Goal: Transaction & Acquisition: Purchase product/service

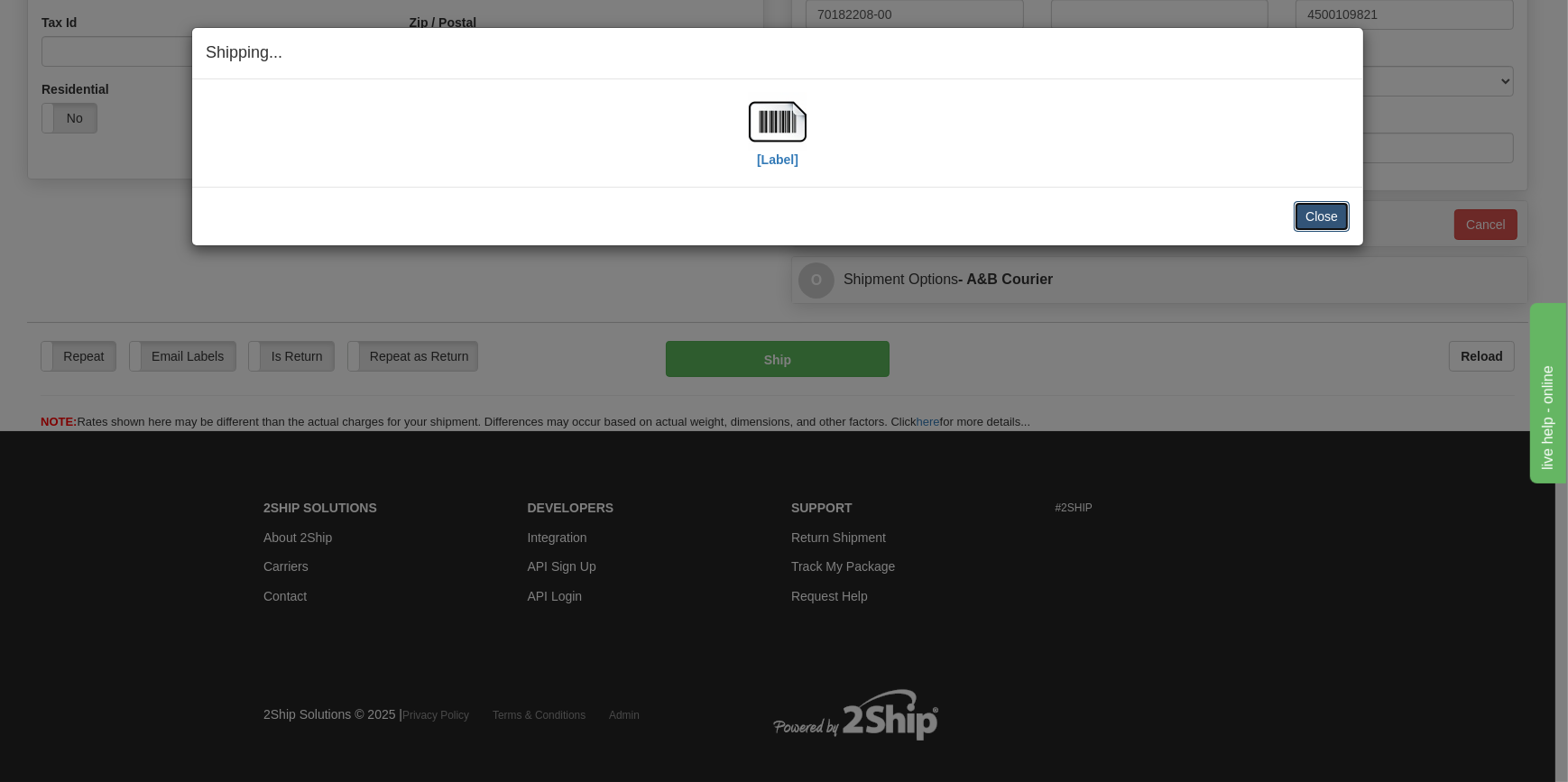
click at [1316, 215] on button "Close" at bounding box center [1322, 216] width 56 height 31
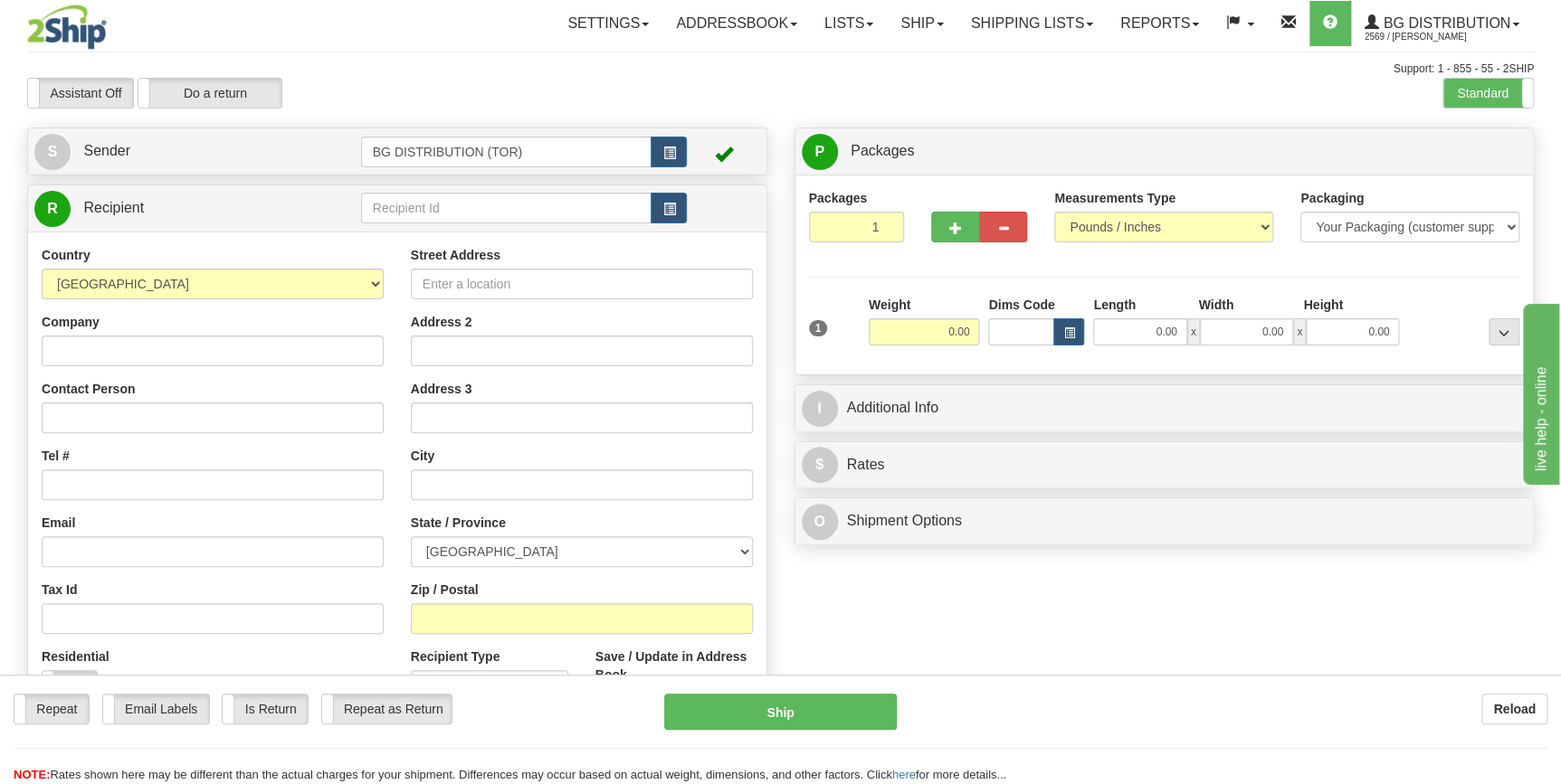
click at [496, 207] on div "Toggle navigation Settings Shipping Preferences Fields Preferences New" at bounding box center [780, 457] width 1561 height 916
click at [496, 207] on input "text" at bounding box center [507, 207] width 291 height 31
click at [483, 203] on input "text" at bounding box center [507, 207] width 291 height 31
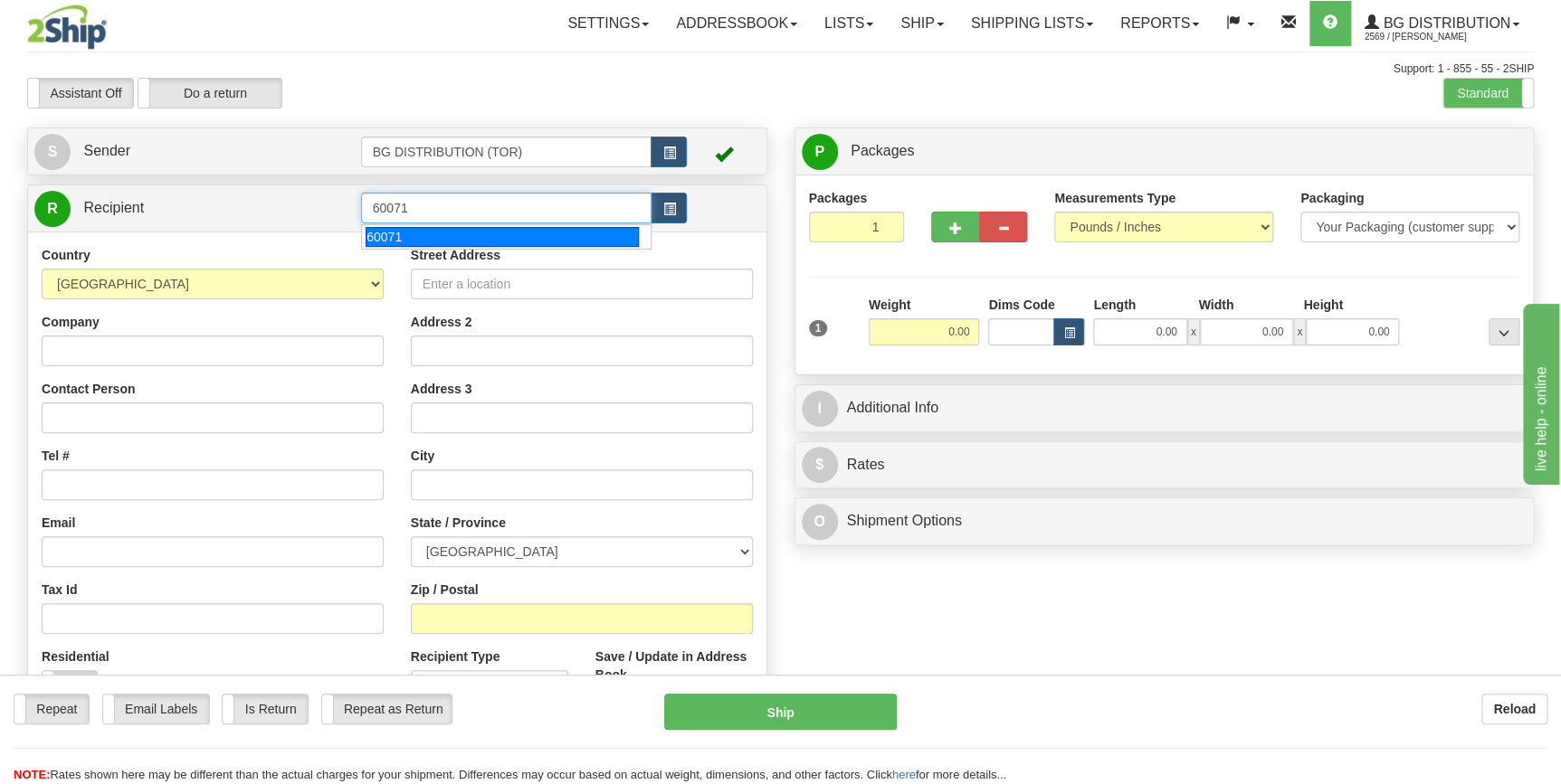
click at [453, 237] on div "60071" at bounding box center [502, 236] width 274 height 20
type input "60071"
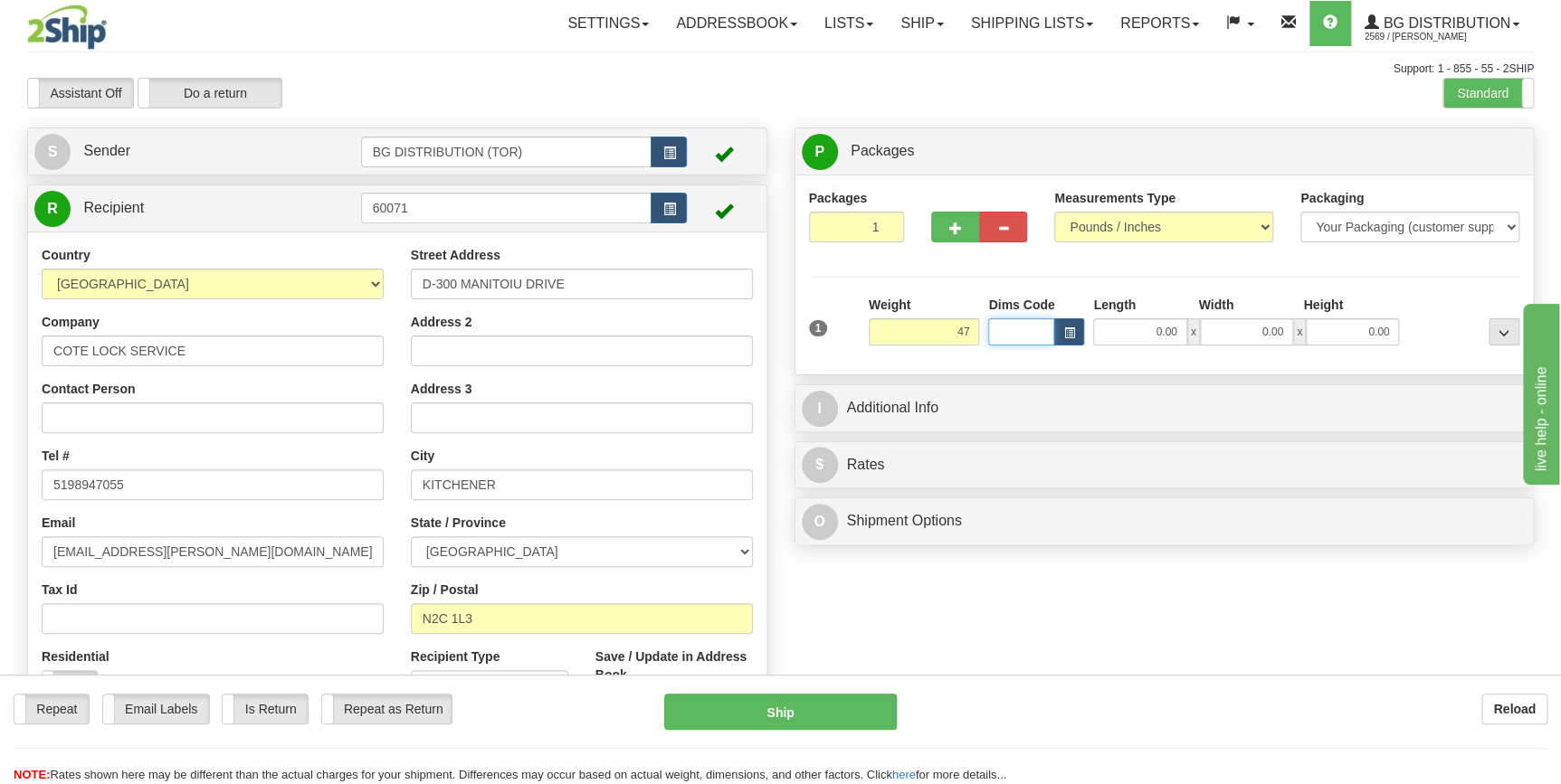
type input "47.00"
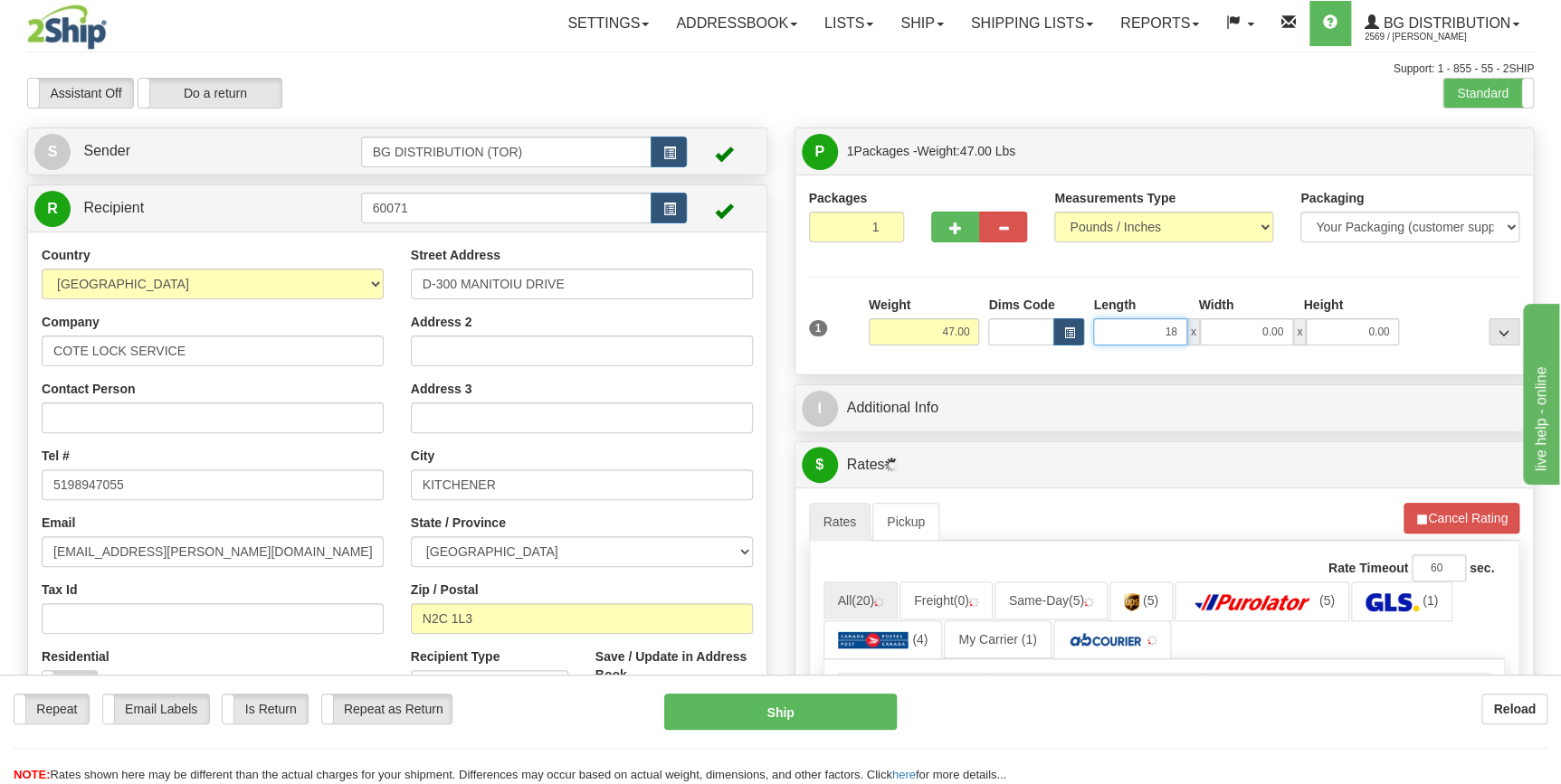
type input "18.00"
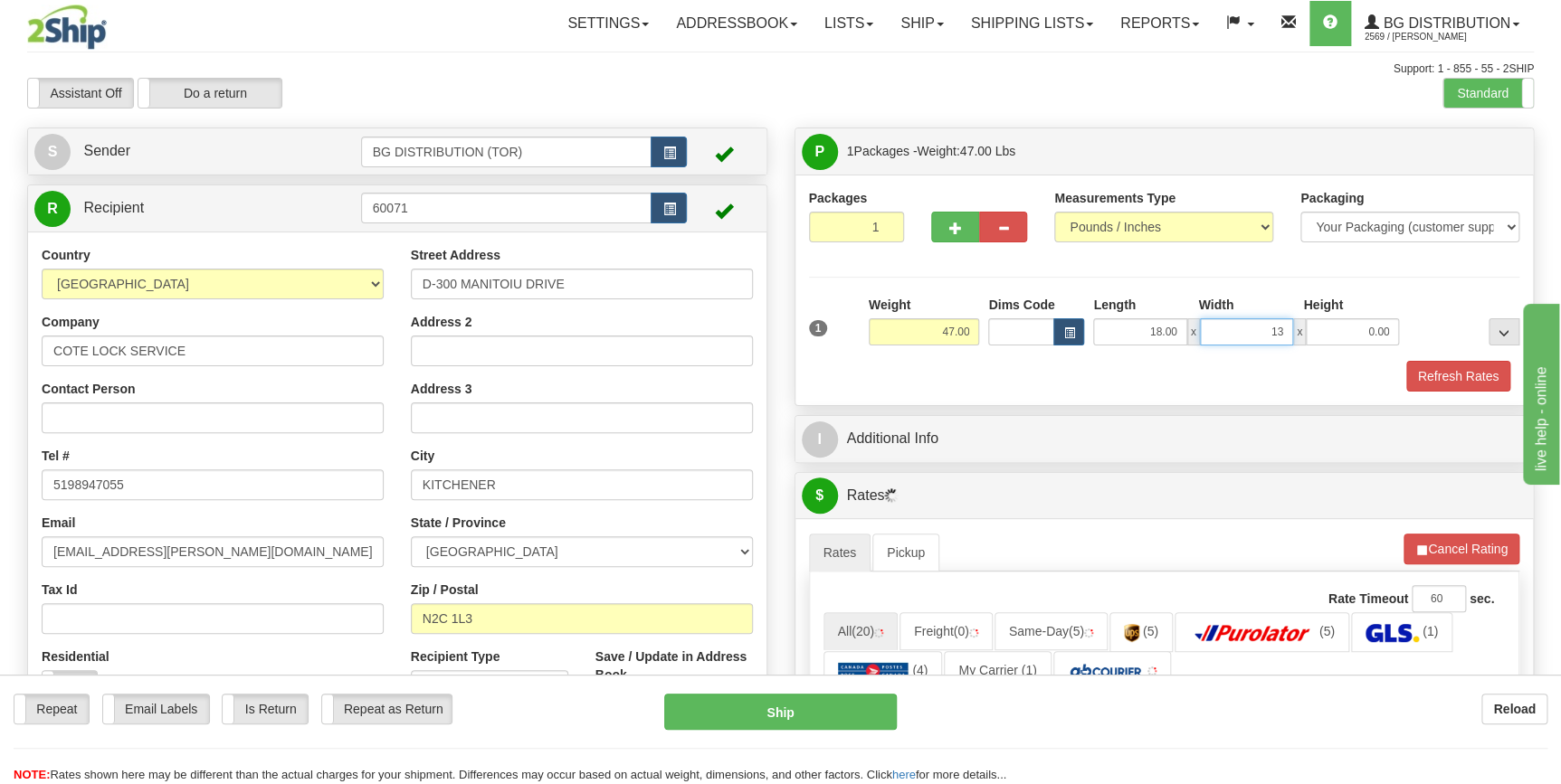
type input "13.00"
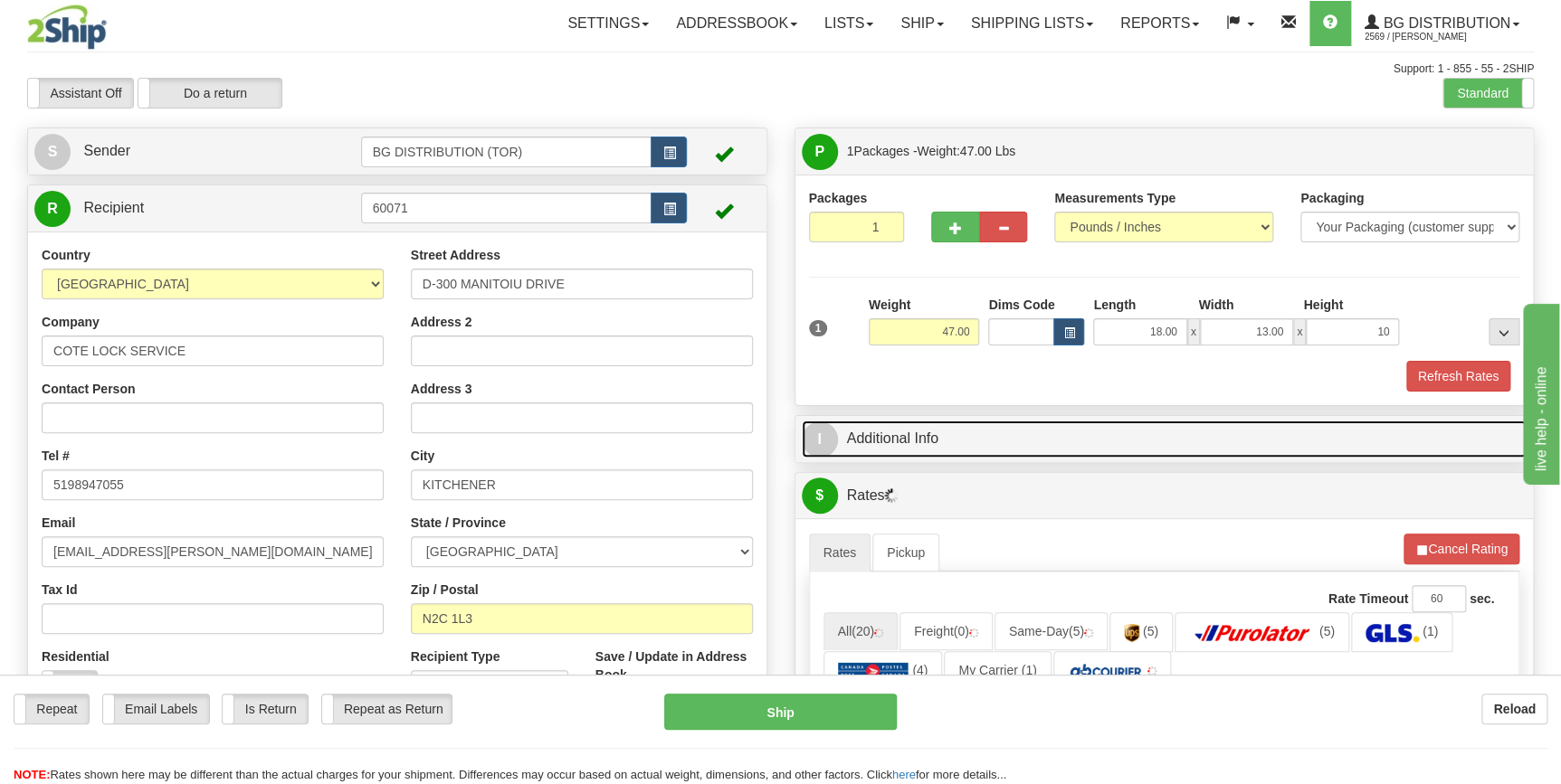
type input "10.00"
click at [962, 439] on link "I Additional Info" at bounding box center [1164, 440] width 725 height 37
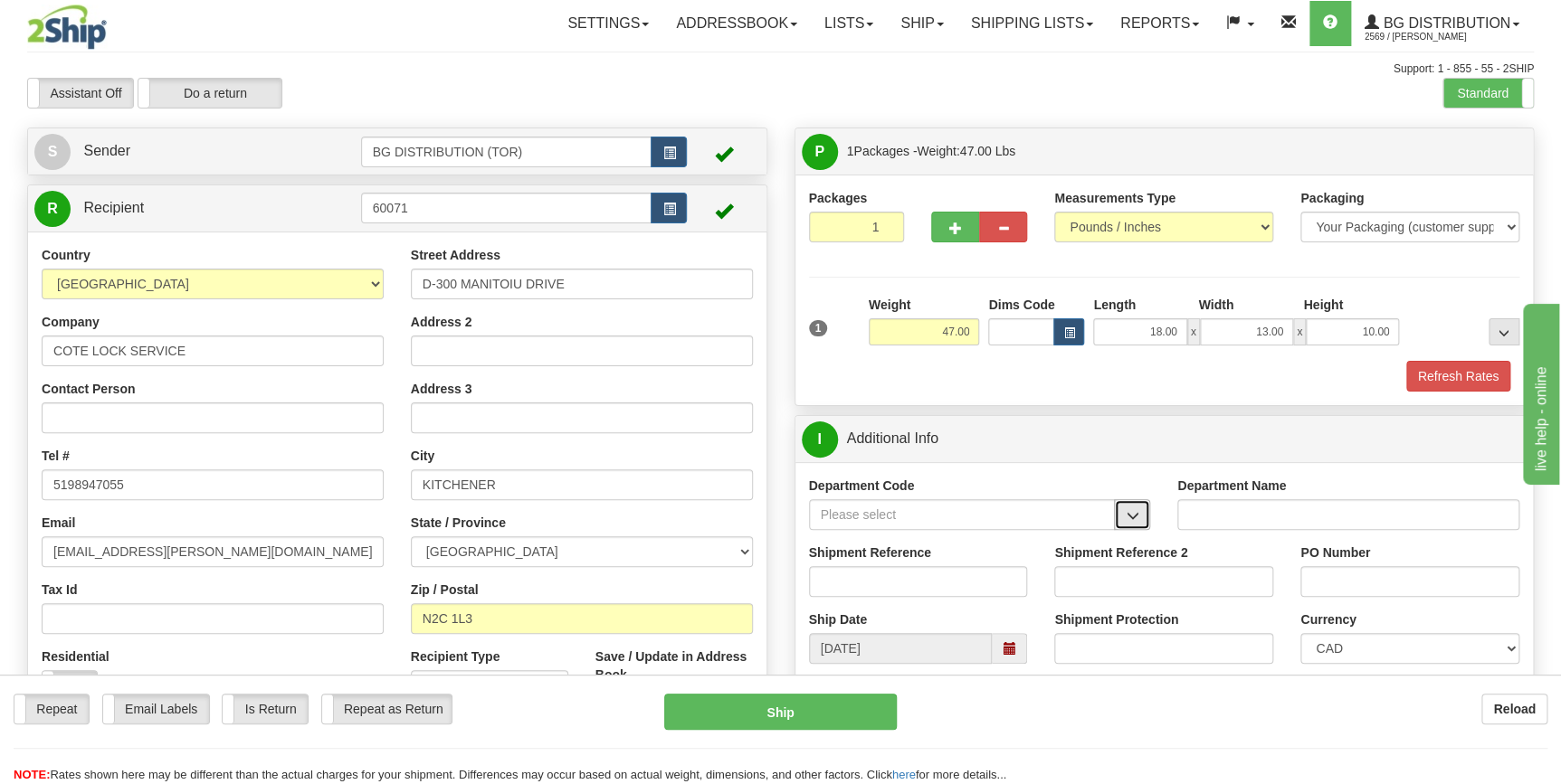
click at [1141, 515] on button "button" at bounding box center [1132, 514] width 36 height 31
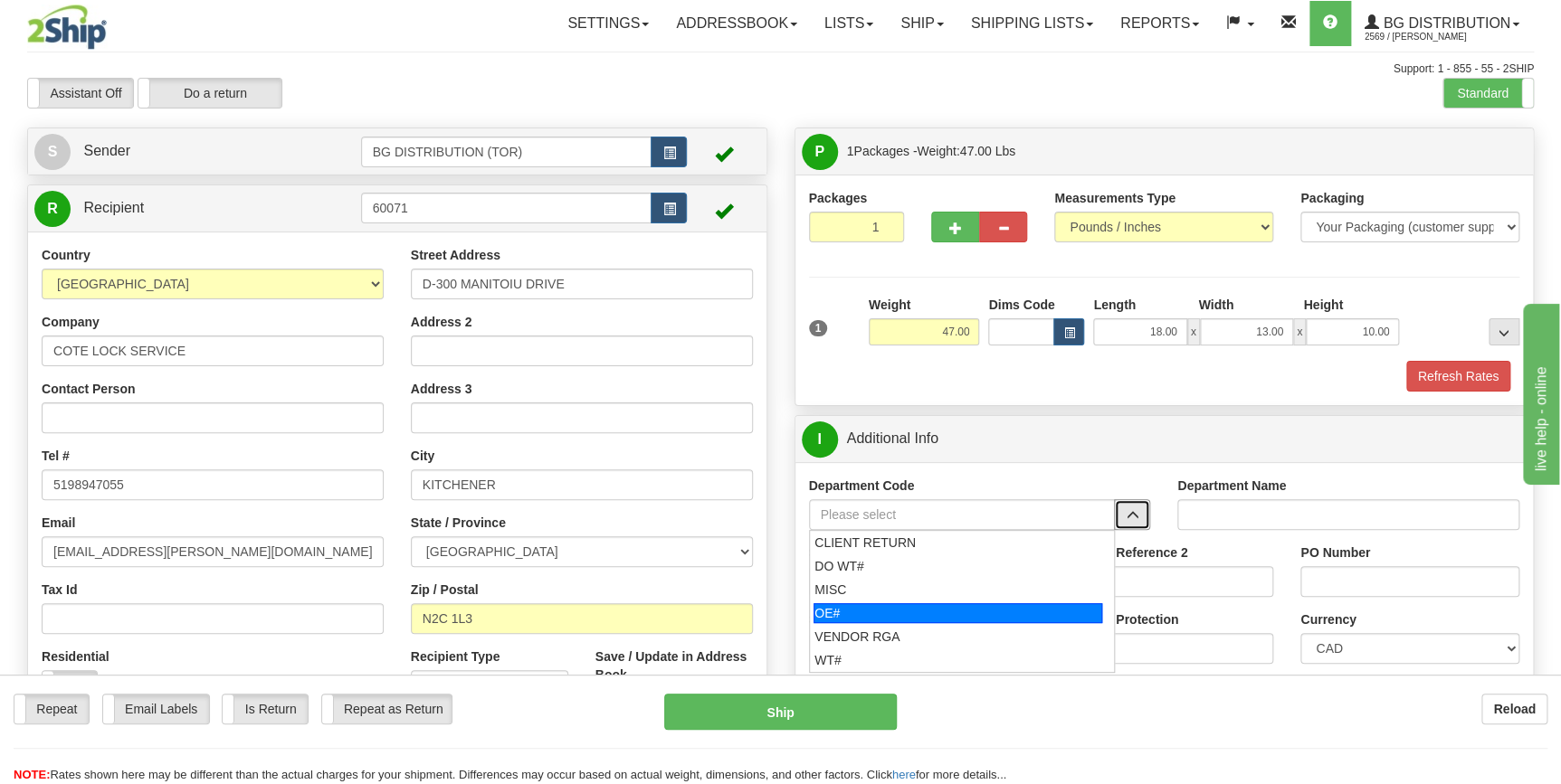
click at [936, 612] on div "OE#" at bounding box center [957, 612] width 288 height 20
type input "OE#"
type input "ORDERS"
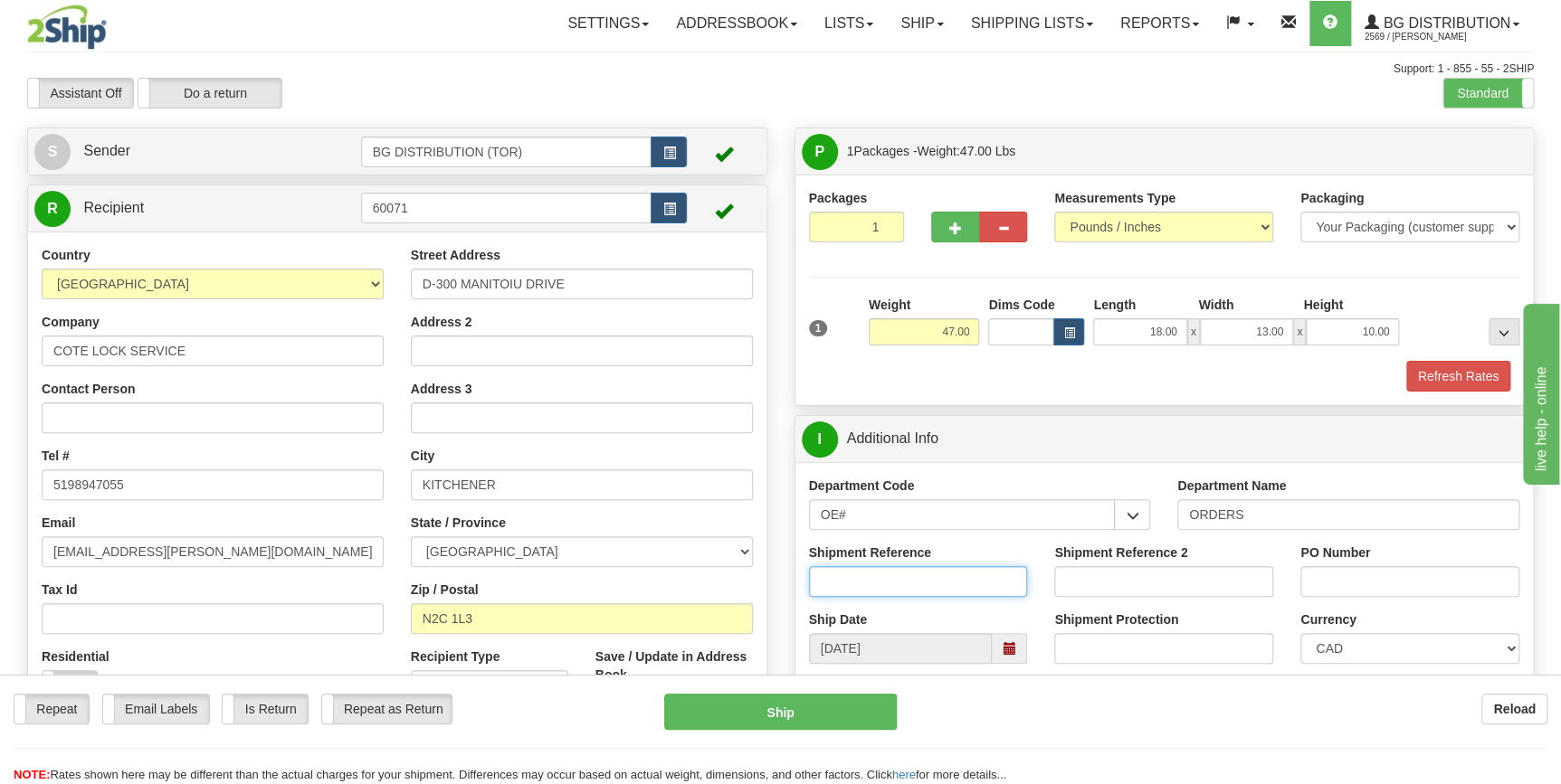
click at [935, 585] on input "Shipment Reference" at bounding box center [918, 581] width 219 height 31
type input "70182293-00"
click at [1377, 584] on input "PO Number" at bounding box center [1410, 581] width 219 height 31
type input "a"
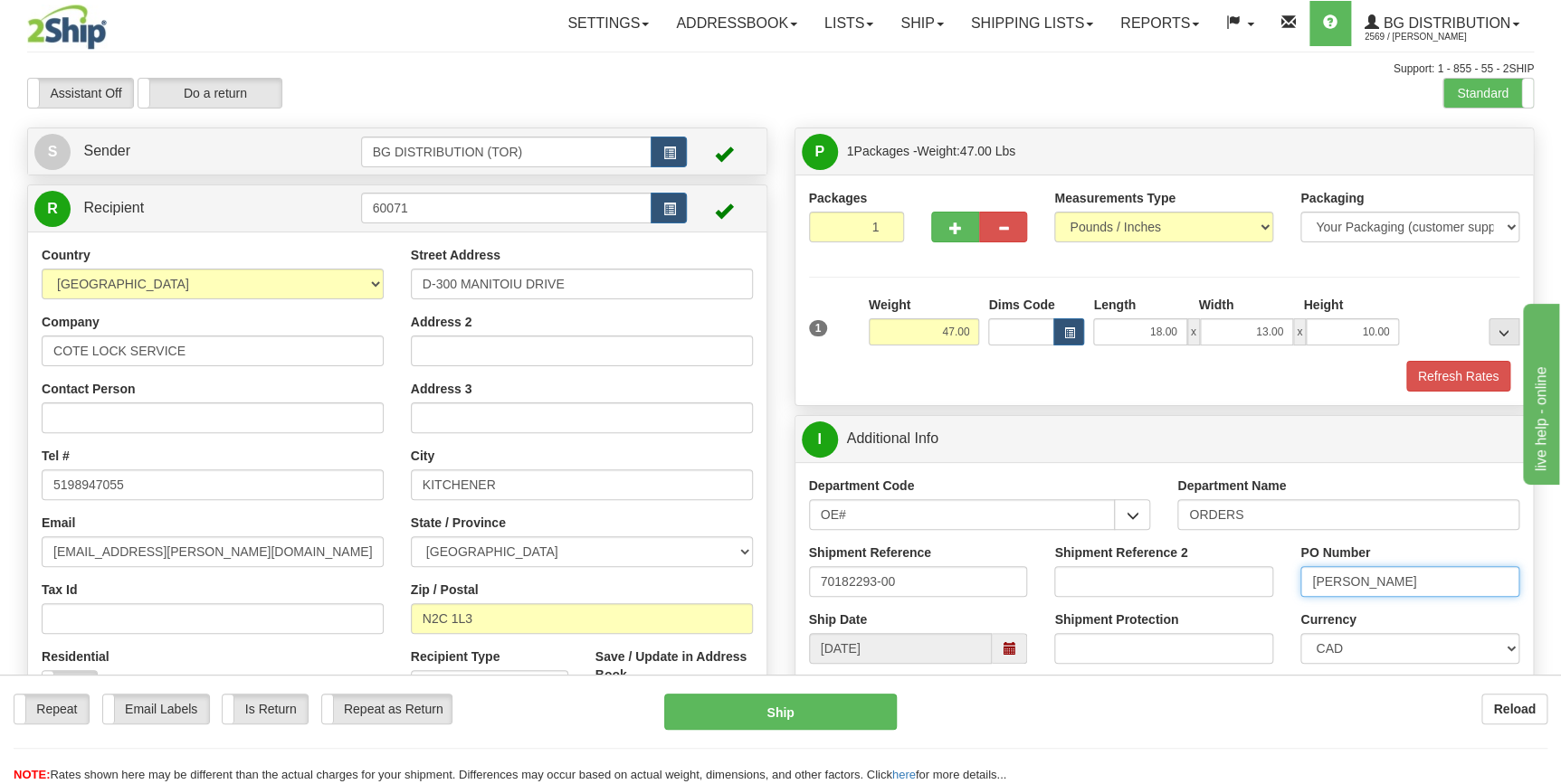
type input "Amanda"
click at [1385, 701] on div "Reload" at bounding box center [1235, 708] width 624 height 31
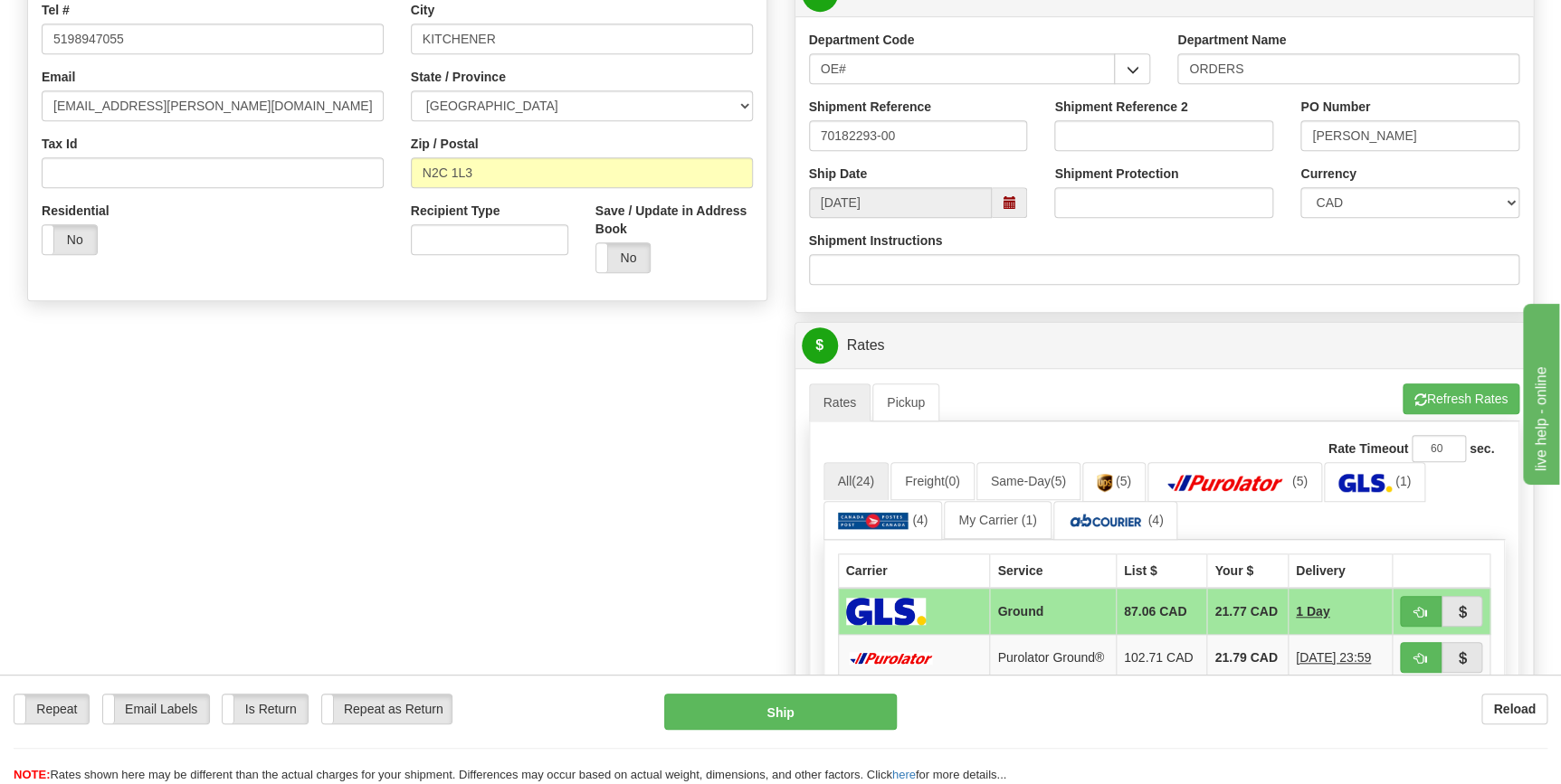
scroll to position [658, 0]
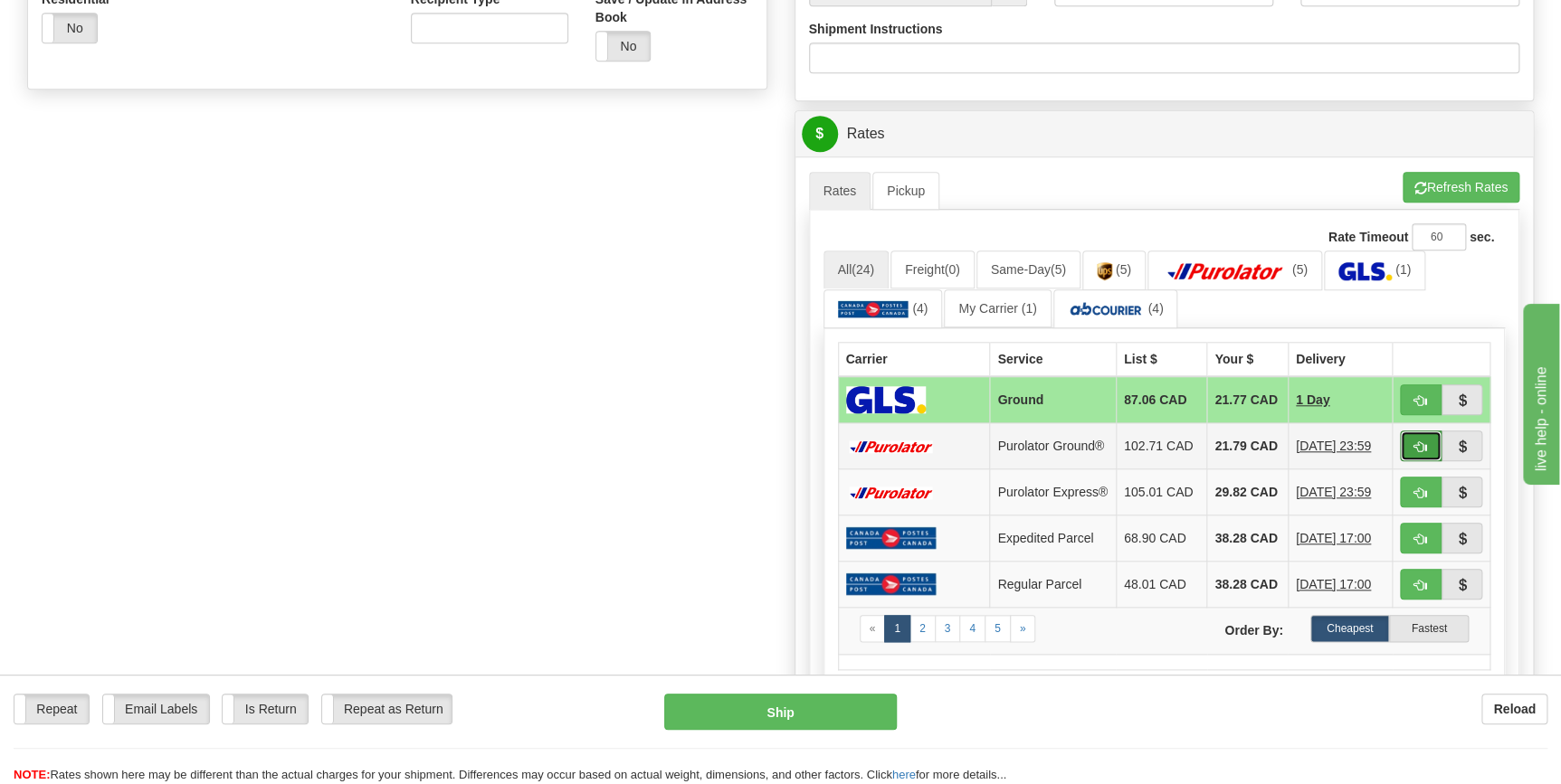
click at [1412, 448] on button "button" at bounding box center [1420, 445] width 42 height 31
type input "260"
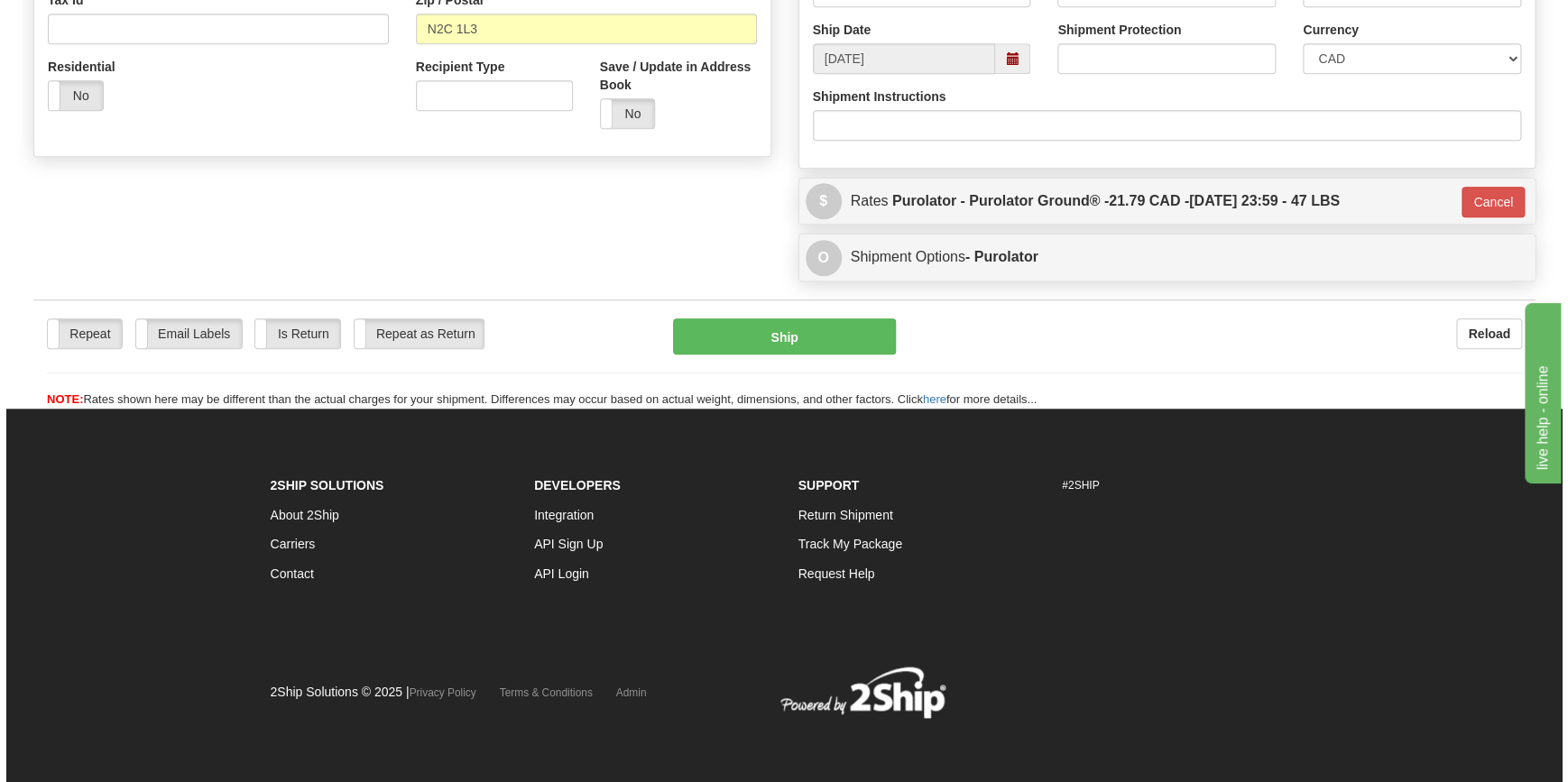
scroll to position [587, 0]
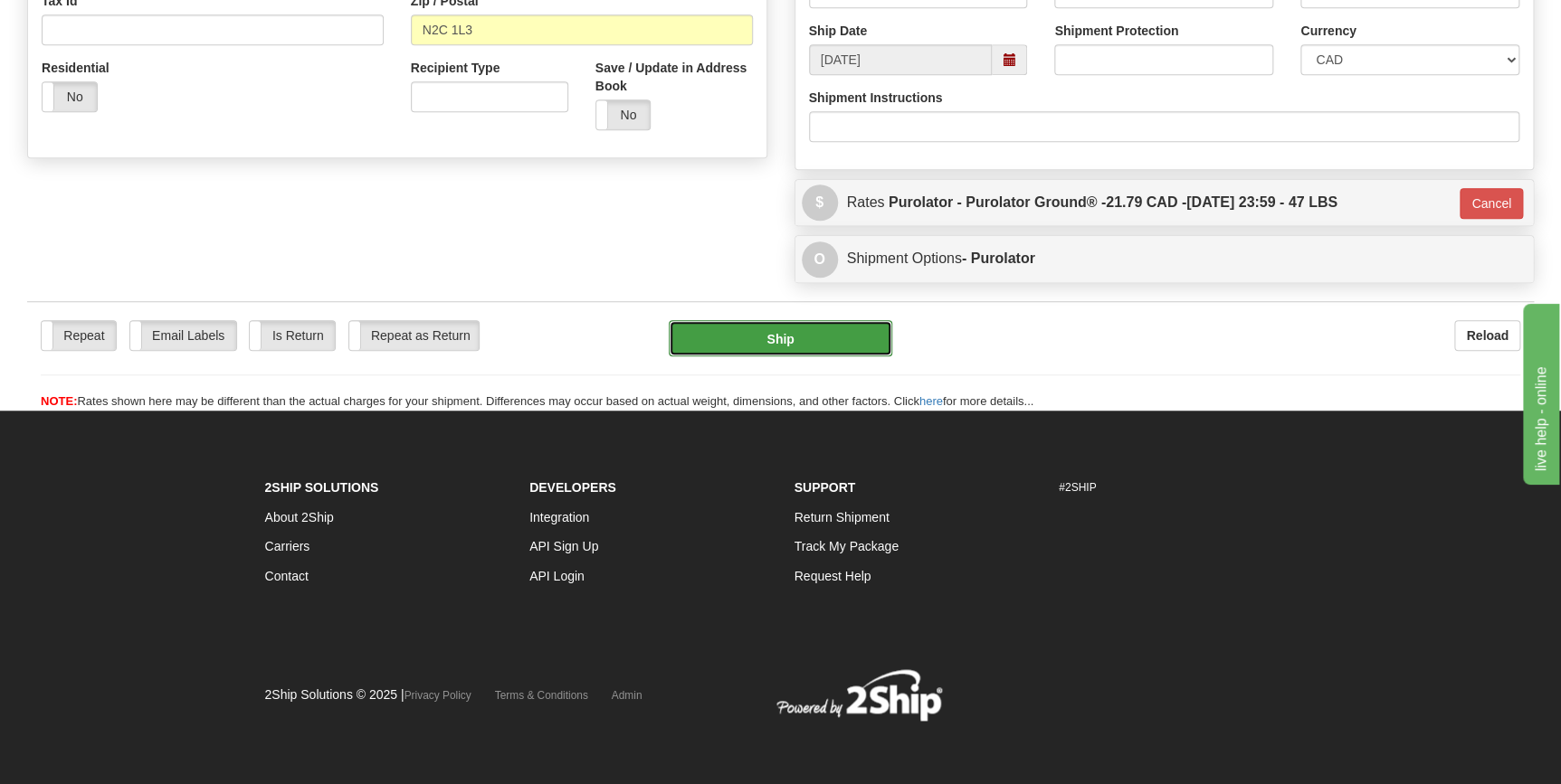
click at [780, 329] on button "Ship" at bounding box center [780, 338] width 223 height 36
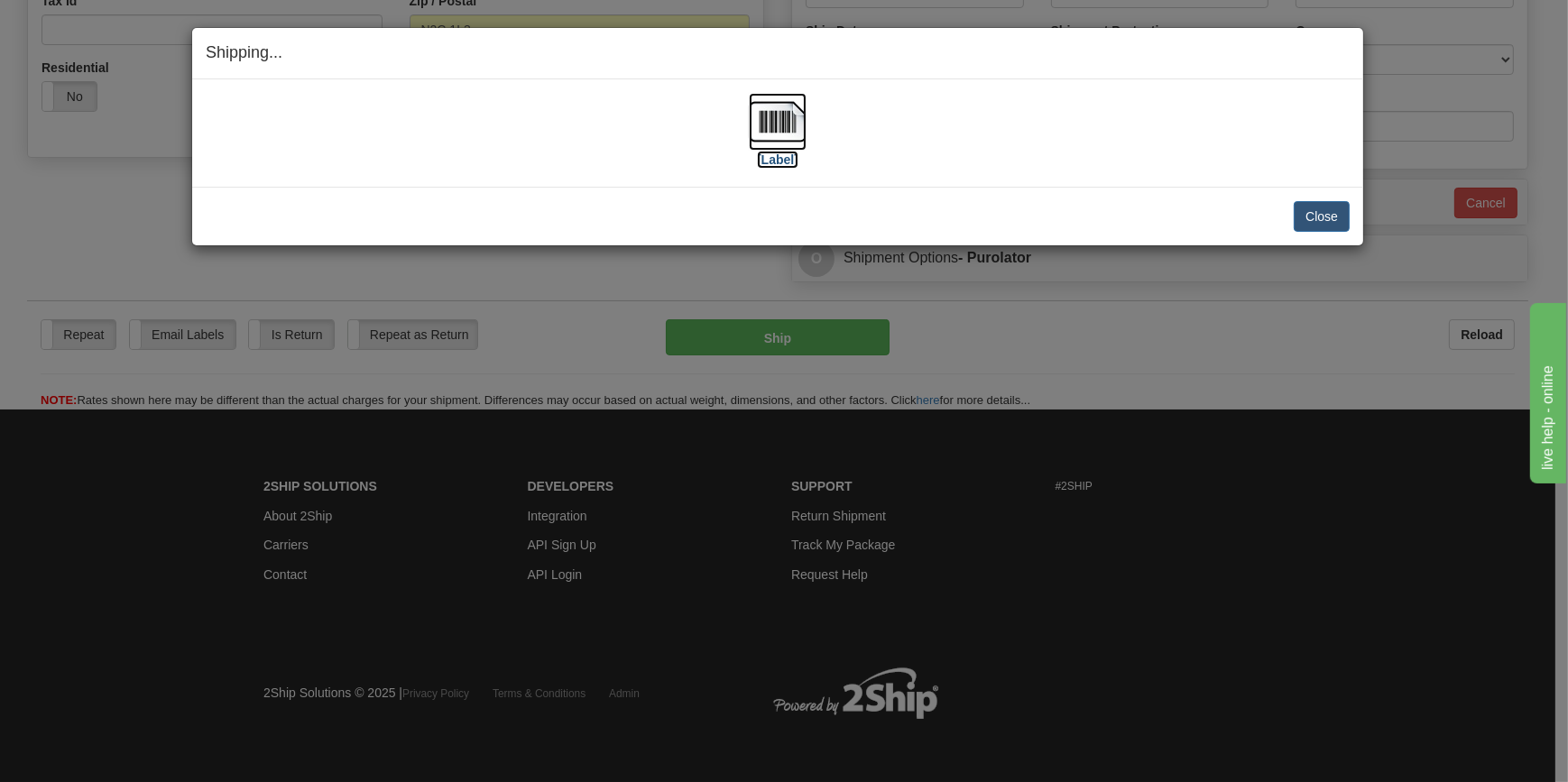
click at [772, 125] on img at bounding box center [777, 122] width 58 height 58
click at [1305, 203] on button "Close" at bounding box center [1322, 216] width 56 height 31
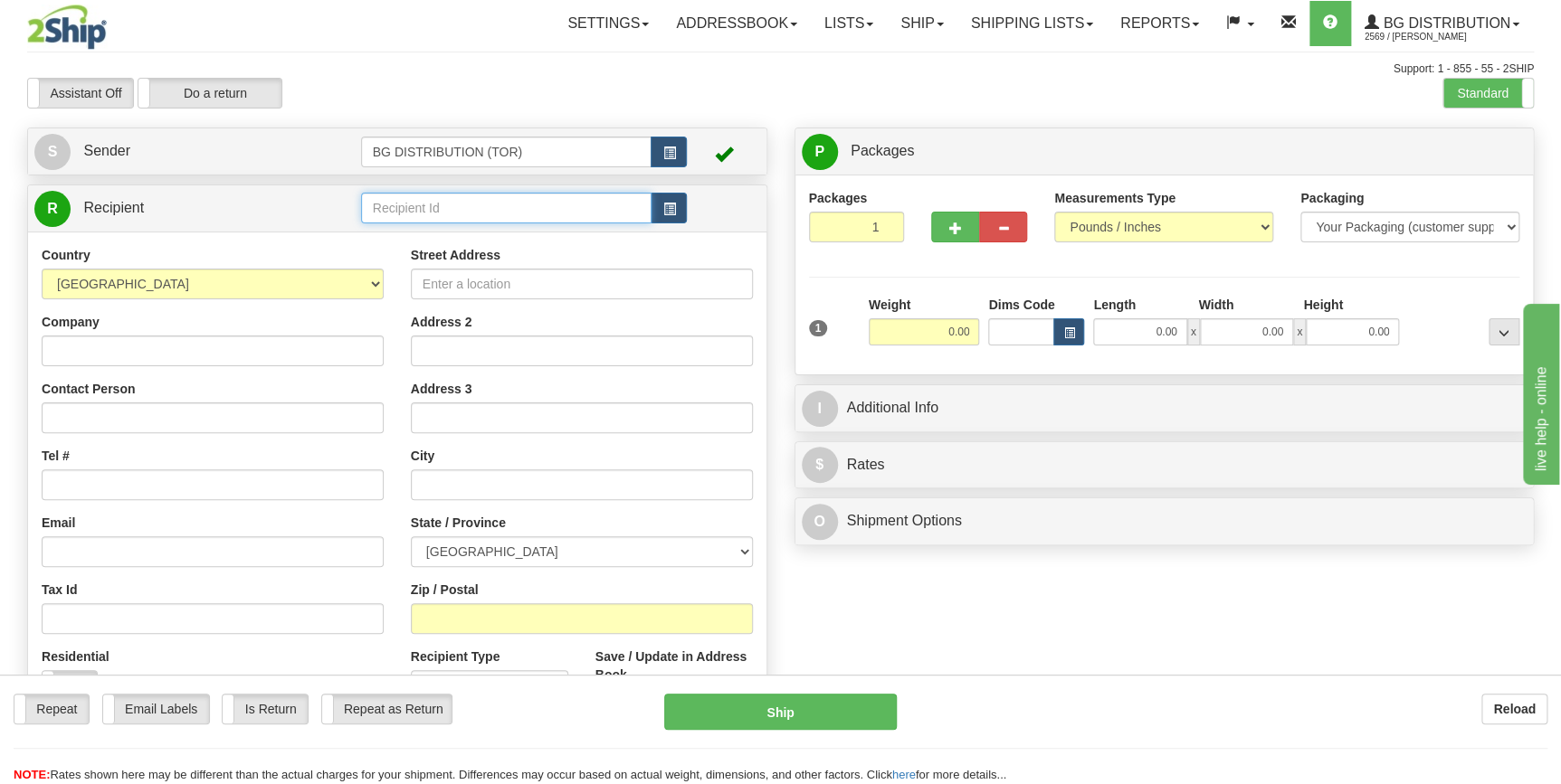
click at [440, 206] on input "text" at bounding box center [507, 207] width 291 height 31
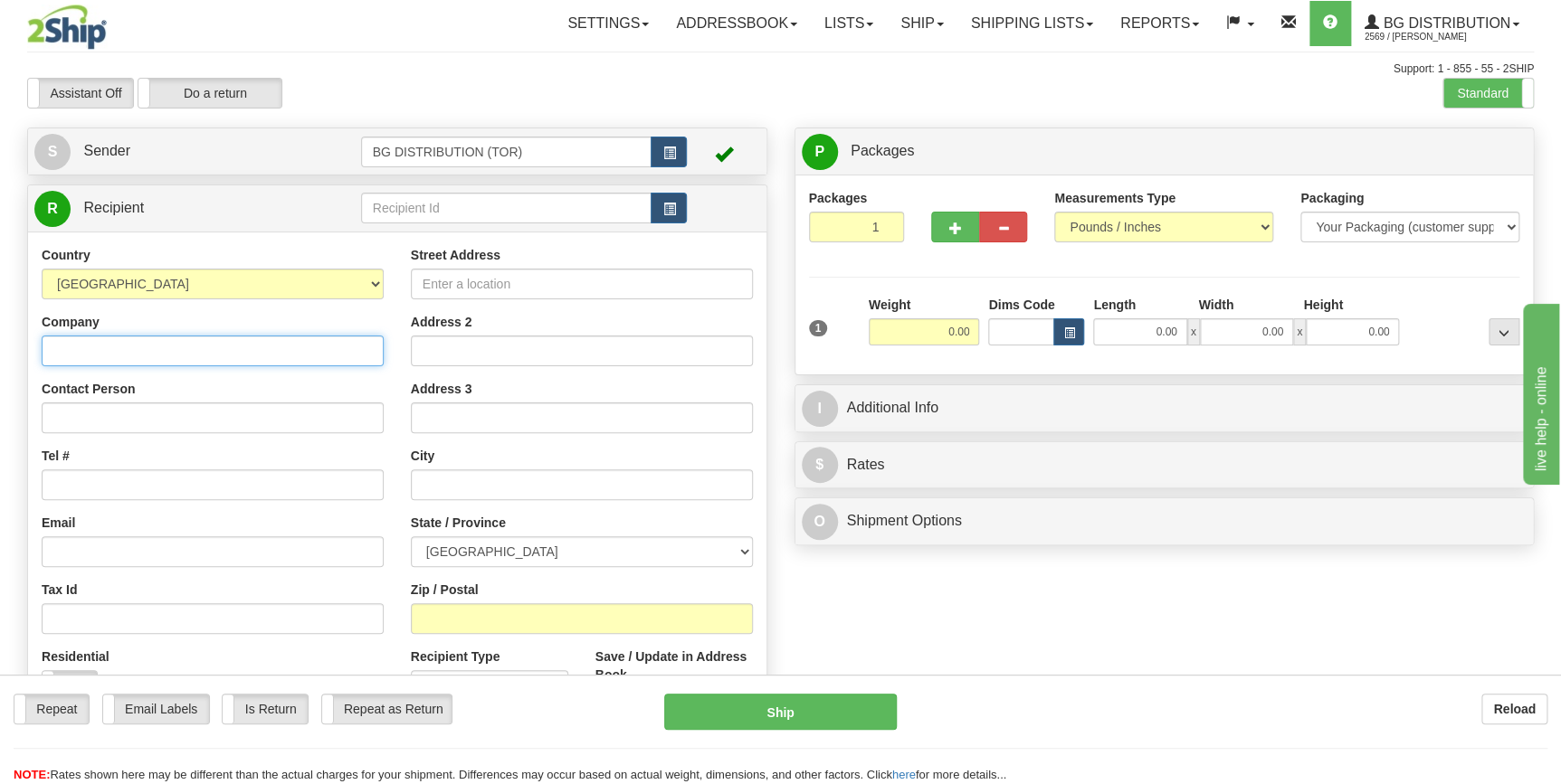
click at [179, 355] on input "Company" at bounding box center [213, 351] width 342 height 31
type input "s"
type input "SHELBAR ELECTRONIC INDUSTRIES"
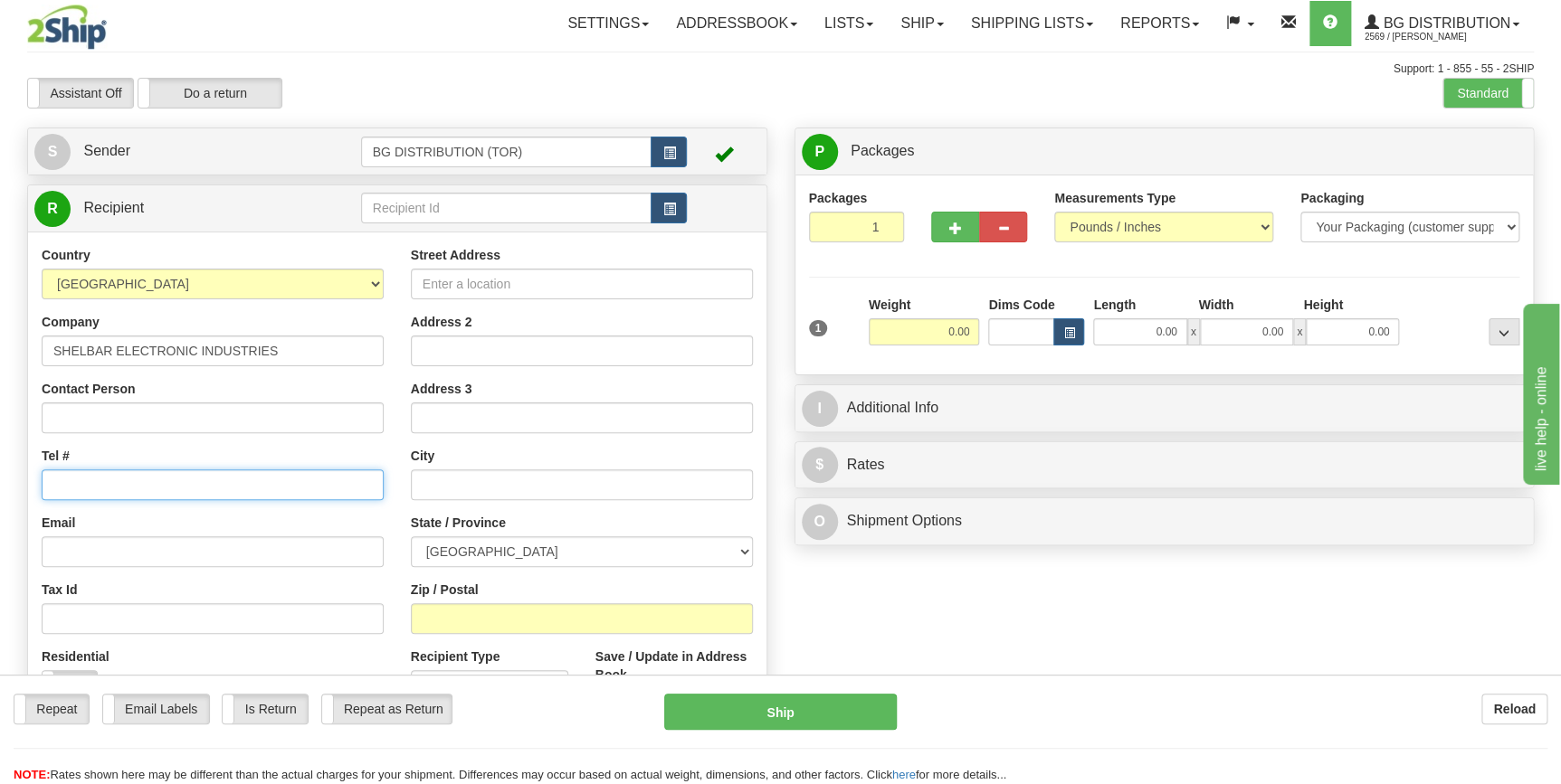
click at [106, 477] on input "Tel #" at bounding box center [213, 484] width 342 height 31
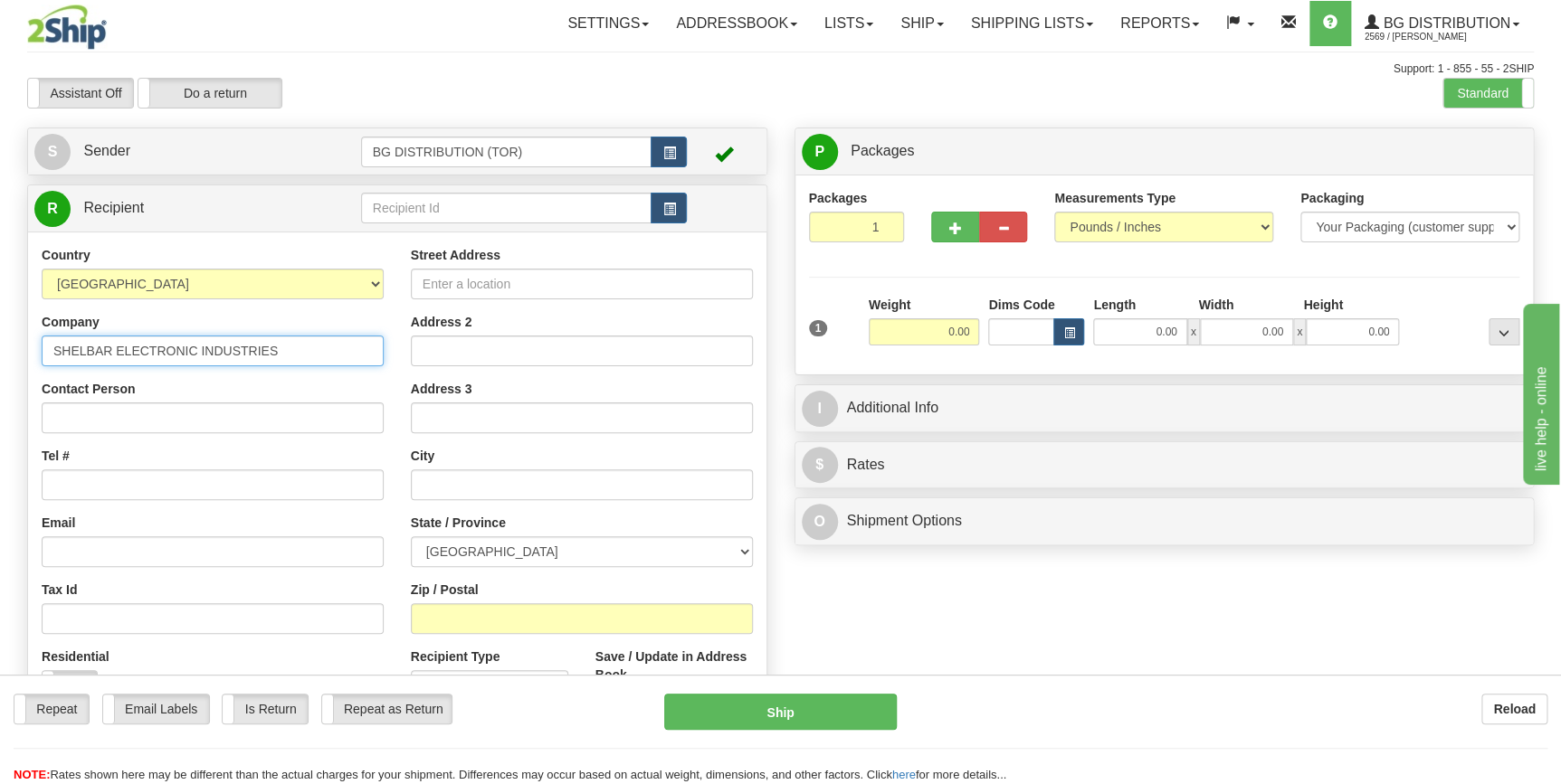
drag, startPoint x: 278, startPoint y: 353, endPoint x: 40, endPoint y: 343, distance: 238.2
click at [40, 343] on div "Country AFGHANISTAN ALAND ISLANDS ALBANIA ALGERIA AMERICAN SAMOA ANDORRA ANGOLA…" at bounding box center [212, 481] width 369 height 469
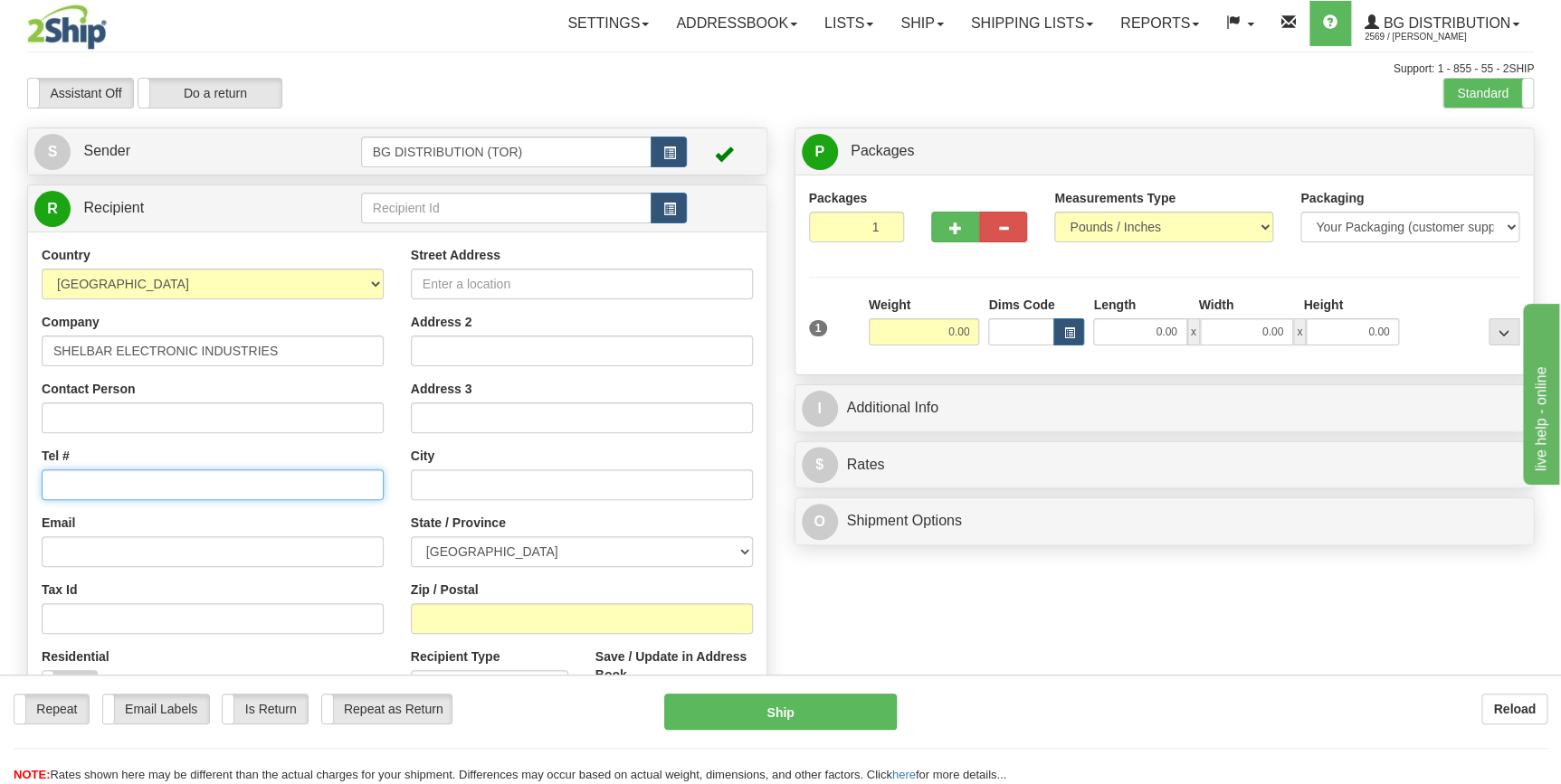
click at [132, 483] on input "Tel #" at bounding box center [213, 484] width 342 height 31
paste input "(403) 275-7762"
type input "(403) 275-7762"
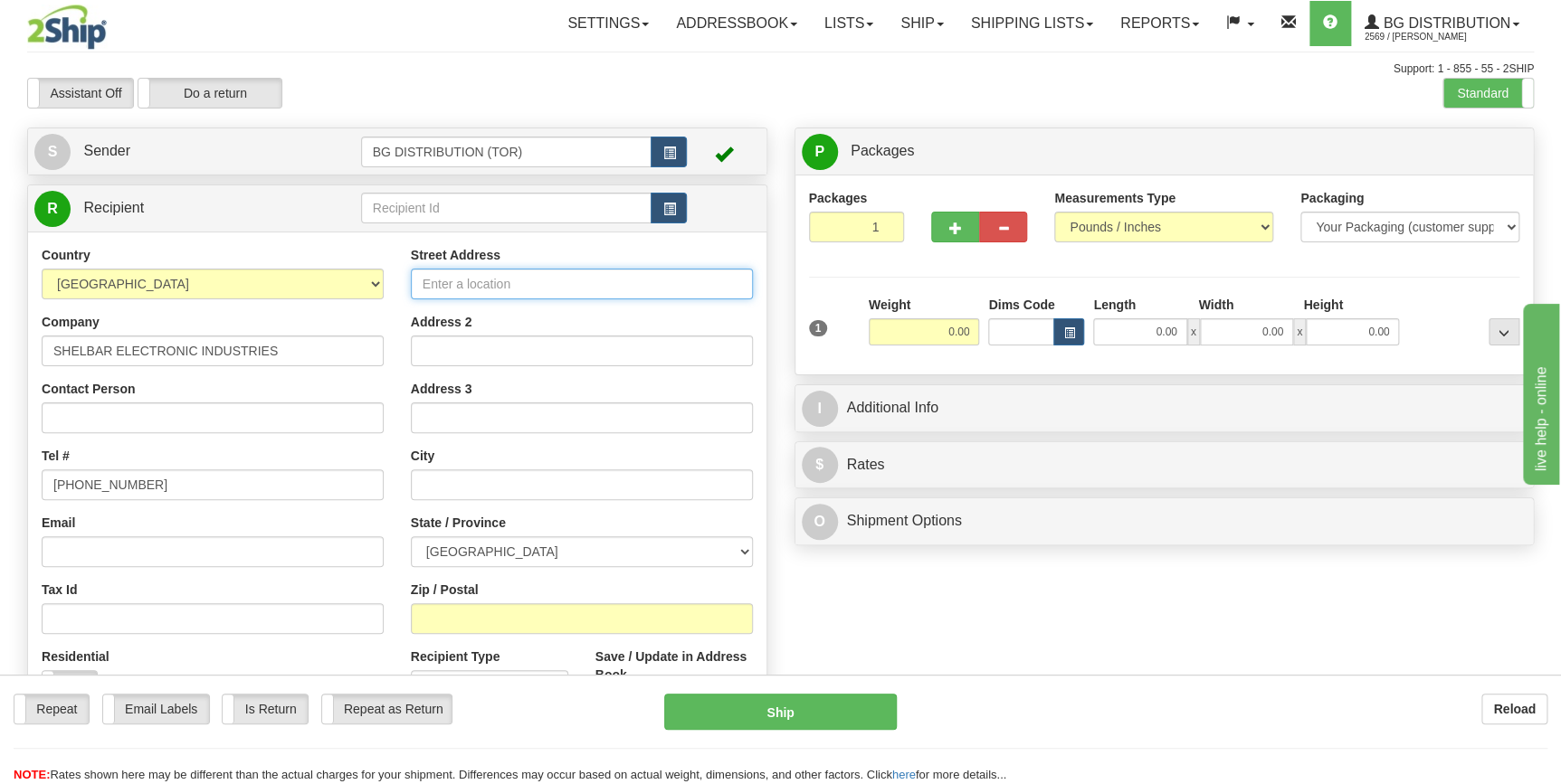
click at [507, 280] on input "Street Address" at bounding box center [582, 284] width 342 height 31
type input "725 EAST LAKE RISE NE"
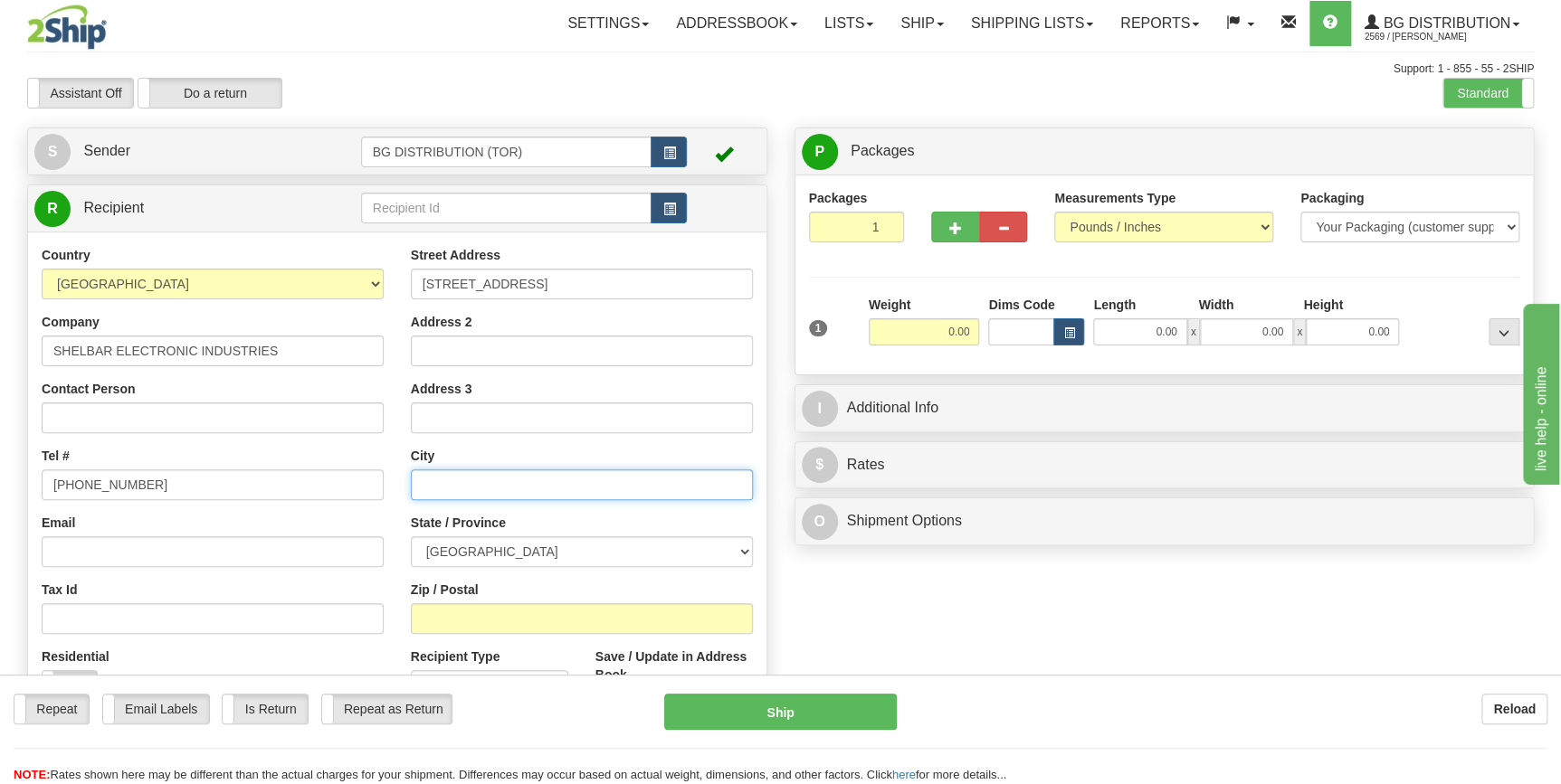
click at [473, 488] on input "text" at bounding box center [582, 484] width 342 height 31
type input "AIRDRIE"
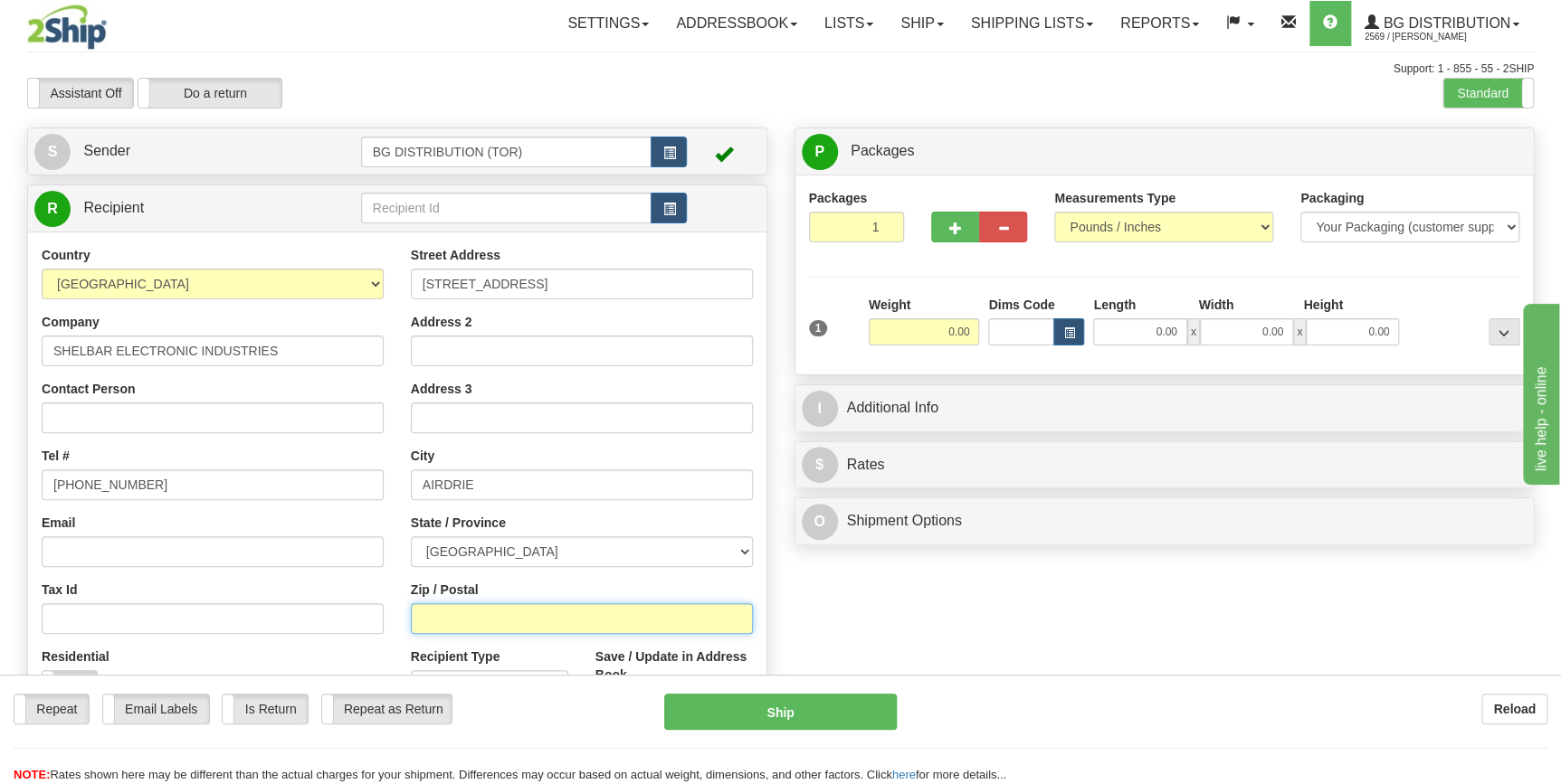
click at [469, 619] on input "Zip / Postal" at bounding box center [582, 618] width 342 height 31
click at [513, 623] on input "Zip / Postal" at bounding box center [582, 618] width 342 height 31
type input "T4A2J1"
click at [948, 642] on div "Create a label for the return Create Pickup Without Label S" at bounding box center [780, 475] width 1534 height 695
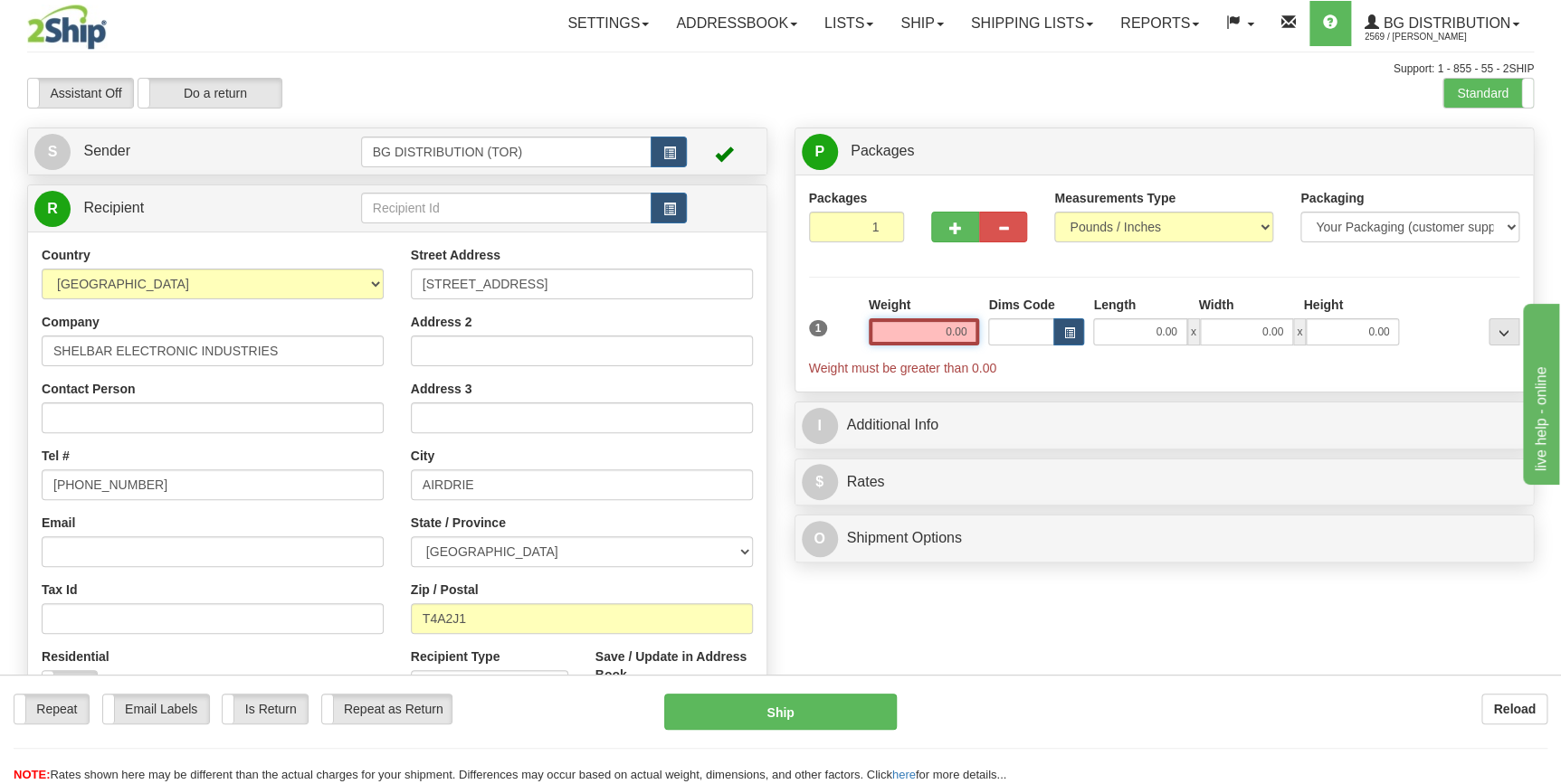
drag, startPoint x: 932, startPoint y: 334, endPoint x: 966, endPoint y: 330, distance: 34.2
click at [966, 330] on input "0.00" at bounding box center [923, 331] width 111 height 27
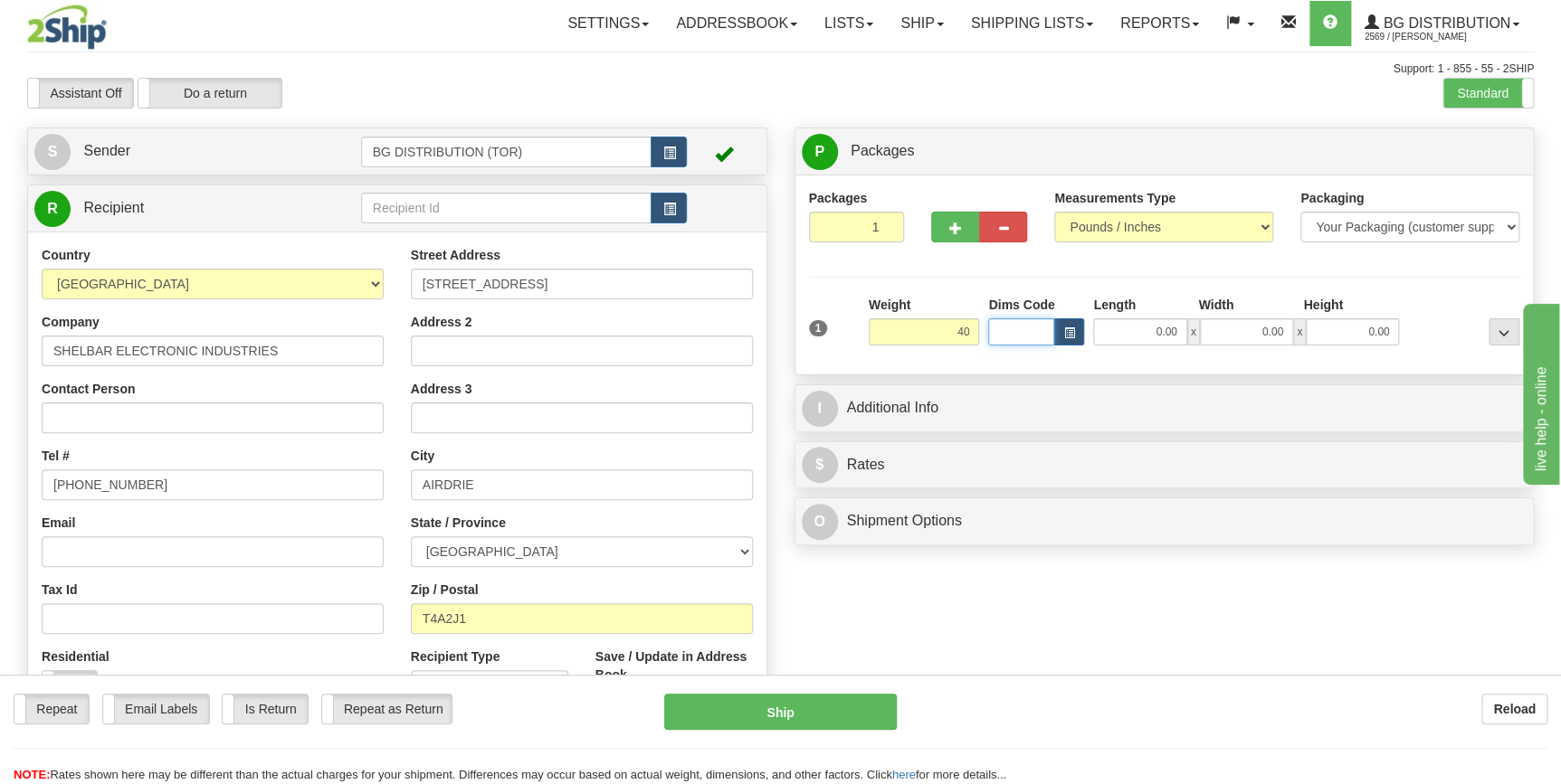
type input "40.00"
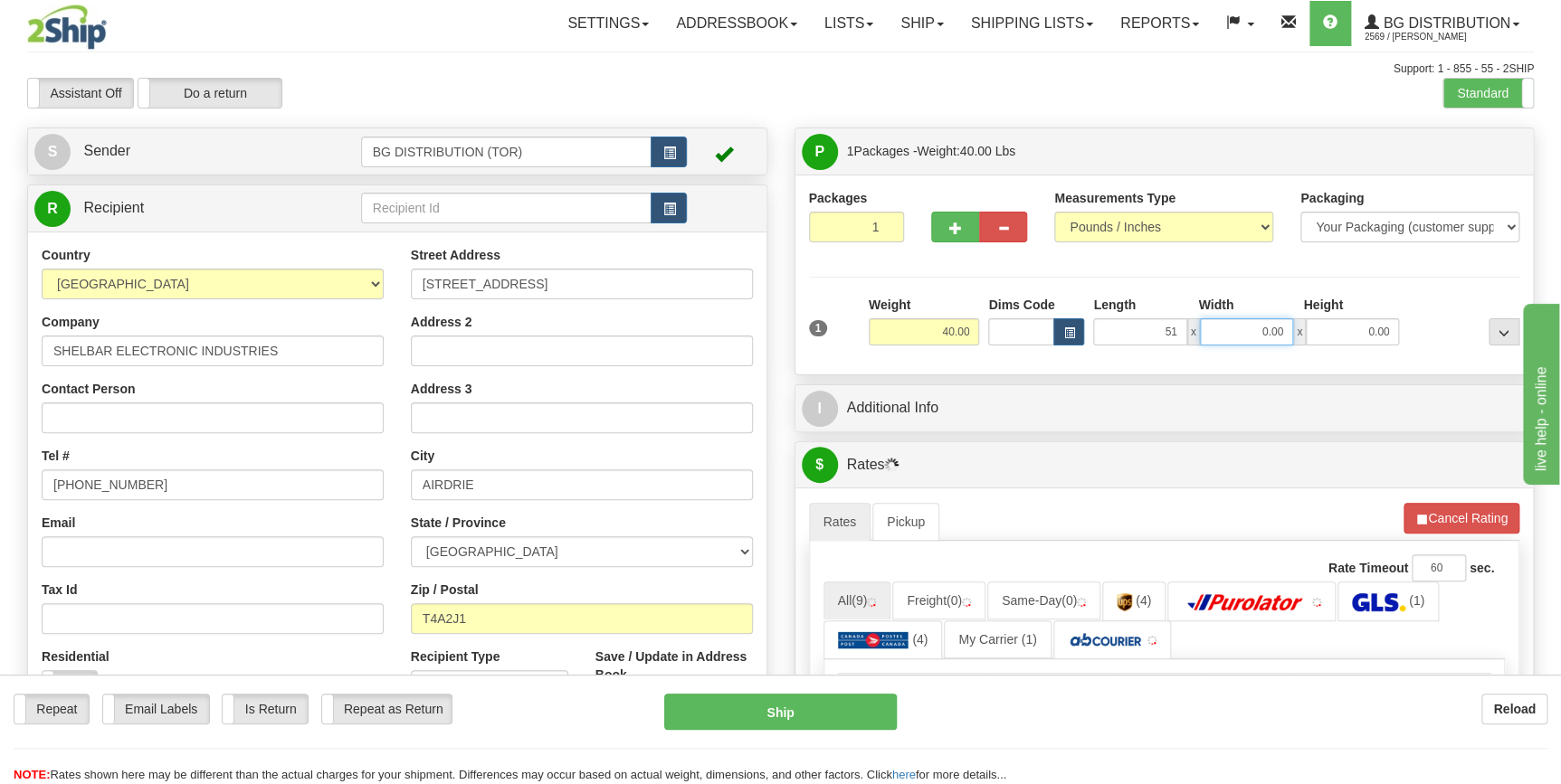
type input "51.00"
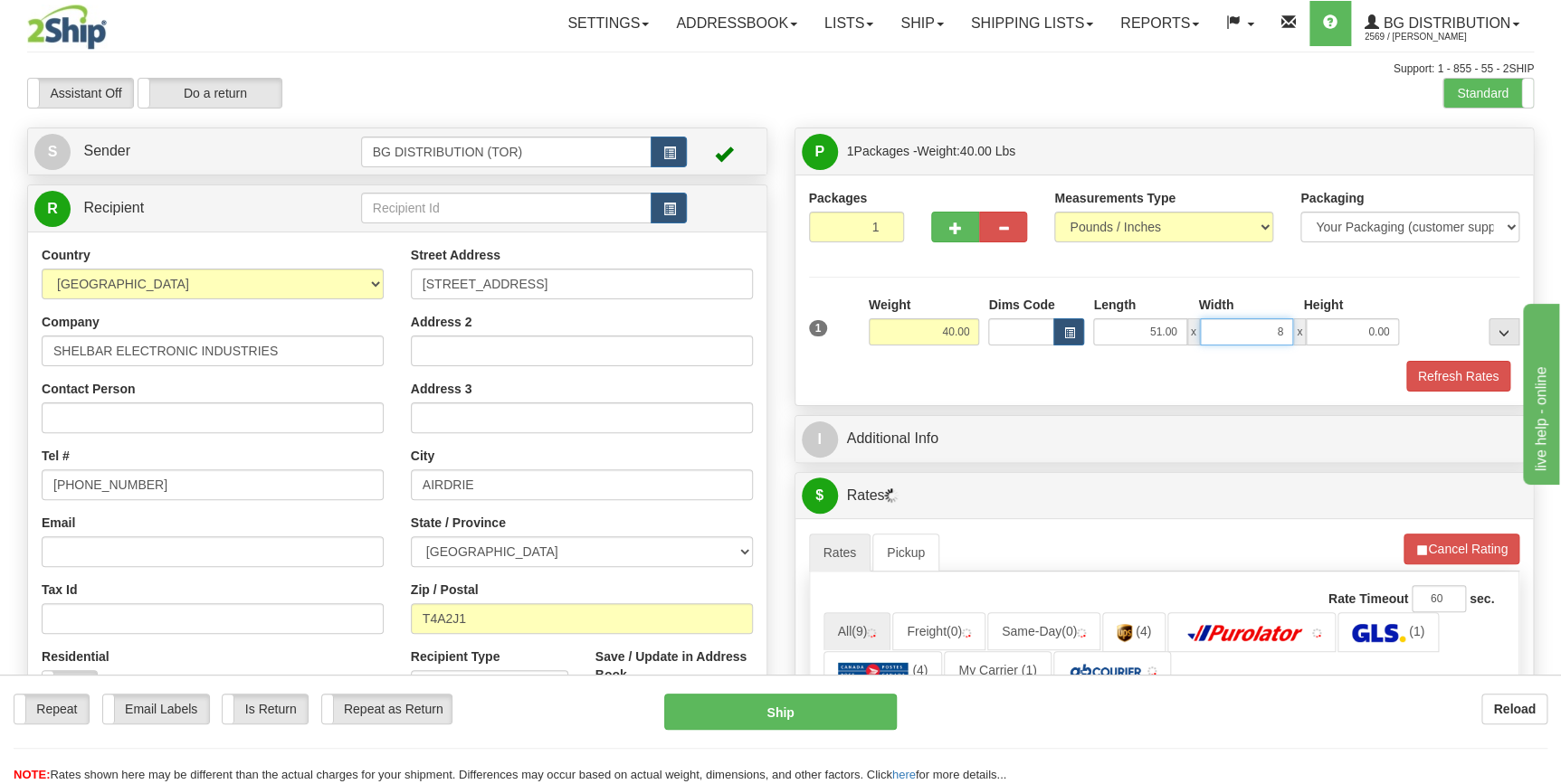
type input "8.00"
type input "12.00"
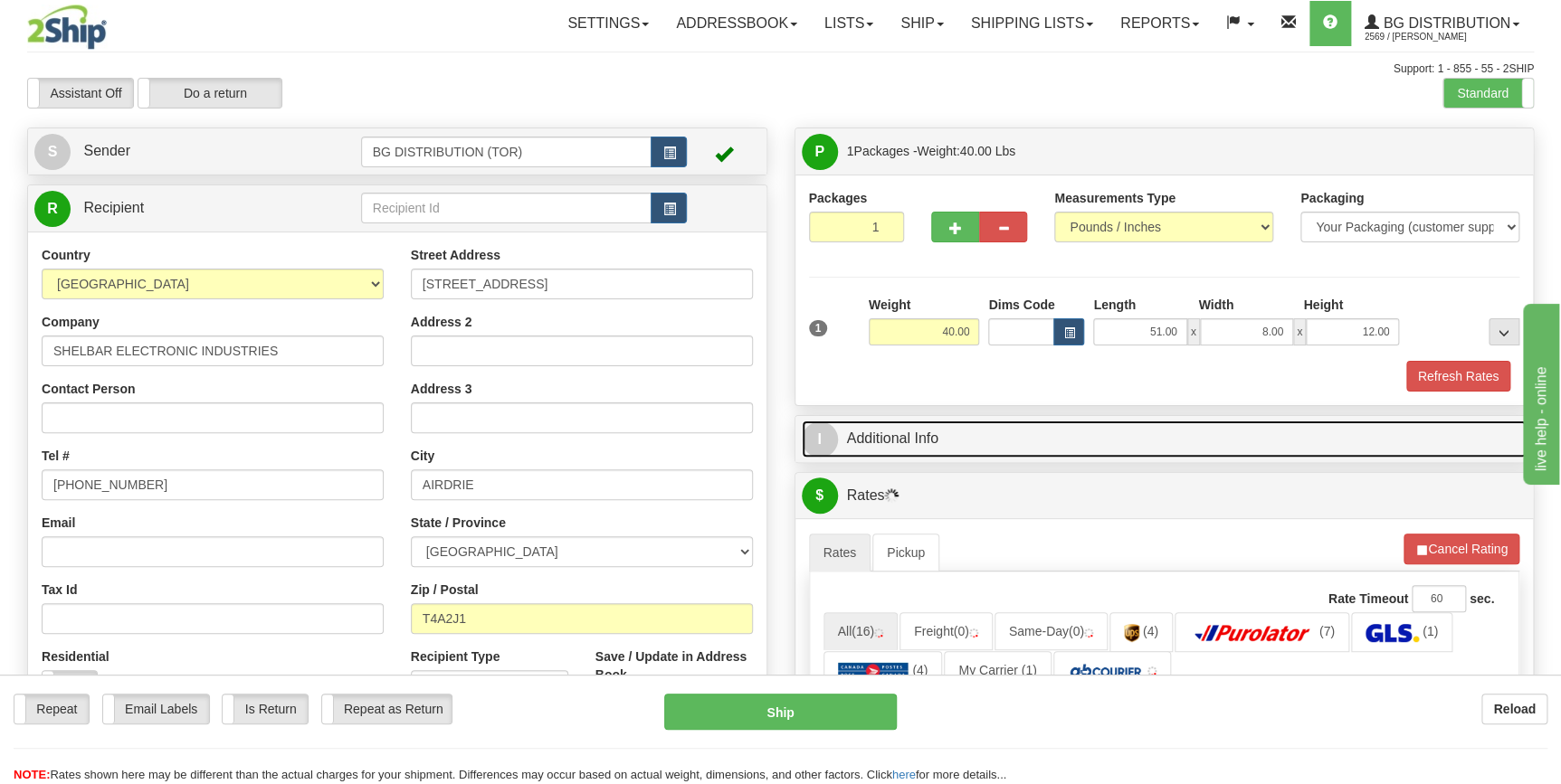
click at [1053, 425] on link "I Additional Info" at bounding box center [1164, 440] width 725 height 37
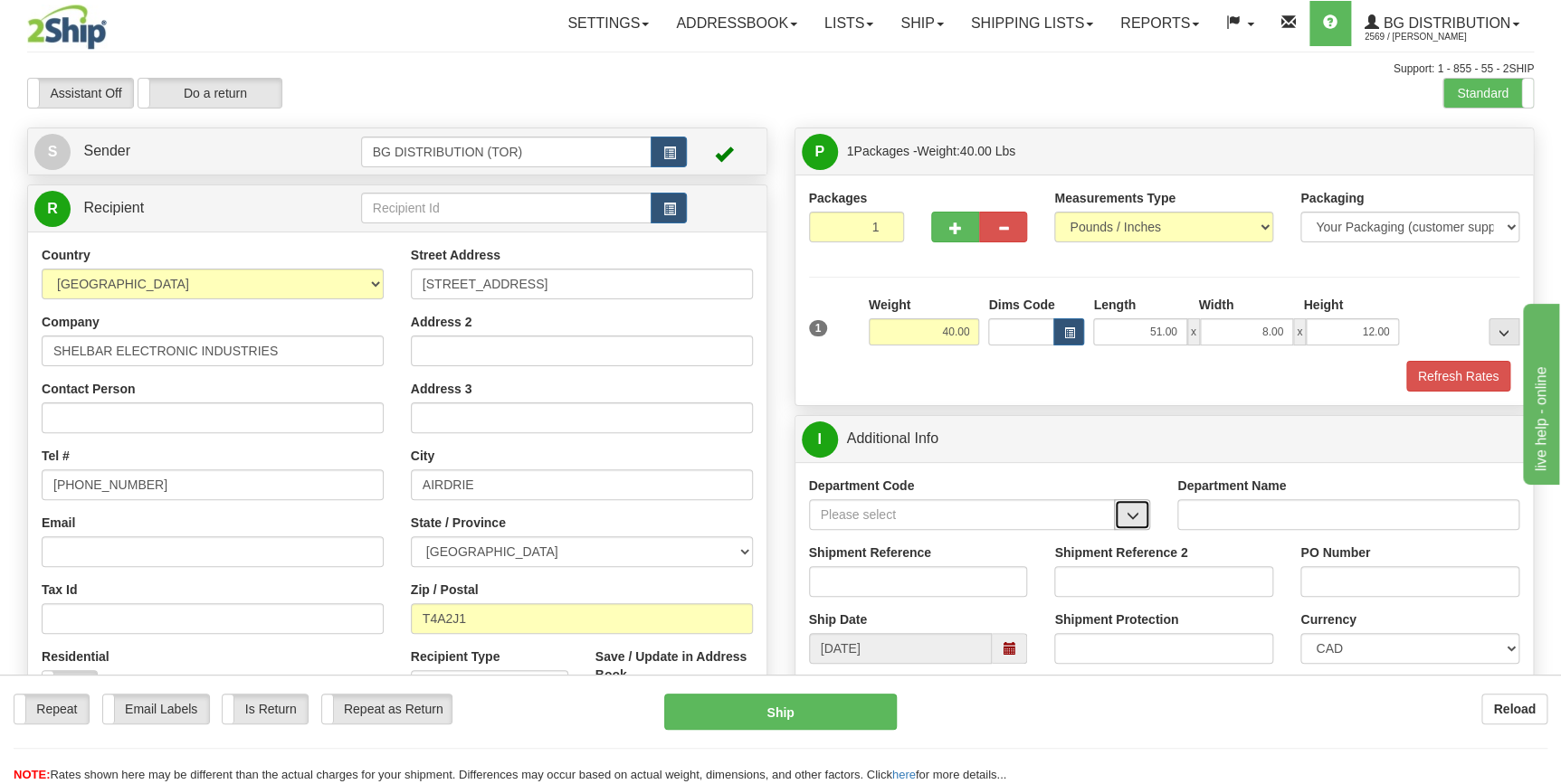
click at [1127, 515] on span "button" at bounding box center [1132, 516] width 13 height 12
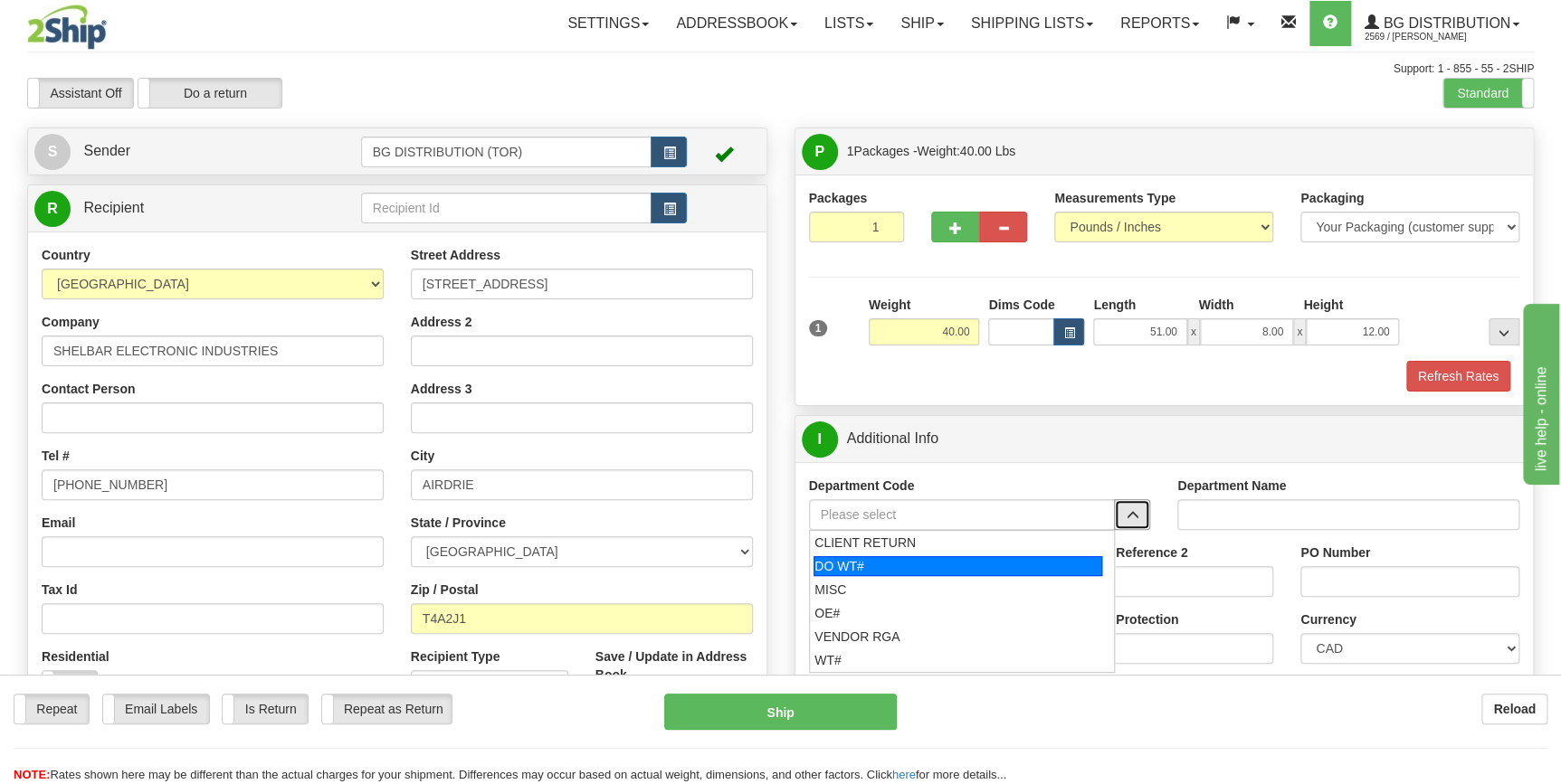
click at [964, 569] on div "DO WT#" at bounding box center [957, 566] width 288 height 20
type input "DO WT#"
type input "DIRECT ORDERS"
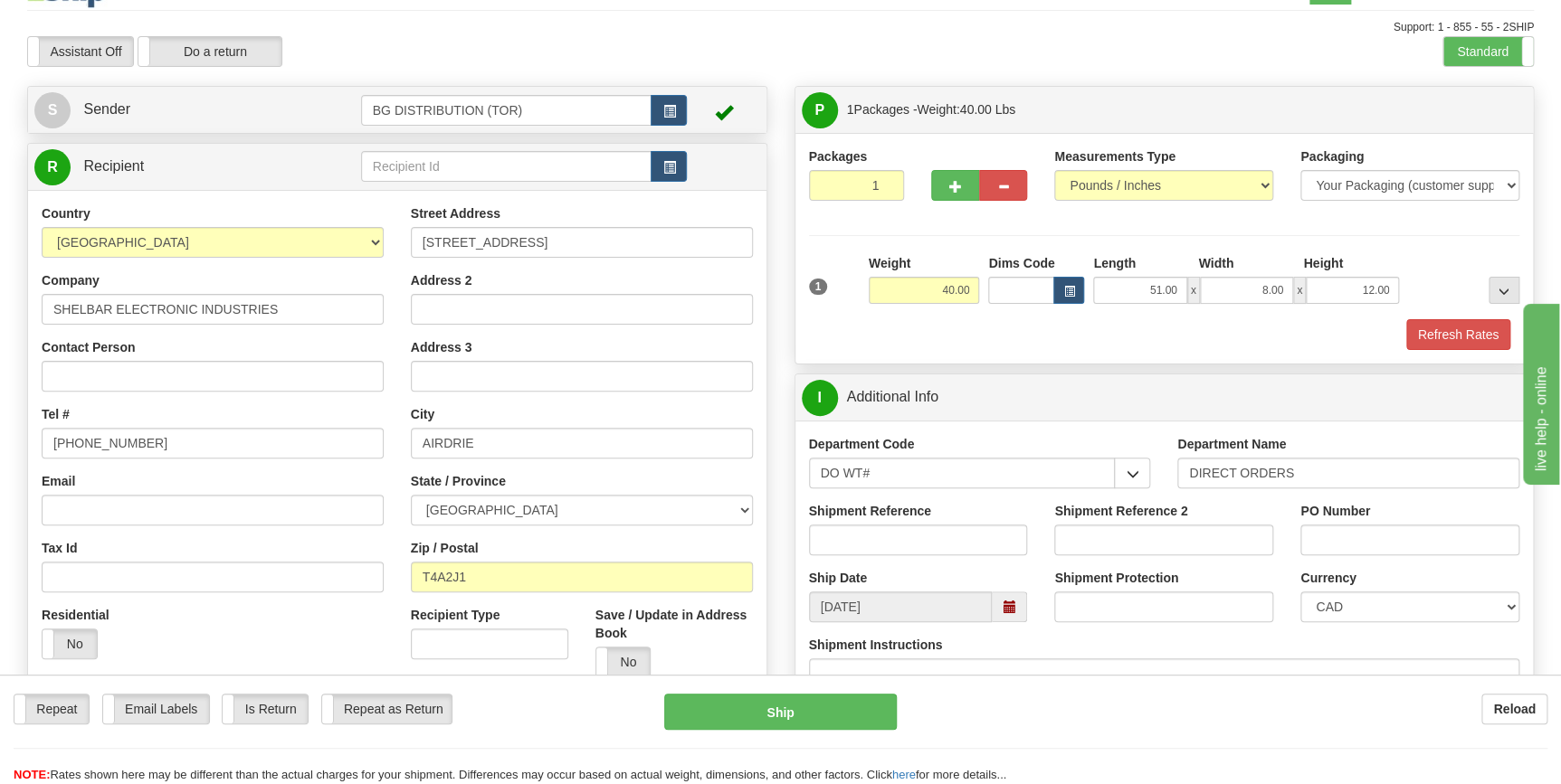
scroll to position [81, 0]
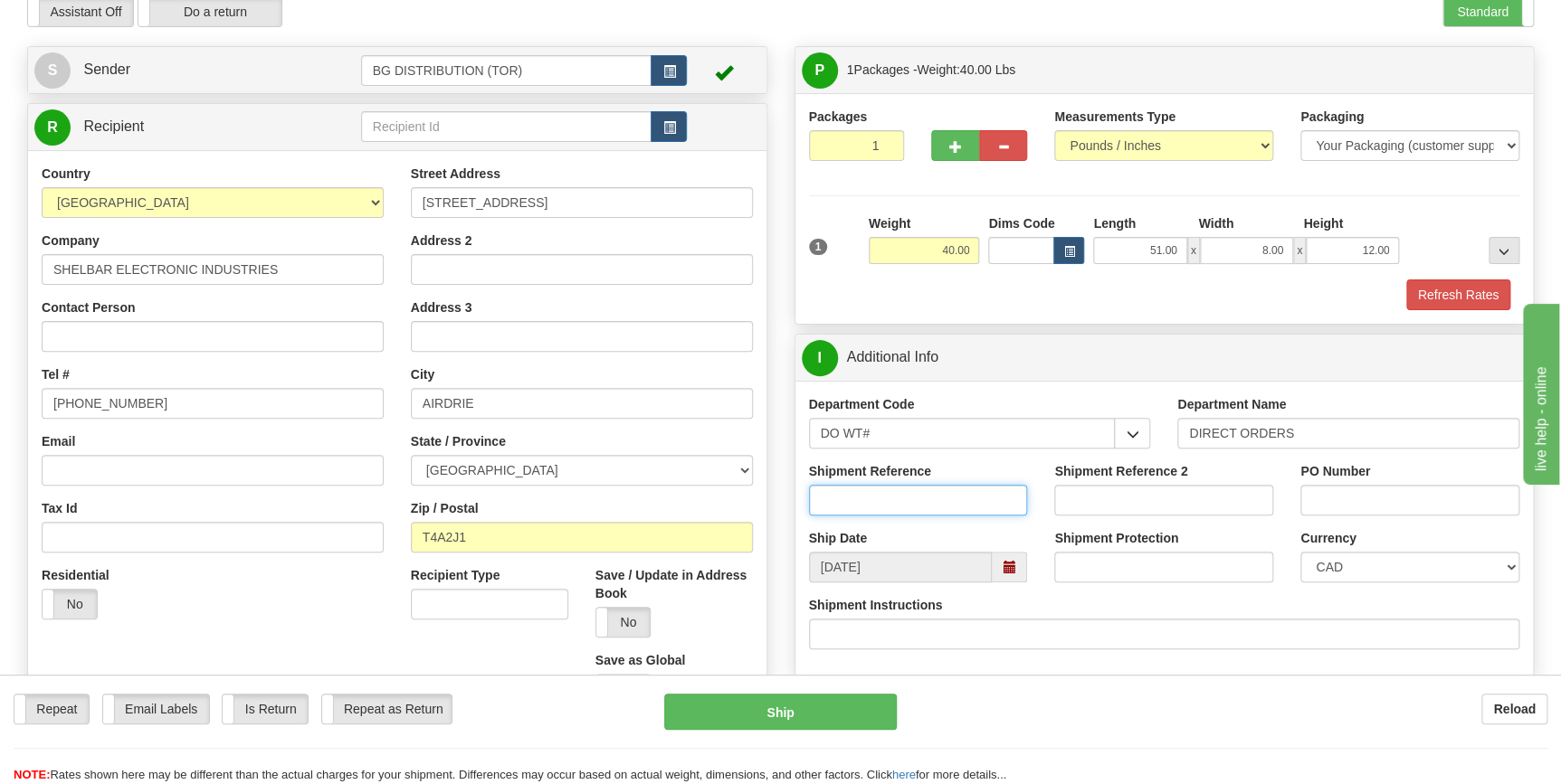
click at [920, 497] on input "Shipment Reference" at bounding box center [918, 499] width 219 height 31
drag, startPoint x: 915, startPoint y: 507, endPoint x: 768, endPoint y: 500, distance: 147.2
click at [768, 46] on div "Create a label for the return Create Pickup Without Label S Sender" at bounding box center [780, 46] width 1534 height 0
paste input "(403) 275-7762"
type input "164634-00"
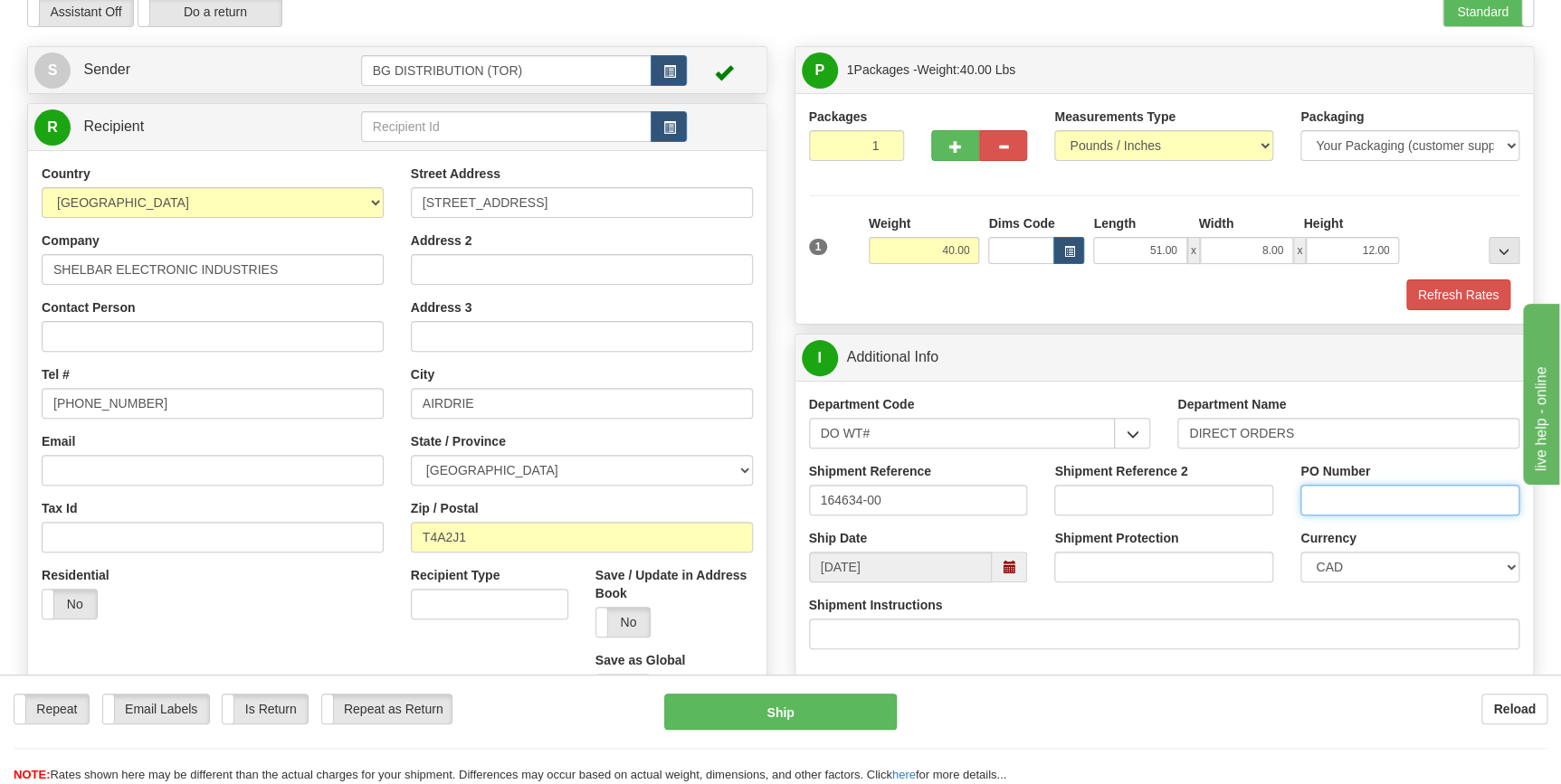
click at [1373, 512] on input "PO Number" at bounding box center [1410, 499] width 219 height 31
paste input "164634-00"
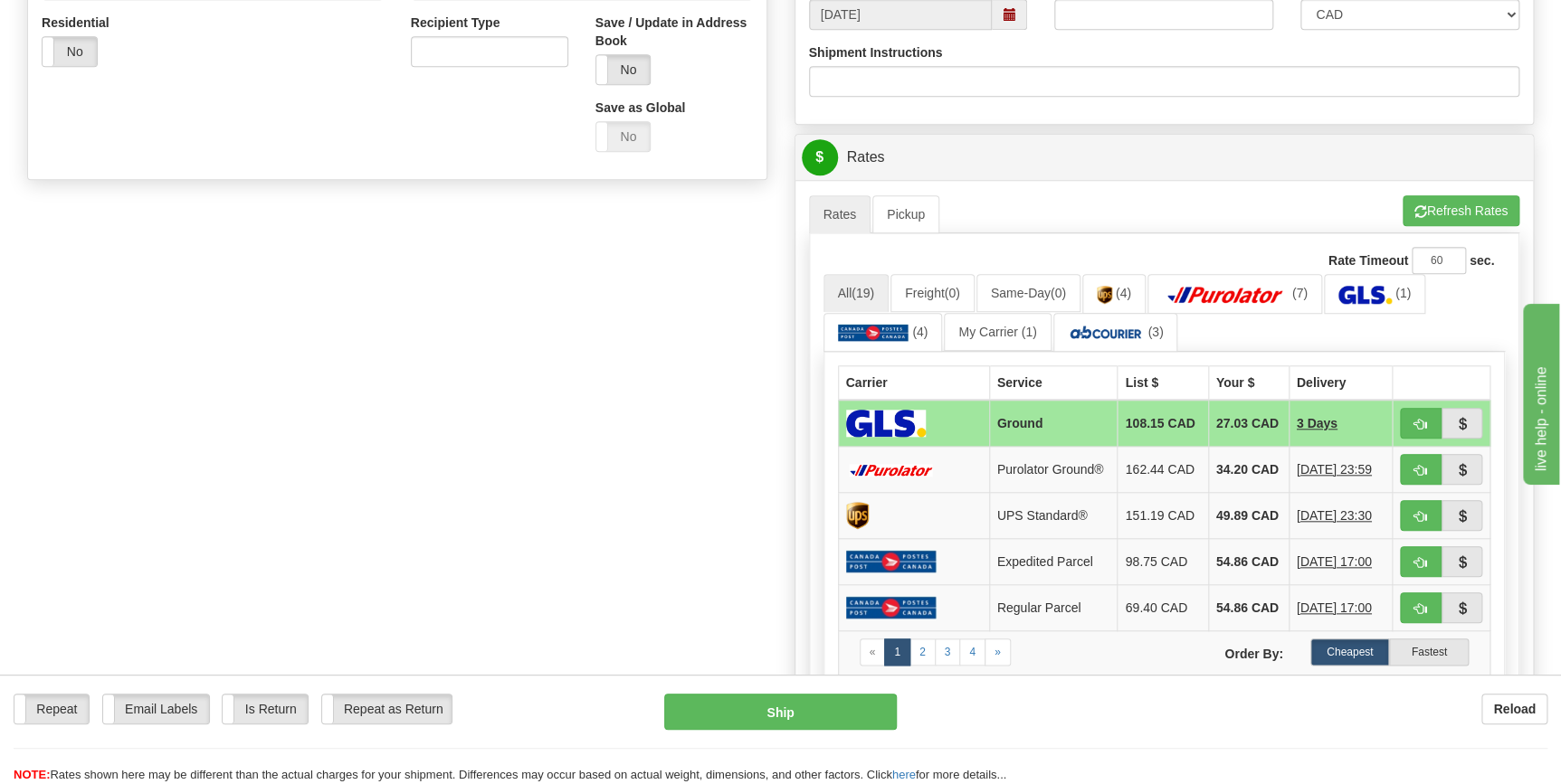
scroll to position [658, 0]
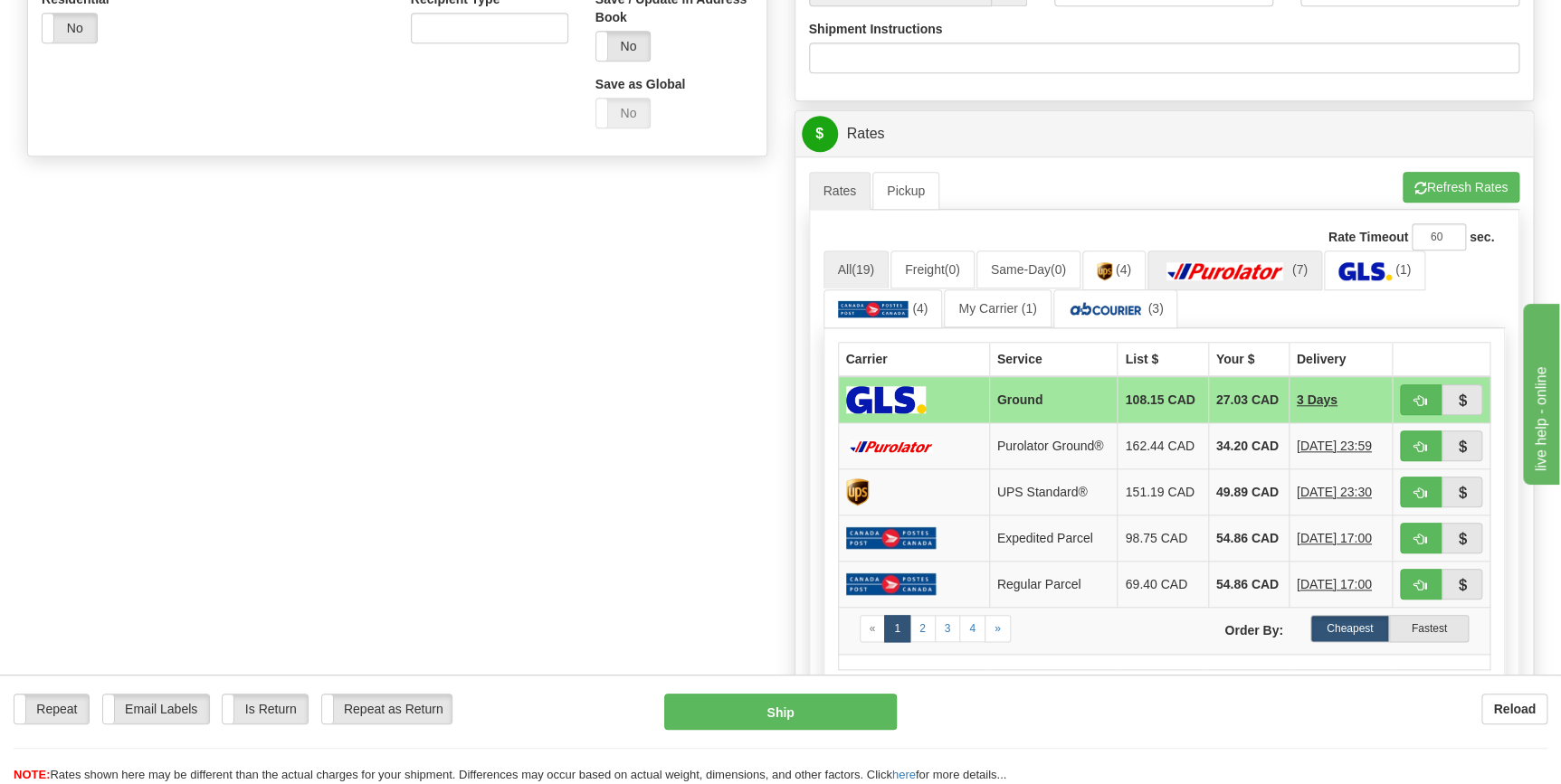
type input "164634-00"
click at [1265, 274] on img at bounding box center [1225, 271] width 127 height 18
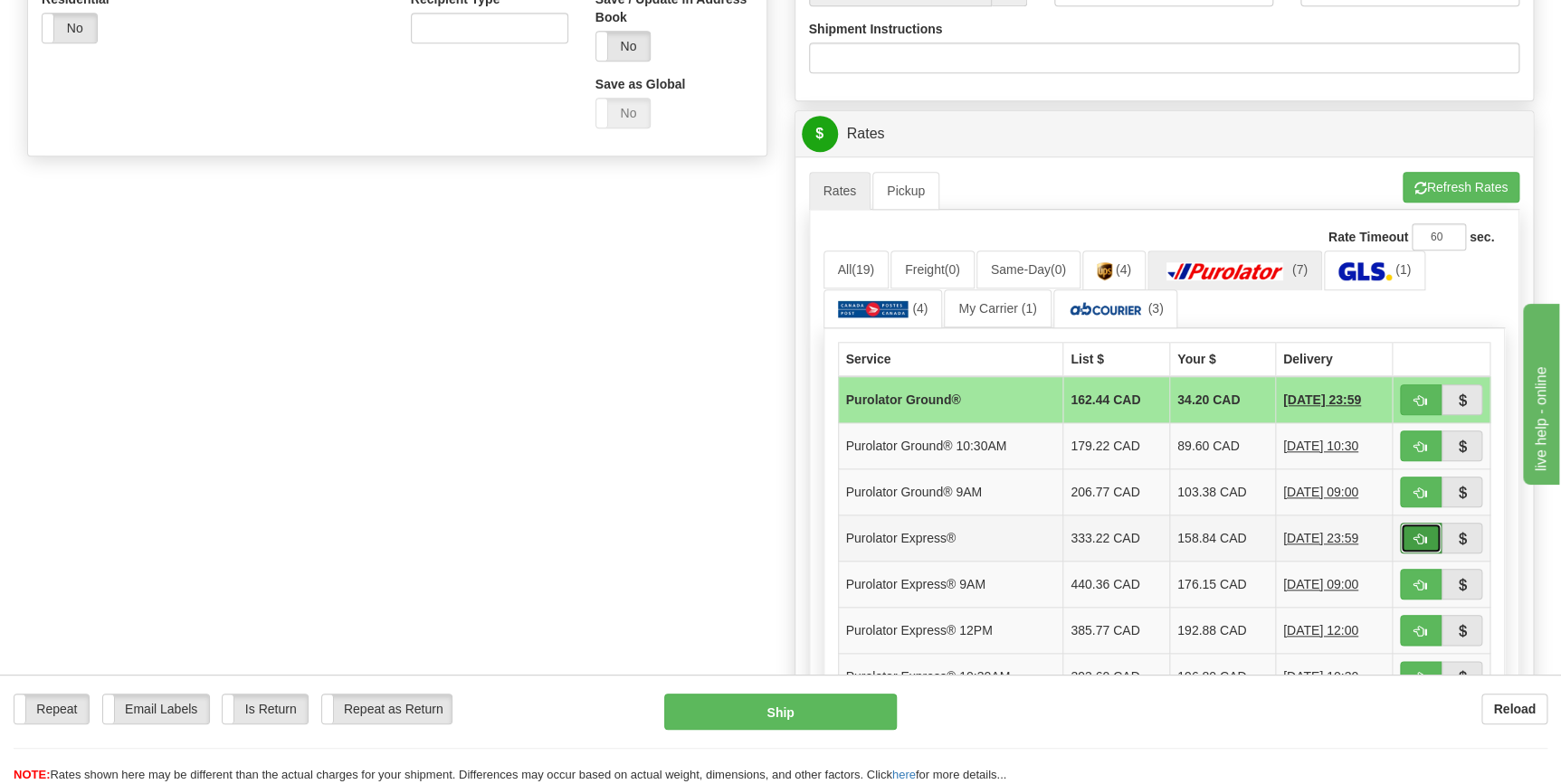
click at [1422, 536] on span "button" at bounding box center [1421, 539] width 13 height 12
type input "202"
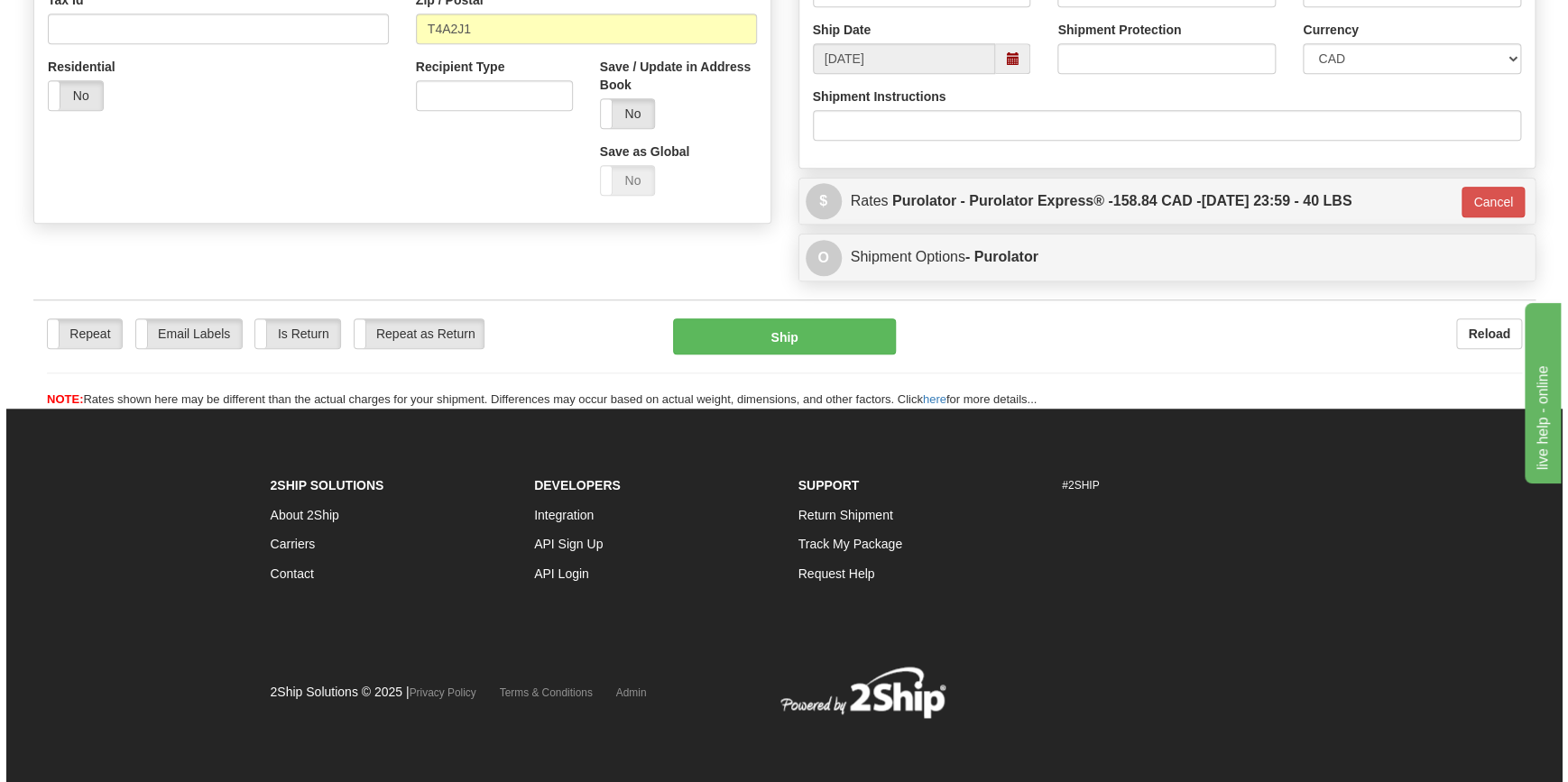
scroll to position [587, 0]
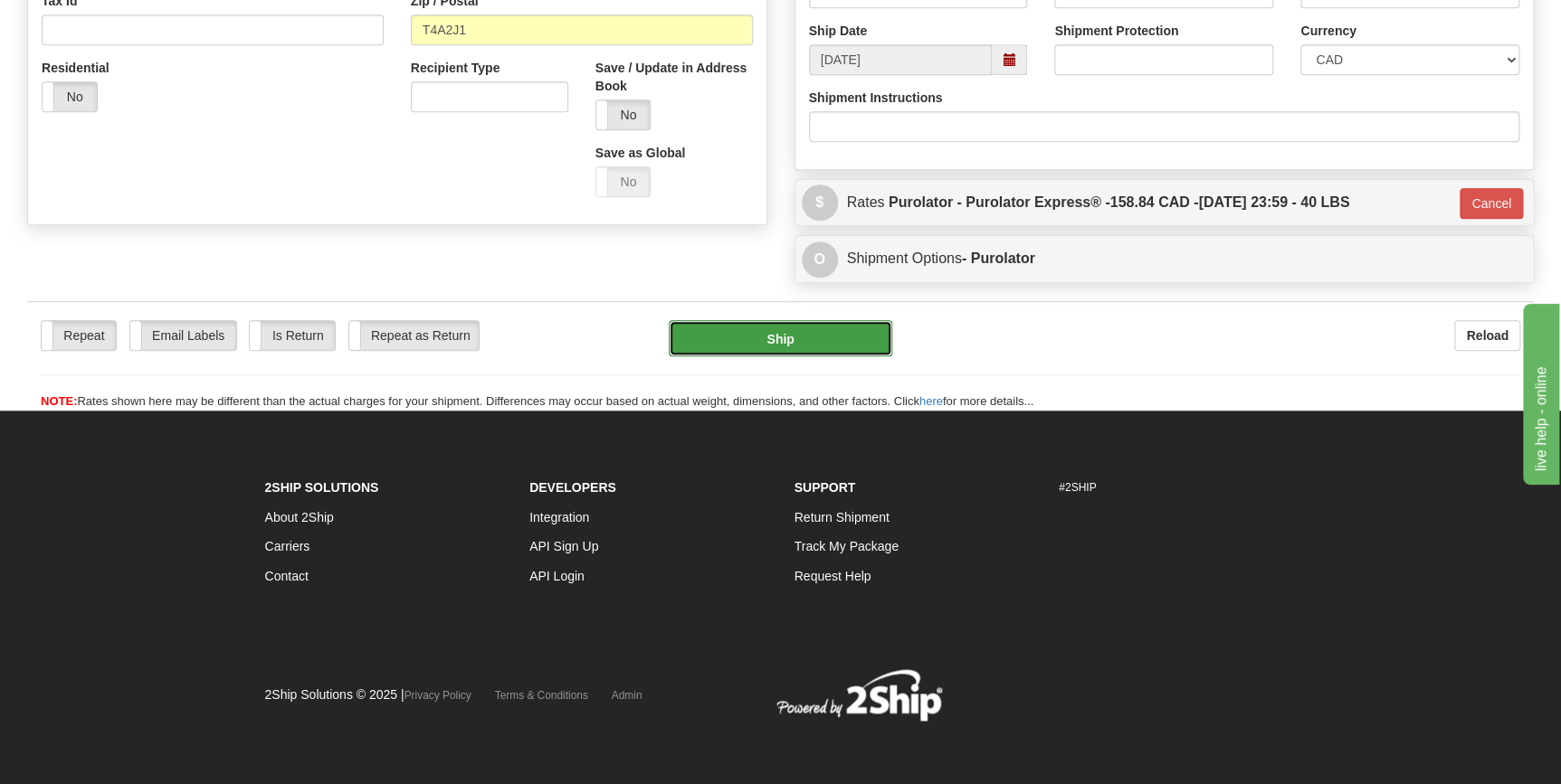
click at [811, 331] on button "Ship" at bounding box center [780, 338] width 223 height 36
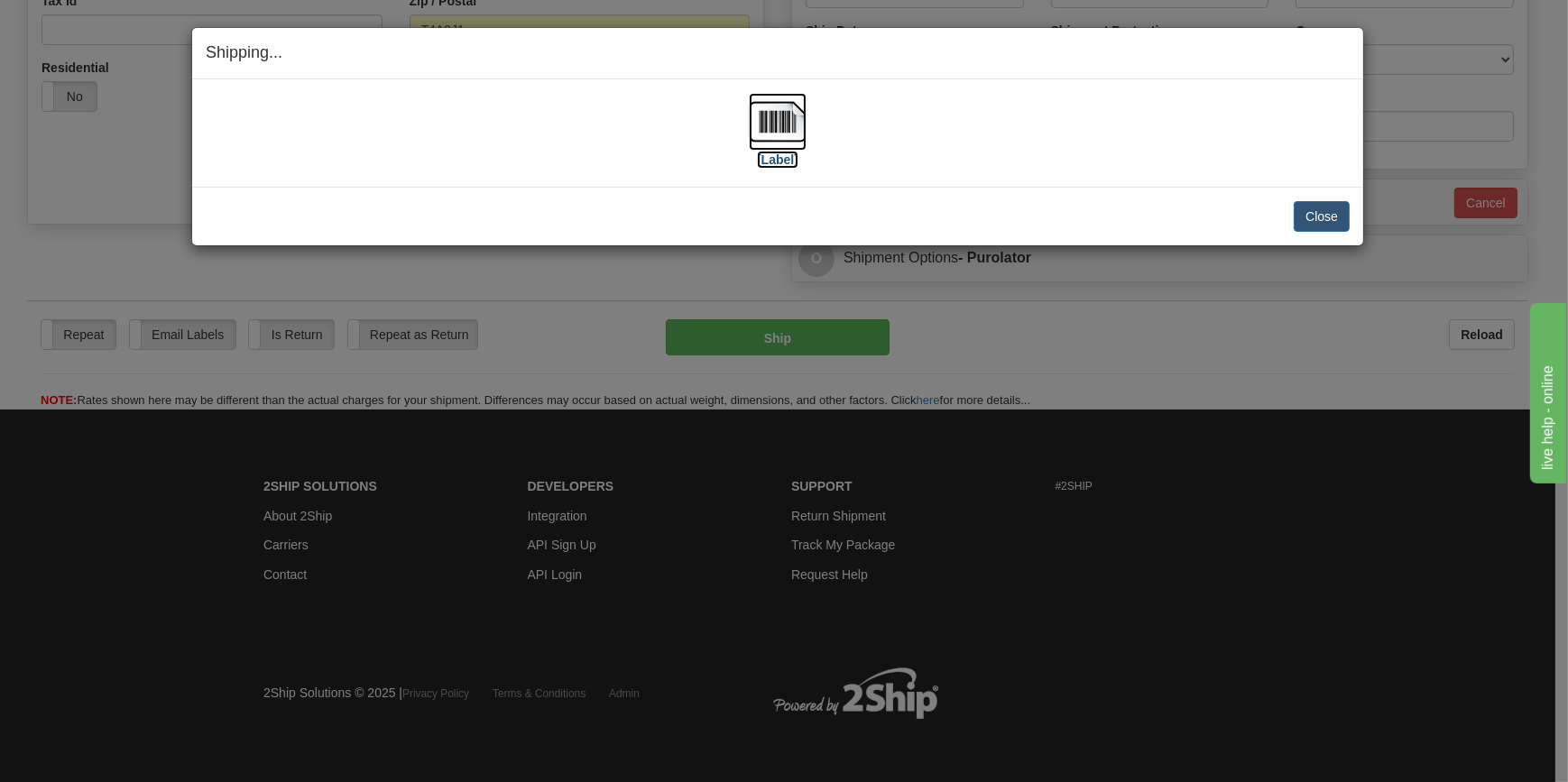
click at [785, 128] on img at bounding box center [777, 122] width 58 height 58
click at [1327, 214] on button "Close" at bounding box center [1322, 216] width 56 height 31
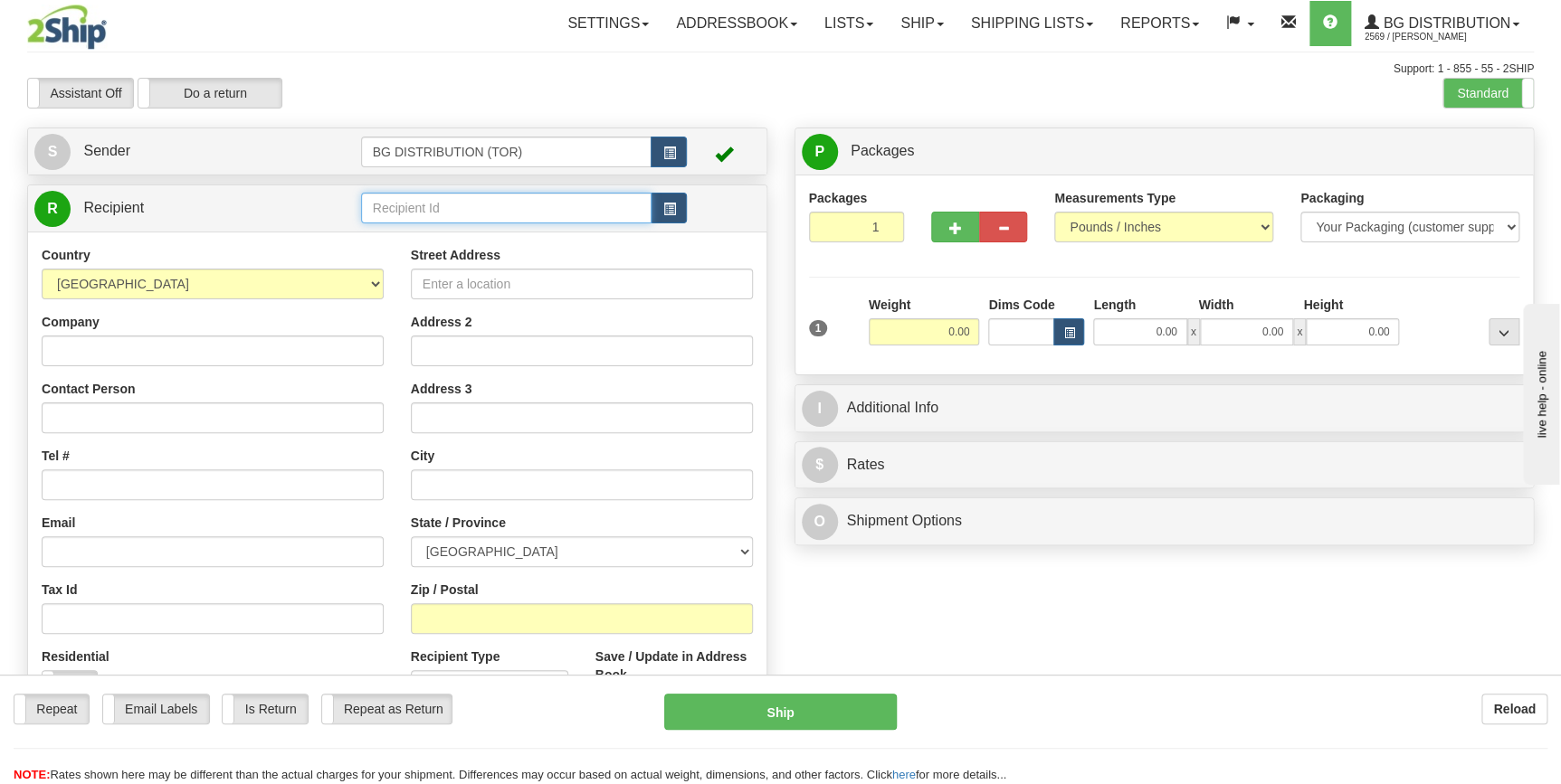
click at [443, 216] on input "text" at bounding box center [507, 207] width 291 height 31
click at [446, 245] on div "60018" at bounding box center [502, 236] width 274 height 20
type input "60018"
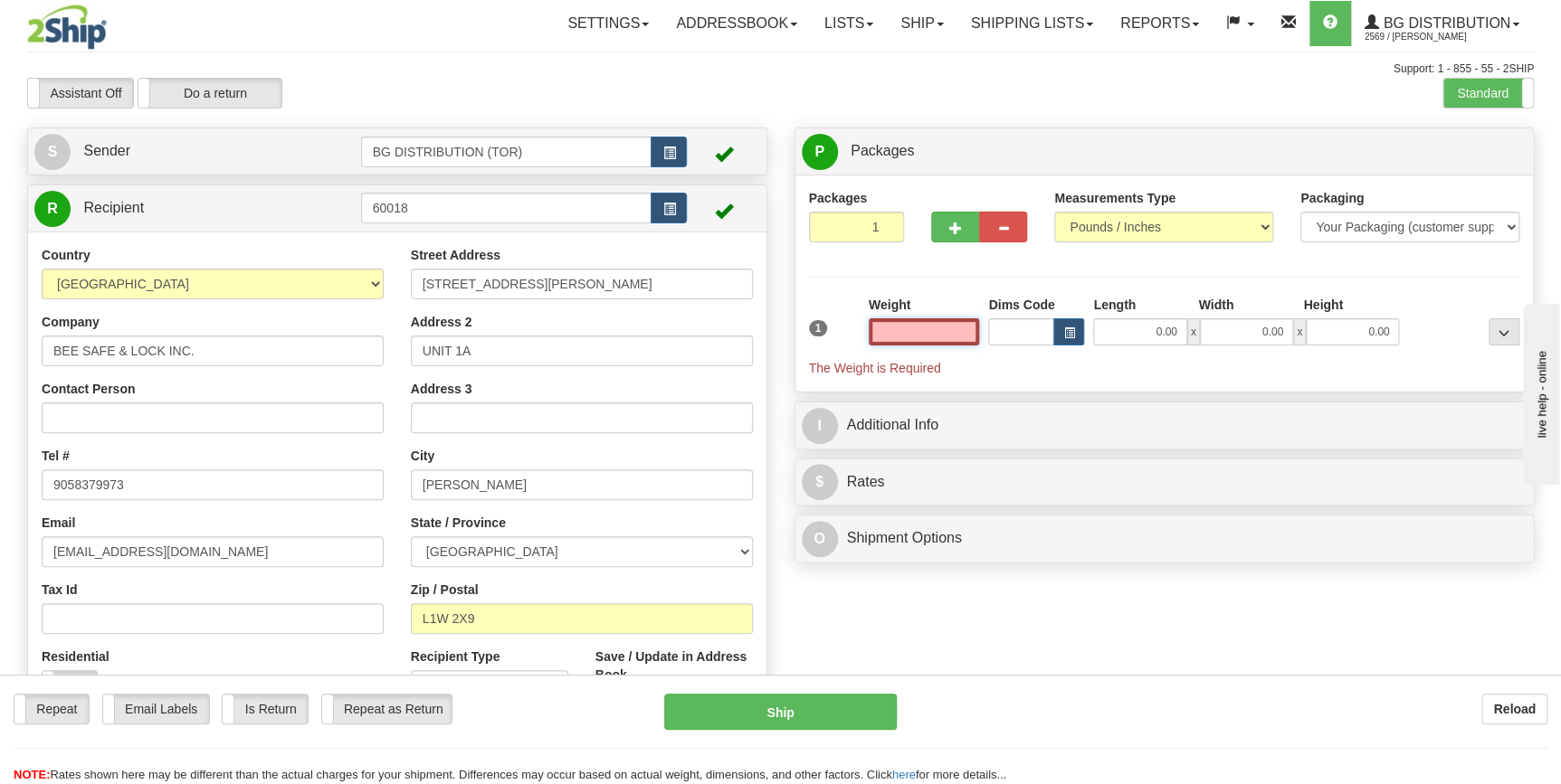
click at [942, 335] on input "text" at bounding box center [923, 331] width 111 height 27
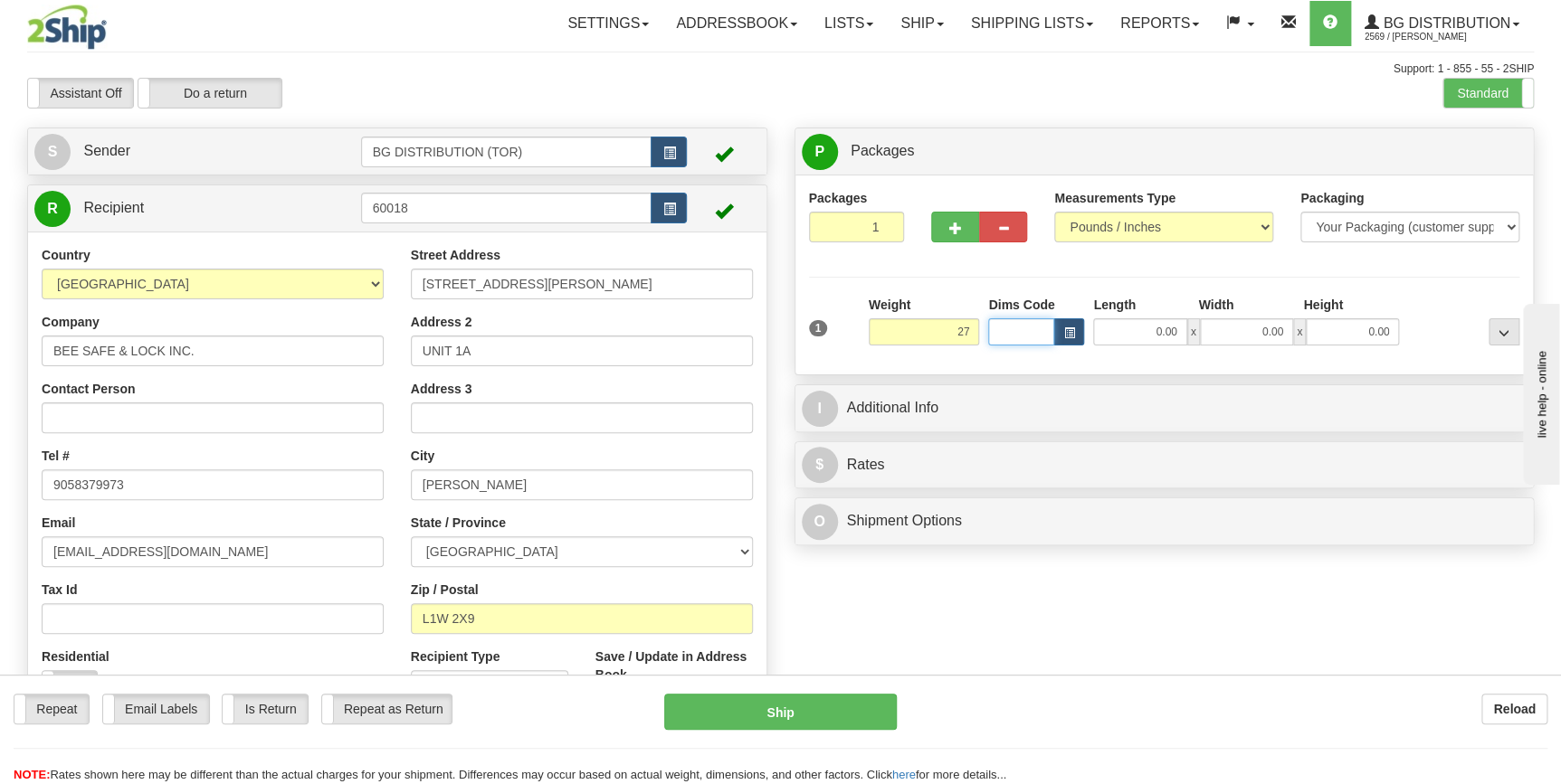
type input "27.00"
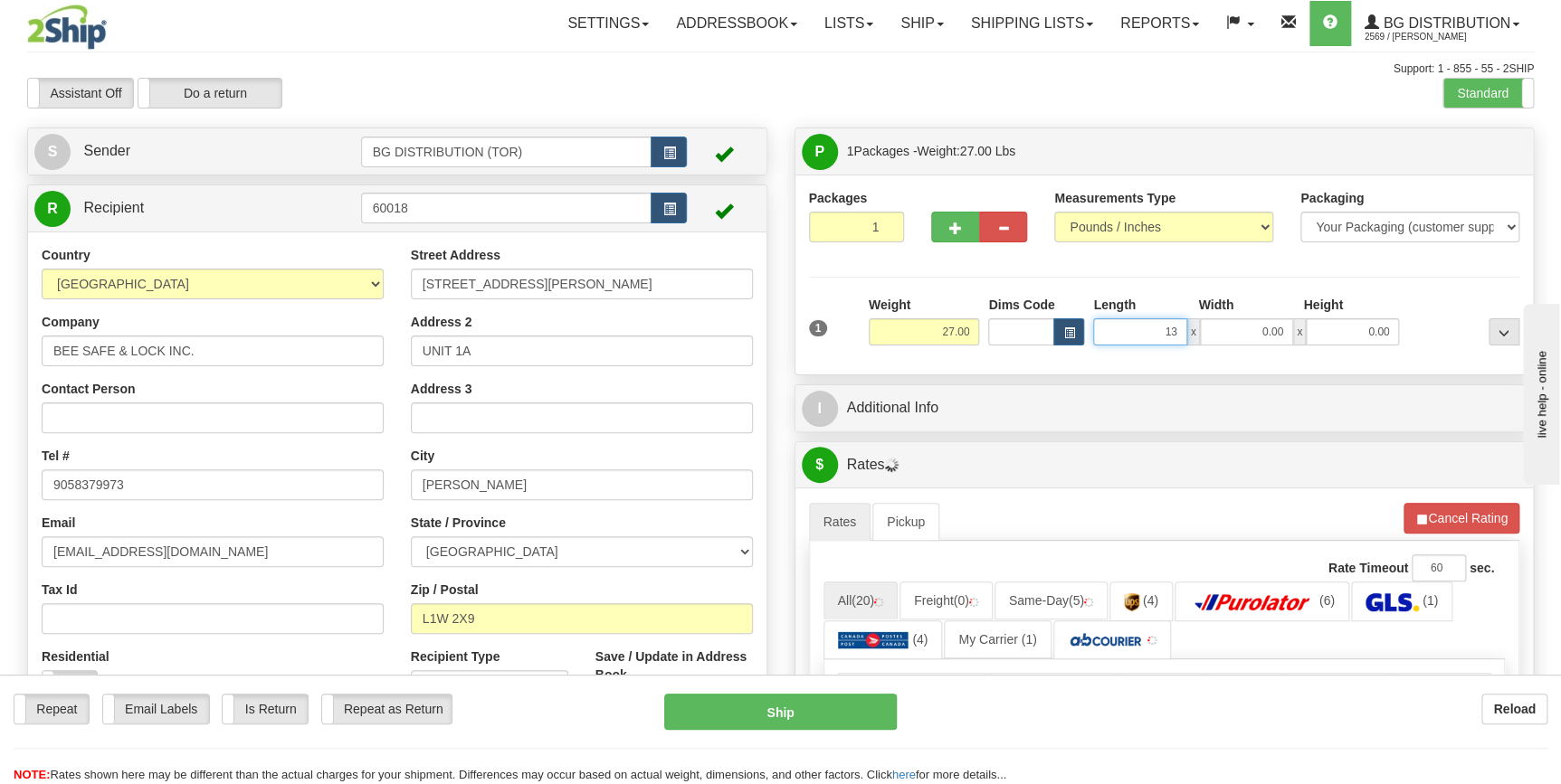
type input "13.00"
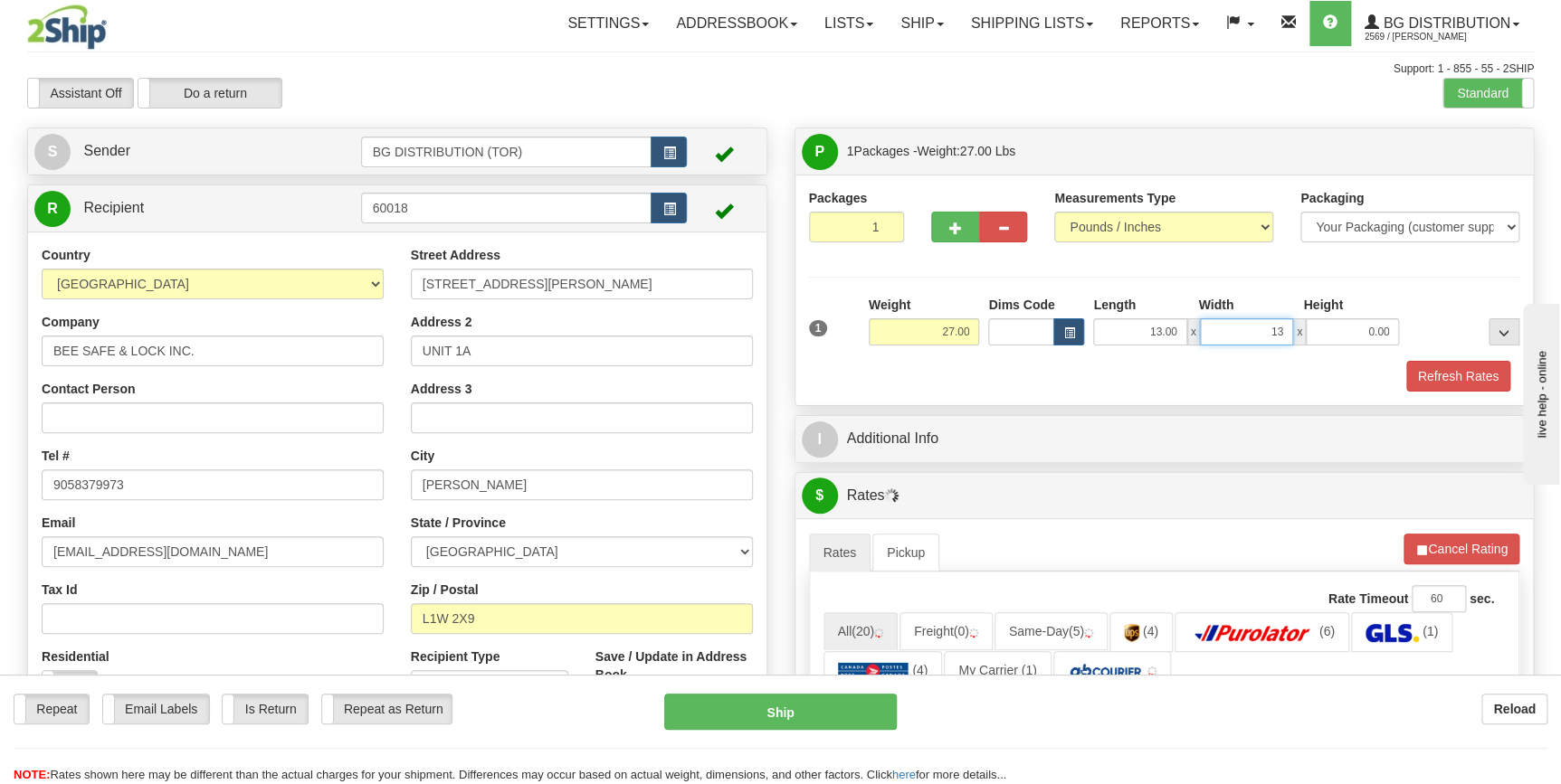
type input "13.00"
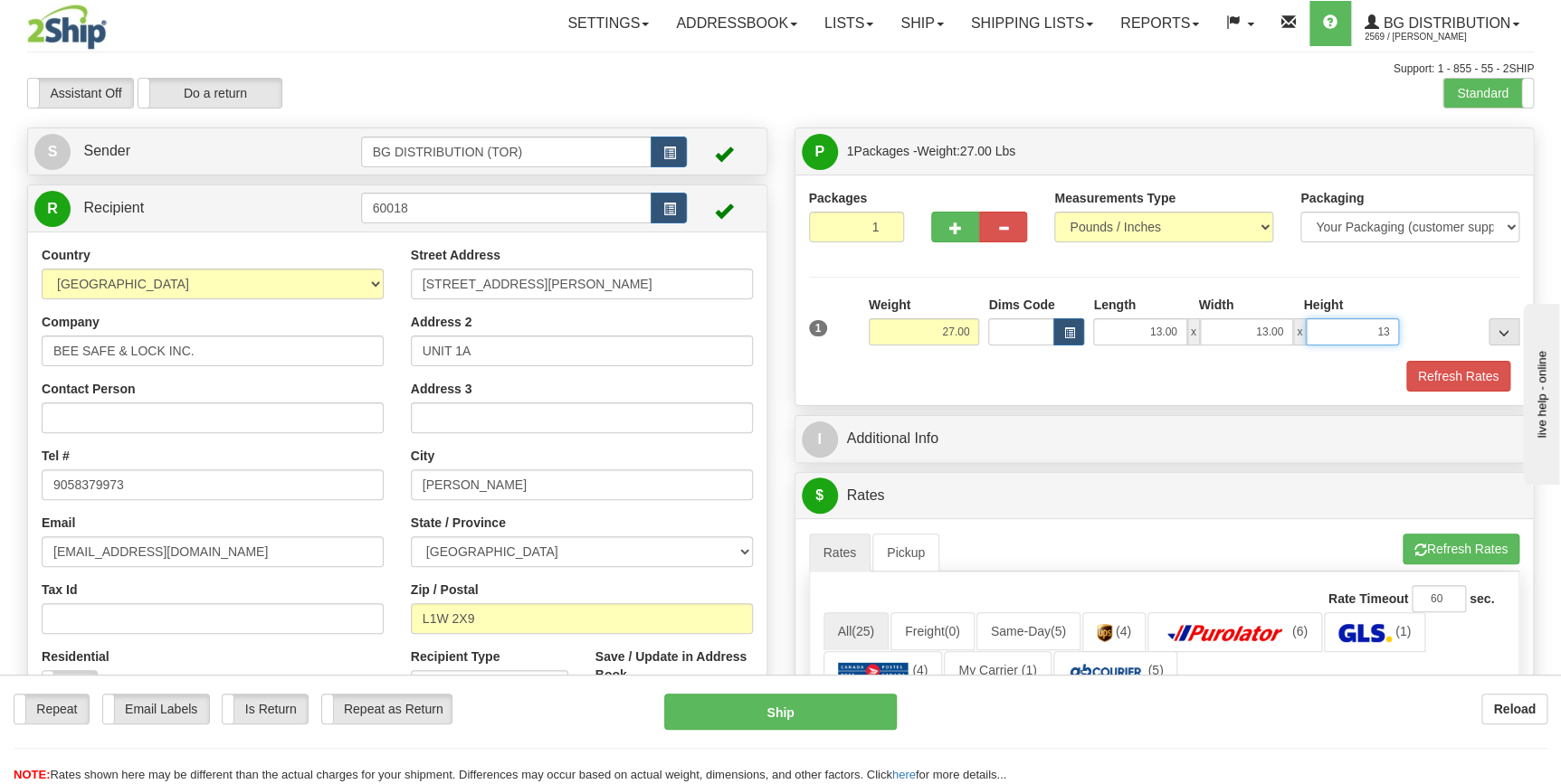
type input "13.00"
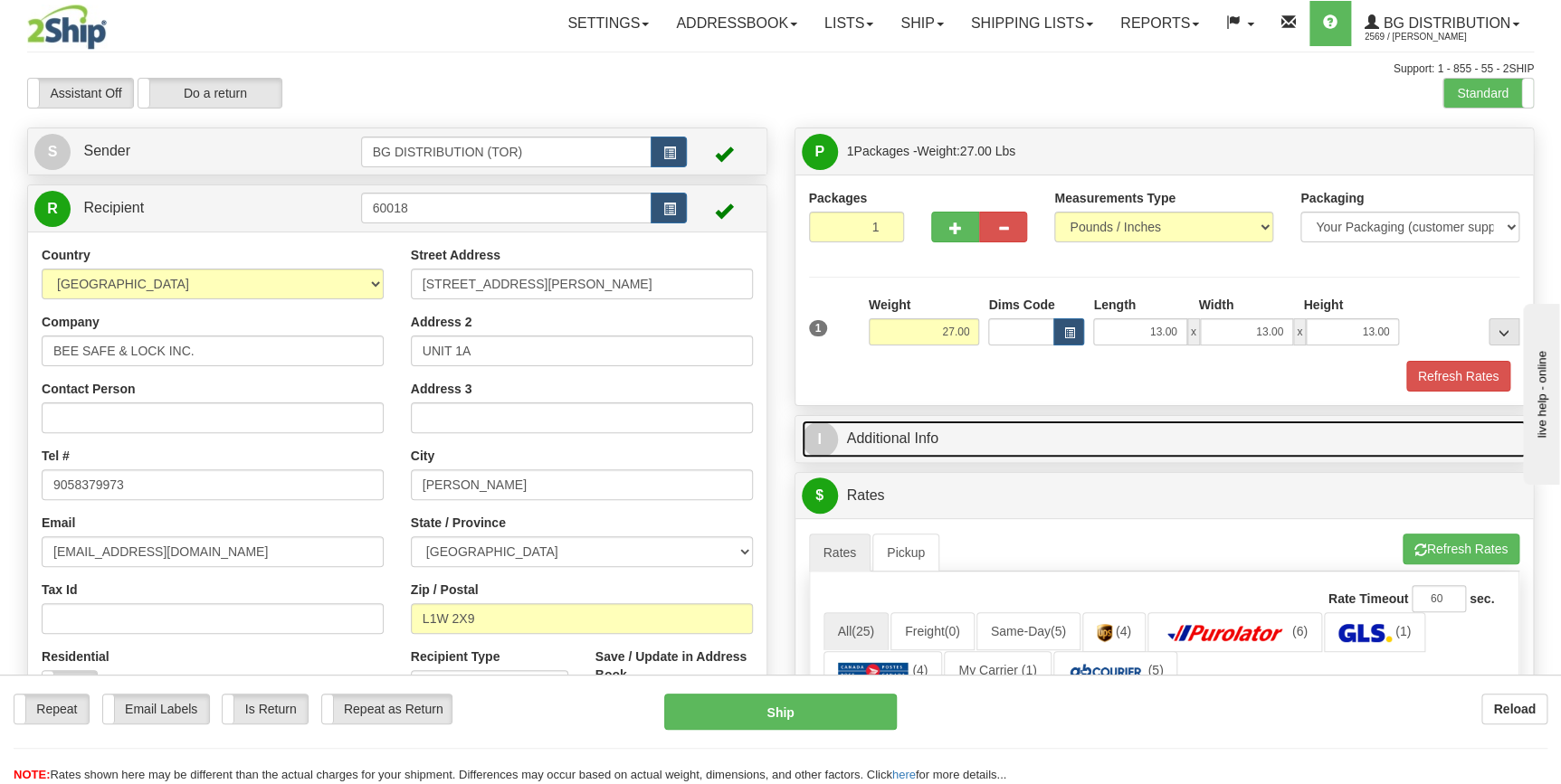
click at [978, 439] on link "I Additional Info" at bounding box center [1164, 440] width 725 height 37
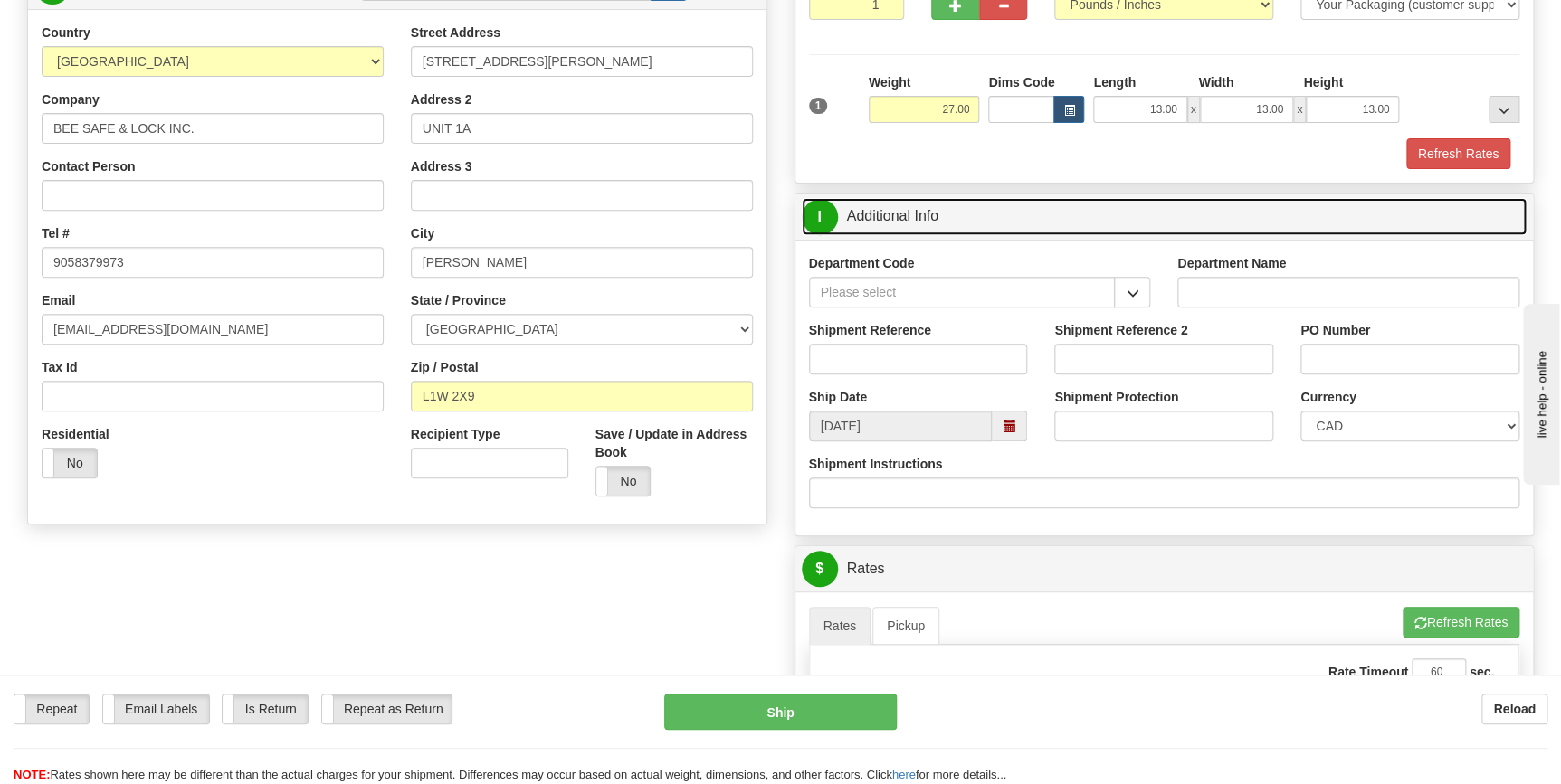
scroll to position [246, 0]
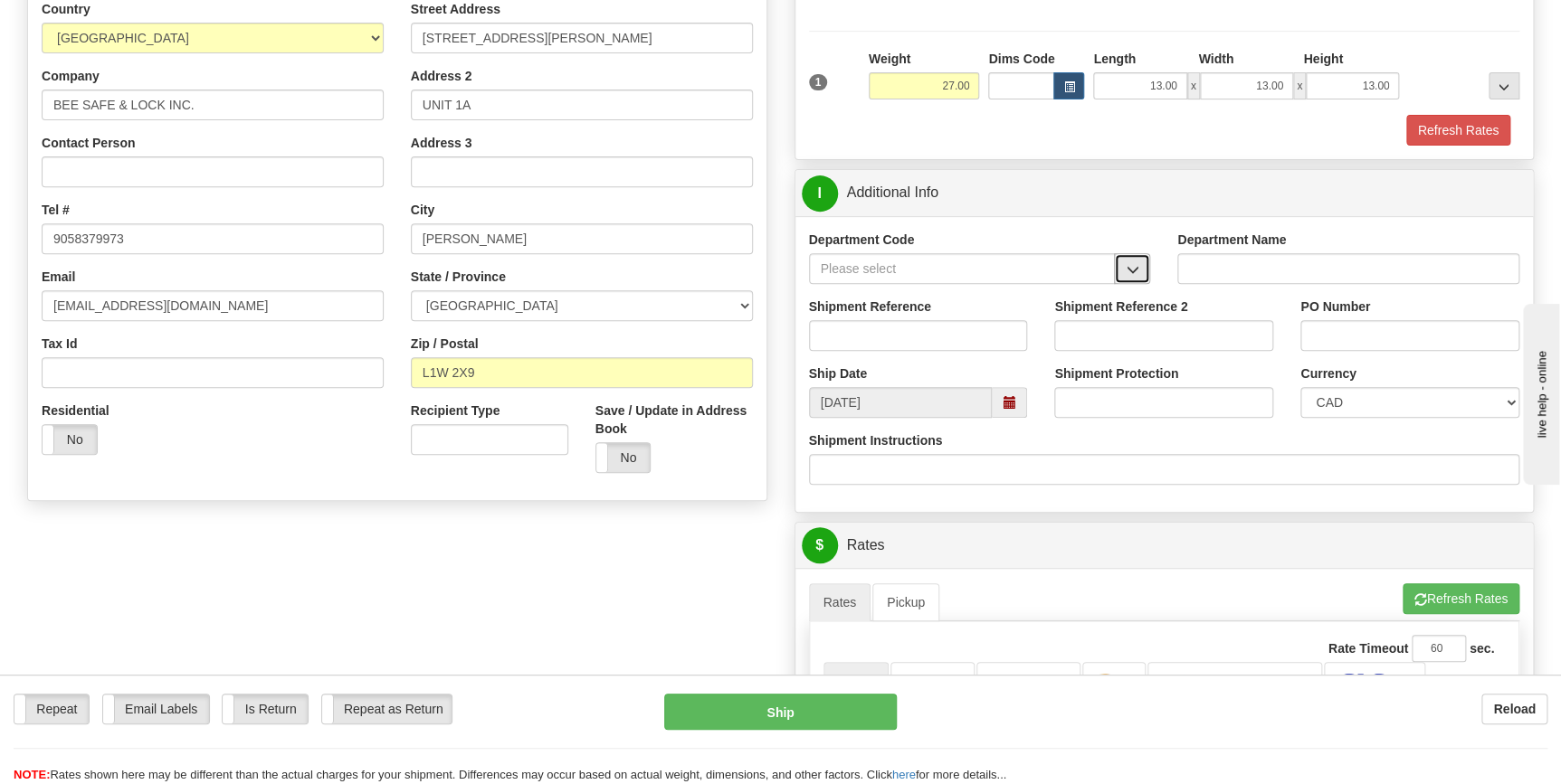
click at [1136, 270] on span "button" at bounding box center [1132, 270] width 13 height 12
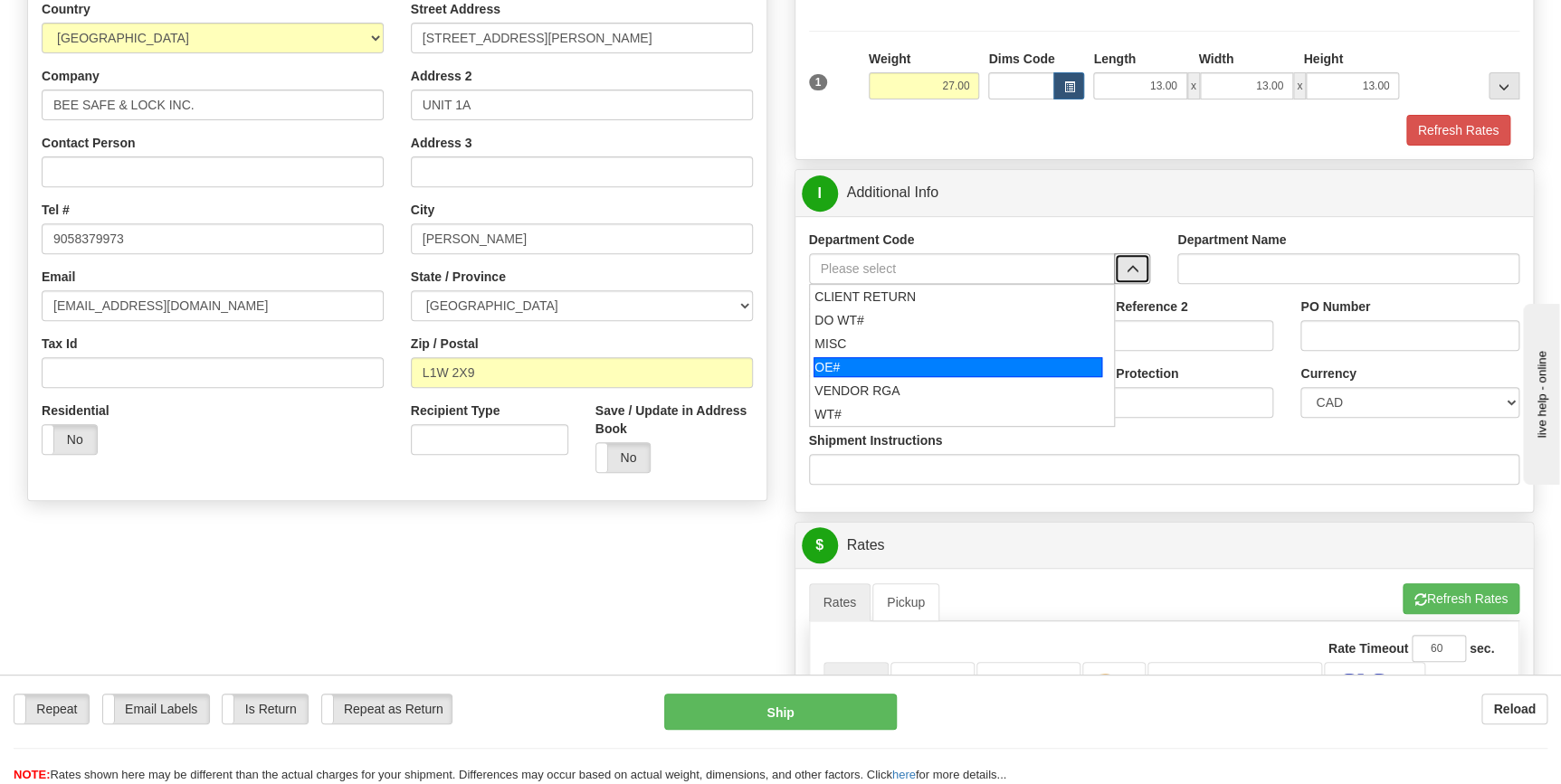
click at [959, 353] on li "MISC" at bounding box center [962, 343] width 305 height 23
type input "OE#"
type input "ORDERS"
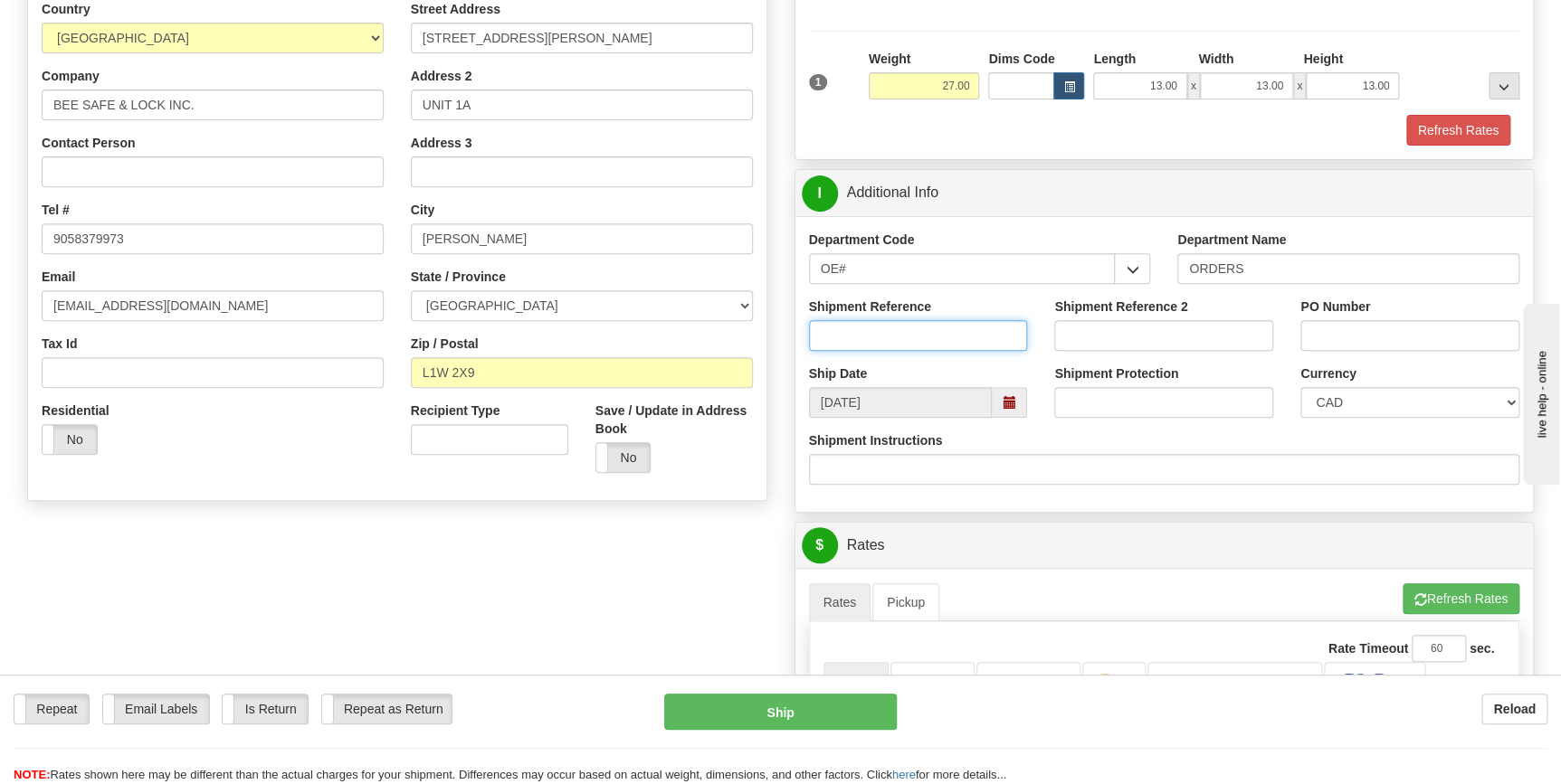
click at [947, 342] on input "Shipment Reference" at bounding box center [918, 335] width 219 height 31
type input "70182317-00"
click at [1372, 334] on input "PO Number" at bounding box center [1410, 335] width 219 height 31
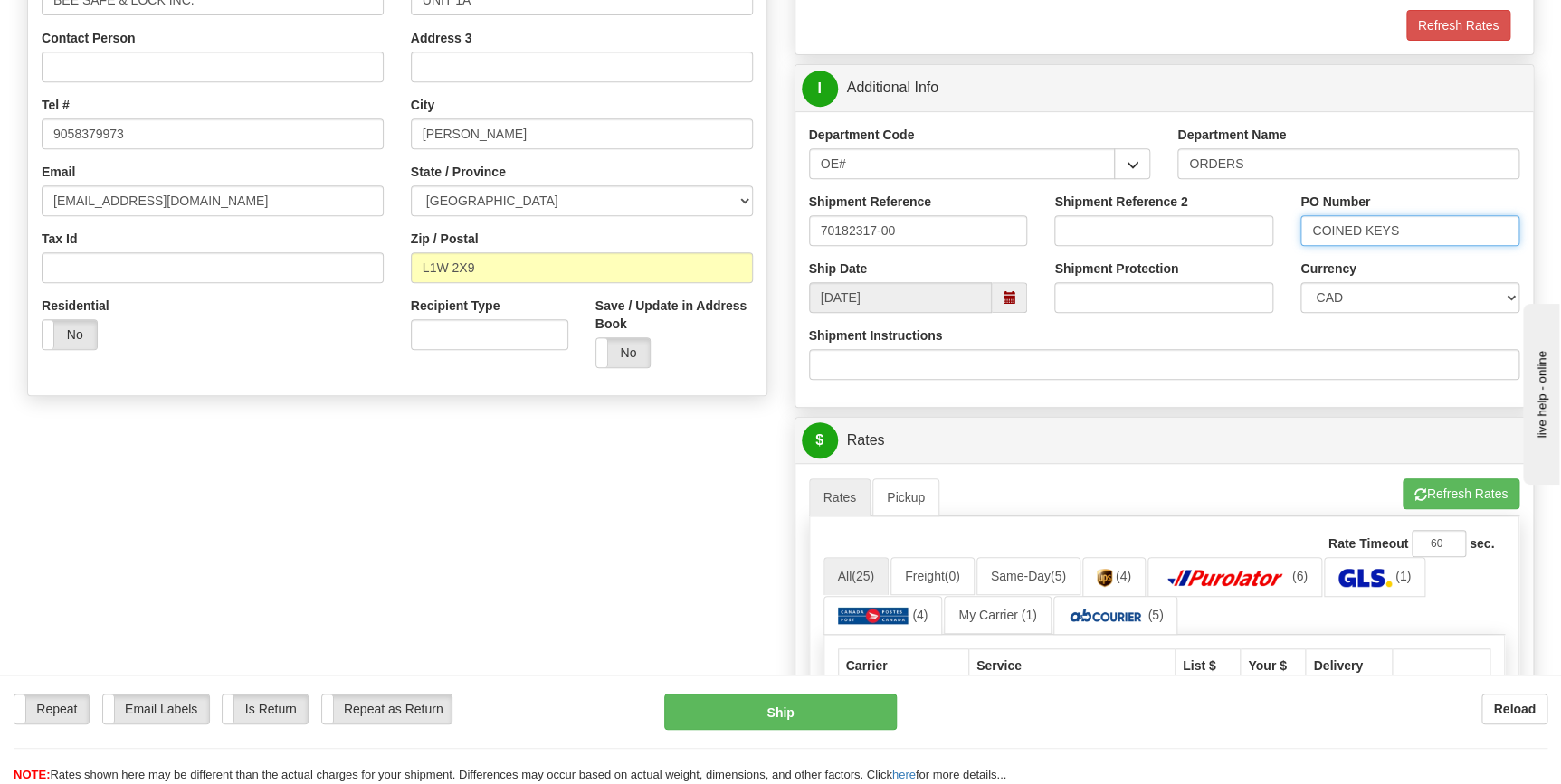
scroll to position [575, 0]
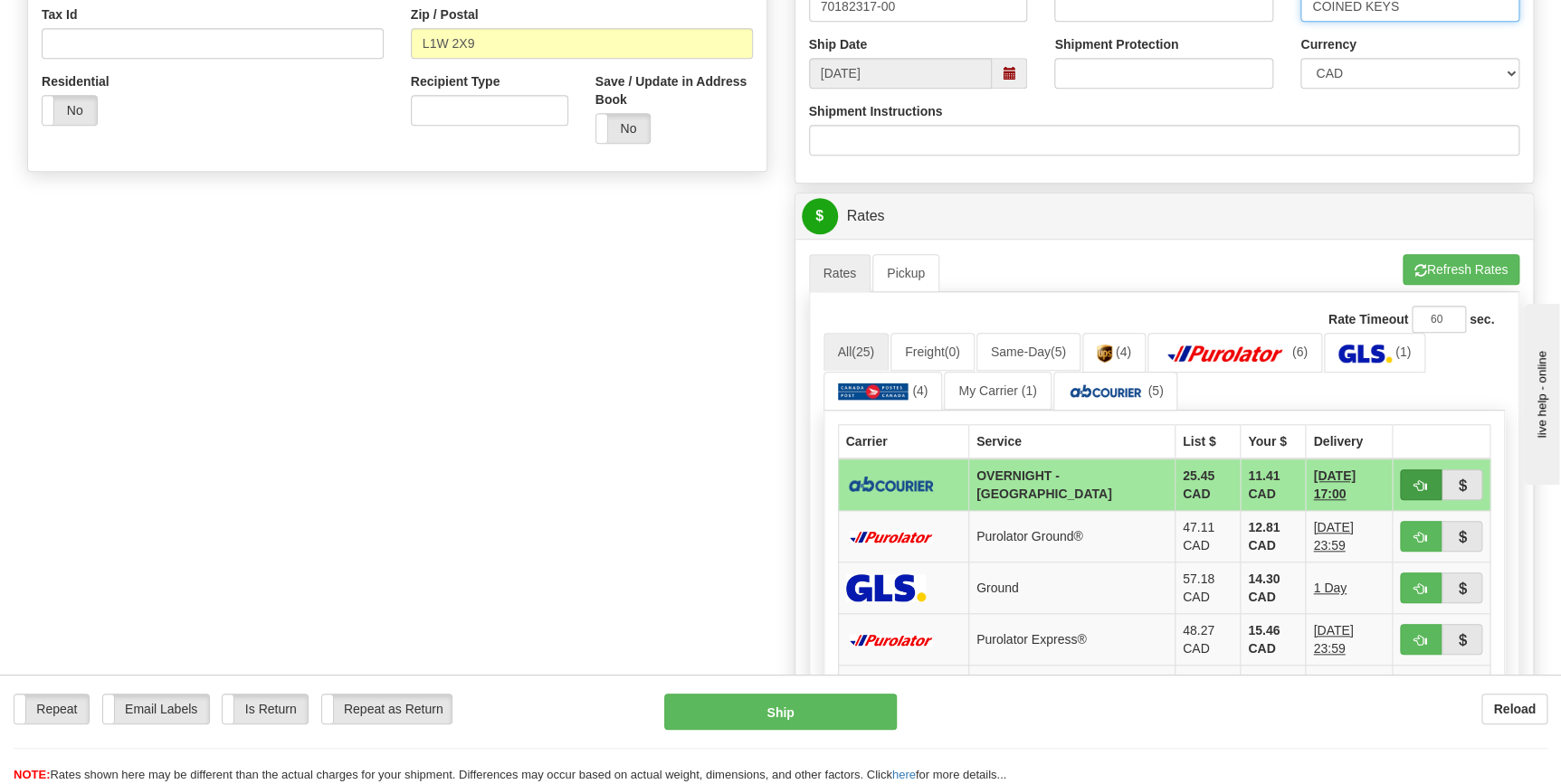
type input "COINED KEYS"
click at [1415, 492] on button "button" at bounding box center [1420, 484] width 42 height 31
type input "4"
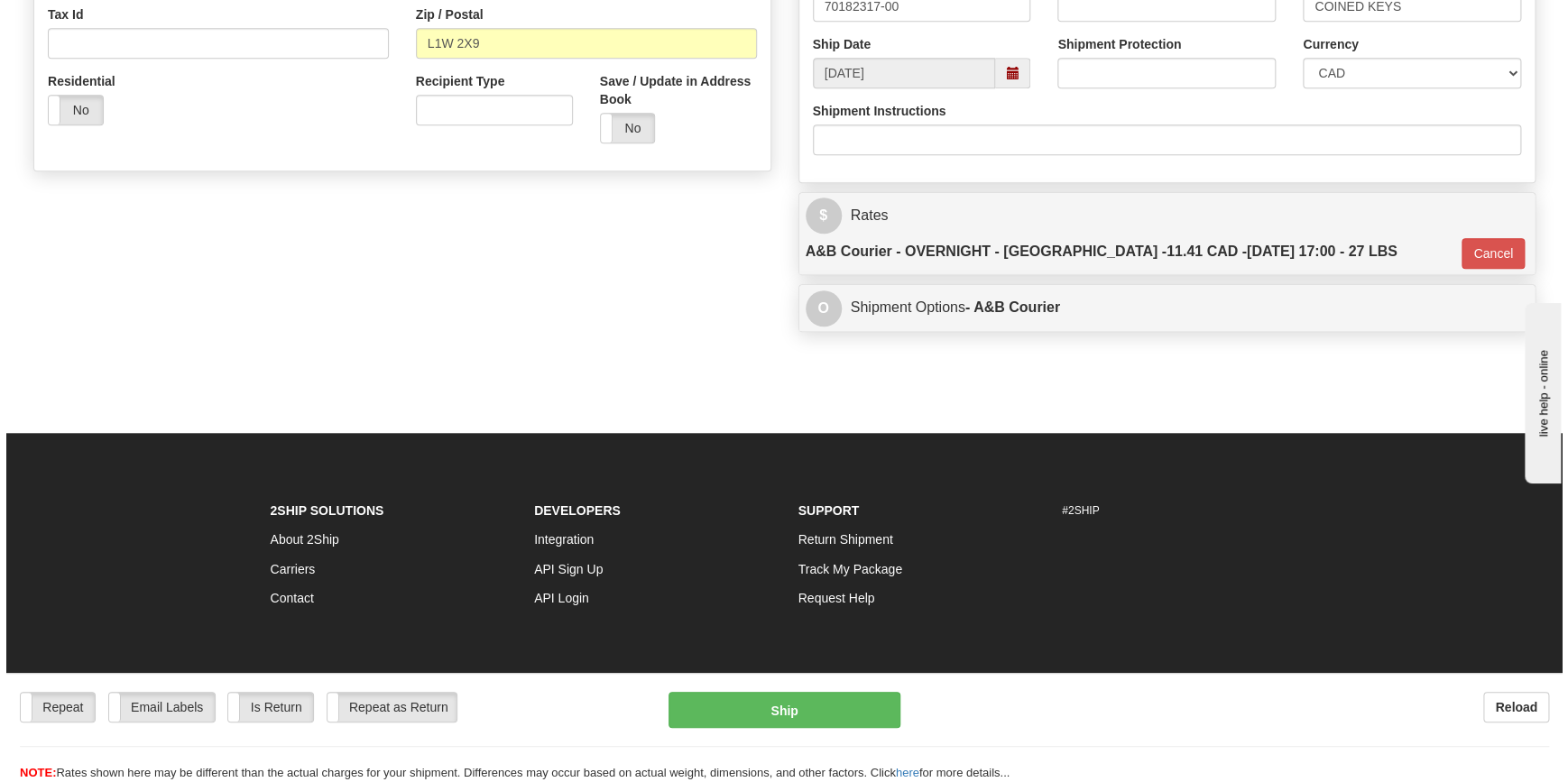
scroll to position [570, 0]
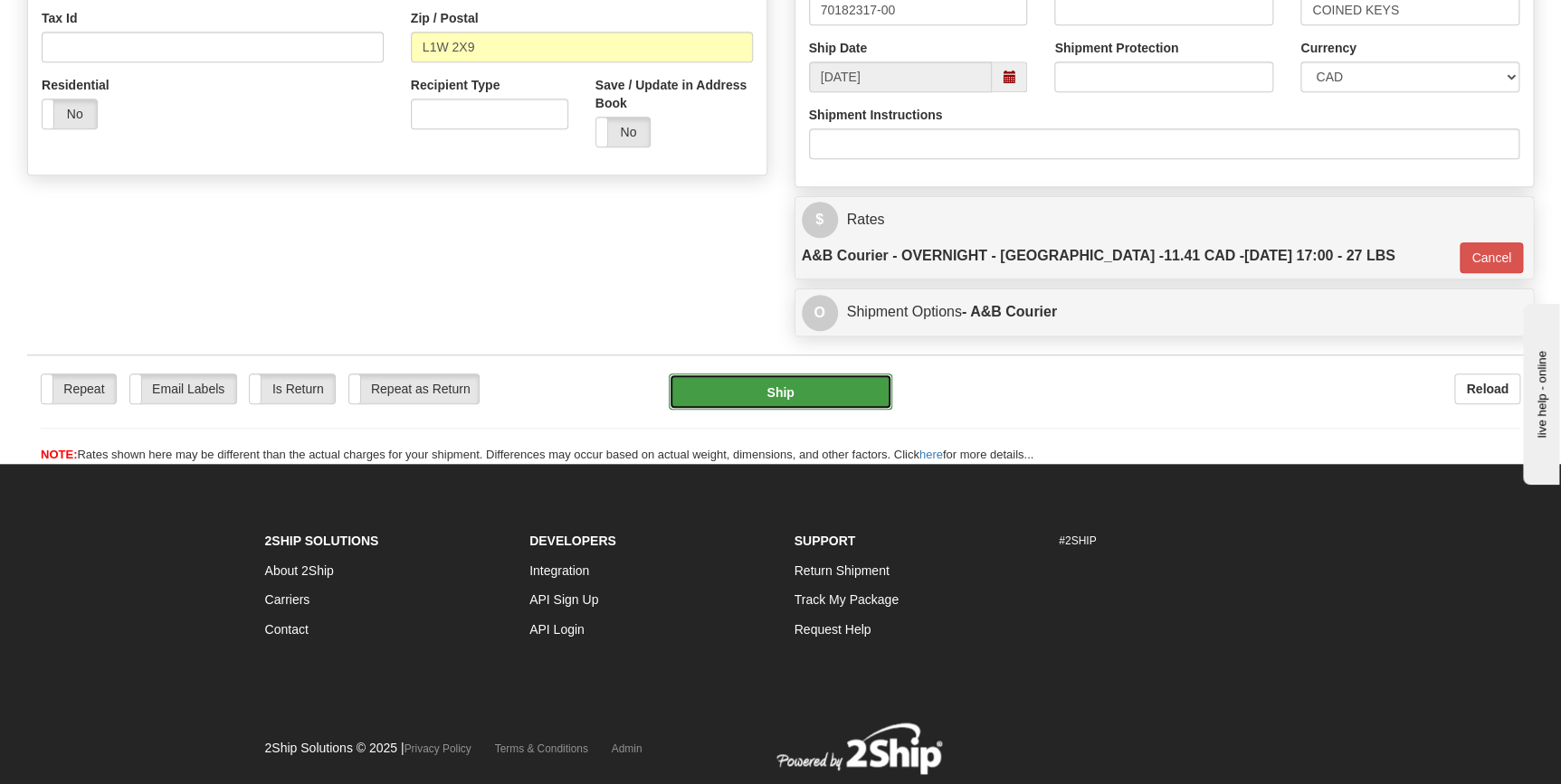
click at [792, 373] on button "Ship" at bounding box center [780, 391] width 223 height 36
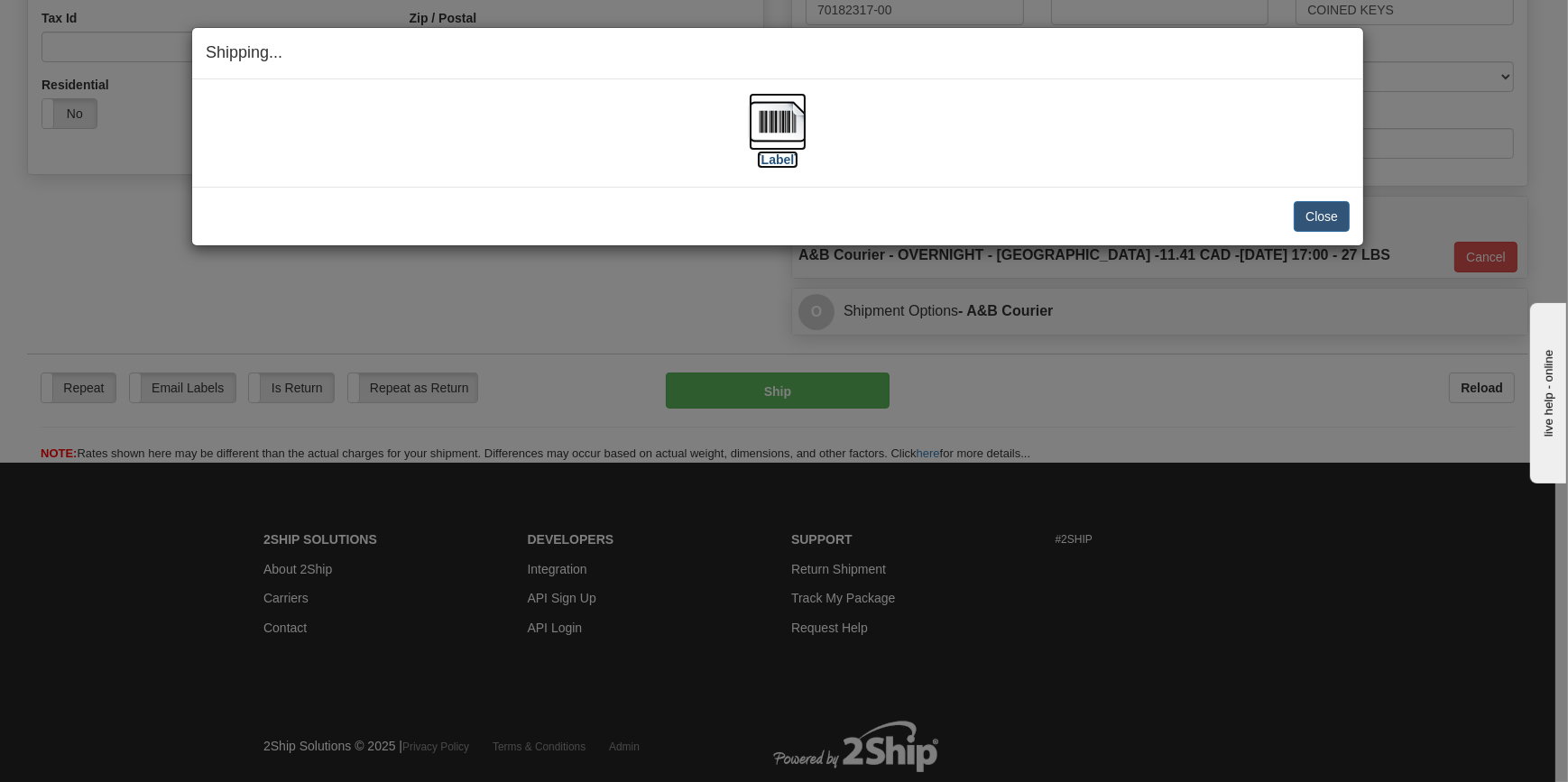
click at [784, 140] on img at bounding box center [777, 122] width 58 height 58
click at [1137, 343] on div "Shipping... Your SHIPMENT will EXPIRE in [Label] IMPORTANT NOTICE Embassy / Con…" at bounding box center [784, 391] width 1568 height 782
click at [1315, 207] on button "Close" at bounding box center [1322, 216] width 56 height 31
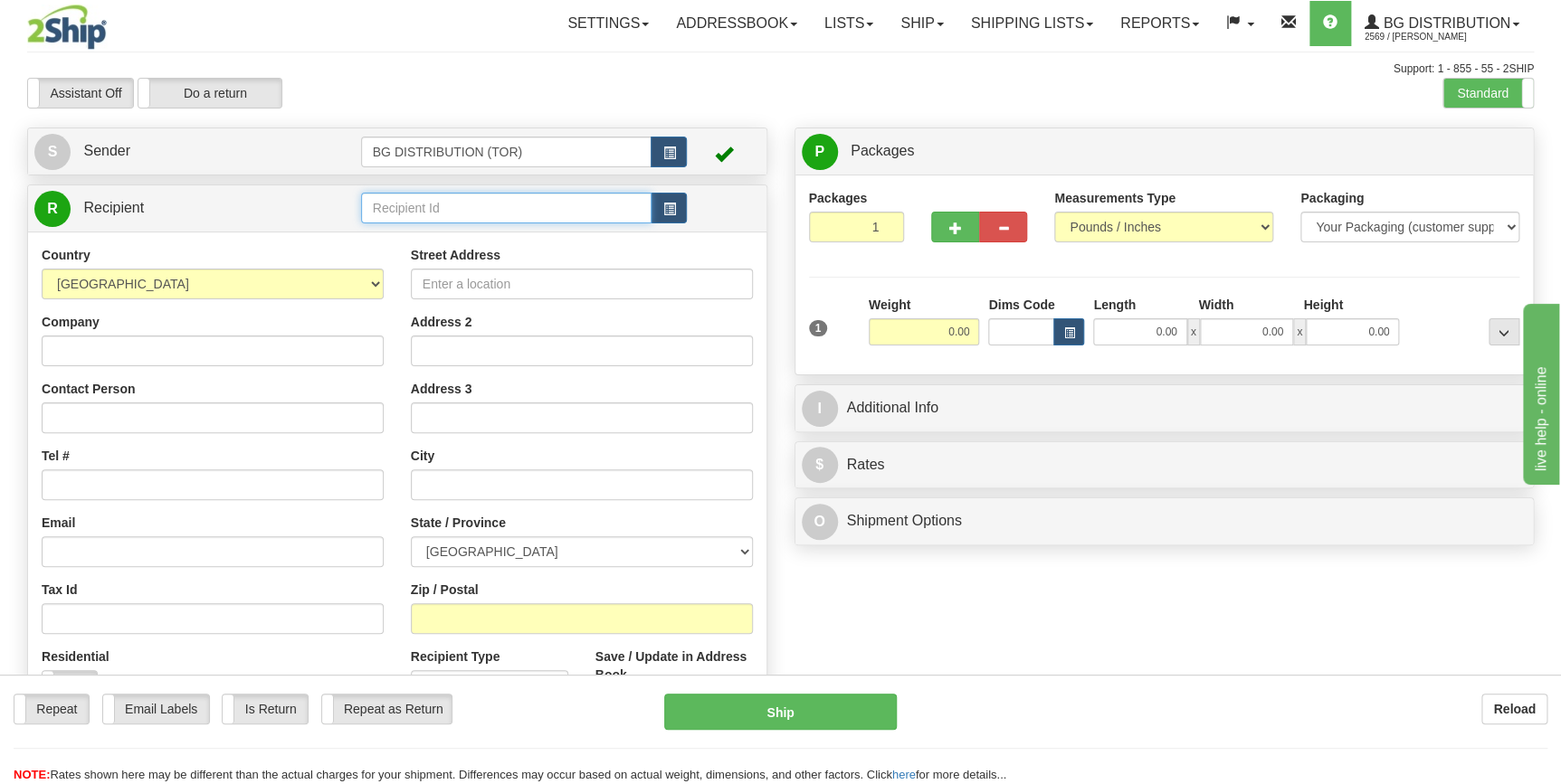
click at [423, 206] on input "text" at bounding box center [507, 207] width 291 height 31
click at [401, 231] on div "60154" at bounding box center [502, 236] width 274 height 20
type input "60154"
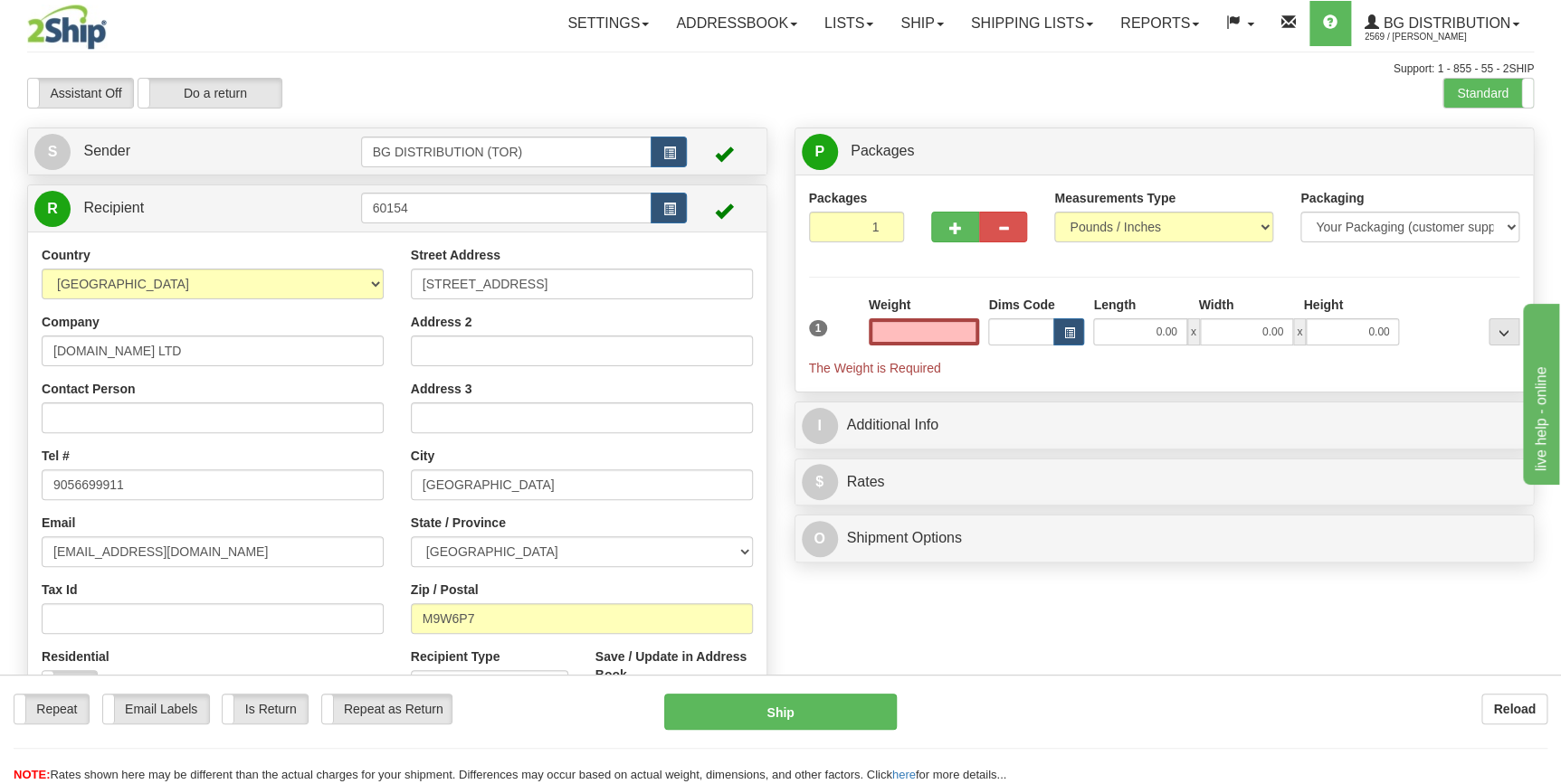
type input "0.00"
click at [1009, 632] on div "Create a label for the return Create Pickup Without Label S" at bounding box center [780, 442] width 1534 height 629
click at [935, 333] on input "0.00" at bounding box center [923, 331] width 111 height 27
click at [935, 333] on input "text" at bounding box center [923, 331] width 111 height 27
click at [922, 334] on input "text" at bounding box center [923, 331] width 111 height 27
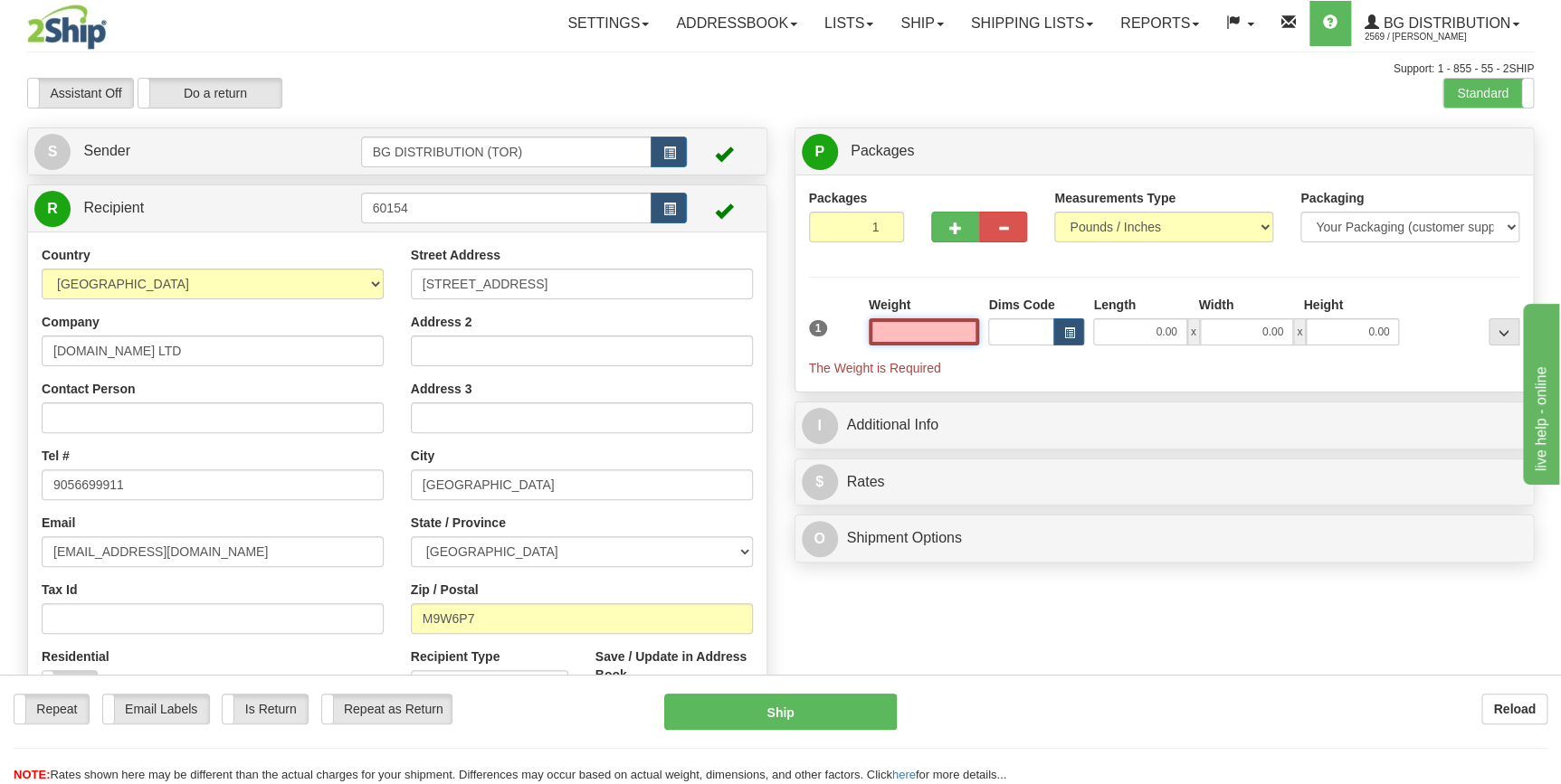
click at [922, 334] on input "text" at bounding box center [923, 331] width 111 height 27
type input "0.00"
click at [951, 225] on span "button" at bounding box center [956, 228] width 13 height 12
type input "2"
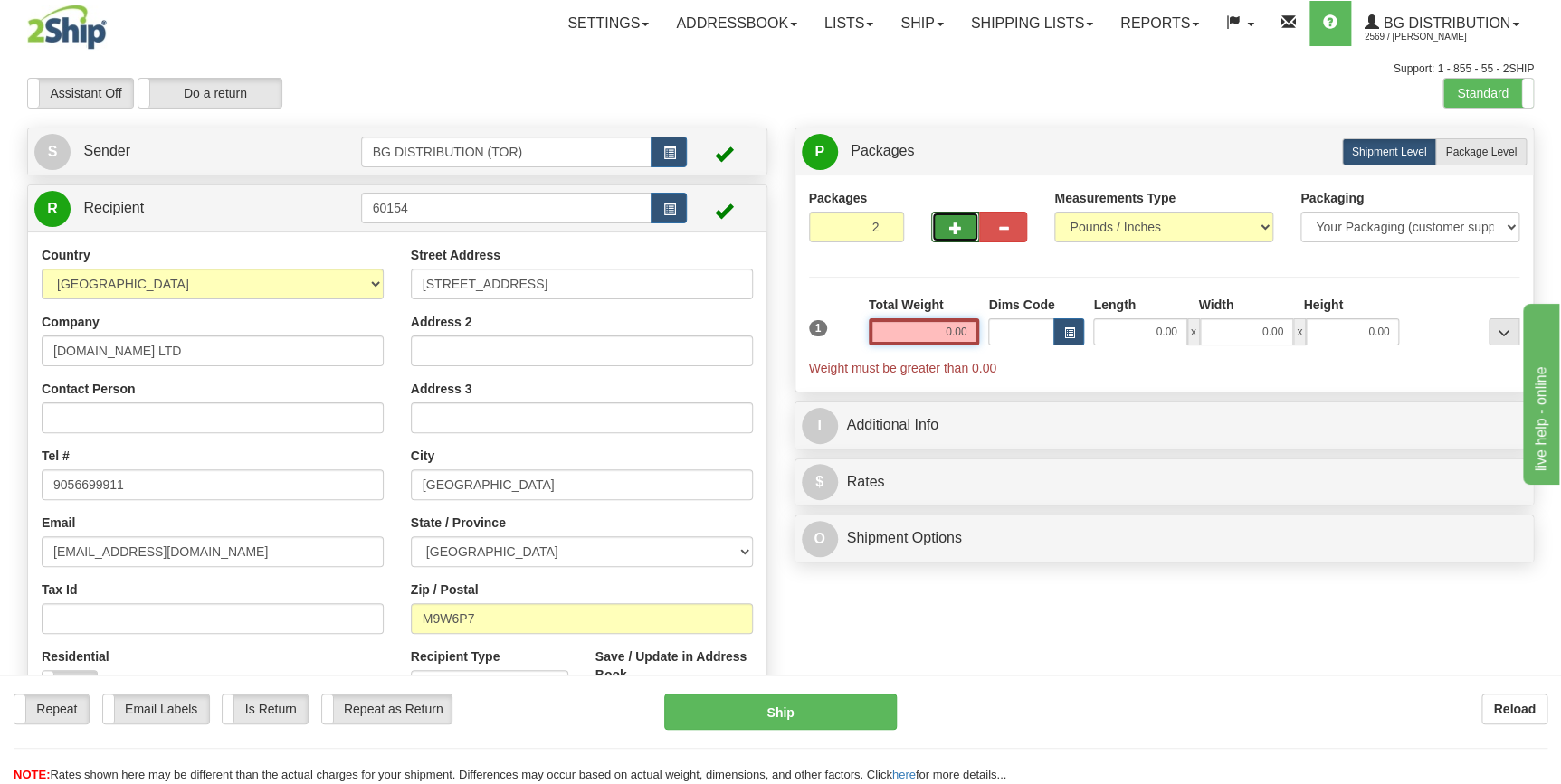
click at [917, 331] on input "0.00" at bounding box center [923, 331] width 111 height 27
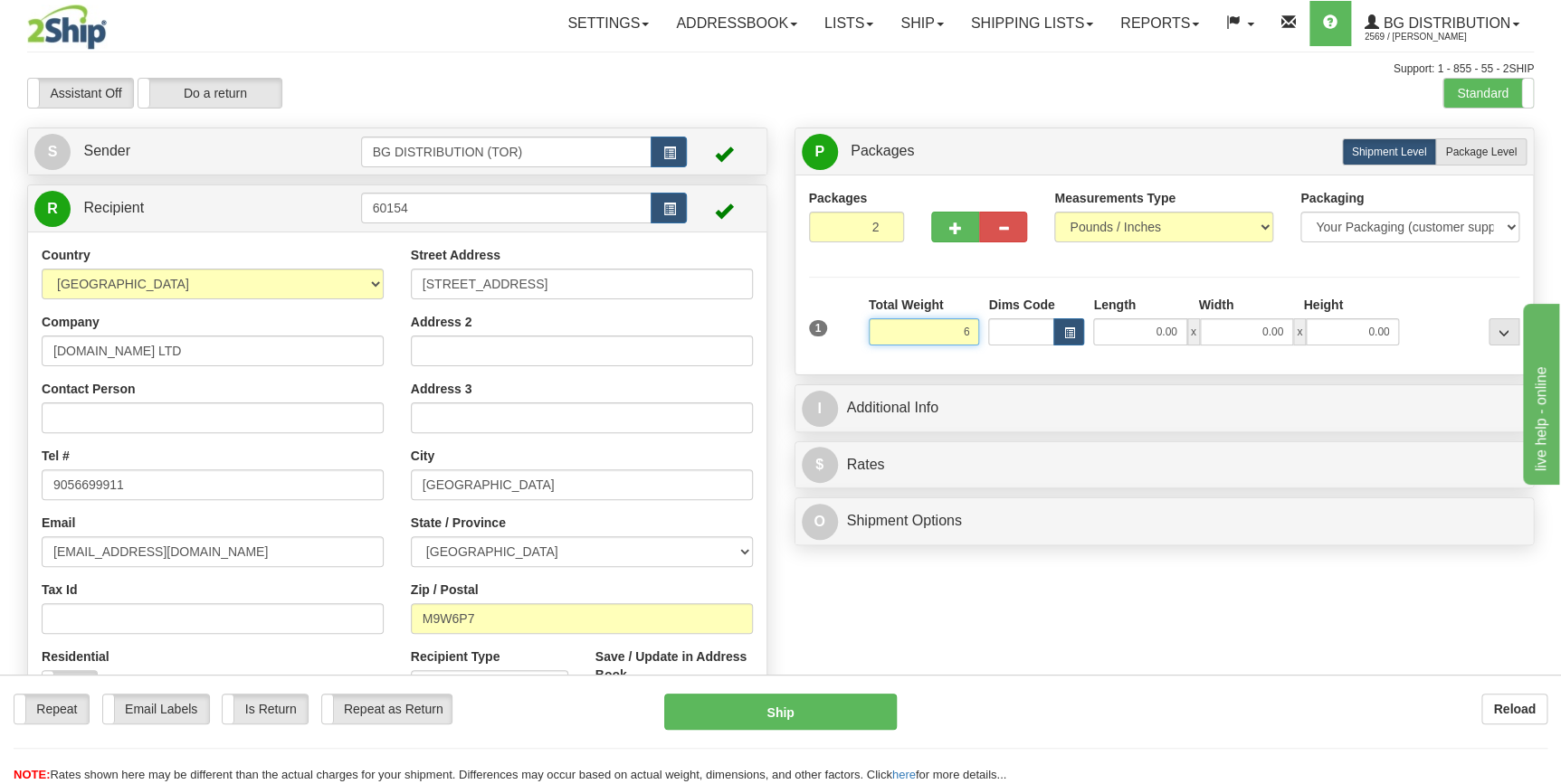
type input "6.00"
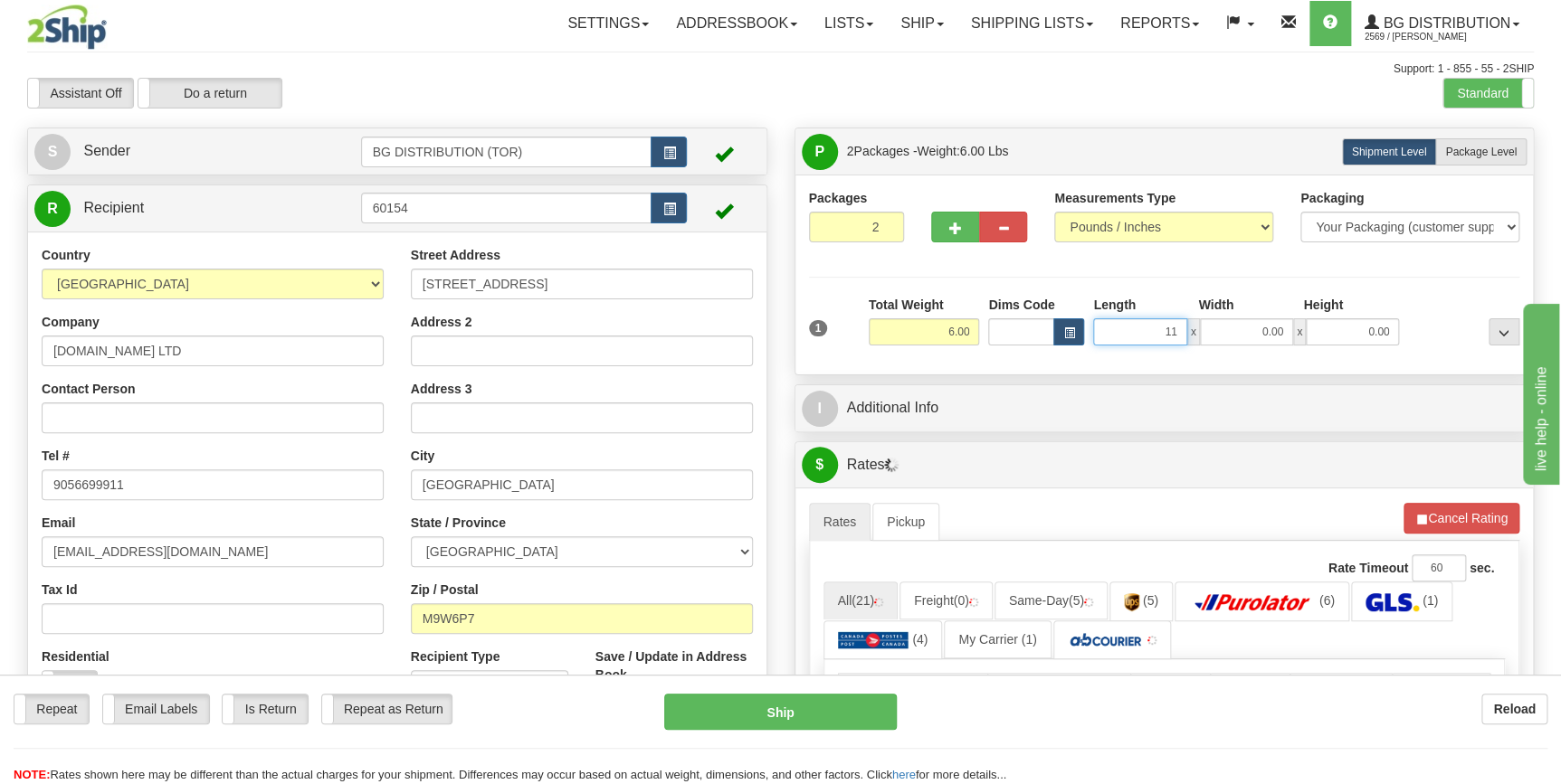
type input "11.00"
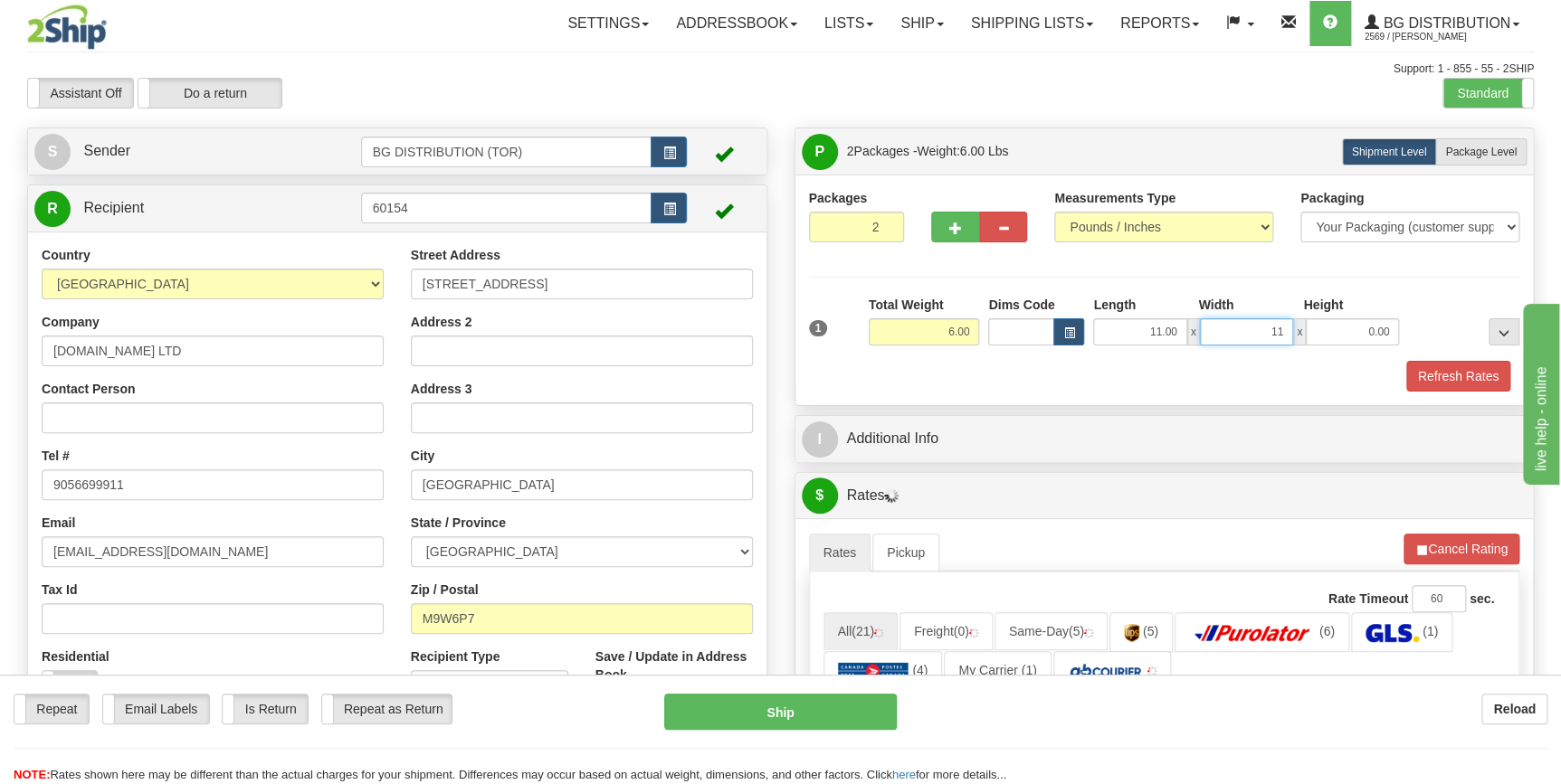
type input "11.00"
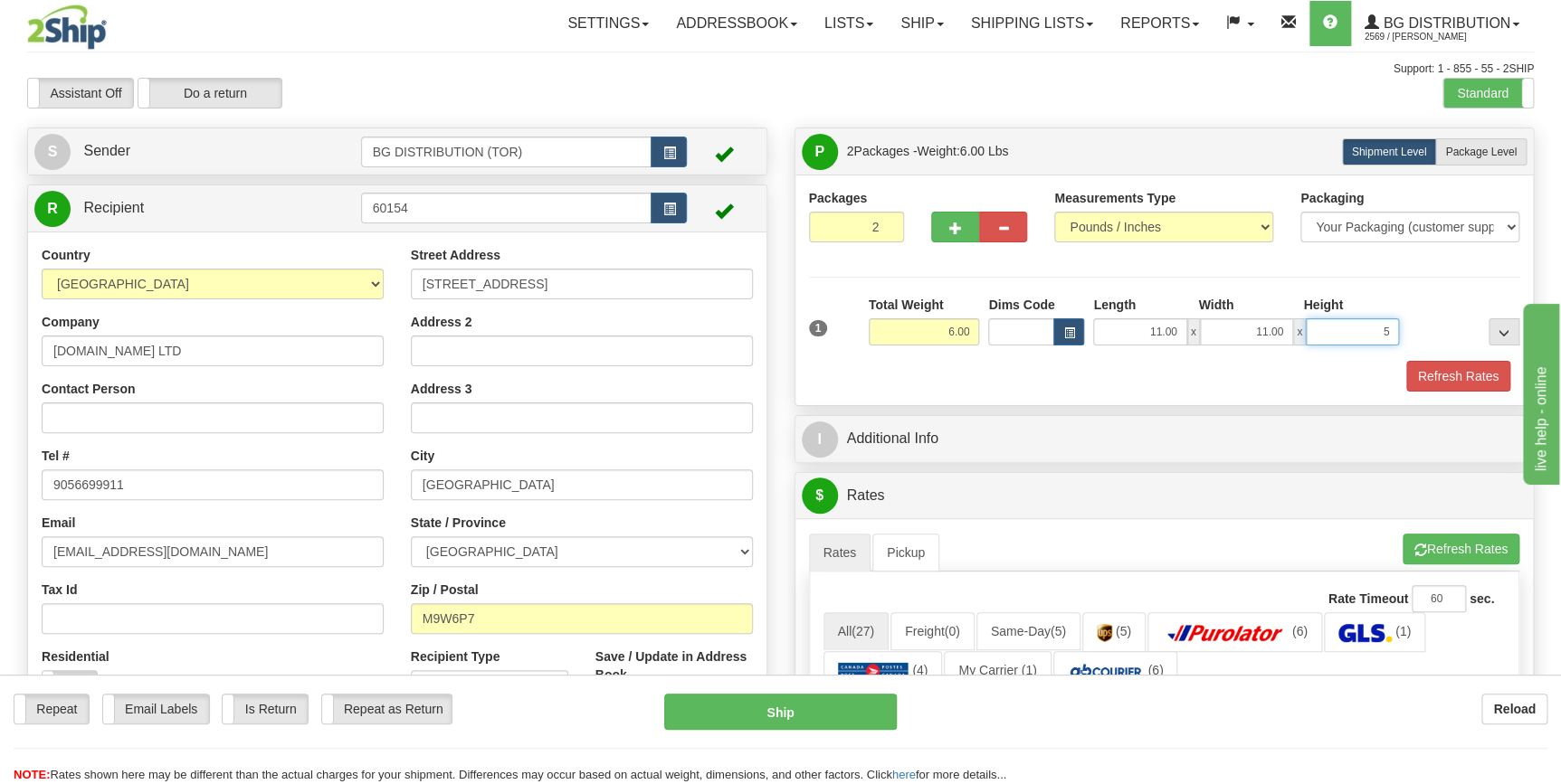
type input "5.00"
click at [1480, 125] on div "Toggle navigation Settings Shipping Preferences Fields Preferences New" at bounding box center [780, 682] width 1561 height 1365
click at [1483, 146] on span "Package Level" at bounding box center [1481, 152] width 72 height 13
radio input "true"
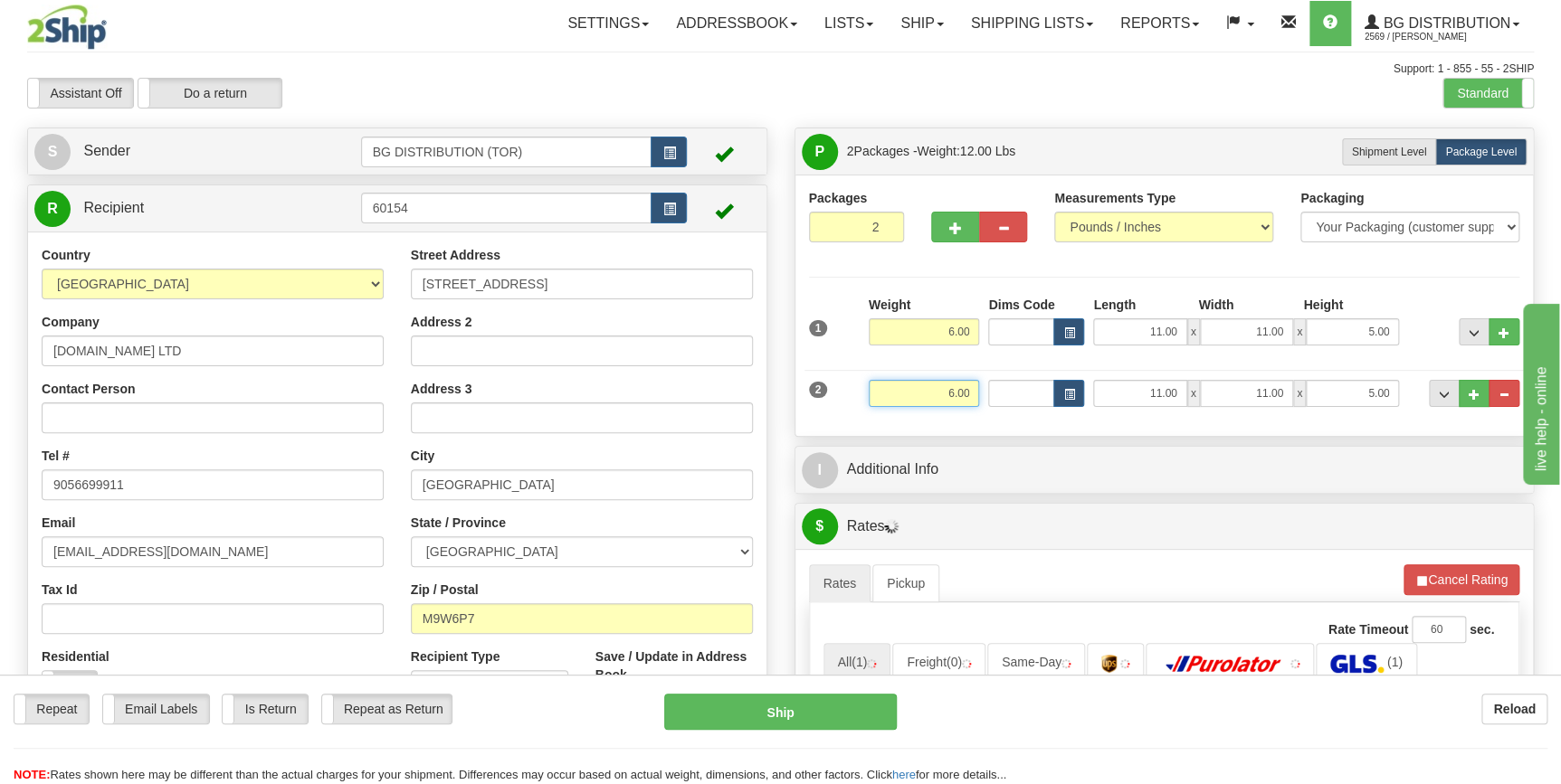
drag, startPoint x: 925, startPoint y: 384, endPoint x: 1001, endPoint y: 385, distance: 76.0
click at [1001, 385] on div "2 Weight 6.00 Dims Code Length Width Height" at bounding box center [1164, 391] width 720 height 61
drag, startPoint x: 938, startPoint y: 395, endPoint x: 981, endPoint y: 395, distance: 43.0
click at [981, 395] on div "Weight 40.00" at bounding box center [923, 400] width 120 height 41
type input "15.00"
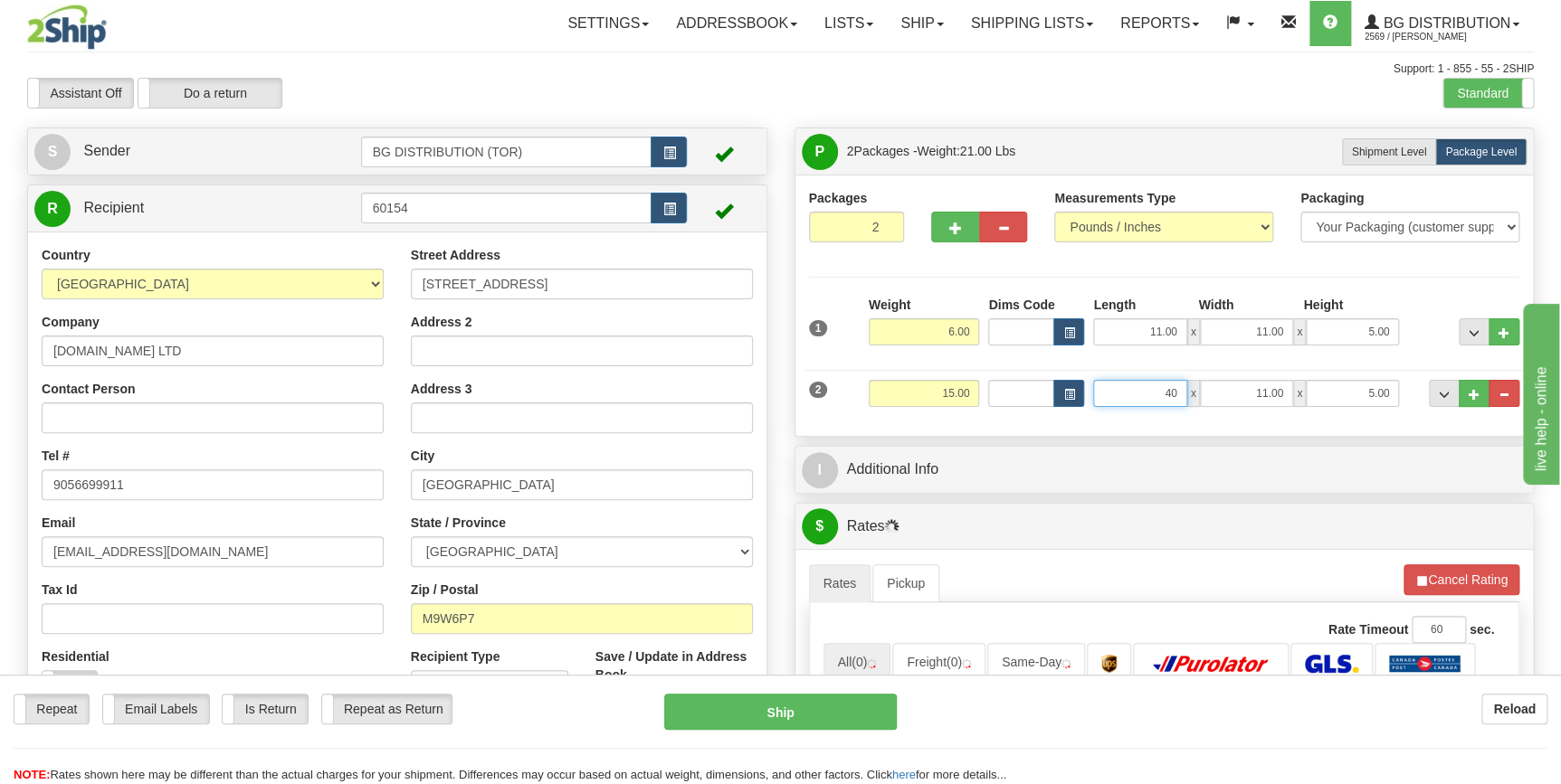
type input "40.00"
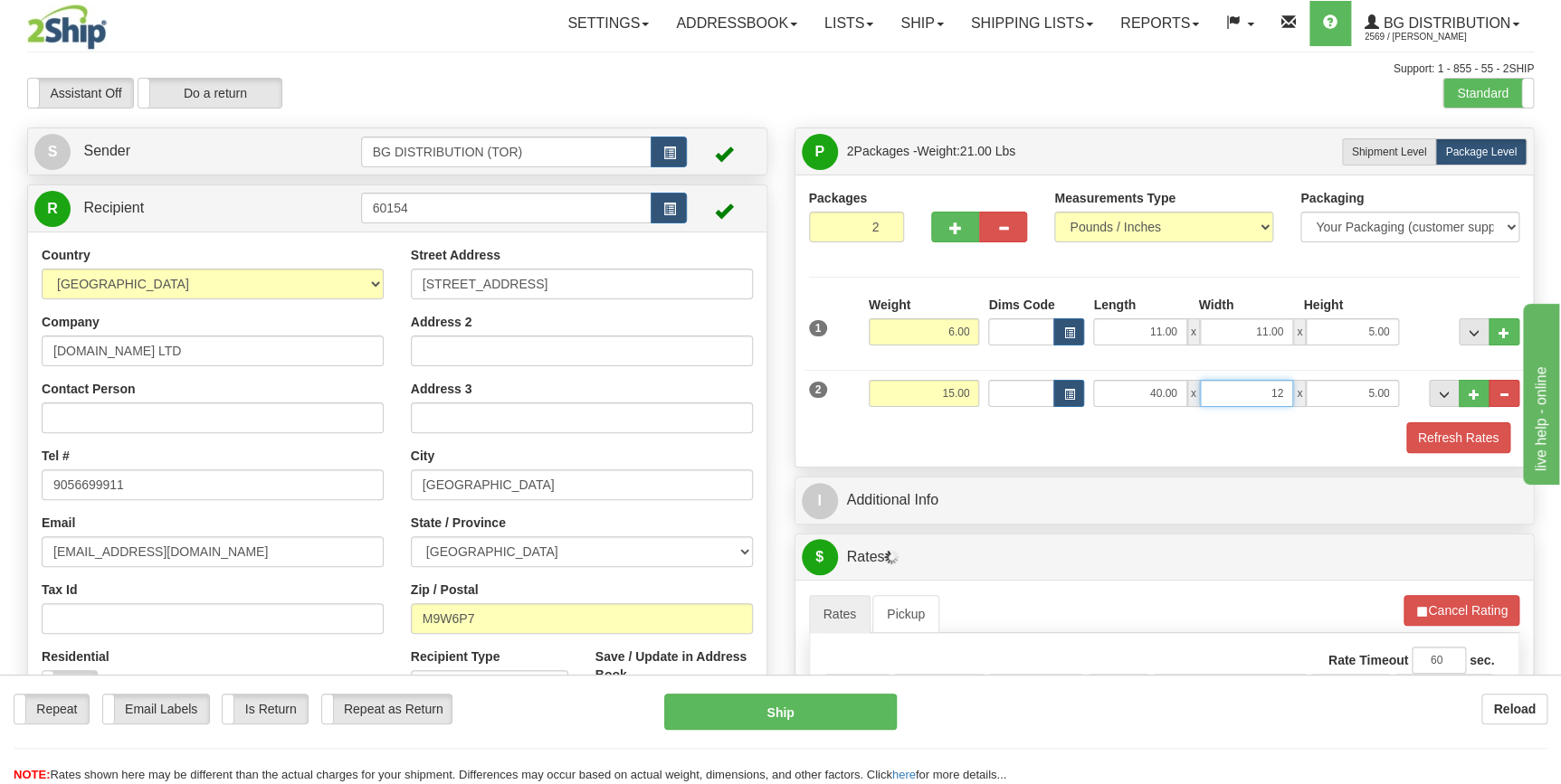
type input "12.00"
type input "6.00"
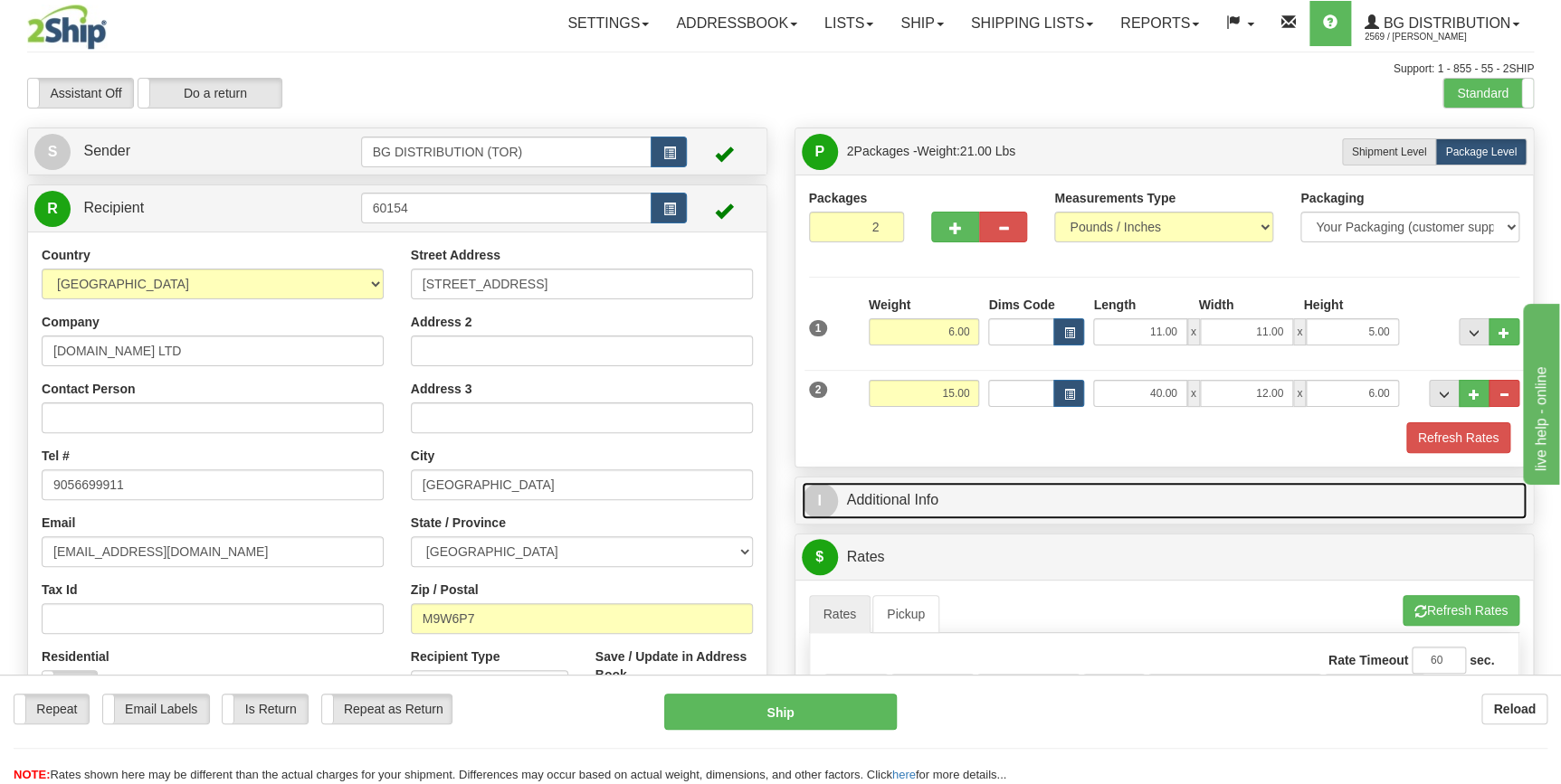
click at [972, 497] on link "I Additional Info" at bounding box center [1164, 501] width 725 height 37
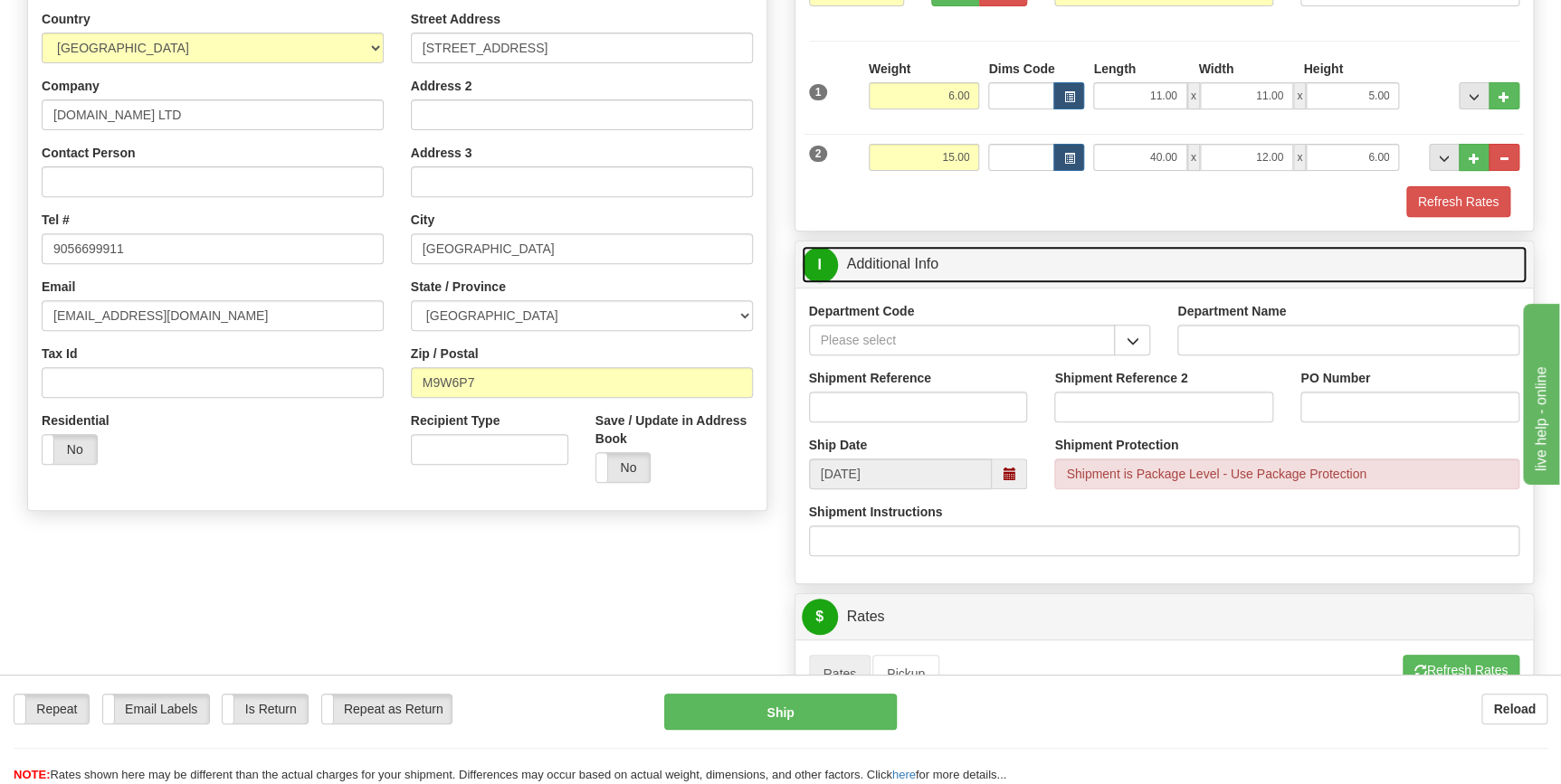
scroll to position [246, 0]
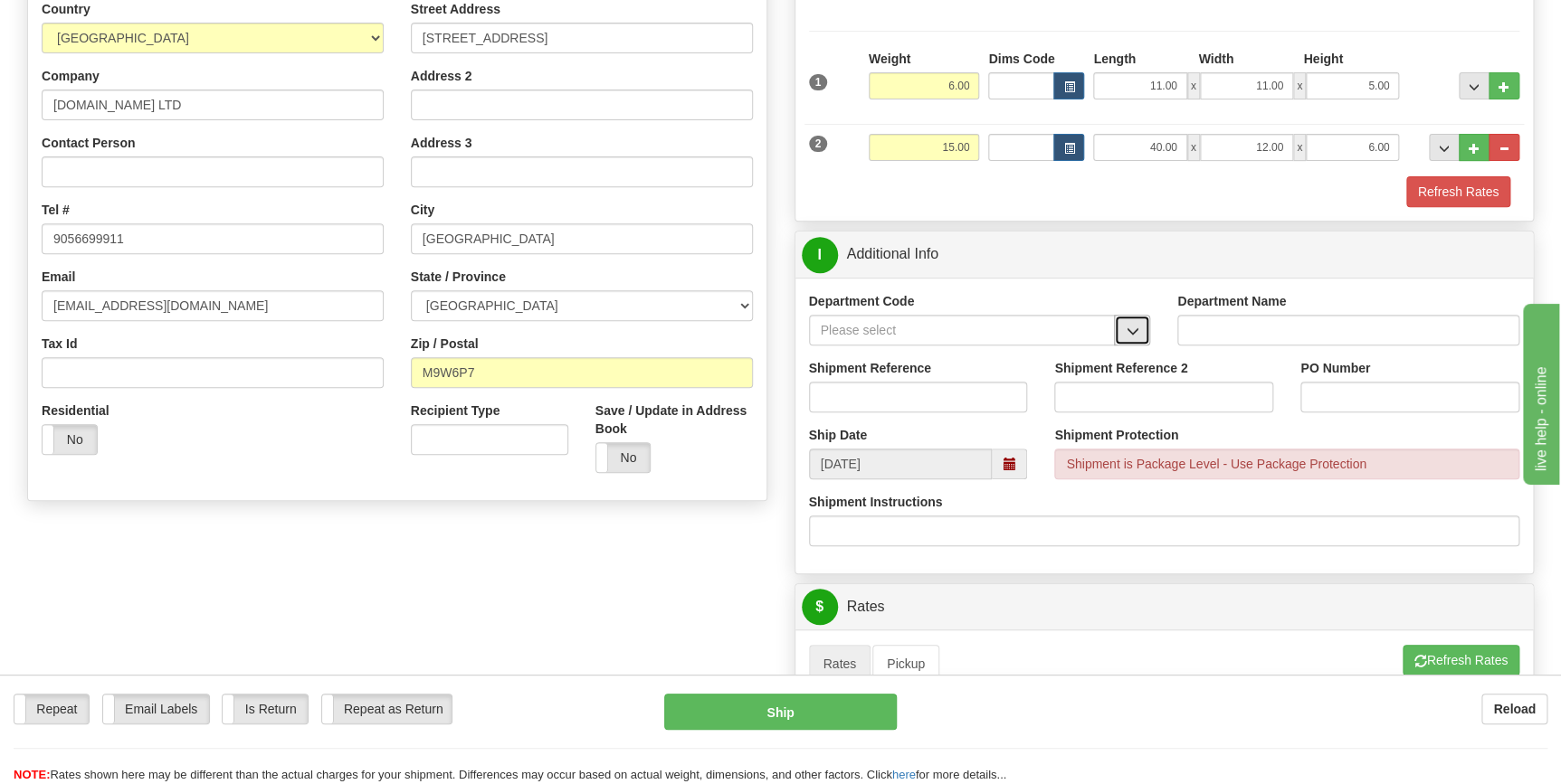
click at [1127, 336] on span "button" at bounding box center [1132, 331] width 13 height 12
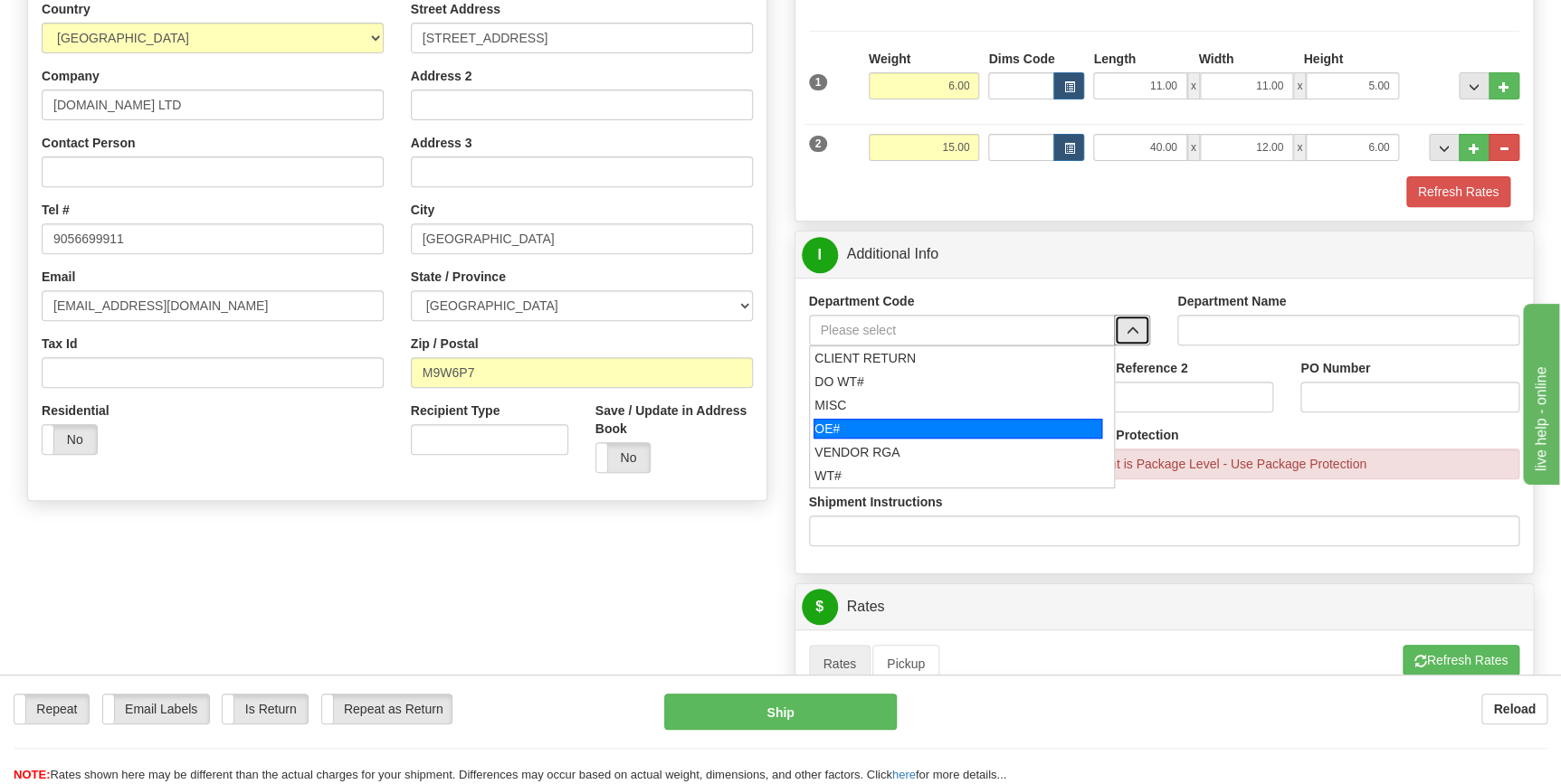
click at [916, 429] on div "OE#" at bounding box center [957, 428] width 288 height 20
type input "OE#"
type input "ORDERS"
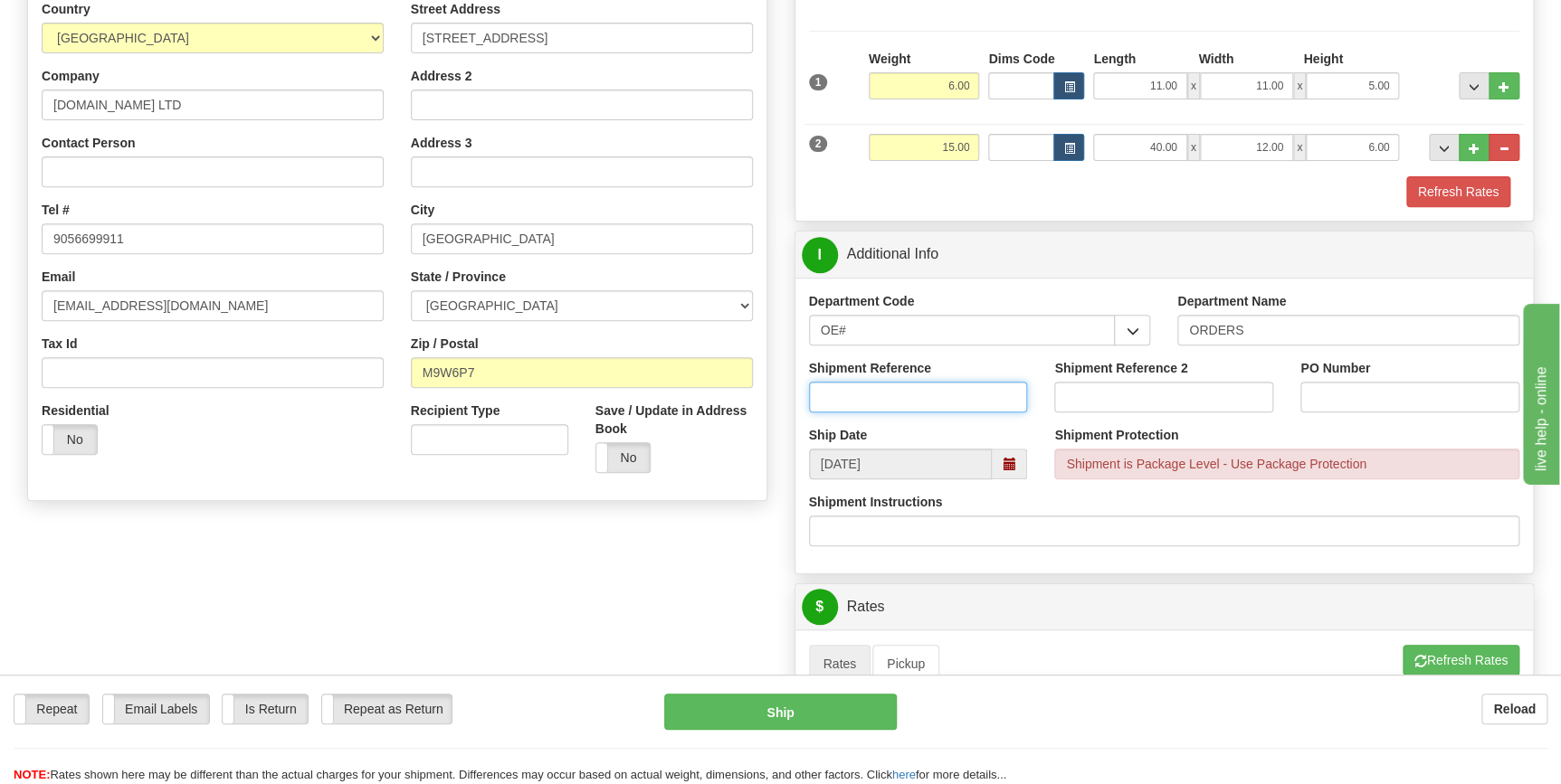
click at [927, 392] on input "Shipment Reference" at bounding box center [918, 397] width 219 height 31
type input "70181838-00"
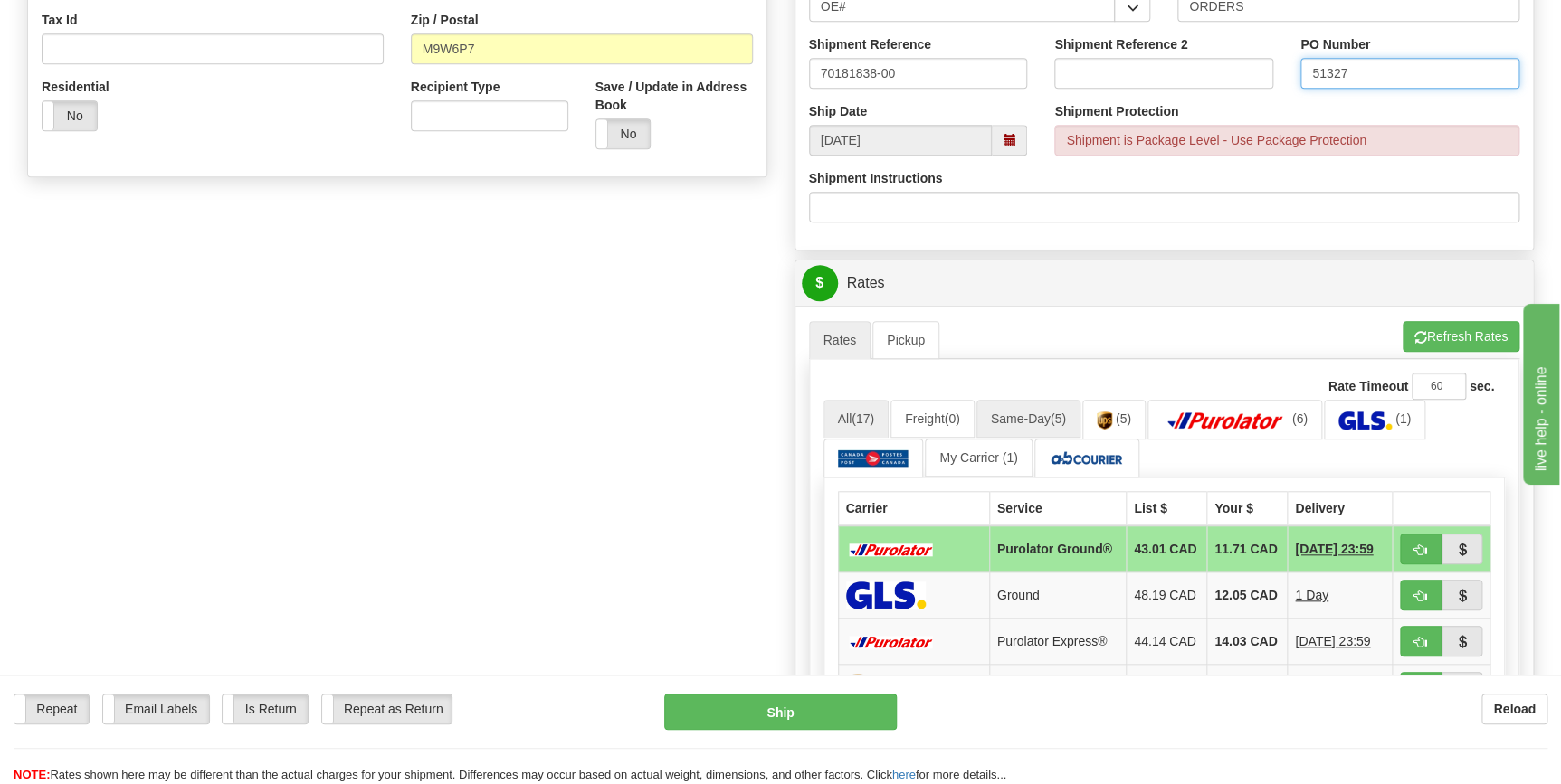
scroll to position [575, 0]
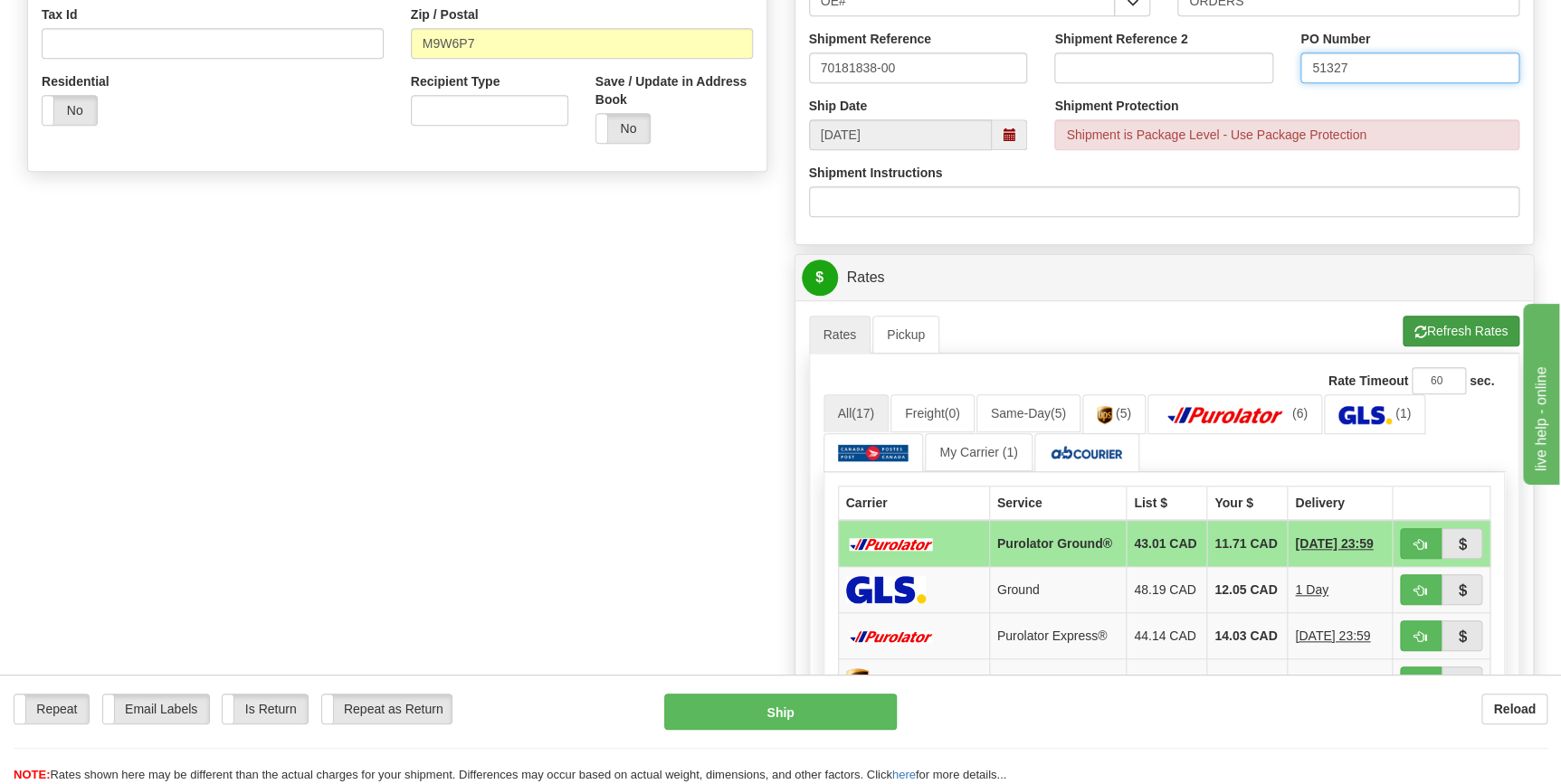
type input "51327"
click at [1456, 337] on button "Refresh Rates" at bounding box center [1460, 330] width 117 height 31
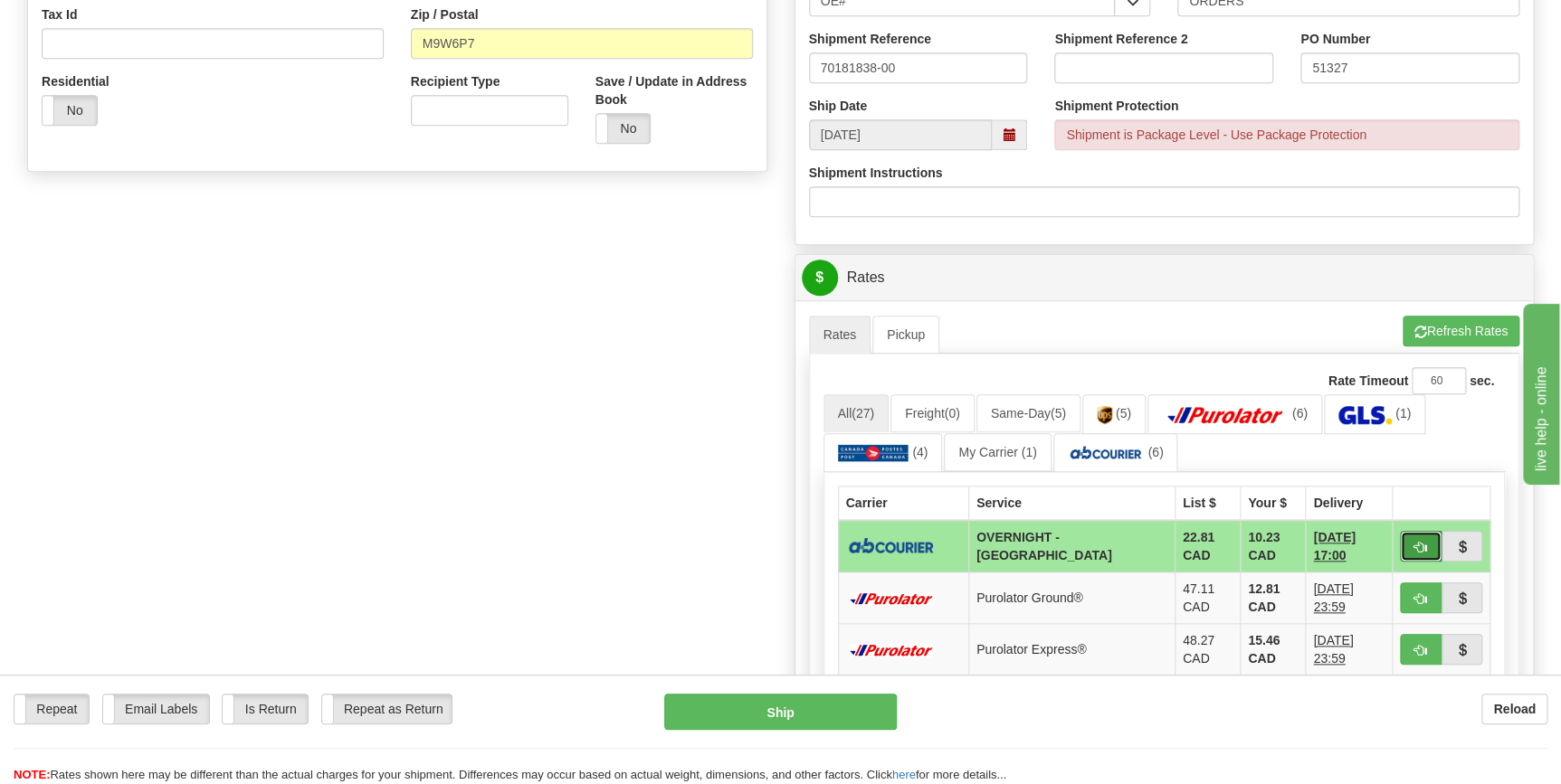
click at [1414, 549] on span "button" at bounding box center [1421, 547] width 13 height 12
type input "4"
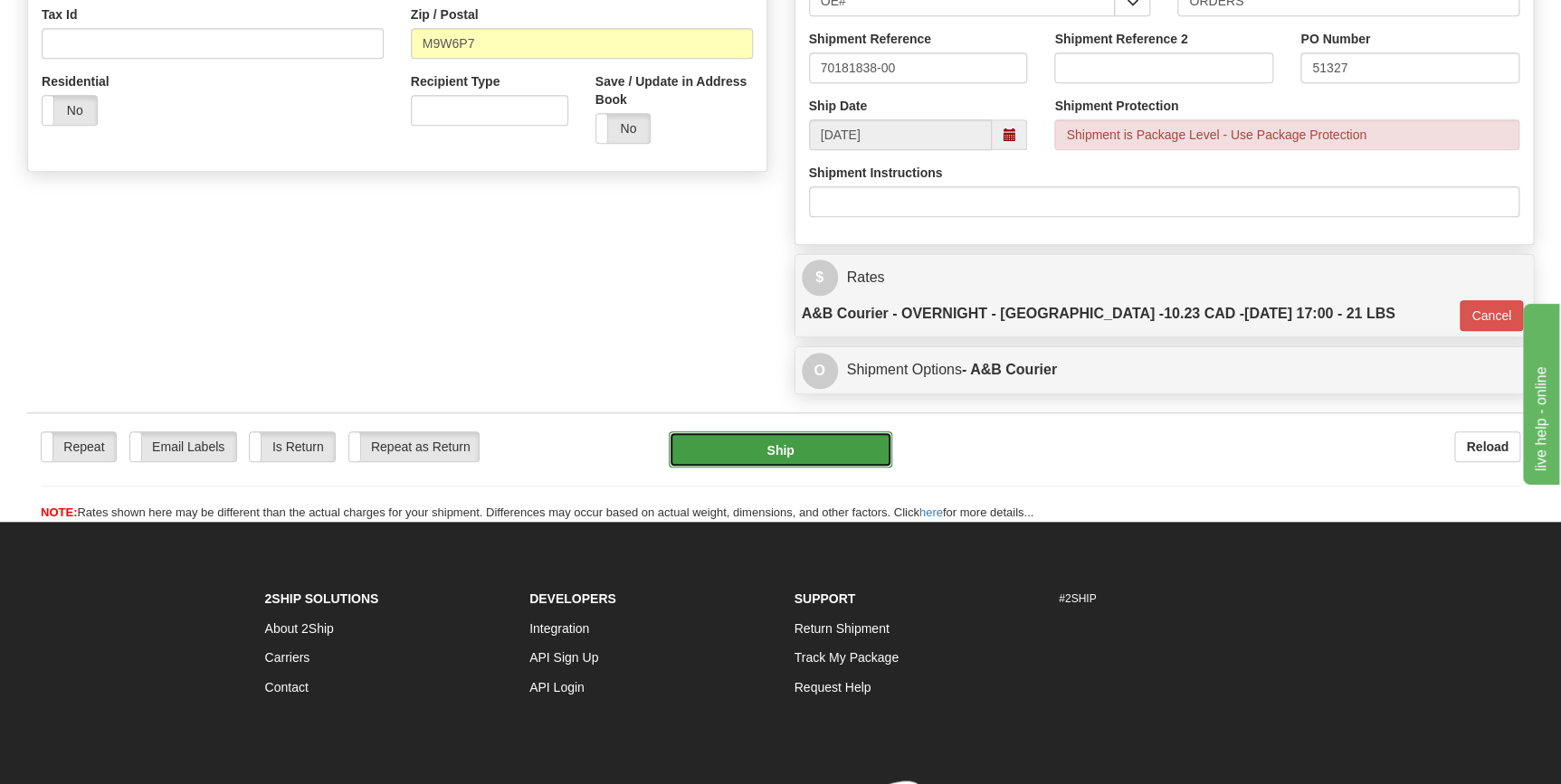
click at [777, 431] on button "Ship" at bounding box center [780, 449] width 223 height 36
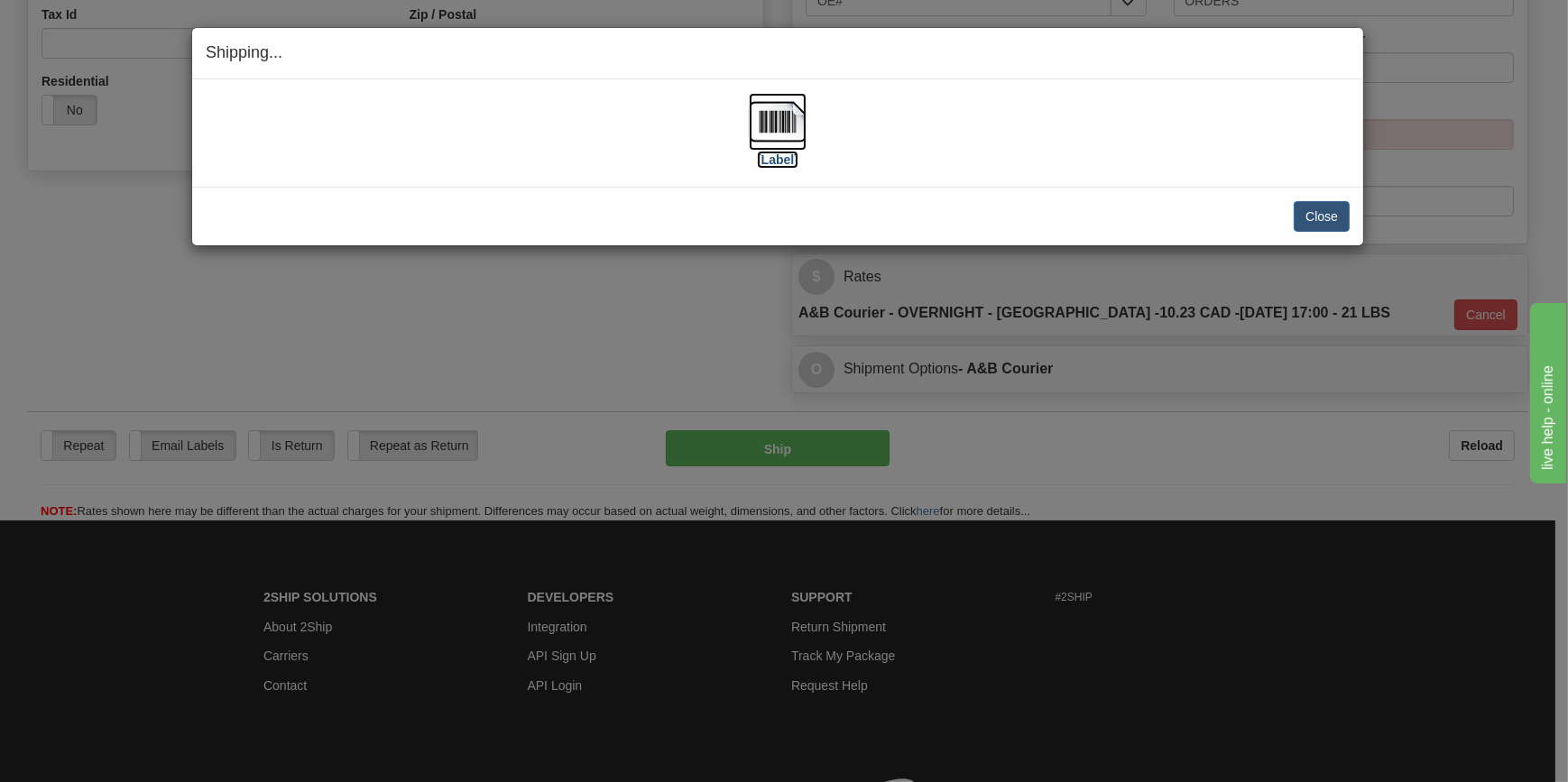
click at [792, 117] on img at bounding box center [777, 122] width 58 height 58
click at [1331, 215] on button "Close" at bounding box center [1322, 216] width 56 height 31
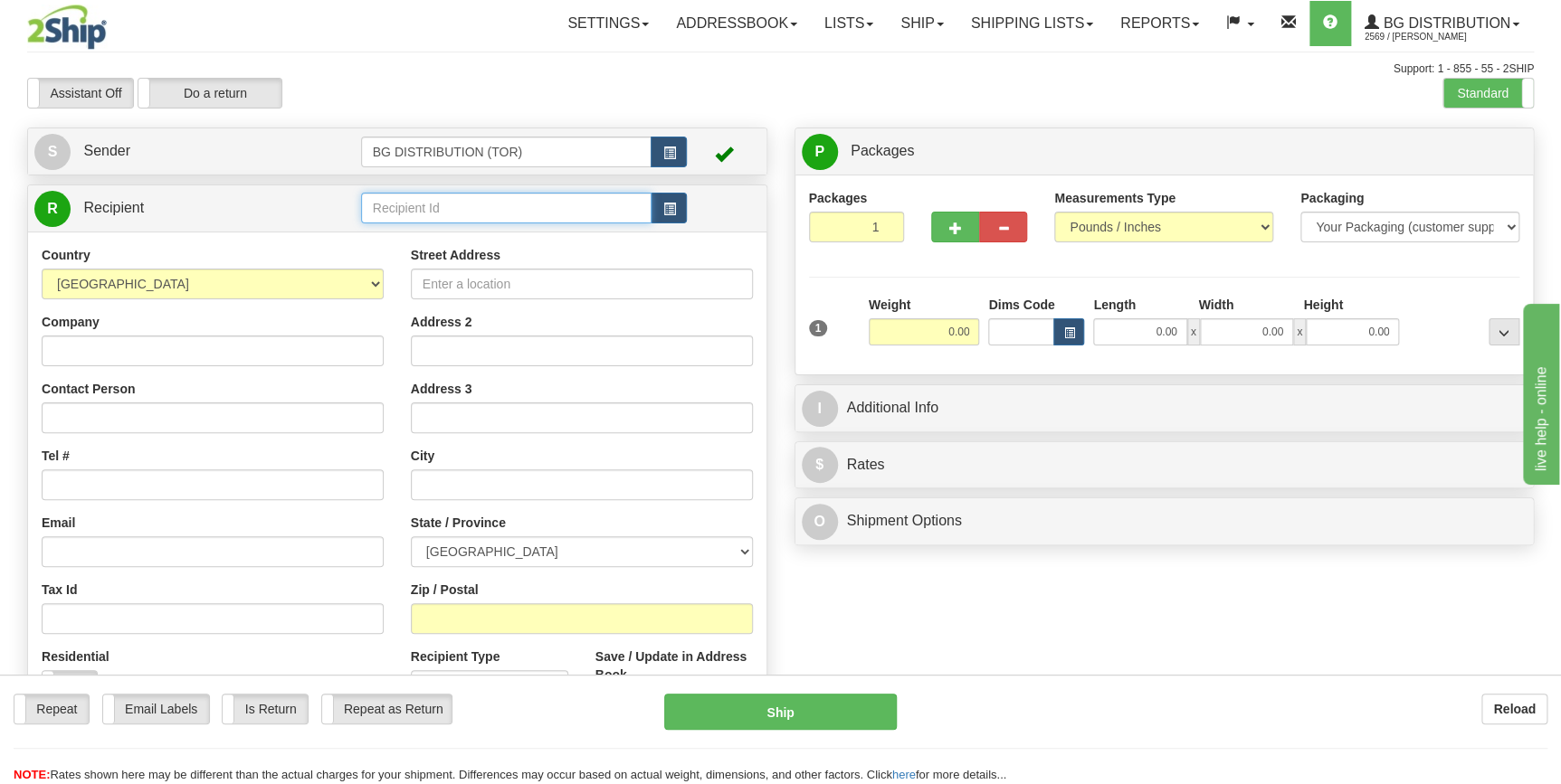
click at [429, 196] on input "text" at bounding box center [507, 207] width 291 height 31
click at [436, 239] on div "910930" at bounding box center [502, 236] width 274 height 20
type input "910930"
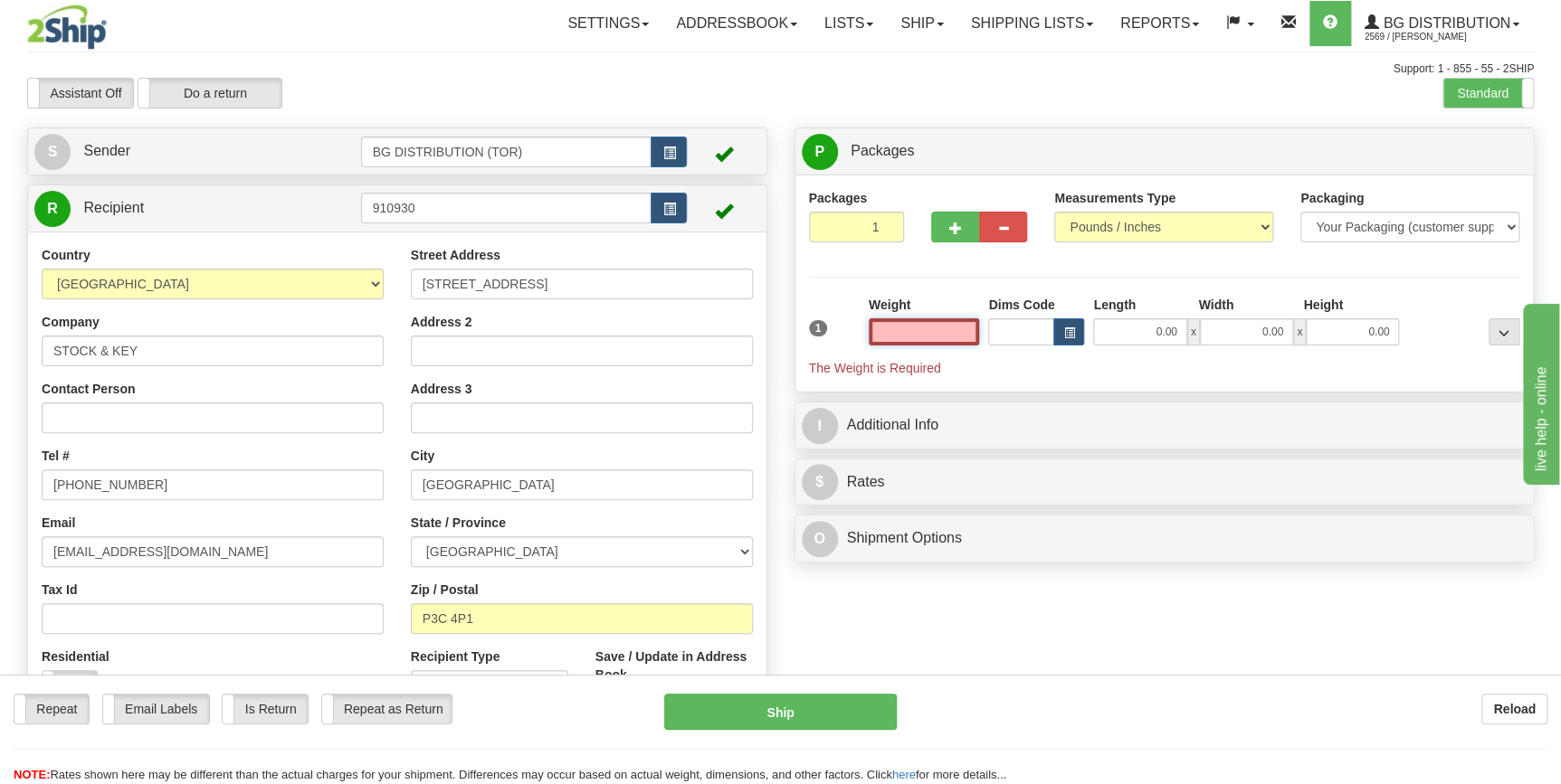
click at [932, 335] on input "text" at bounding box center [923, 331] width 111 height 27
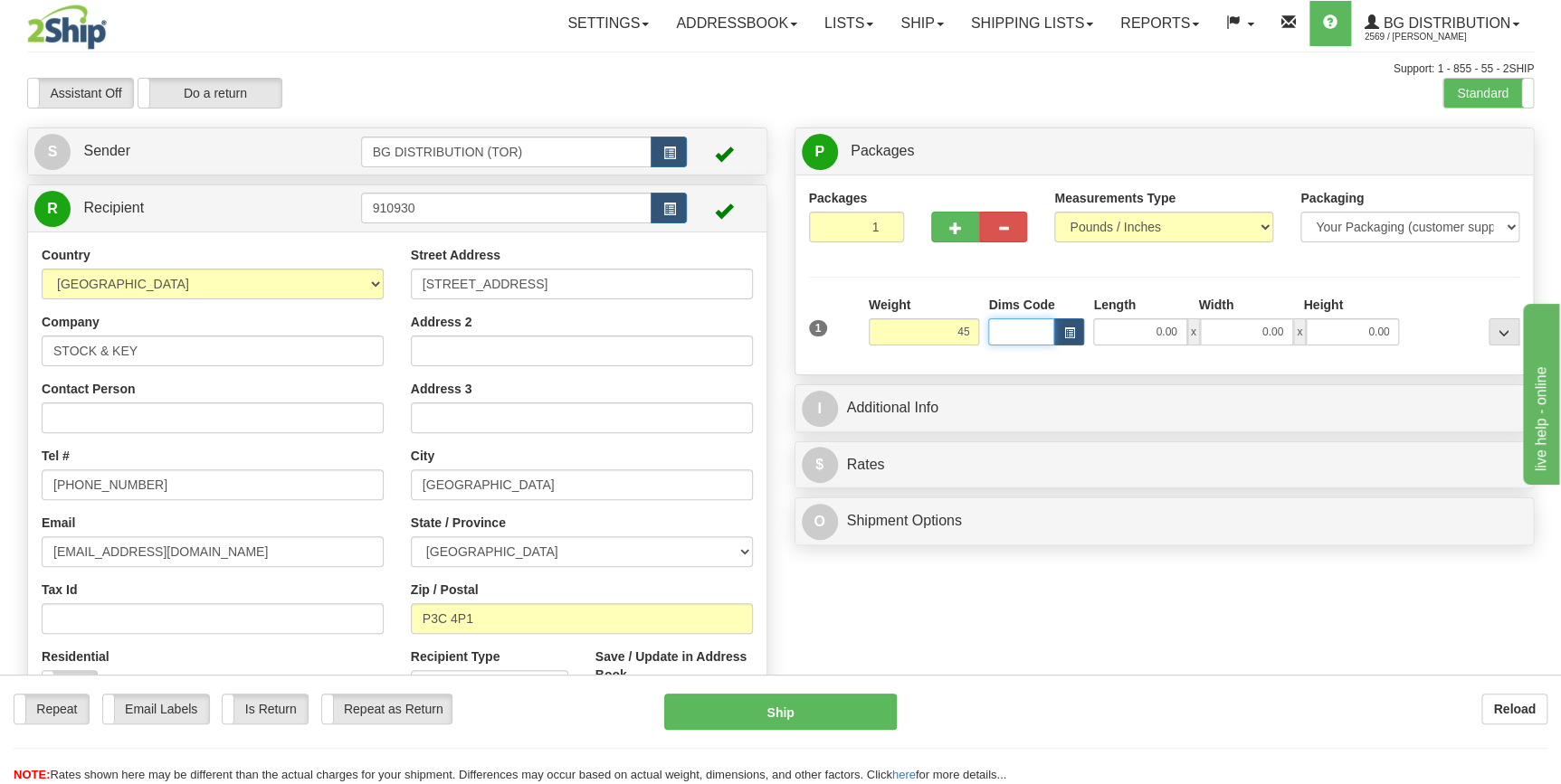
type input "45.00"
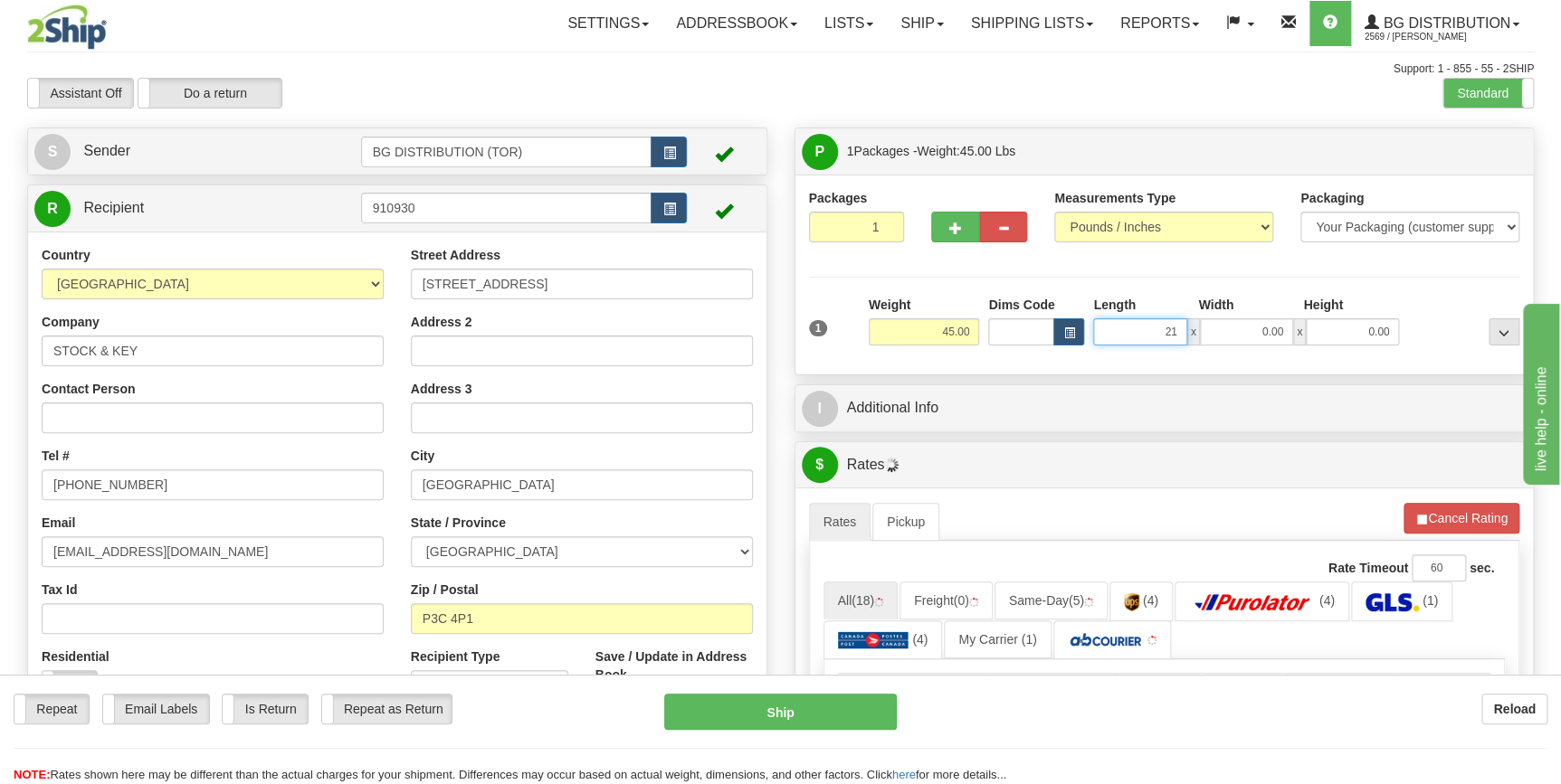
type input "21.00"
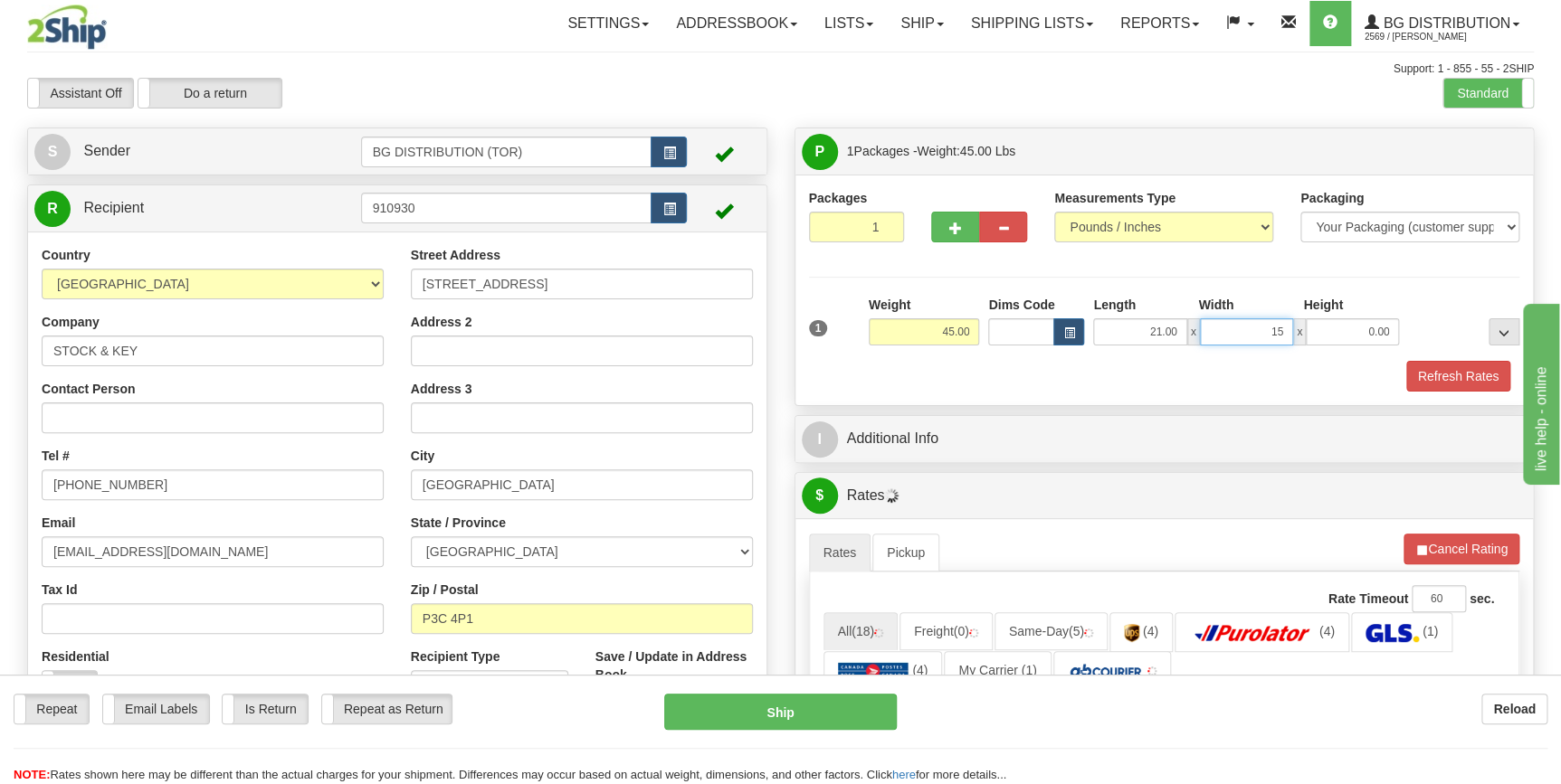
type input "15.00"
type input "10.00"
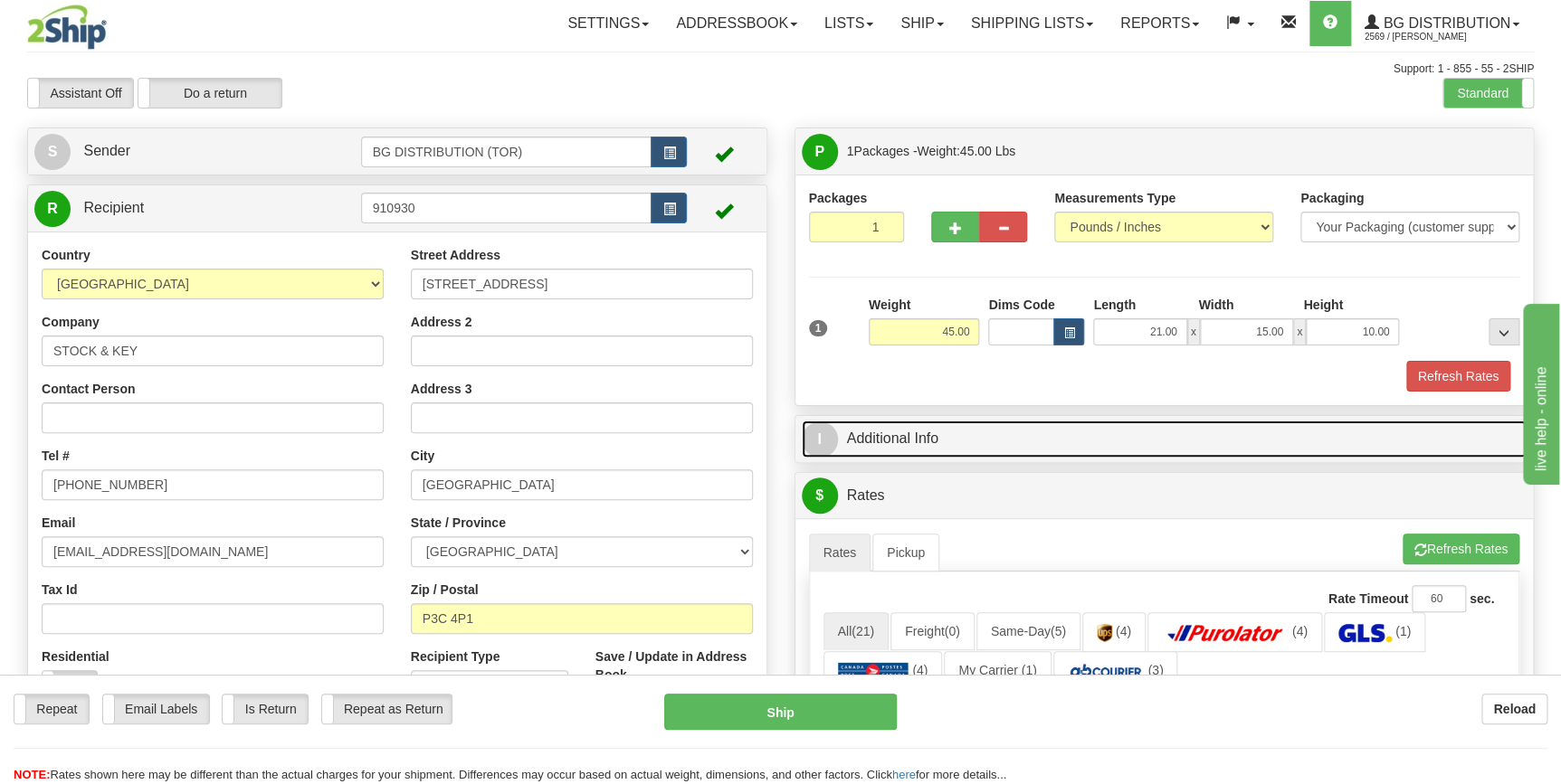
click at [940, 442] on link "I Additional Info" at bounding box center [1164, 440] width 725 height 37
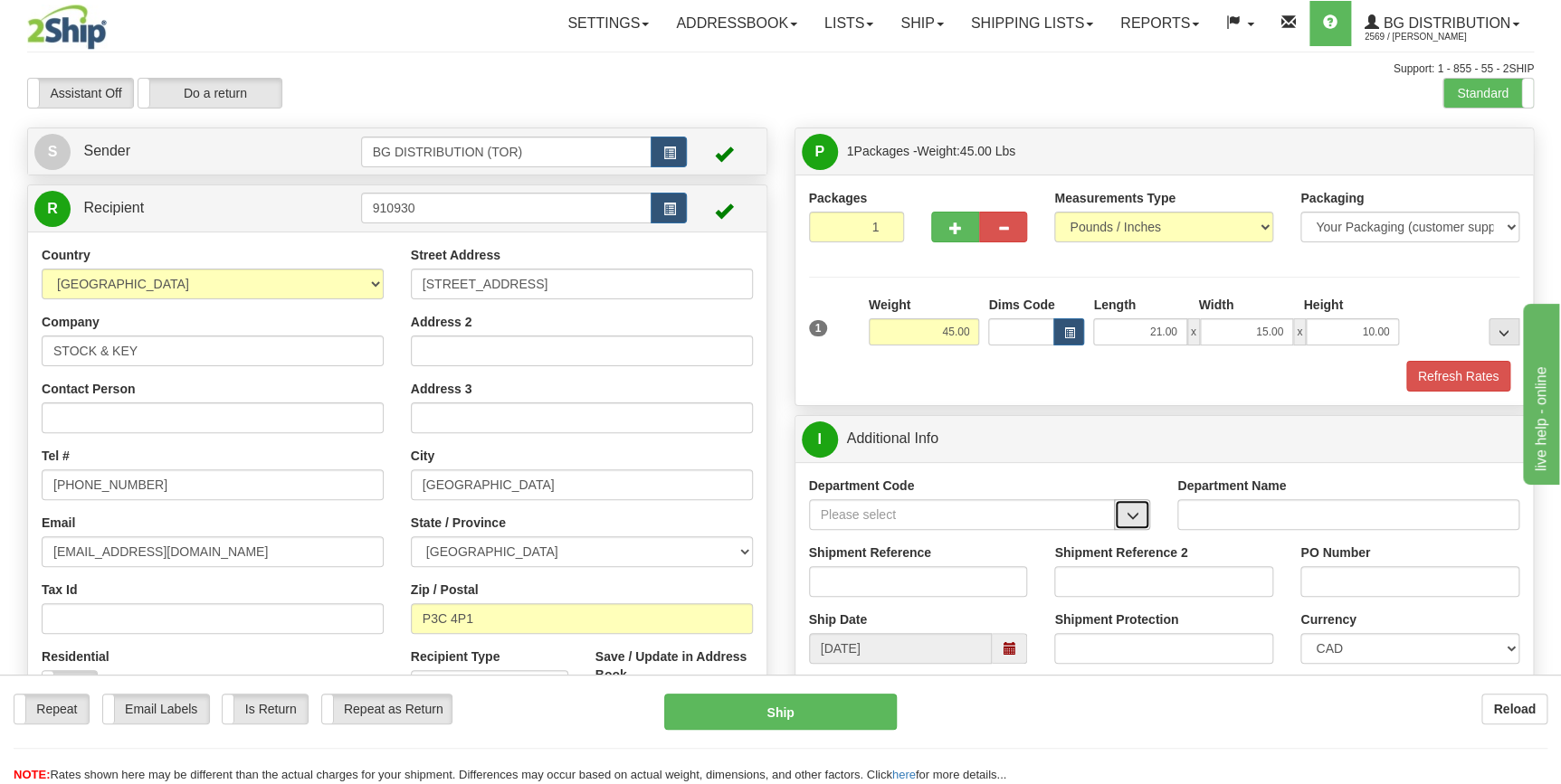
click at [1140, 518] on button "button" at bounding box center [1132, 514] width 36 height 31
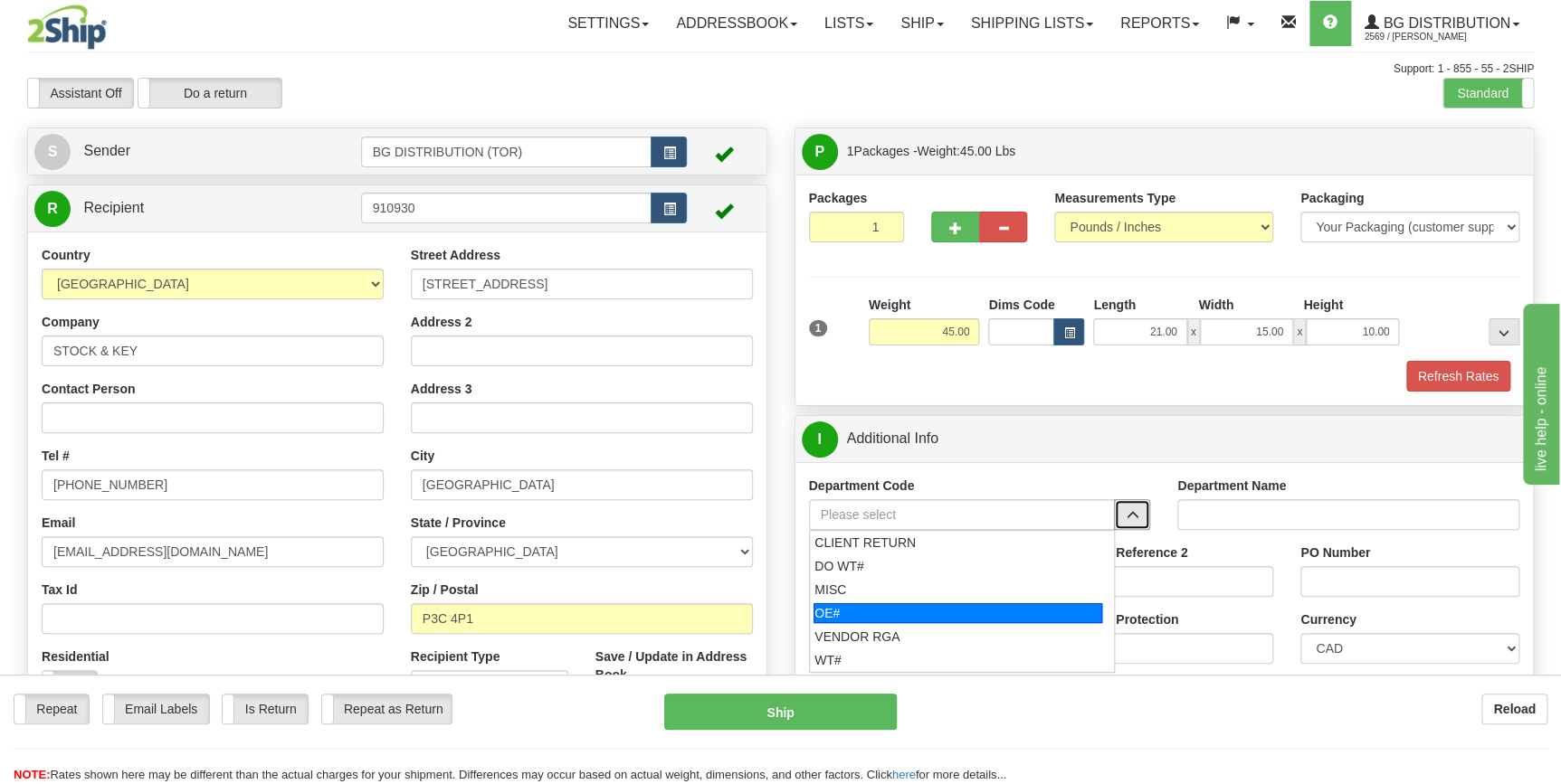
click at [893, 603] on div "OE#" at bounding box center [957, 612] width 288 height 20
type input "OE#"
type input "ORDERS"
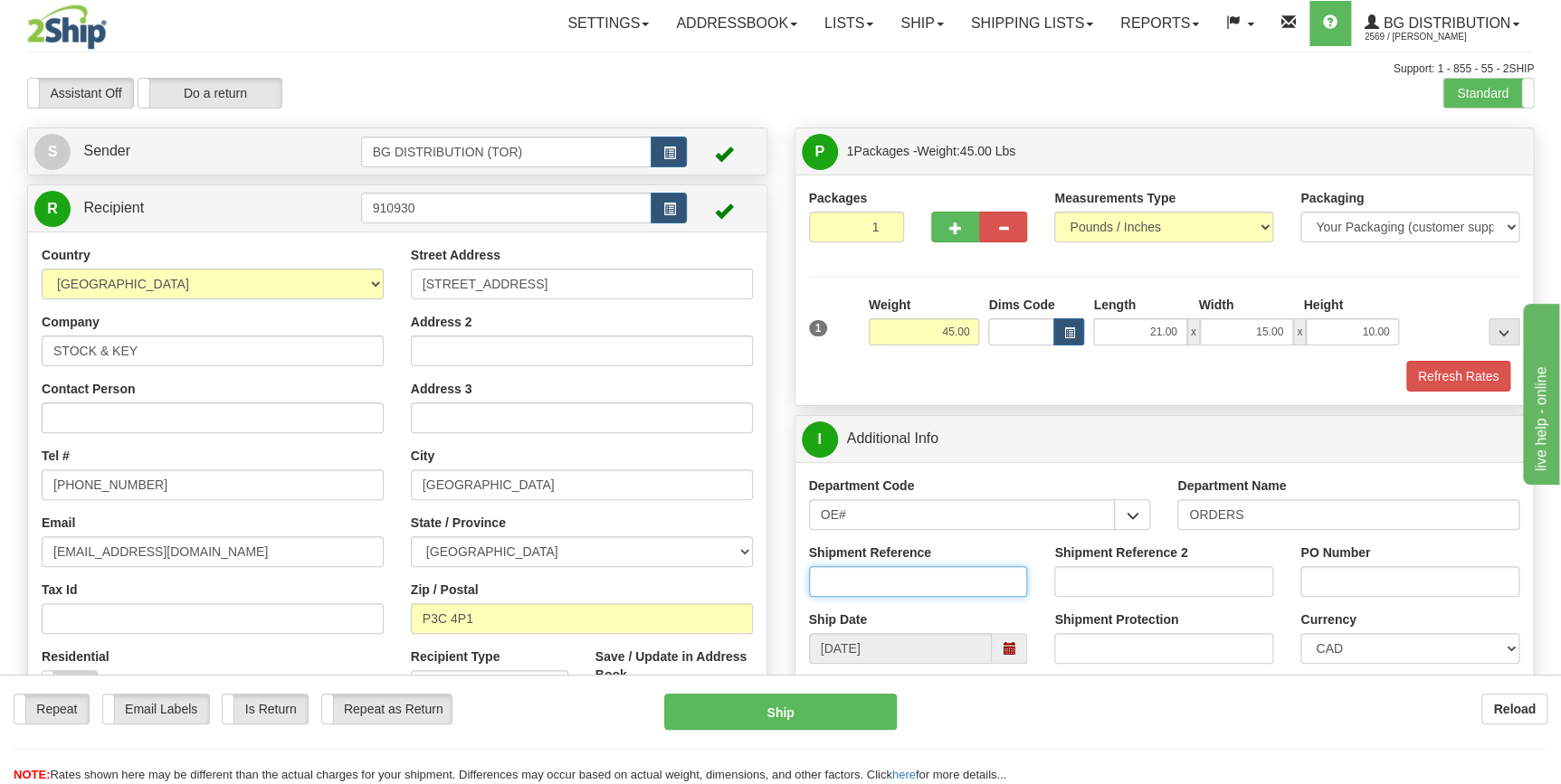
click at [900, 579] on input "Shipment Reference" at bounding box center [918, 581] width 219 height 31
type input "70182366-00"
click at [1437, 588] on input "PO Number" at bounding box center [1410, 581] width 219 height 31
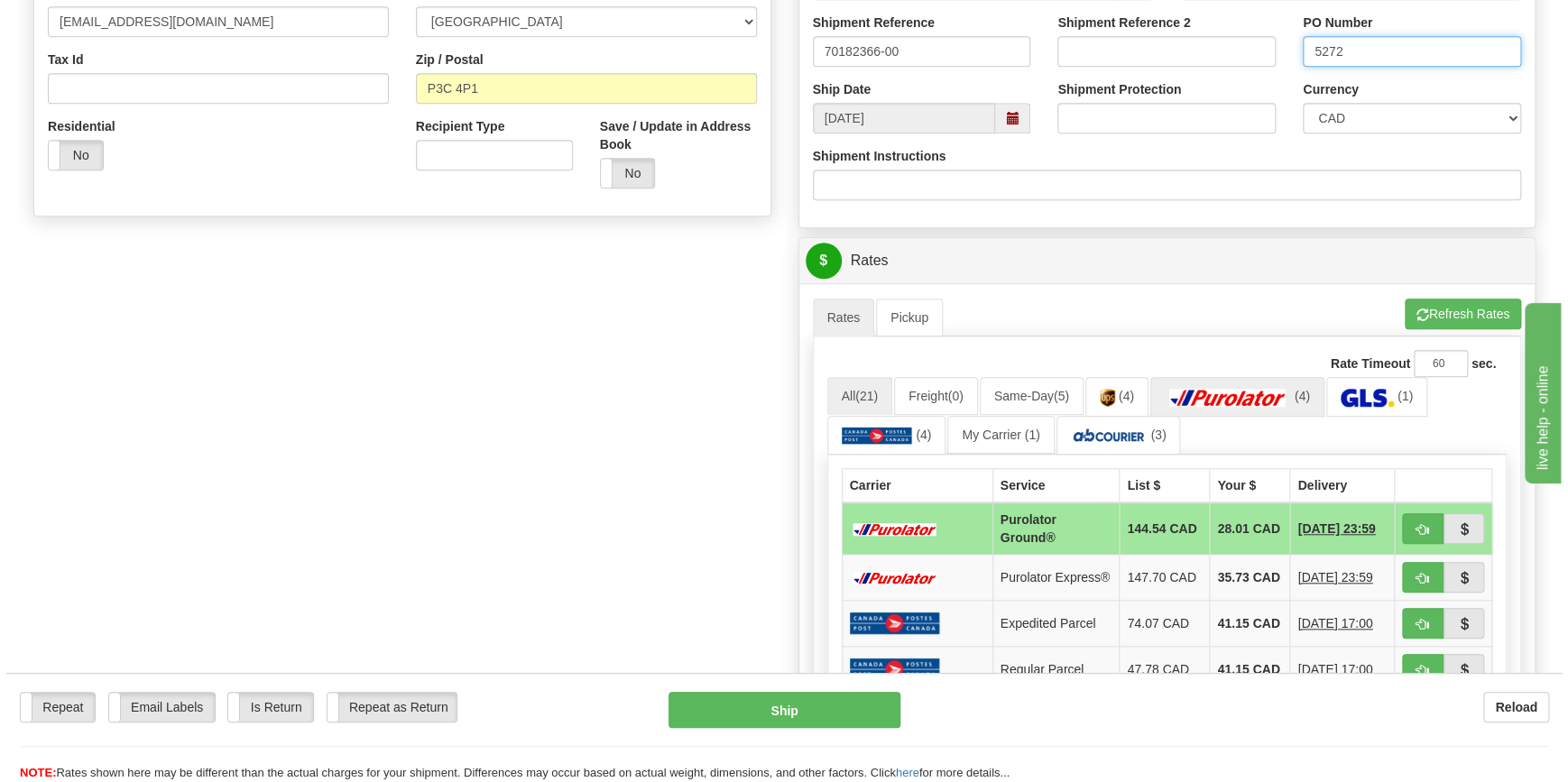
scroll to position [492, 0]
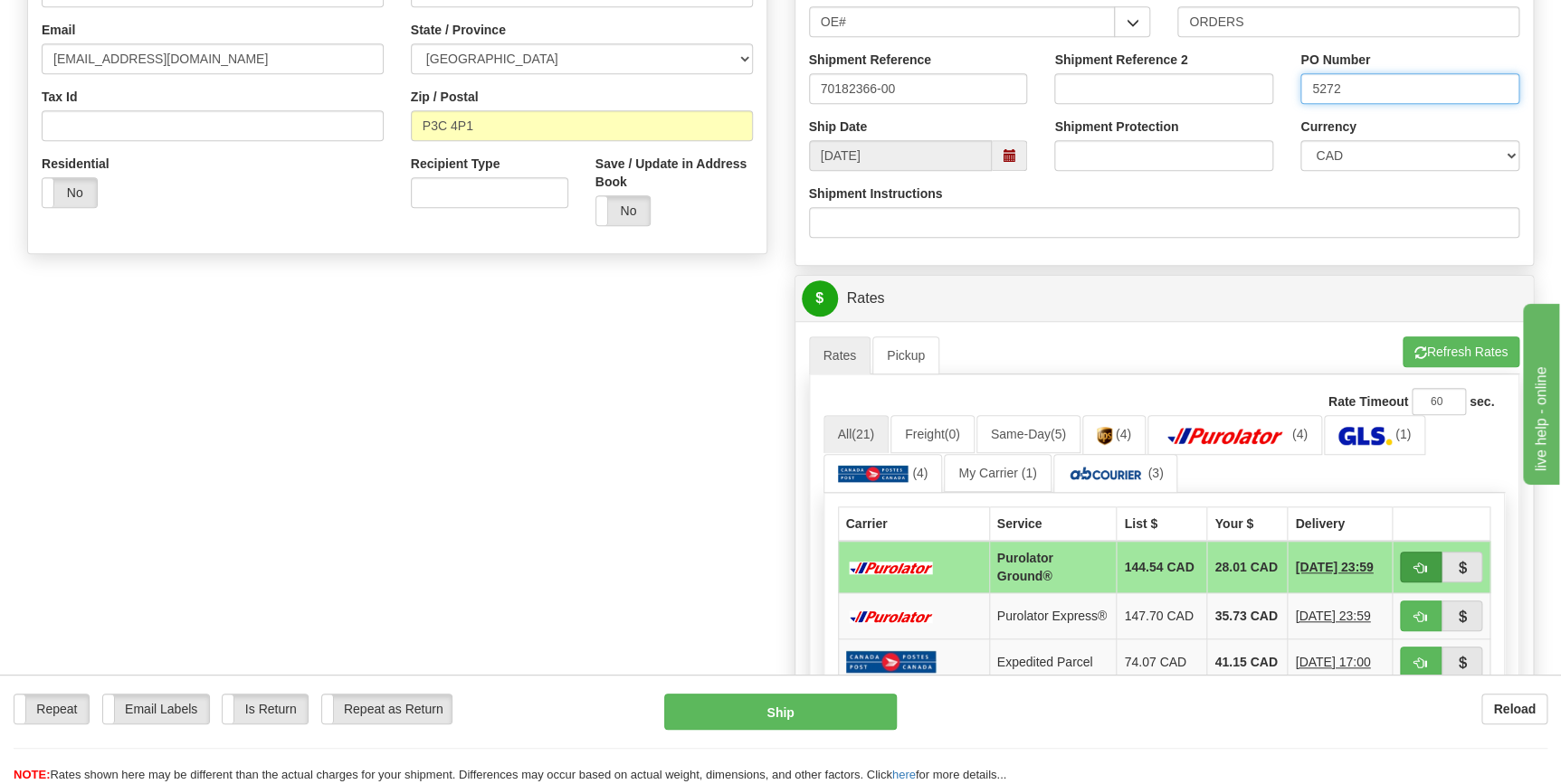
type input "5272"
click at [1420, 563] on span "button" at bounding box center [1421, 568] width 13 height 12
type input "260"
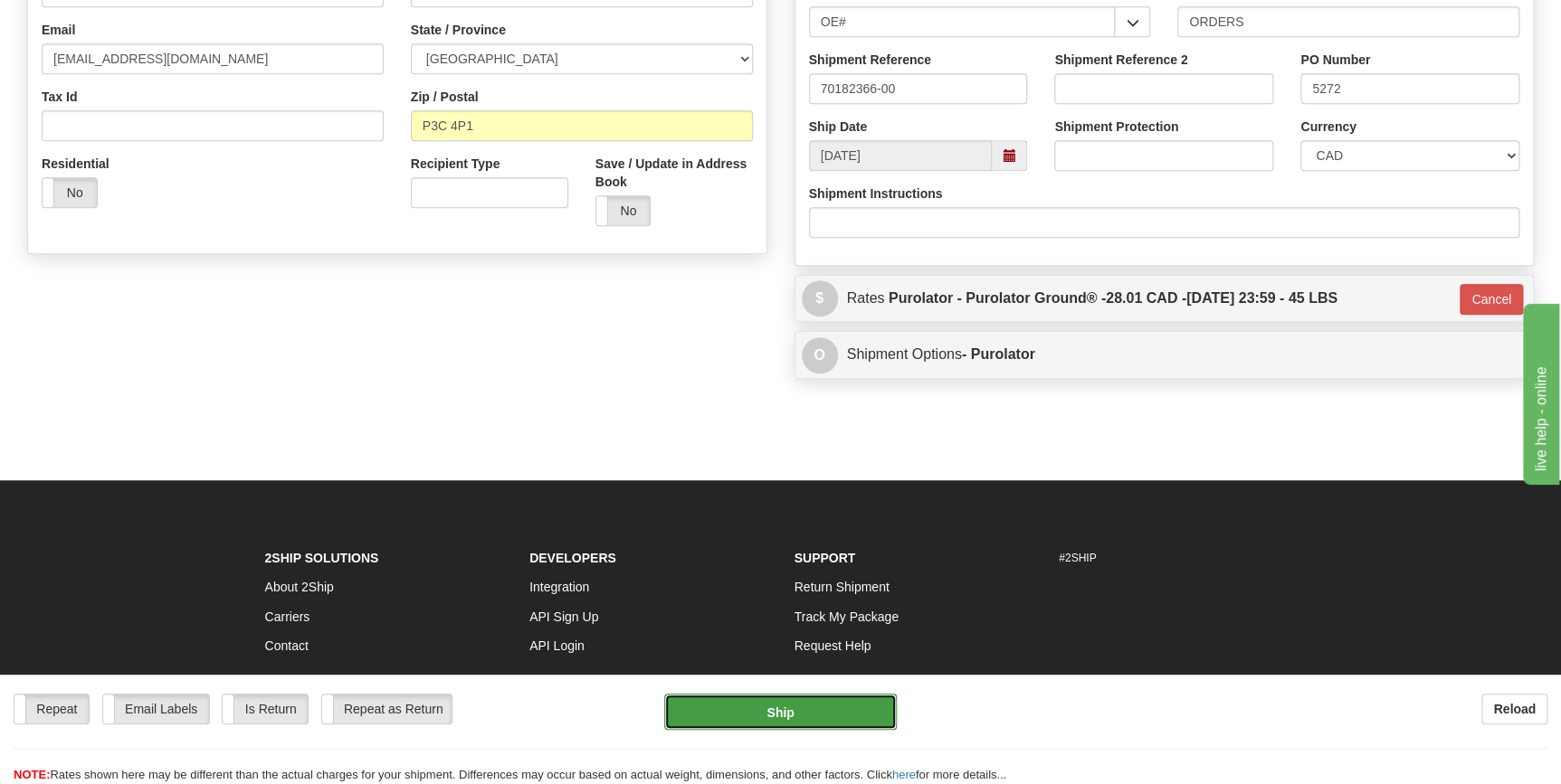
click at [790, 703] on button "Ship" at bounding box center [780, 711] width 232 height 36
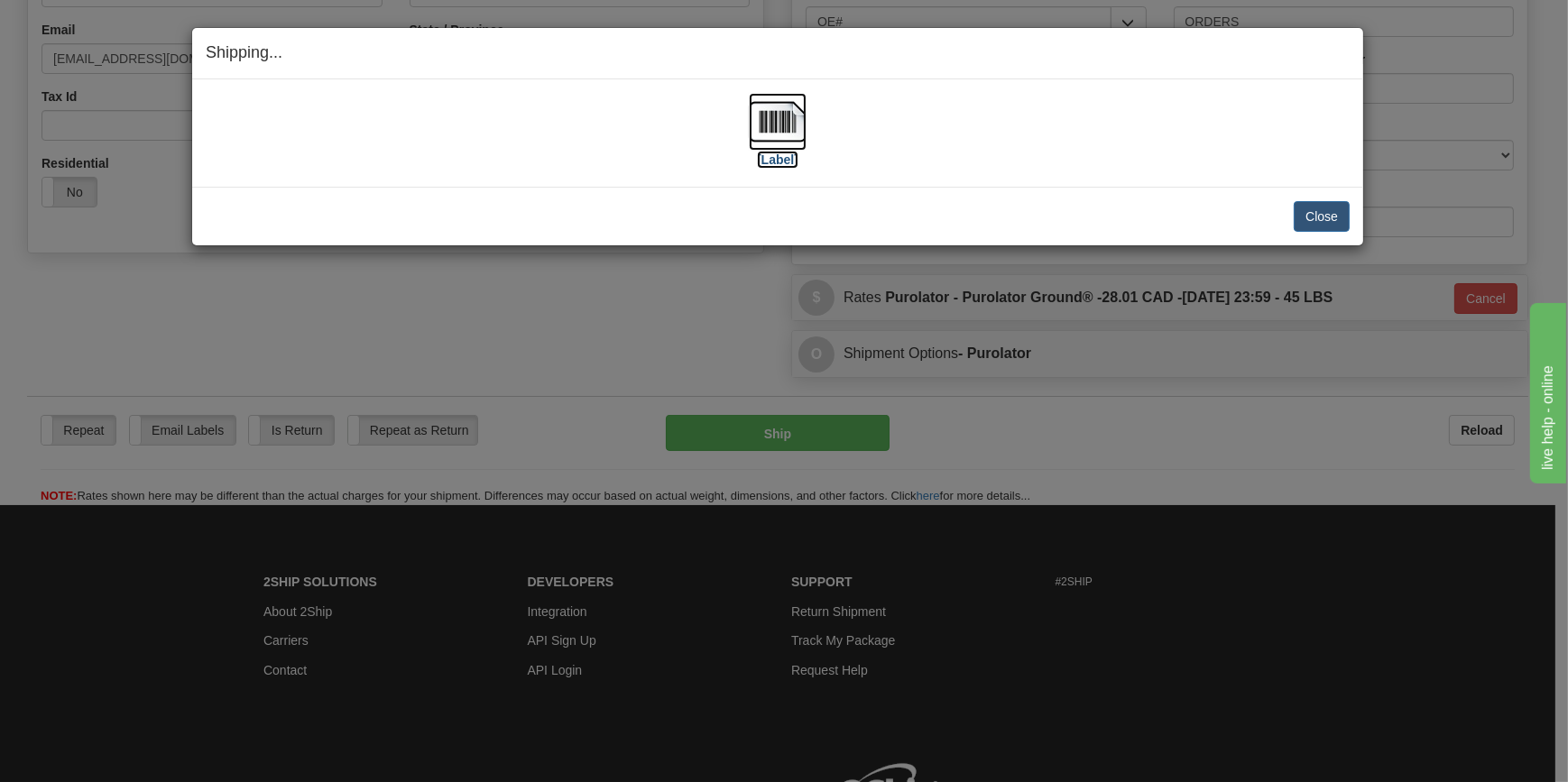
click at [791, 118] on img at bounding box center [777, 122] width 58 height 58
click at [1327, 215] on button "Close" at bounding box center [1322, 216] width 56 height 31
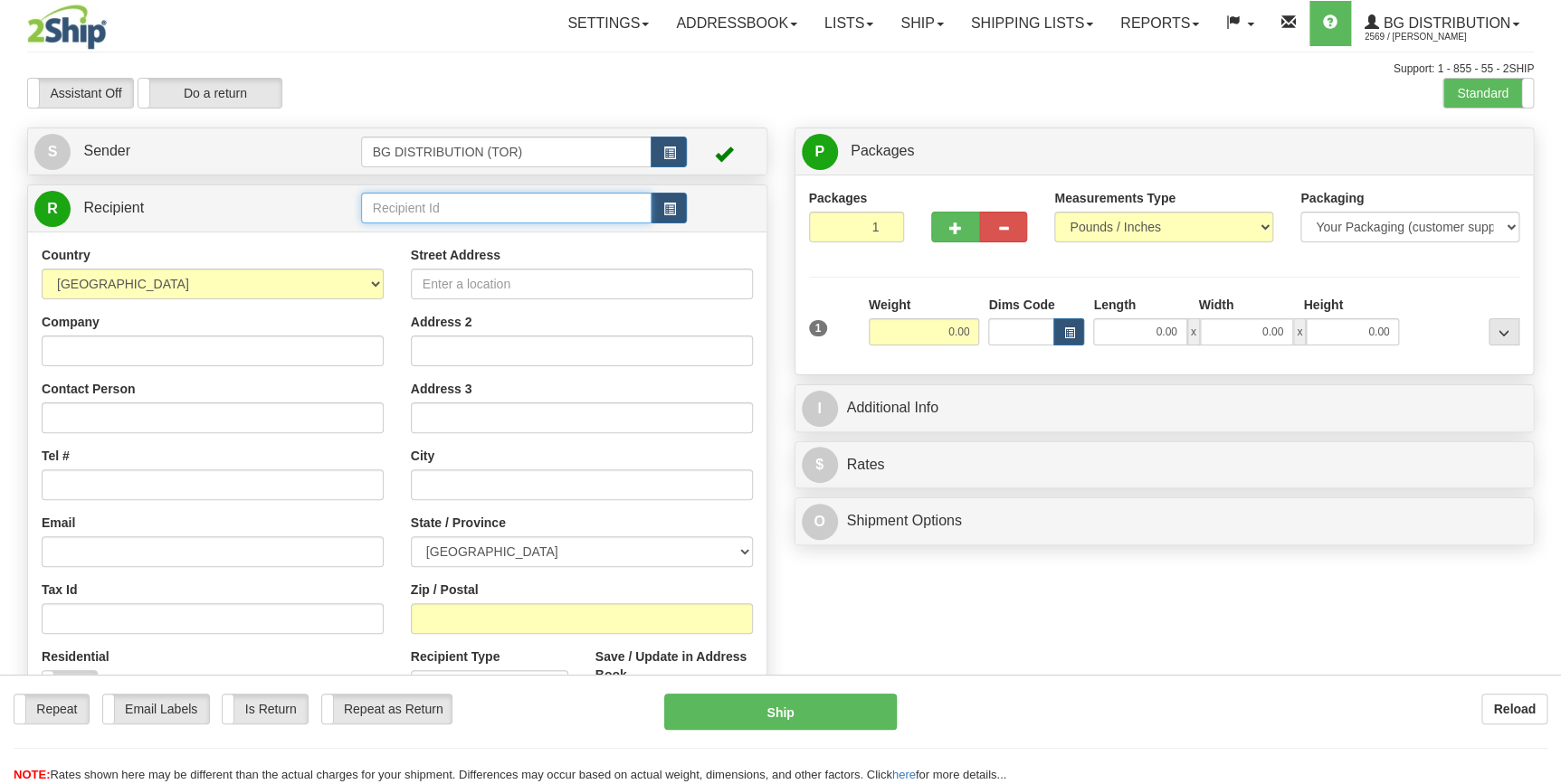
click at [457, 198] on input "text" at bounding box center [507, 207] width 291 height 31
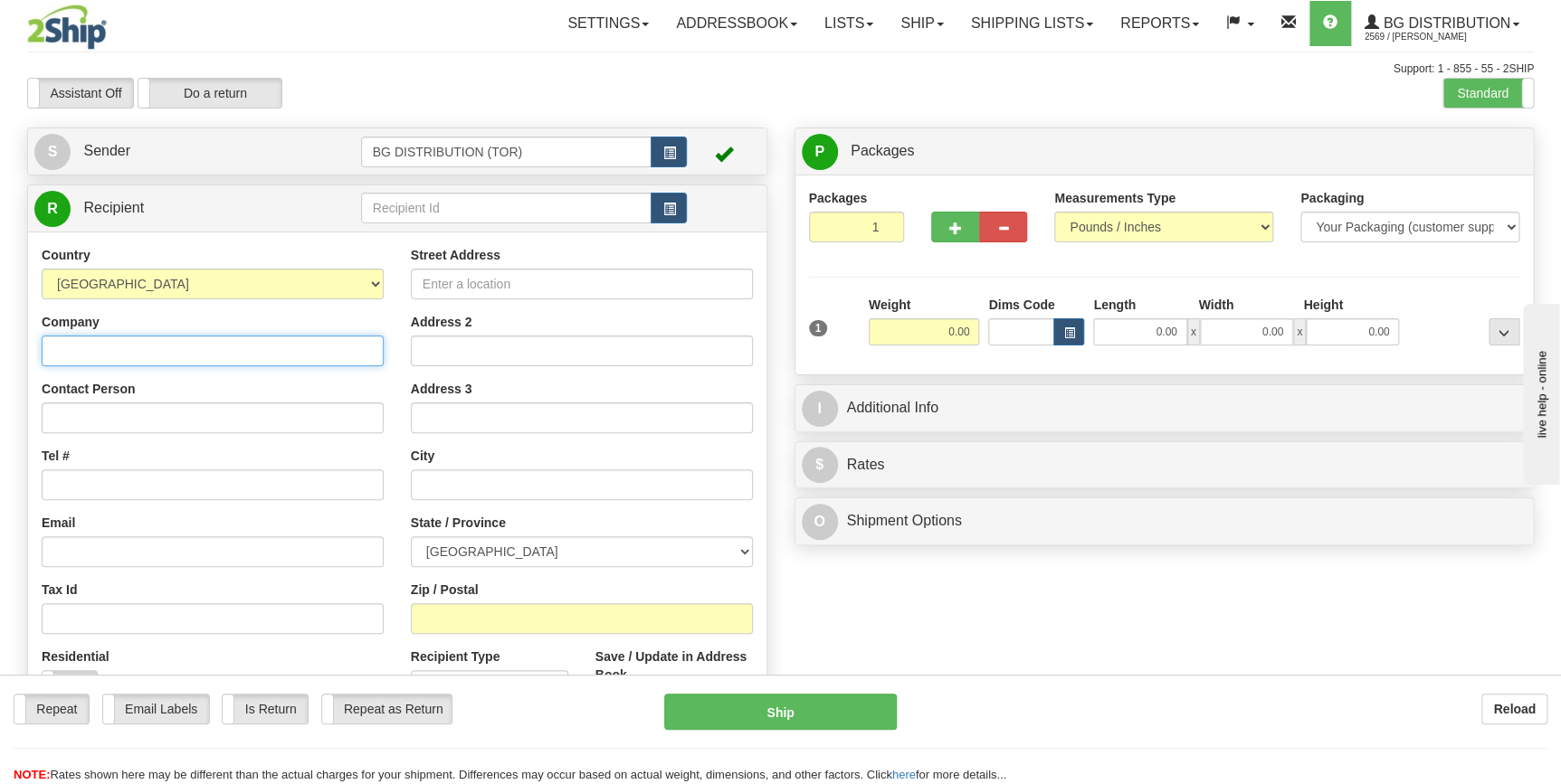
click at [140, 339] on input "Company" at bounding box center [213, 351] width 342 height 31
type input "[GEOGRAPHIC_DATA]"
click at [14, 375] on div "Create a label for the return Create Pickup Without Label S Sender" at bounding box center [398, 475] width 767 height 695
click at [180, 353] on input "[GEOGRAPHIC_DATA]" at bounding box center [213, 351] width 342 height 31
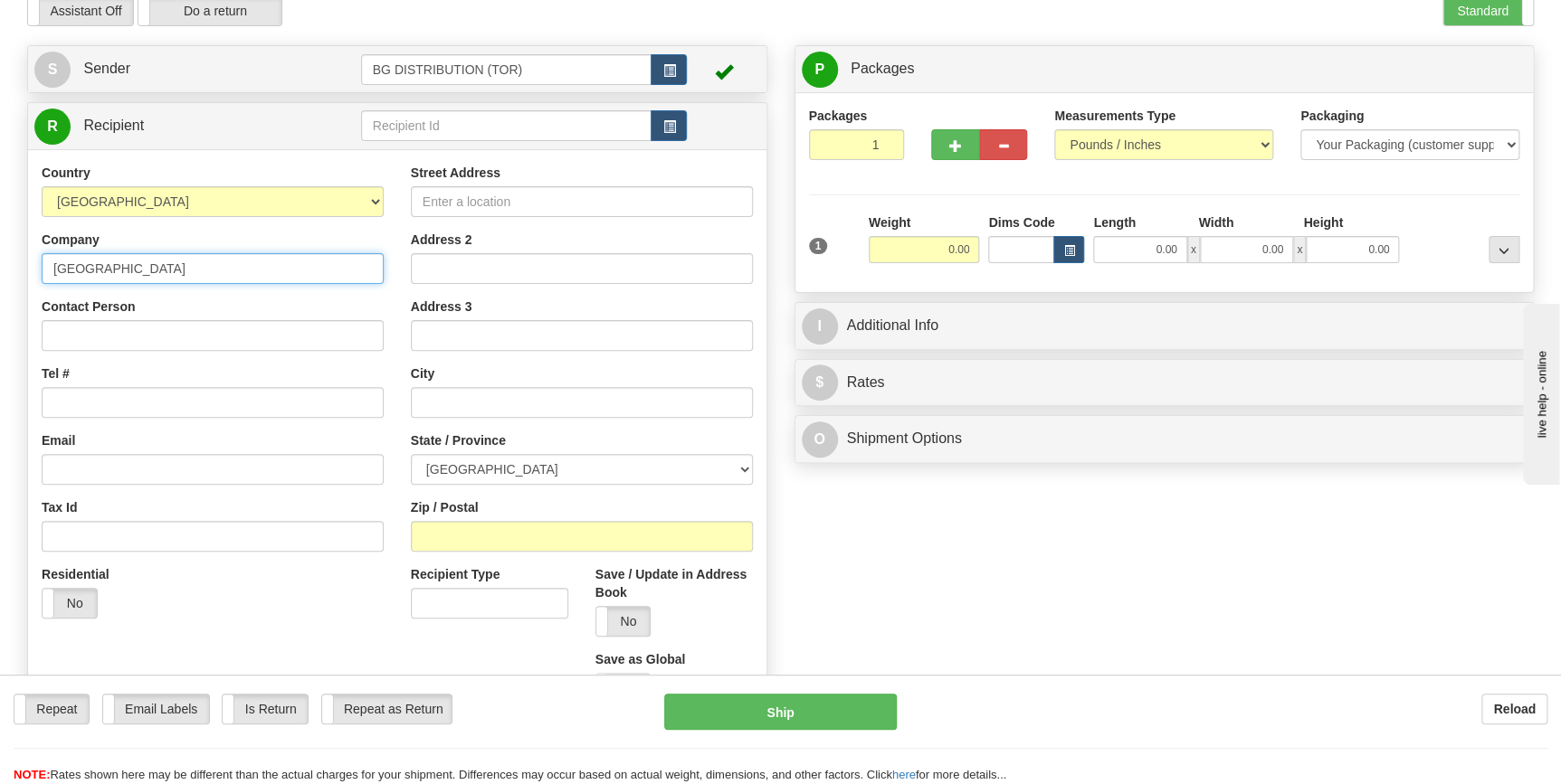
scroll to position [81, 0]
drag, startPoint x: 114, startPoint y: 269, endPoint x: 21, endPoint y: 264, distance: 93.1
click at [21, 264] on div "Create a label for the return Create Pickup Without Label S Sender" at bounding box center [398, 393] width 767 height 695
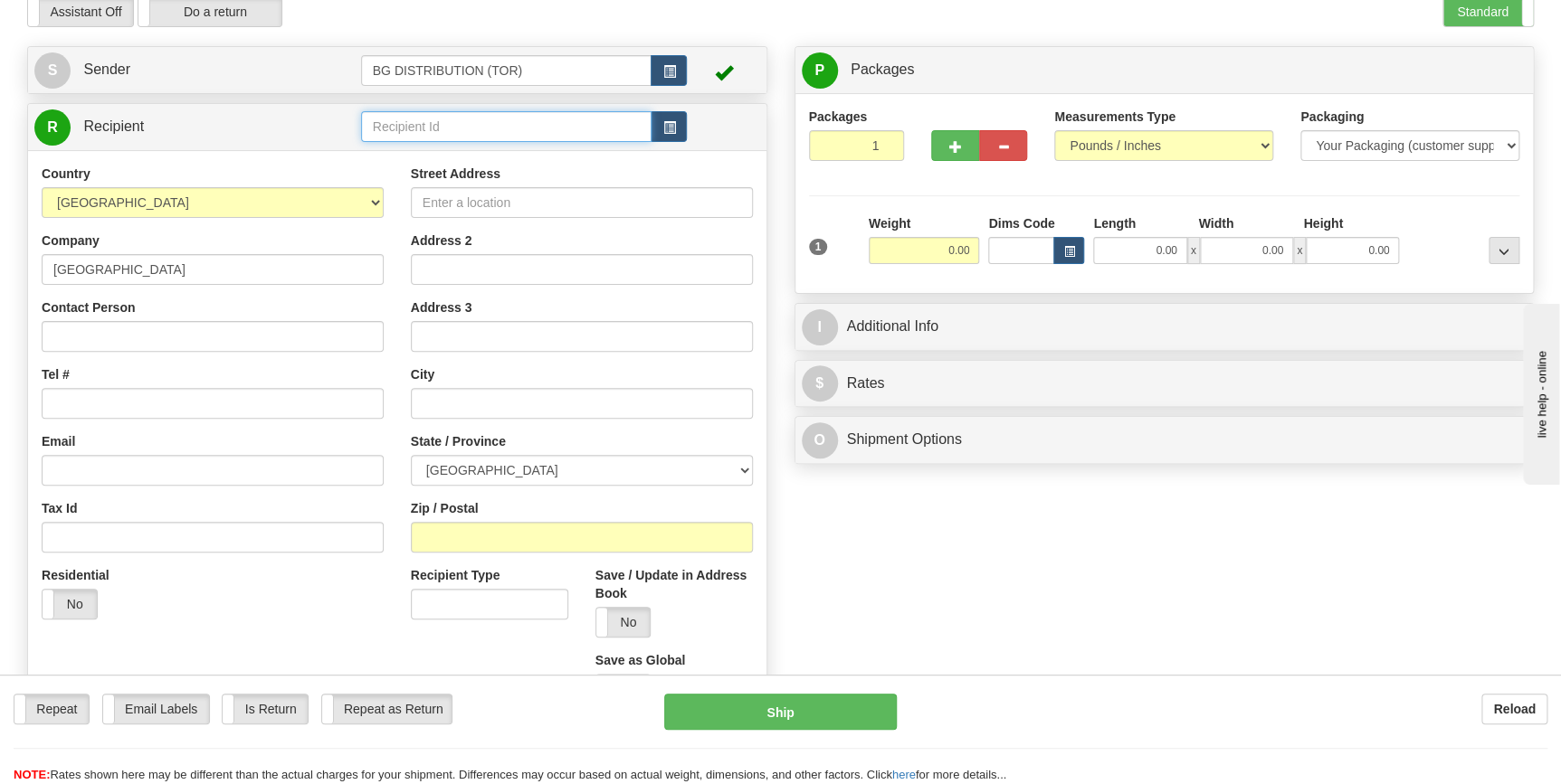
click at [449, 135] on input "text" at bounding box center [507, 126] width 291 height 31
click at [454, 158] on div "60509" at bounding box center [502, 155] width 274 height 20
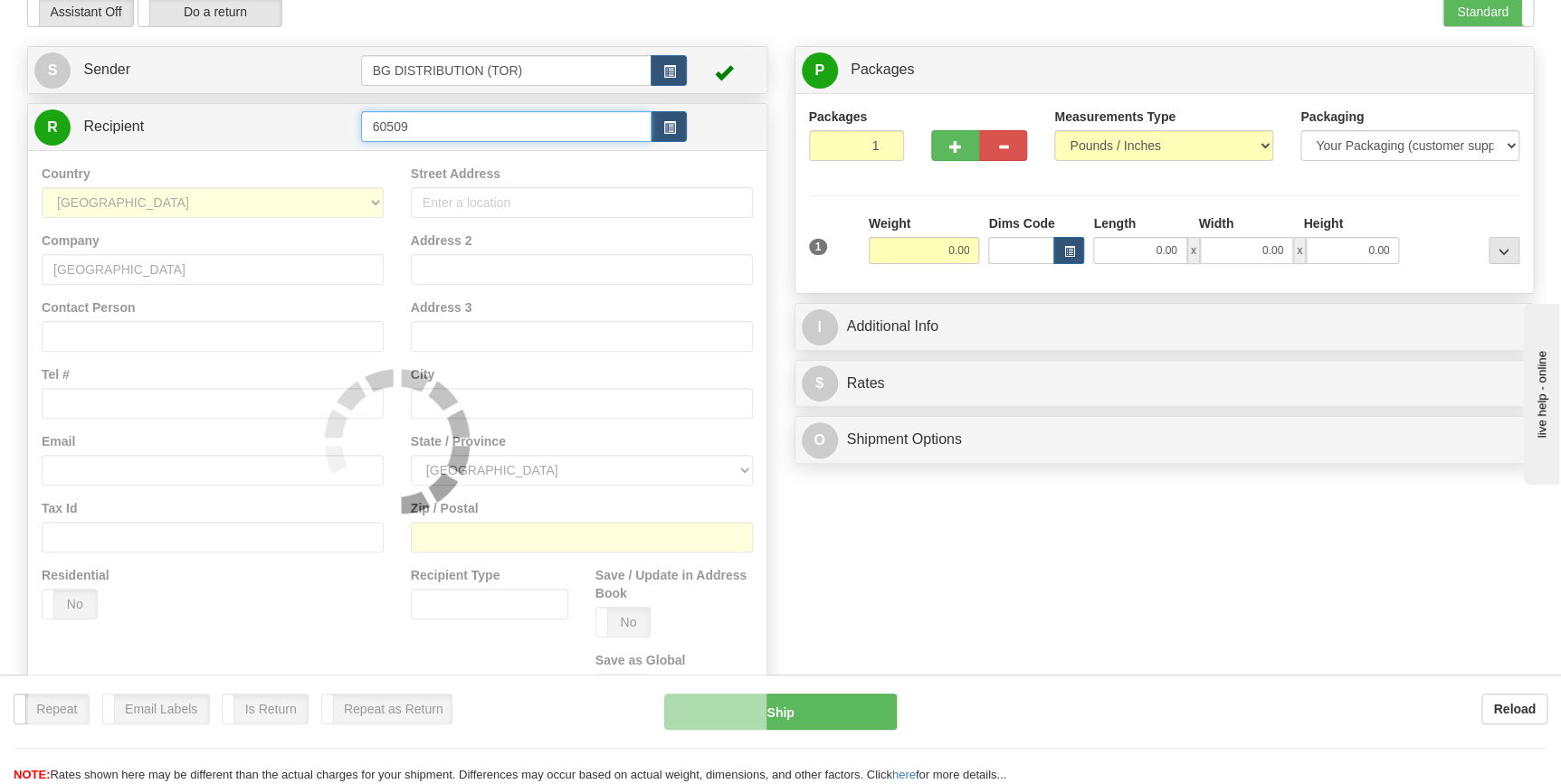
type input "60509"
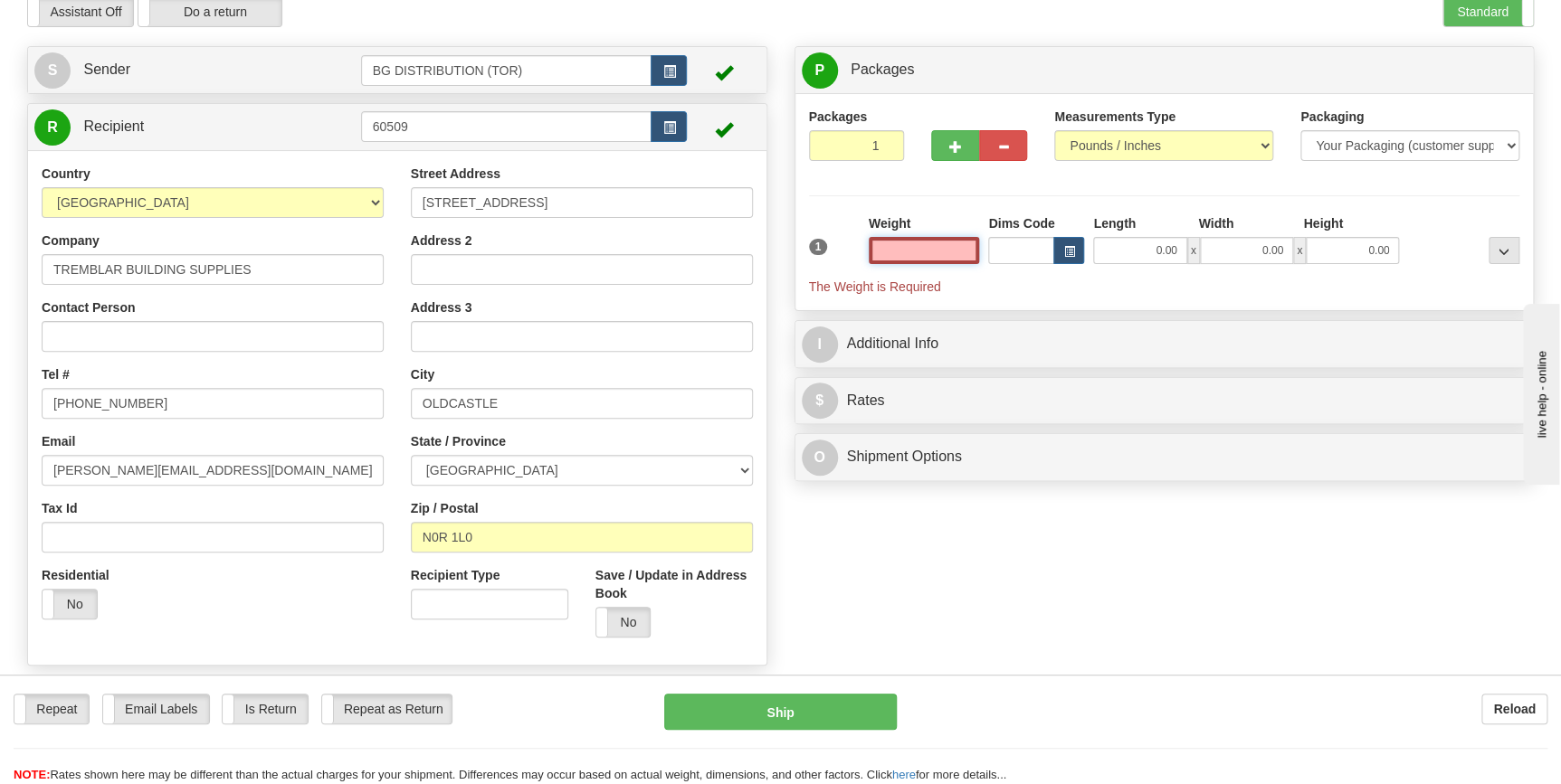
click at [946, 243] on input "text" at bounding box center [923, 250] width 111 height 27
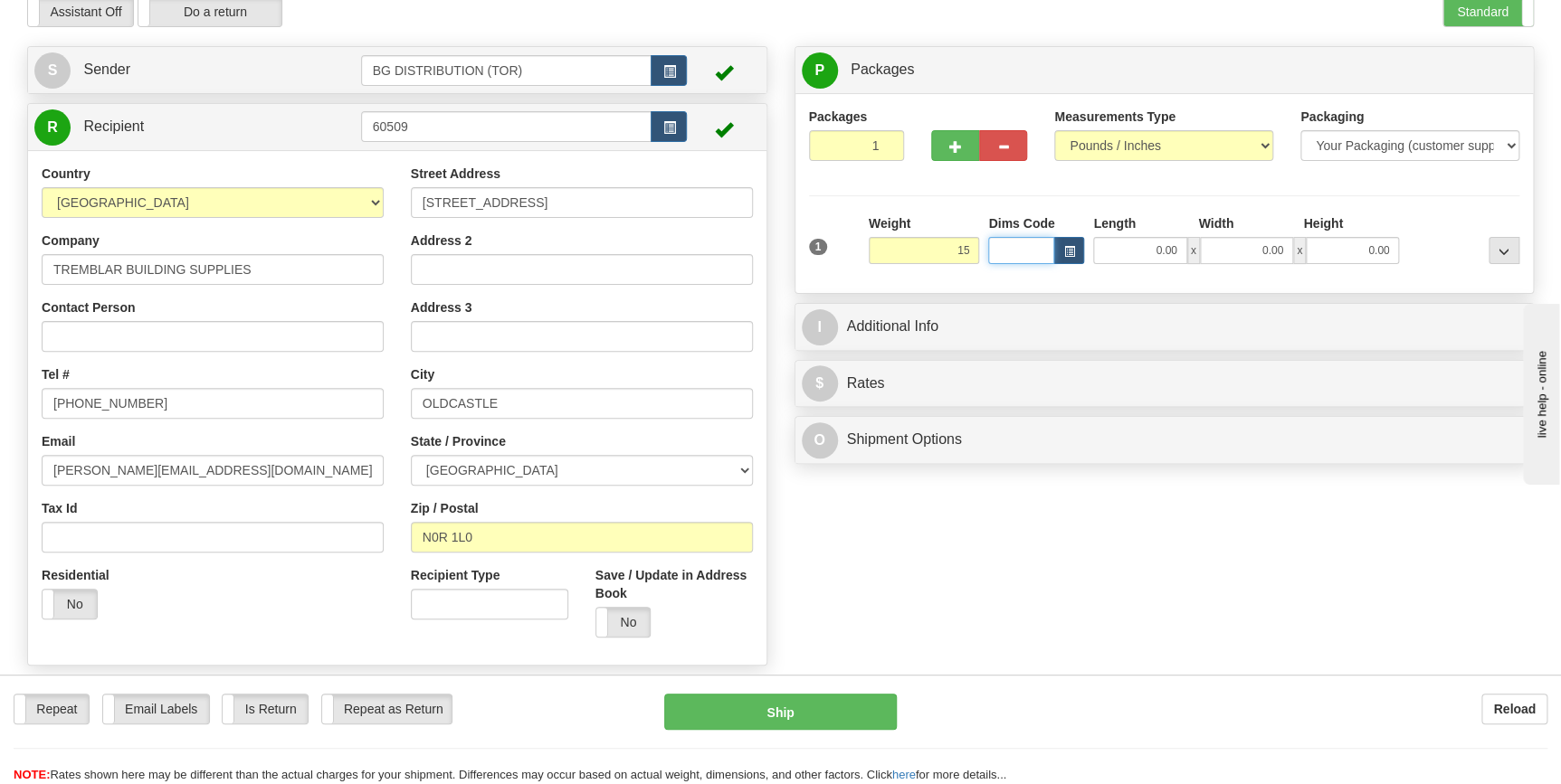
type input "15.00"
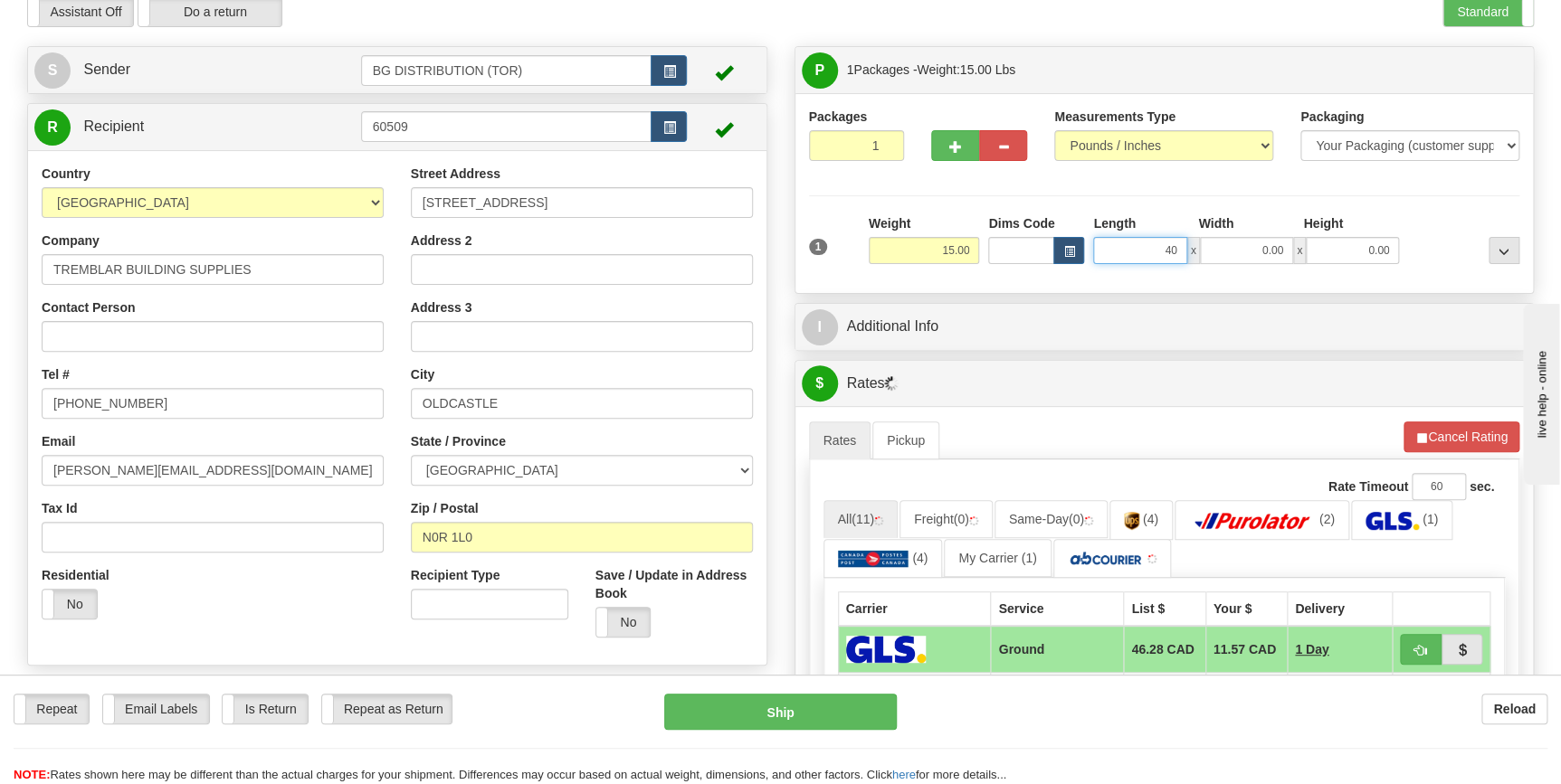
type input "40.00"
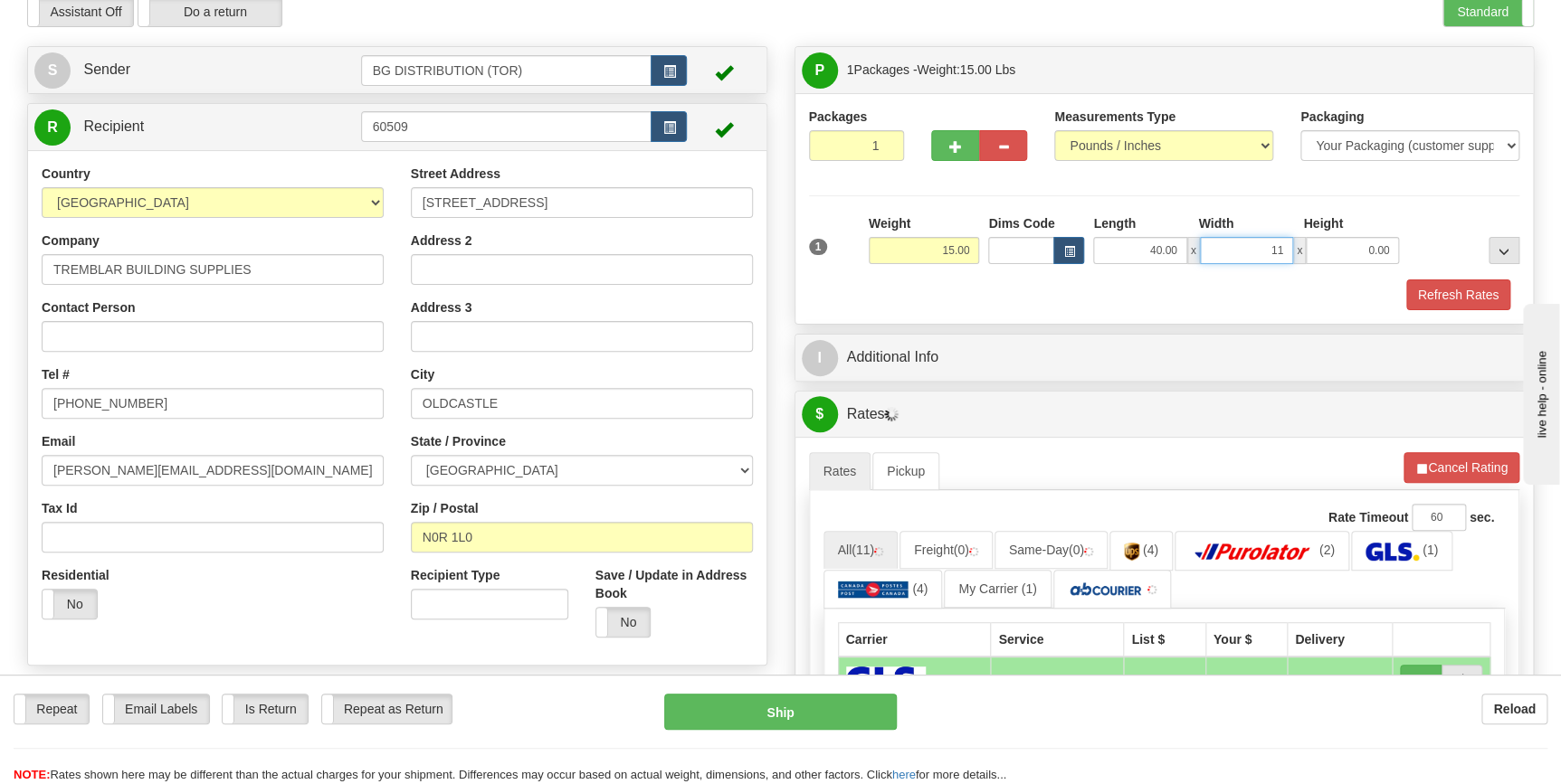
type input "11.00"
type input "6.00"
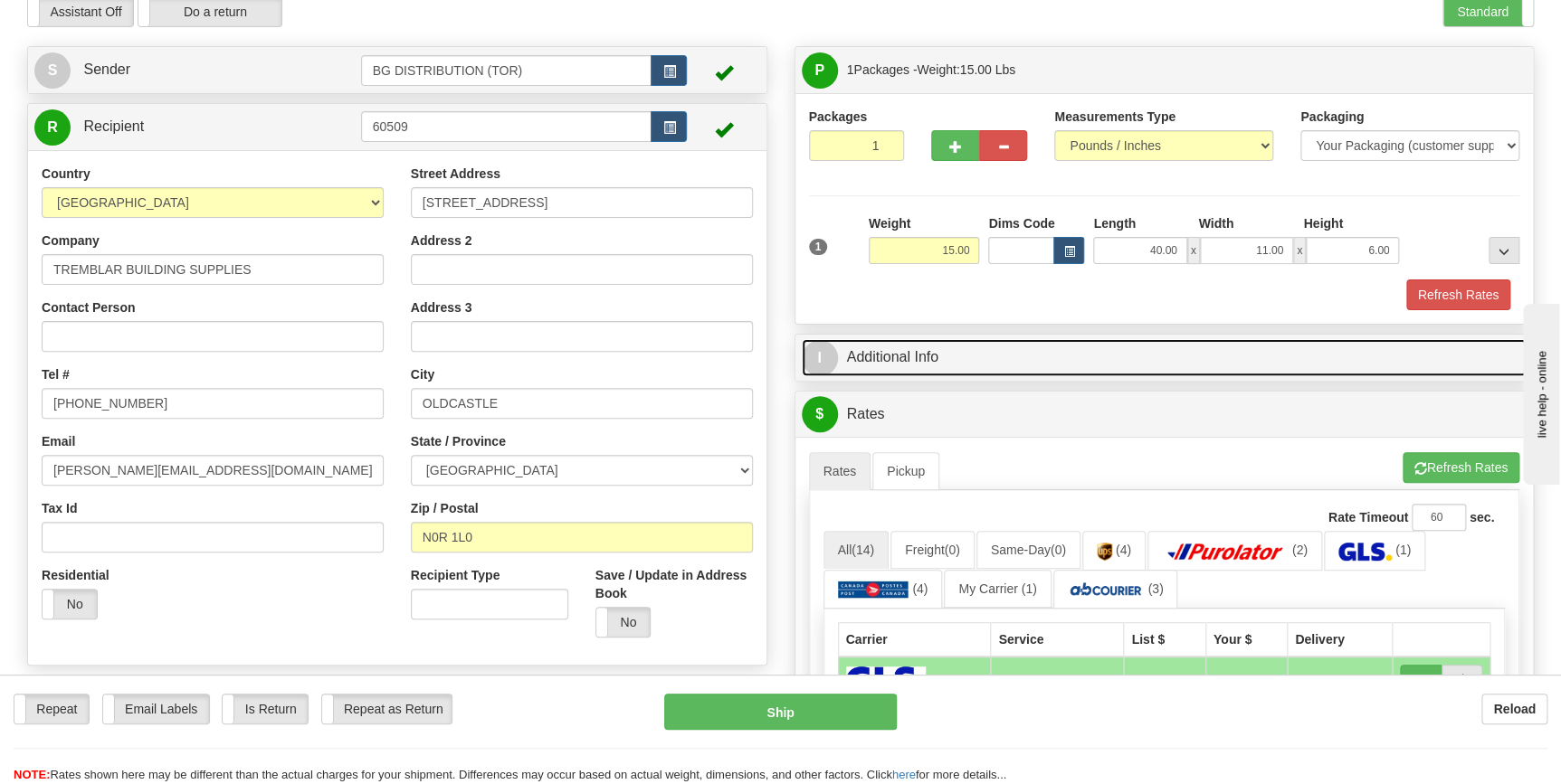
click at [963, 358] on link "I Additional Info" at bounding box center [1164, 357] width 725 height 37
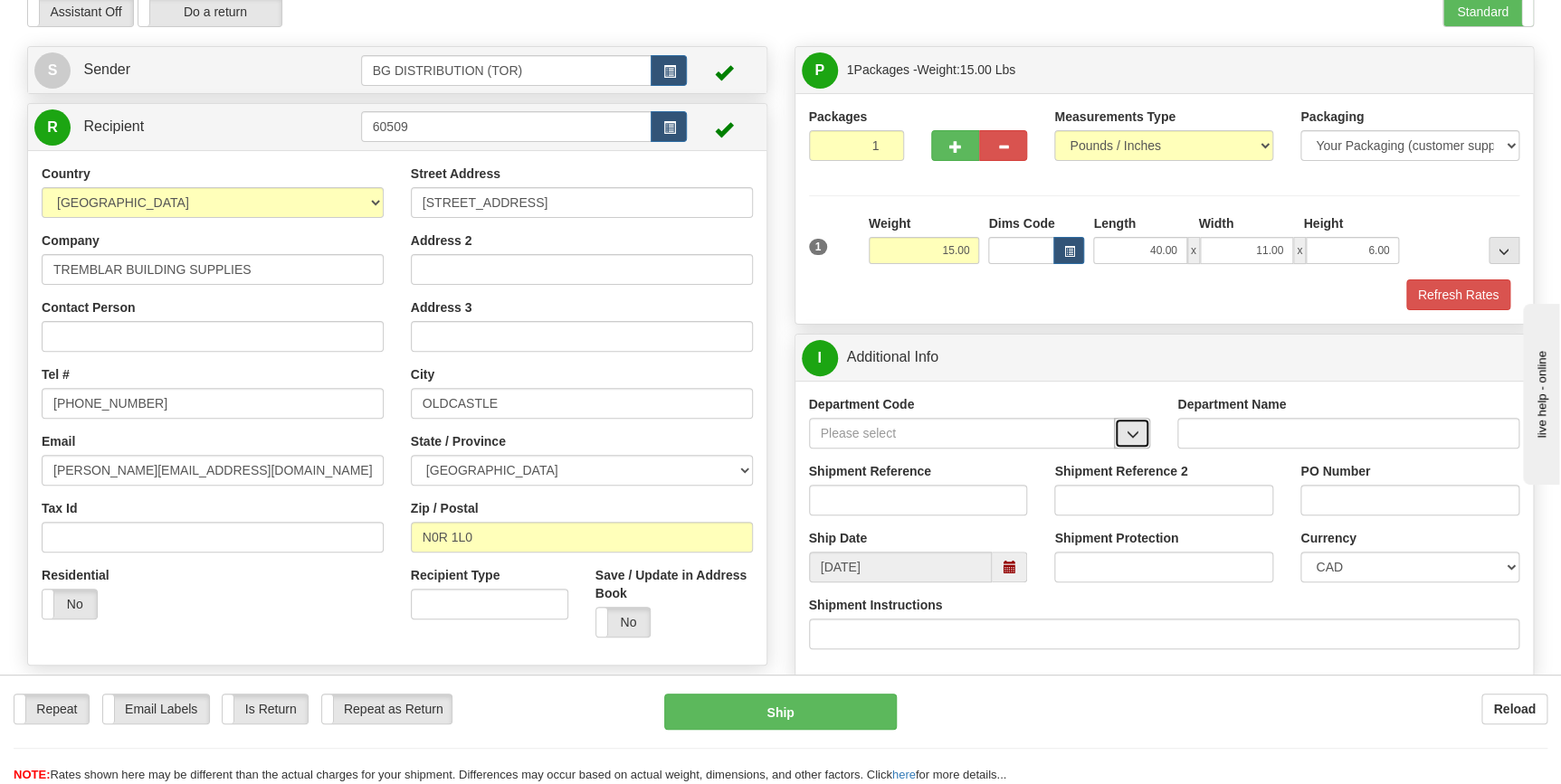
click at [1131, 440] on span "button" at bounding box center [1132, 434] width 13 height 12
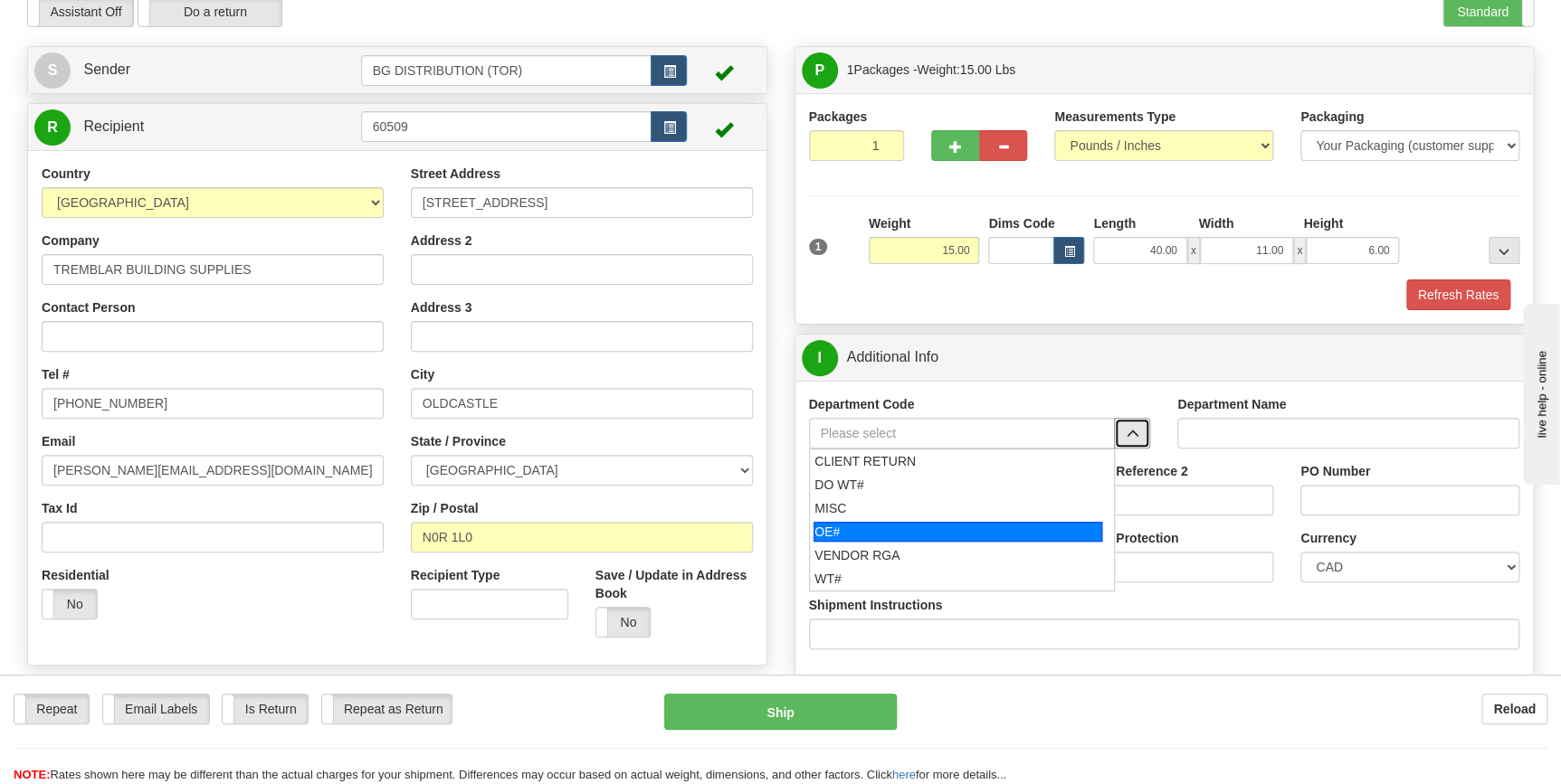
click at [926, 528] on div "OE#" at bounding box center [957, 531] width 288 height 20
type input "OE#"
type input "ORDERS"
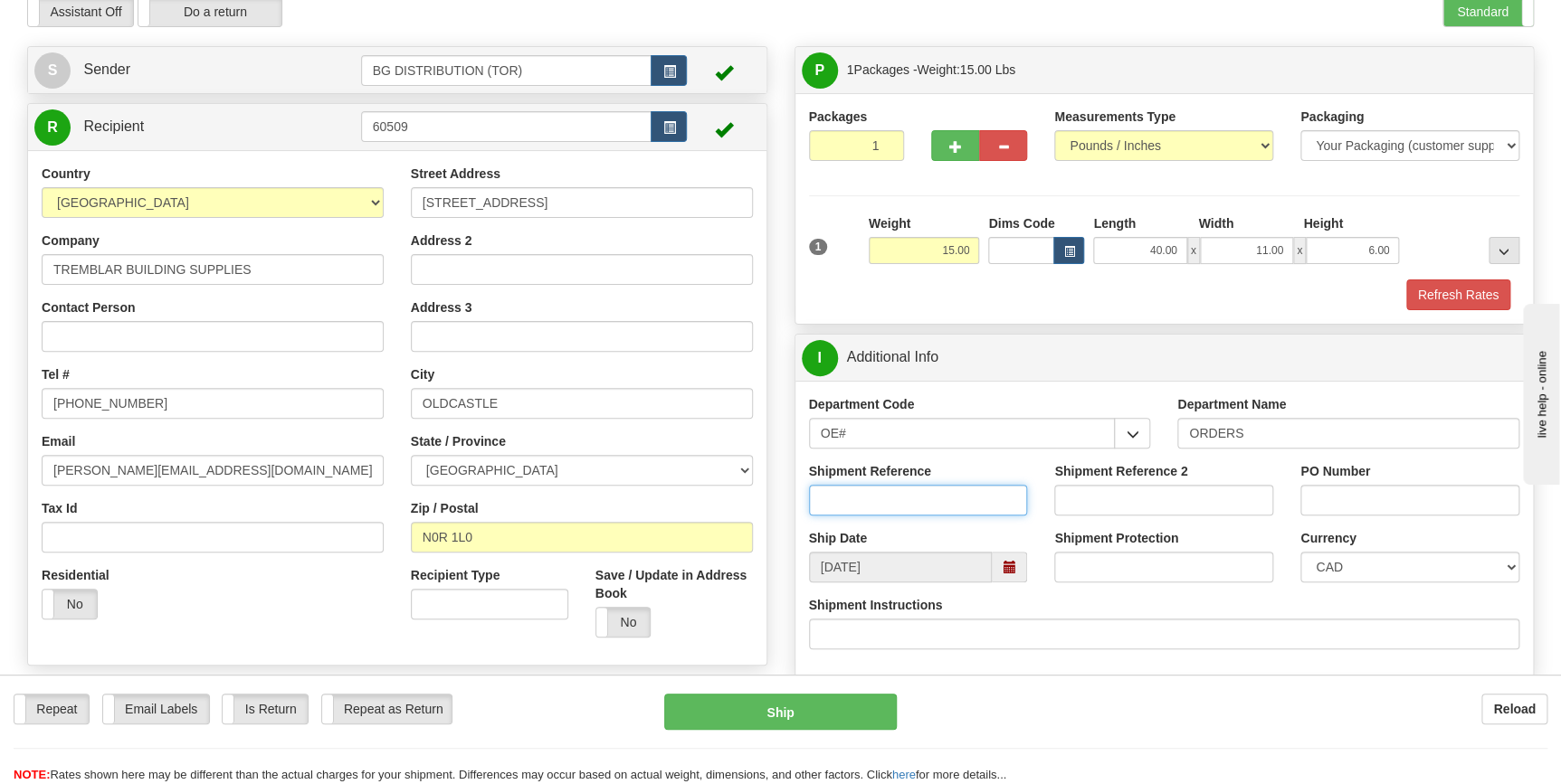
click at [932, 486] on input "Shipment Reference" at bounding box center [918, 499] width 219 height 31
click at [915, 485] on input "70180197-03" at bounding box center [918, 499] width 219 height 31
type input "70180197-03"
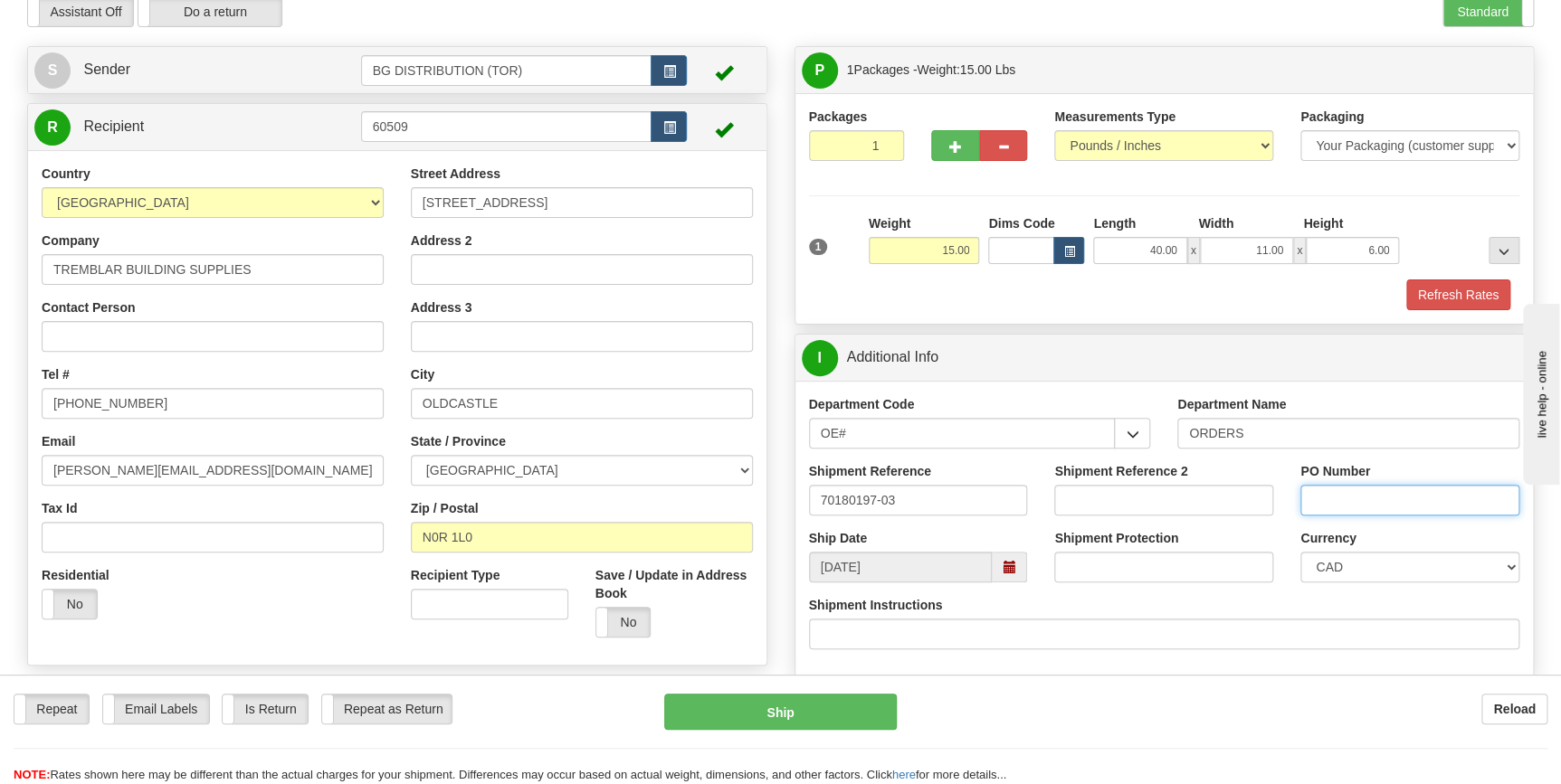
click at [1338, 491] on input "PO Number" at bounding box center [1410, 499] width 219 height 31
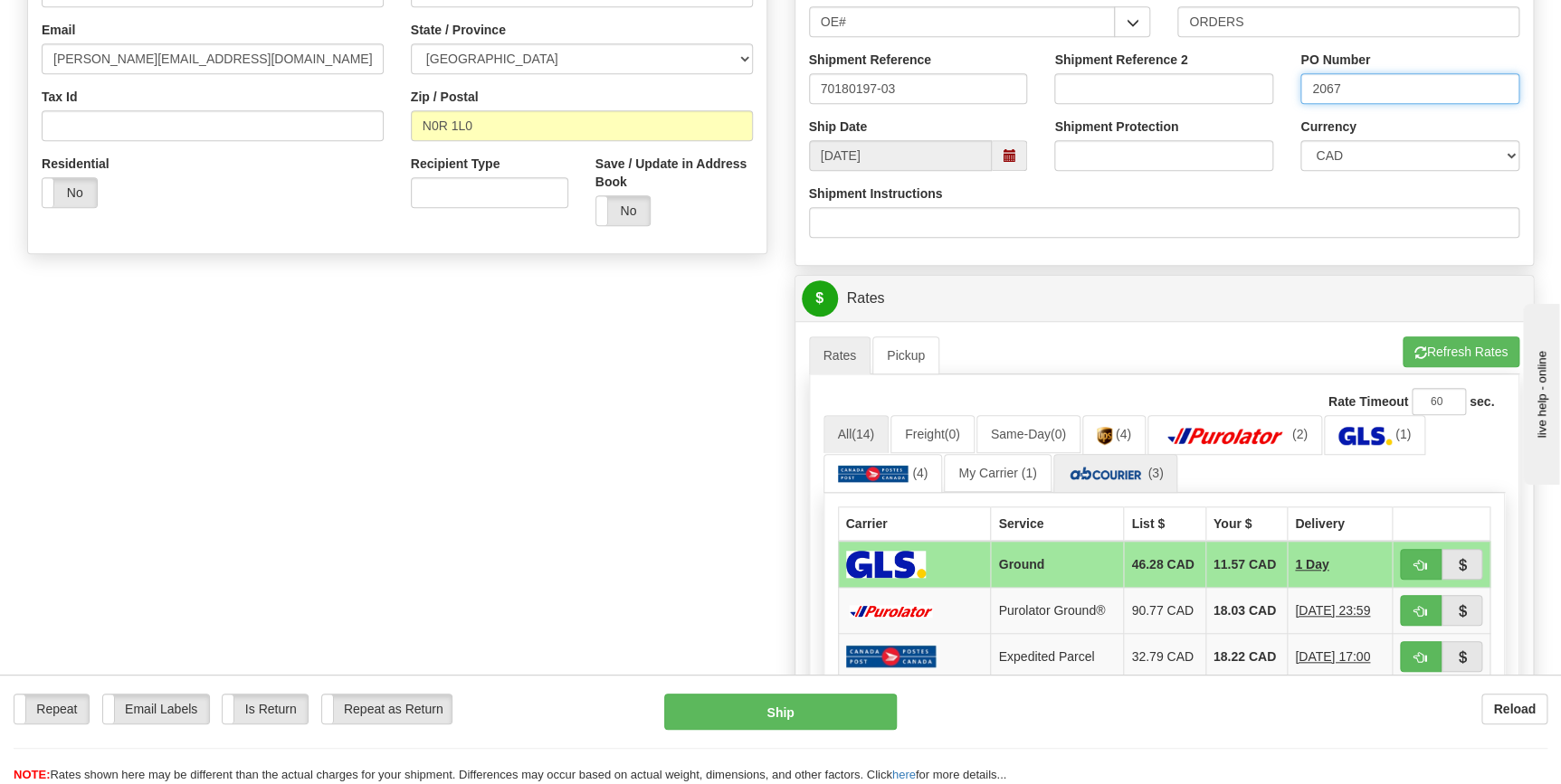
scroll to position [658, 0]
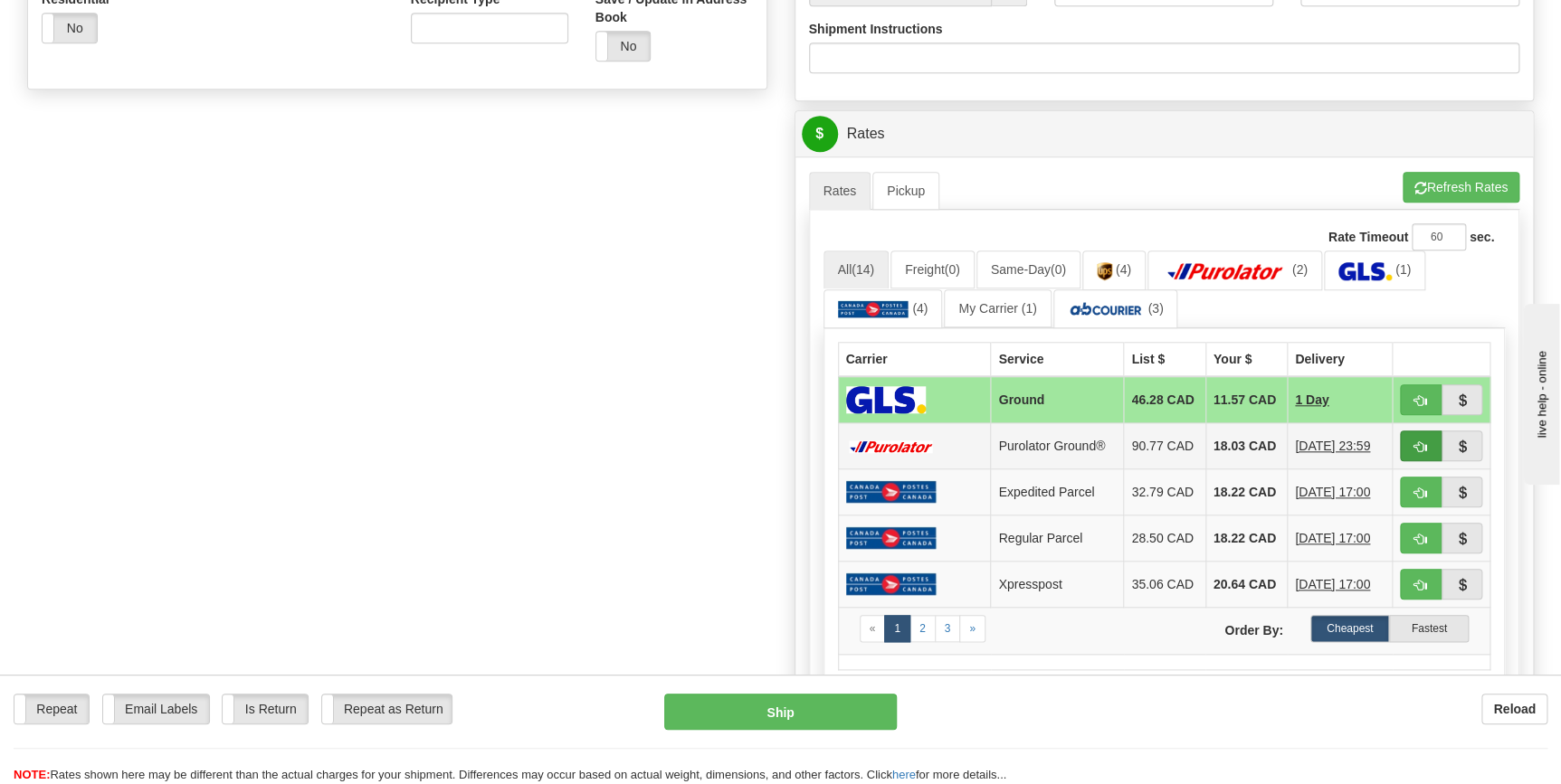
type input "2067"
click at [1418, 452] on span "button" at bounding box center [1421, 447] width 13 height 12
type input "260"
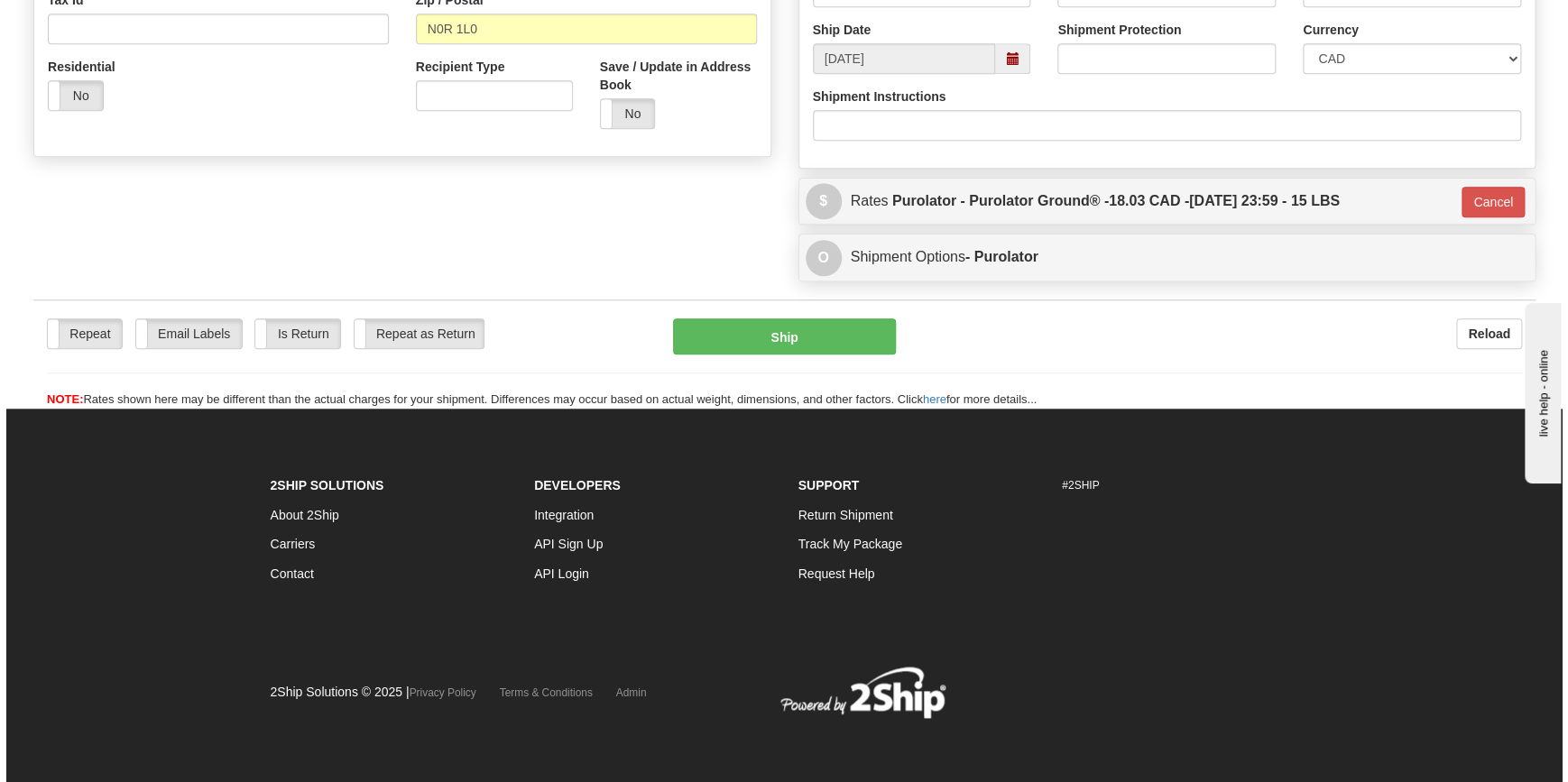
scroll to position [587, 0]
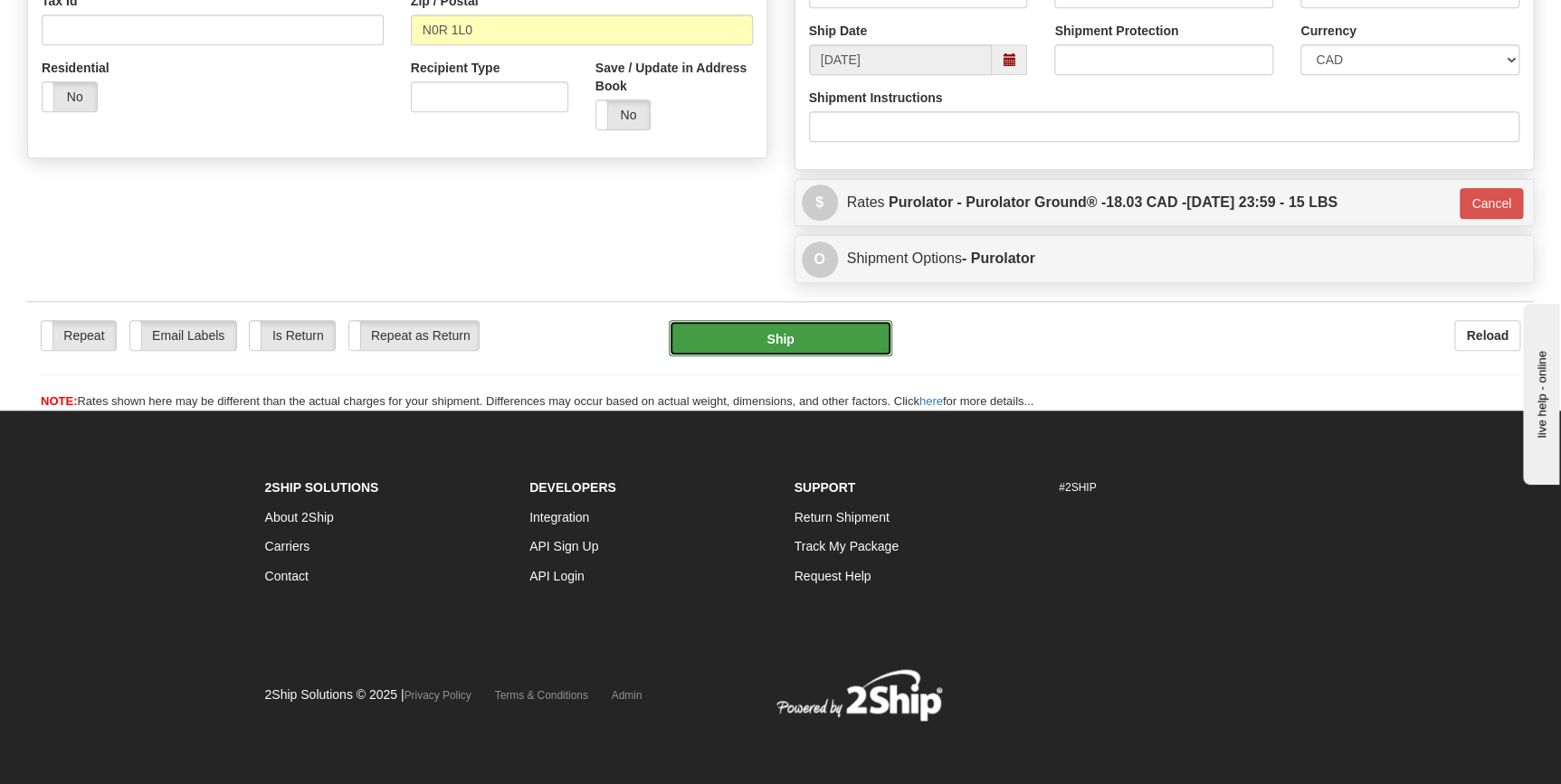
click at [811, 333] on button "Ship" at bounding box center [780, 338] width 223 height 36
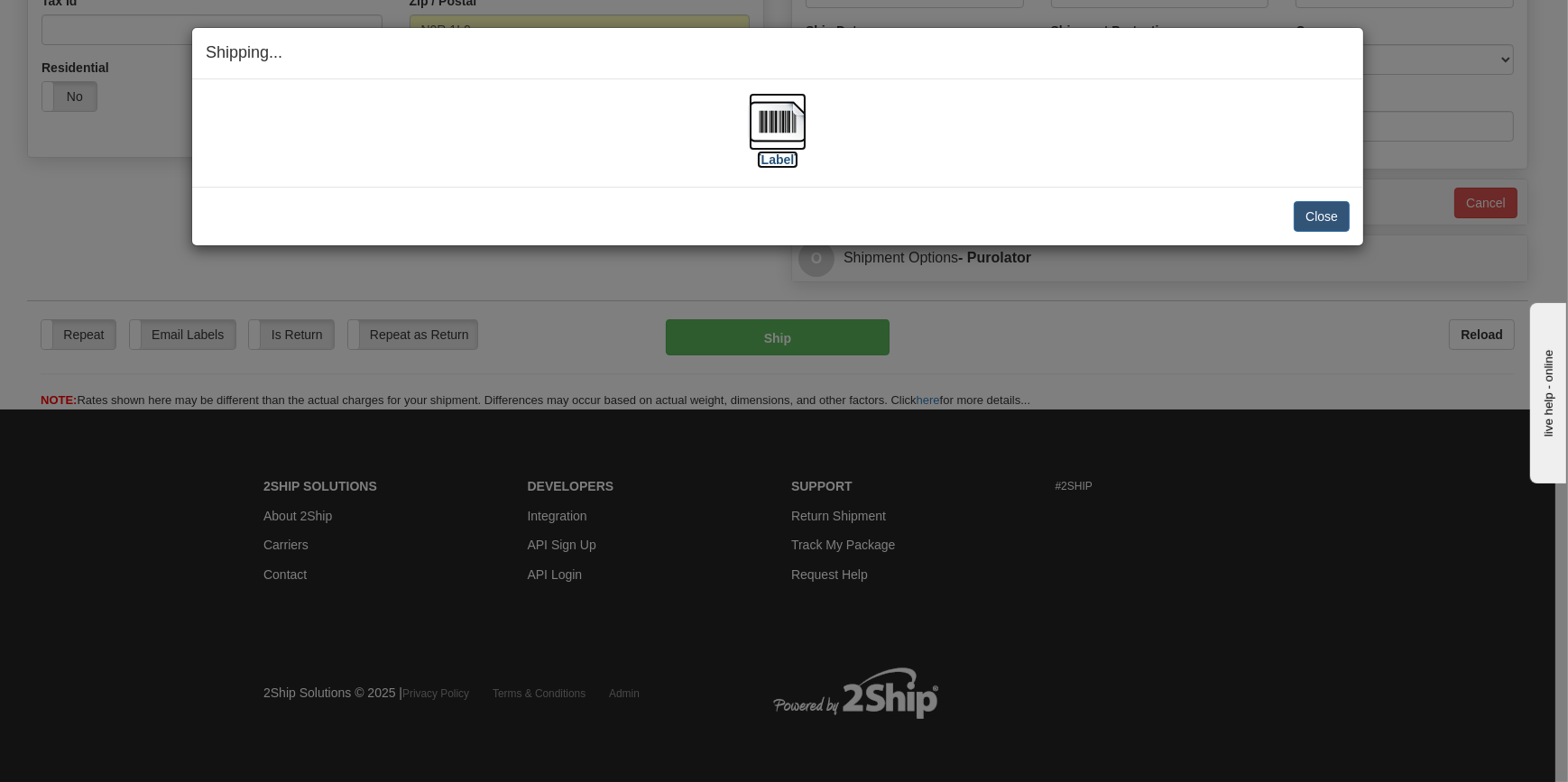
click at [763, 135] on img at bounding box center [777, 122] width 58 height 58
click at [1318, 218] on button "Close" at bounding box center [1322, 216] width 56 height 31
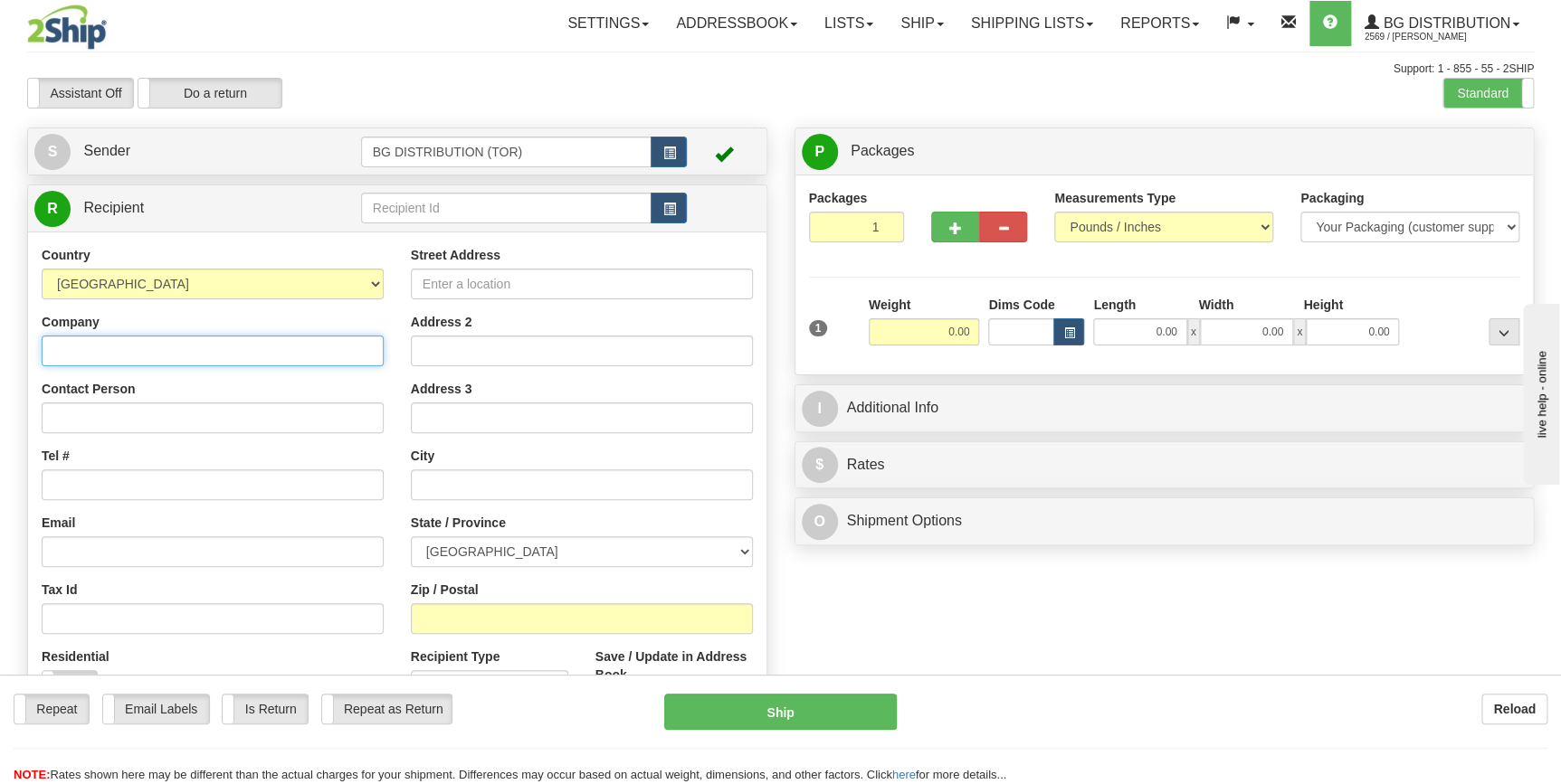
click at [190, 350] on input "Company" at bounding box center [213, 351] width 342 height 31
click at [147, 346] on input "Company" at bounding box center [213, 351] width 342 height 31
paste input "Camden Door Controls"
type input "Camden Door Controls"
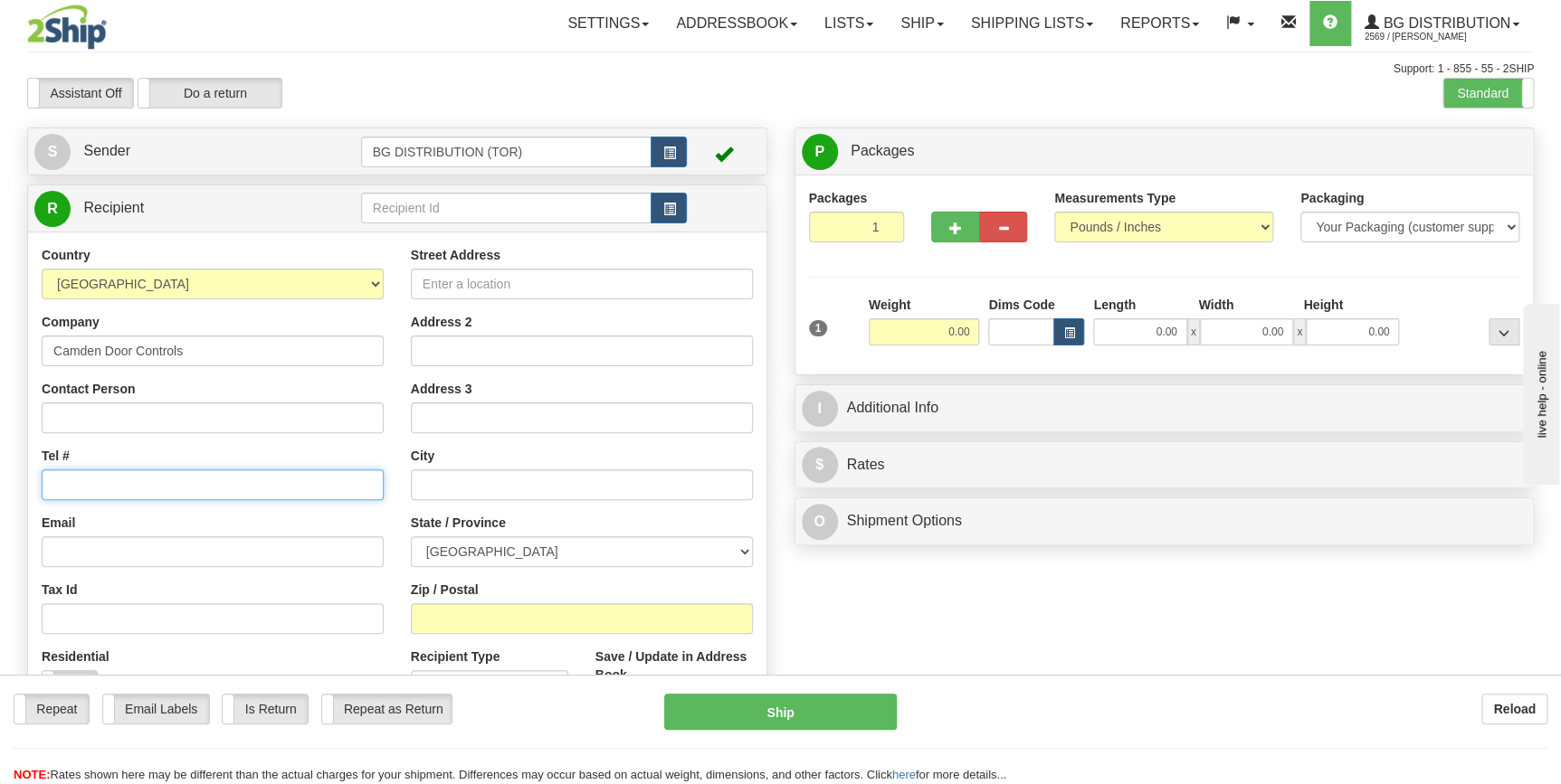
click at [128, 492] on input "Tel #" at bounding box center [213, 484] width 342 height 31
paste input "(905) 366-3377"
type input "(905) 366-3377"
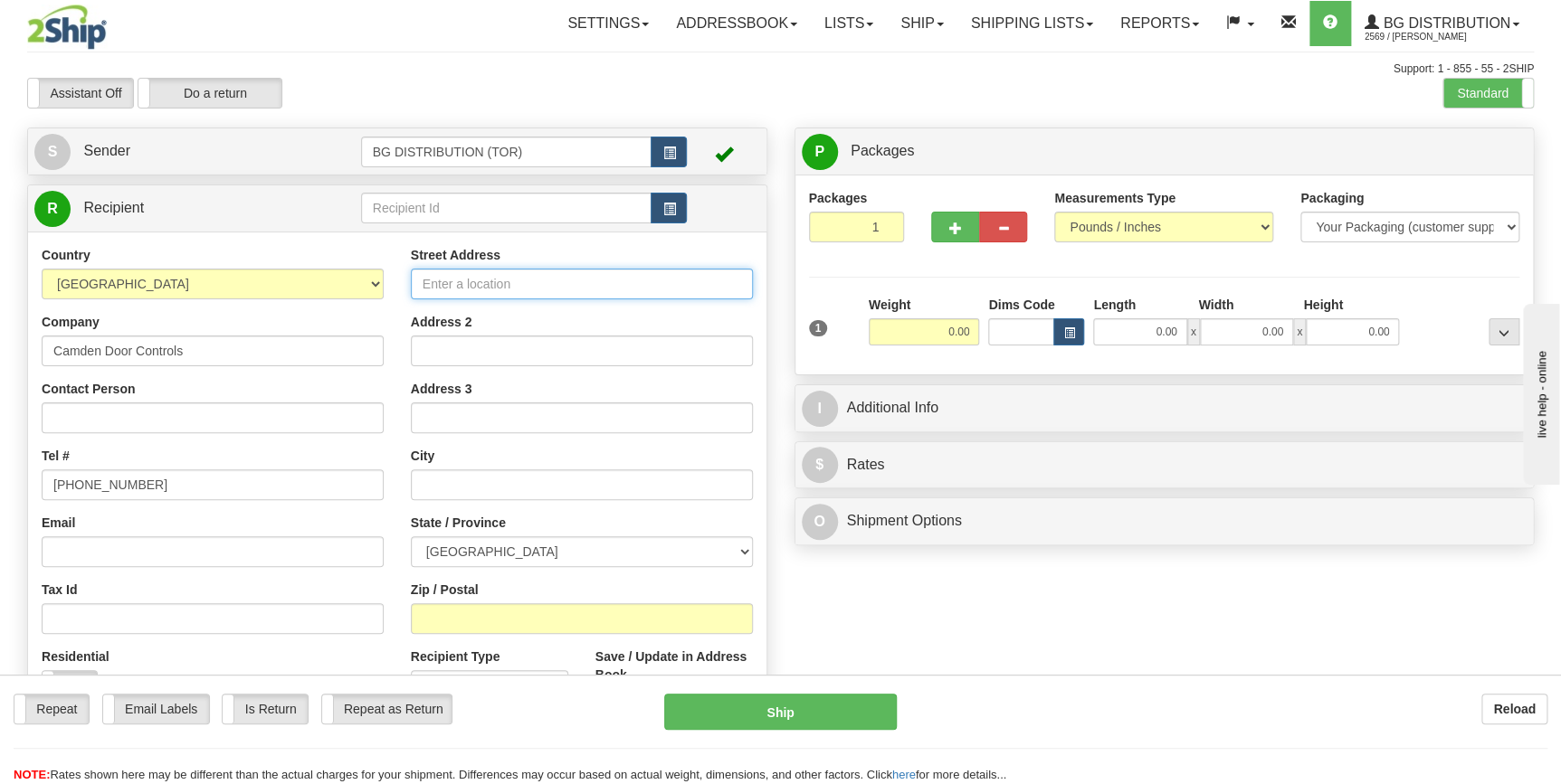
click at [480, 289] on input "Street Address" at bounding box center [582, 284] width 342 height 31
paste input "2395 Skymark Ave"
type input "2395 Skymark Ave"
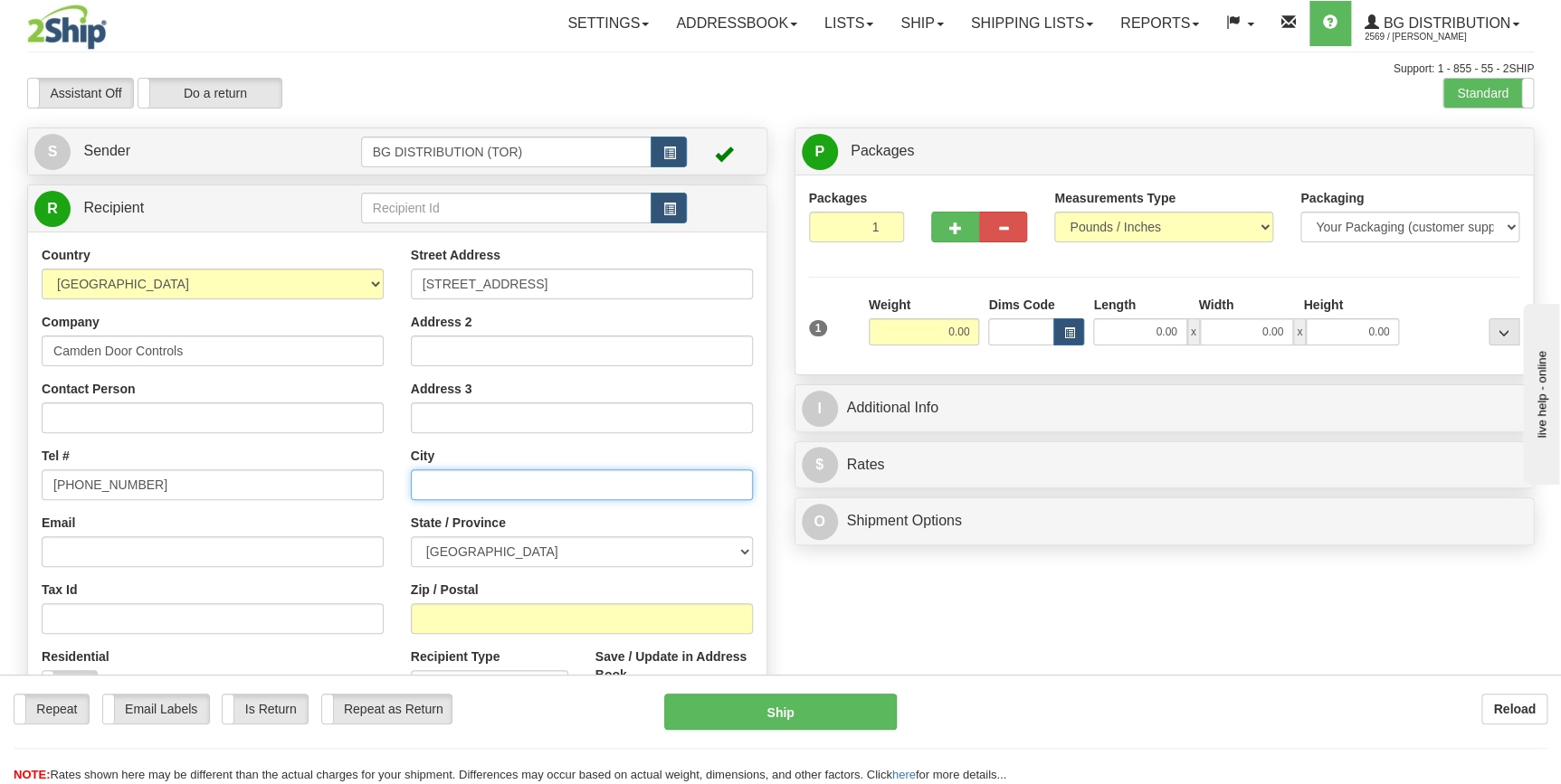
click at [477, 488] on input "text" at bounding box center [582, 484] width 342 height 31
paste input "Mississauga"
type input "Mississauga"
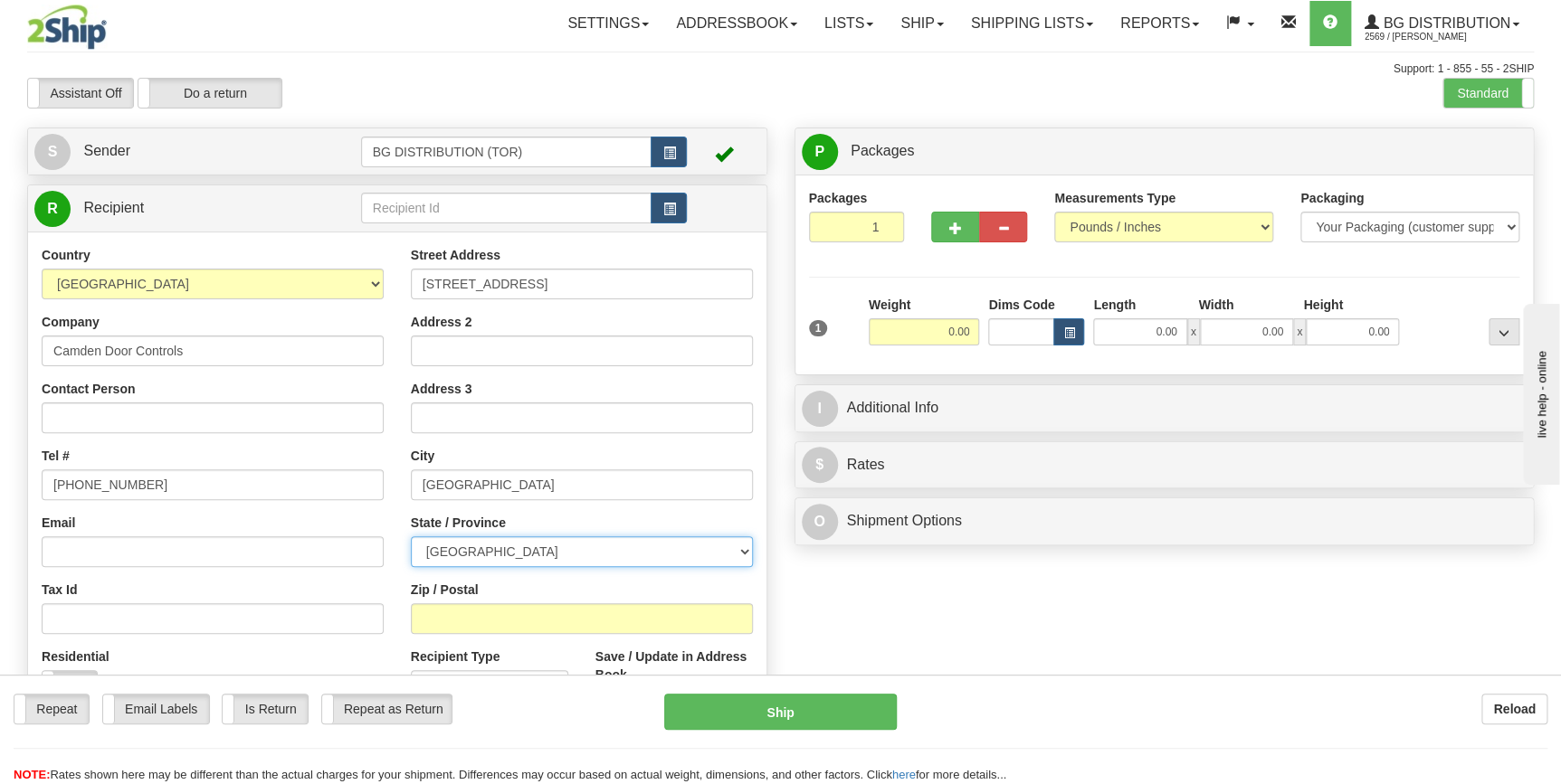
click at [588, 545] on select "ALBERTA BRITISH COLUMBIA MANITOBA NEW BRUNSWICK NEWFOUNDLAND NOVA SCOTIA NUNAVU…" at bounding box center [582, 552] width 342 height 31
select select "ON"
click at [411, 537] on select "ALBERTA BRITISH COLUMBIA MANITOBA NEW BRUNSWICK NEWFOUNDLAND NOVA SCOTIA NUNAVU…" at bounding box center [582, 552] width 342 height 31
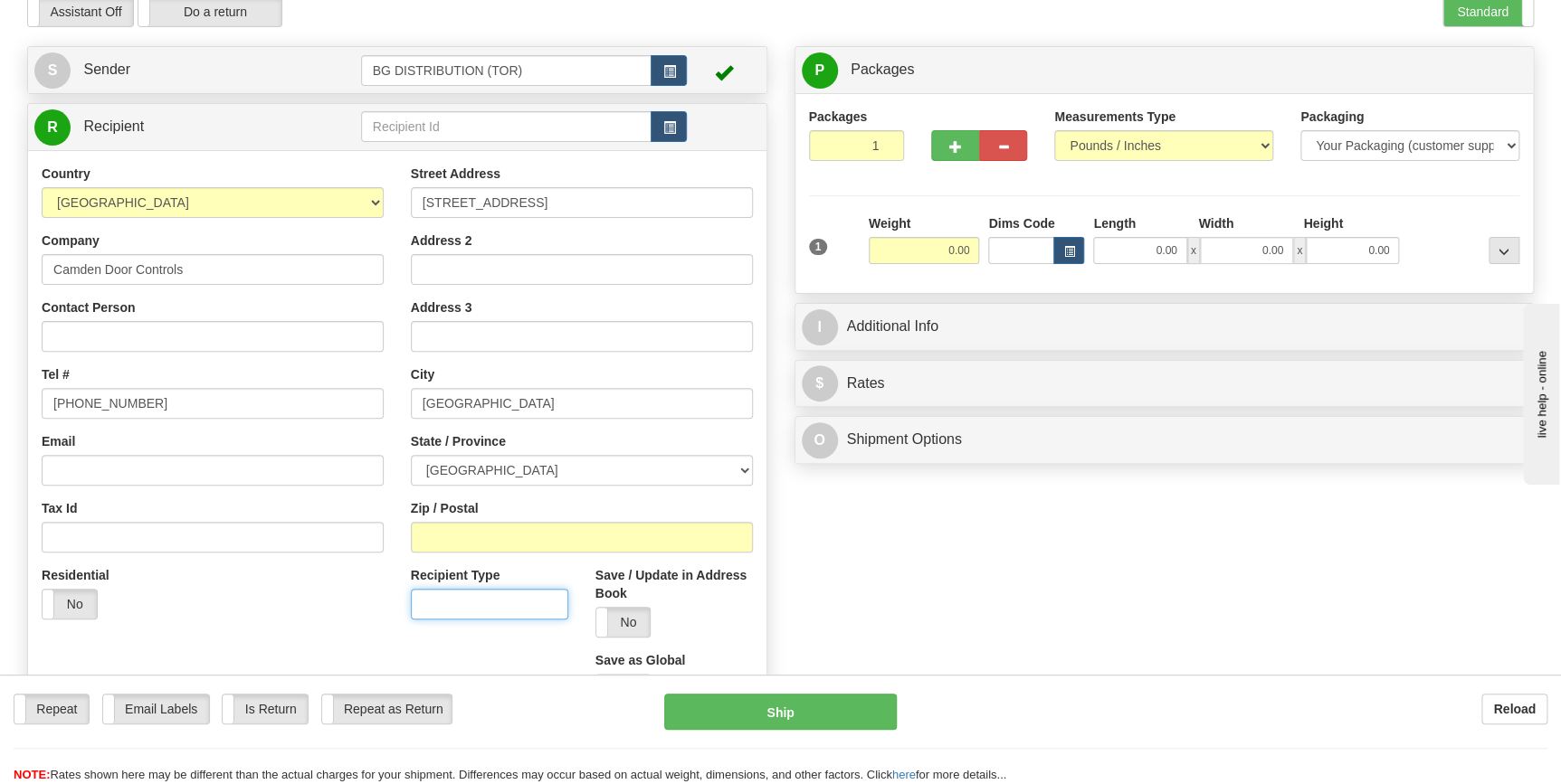
click at [473, 609] on input "Recipient Type" at bounding box center [489, 604] width 158 height 31
click at [474, 542] on input "Zip / Postal" at bounding box center [582, 537] width 342 height 31
click at [485, 542] on input "Zip / Postal" at bounding box center [582, 537] width 342 height 31
paste input "L4W 4Y6"
type input "L4W 4Y6"
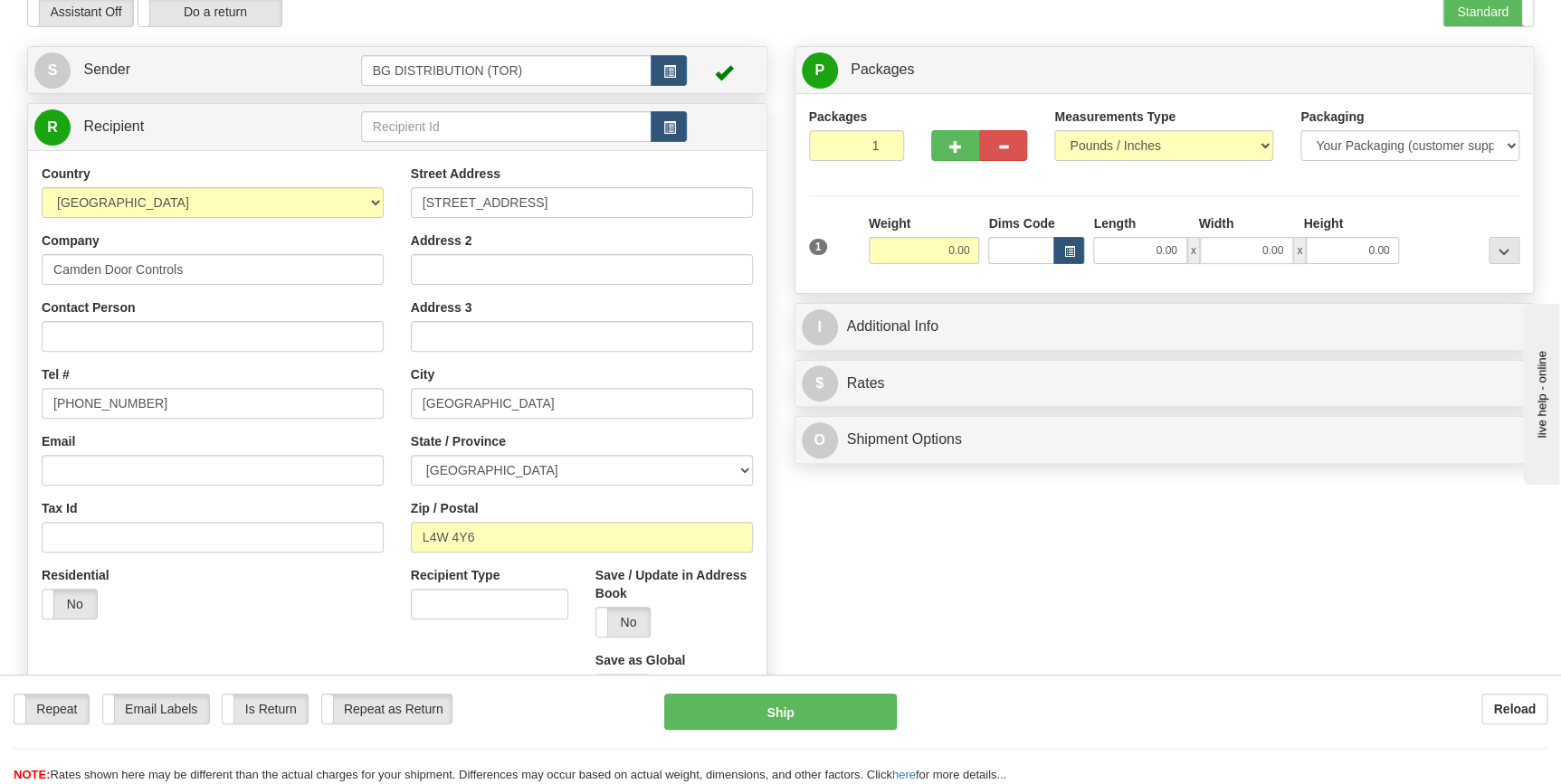
click at [968, 586] on div "Create a label for the return Create Pickup Without Label S" at bounding box center [780, 393] width 1534 height 695
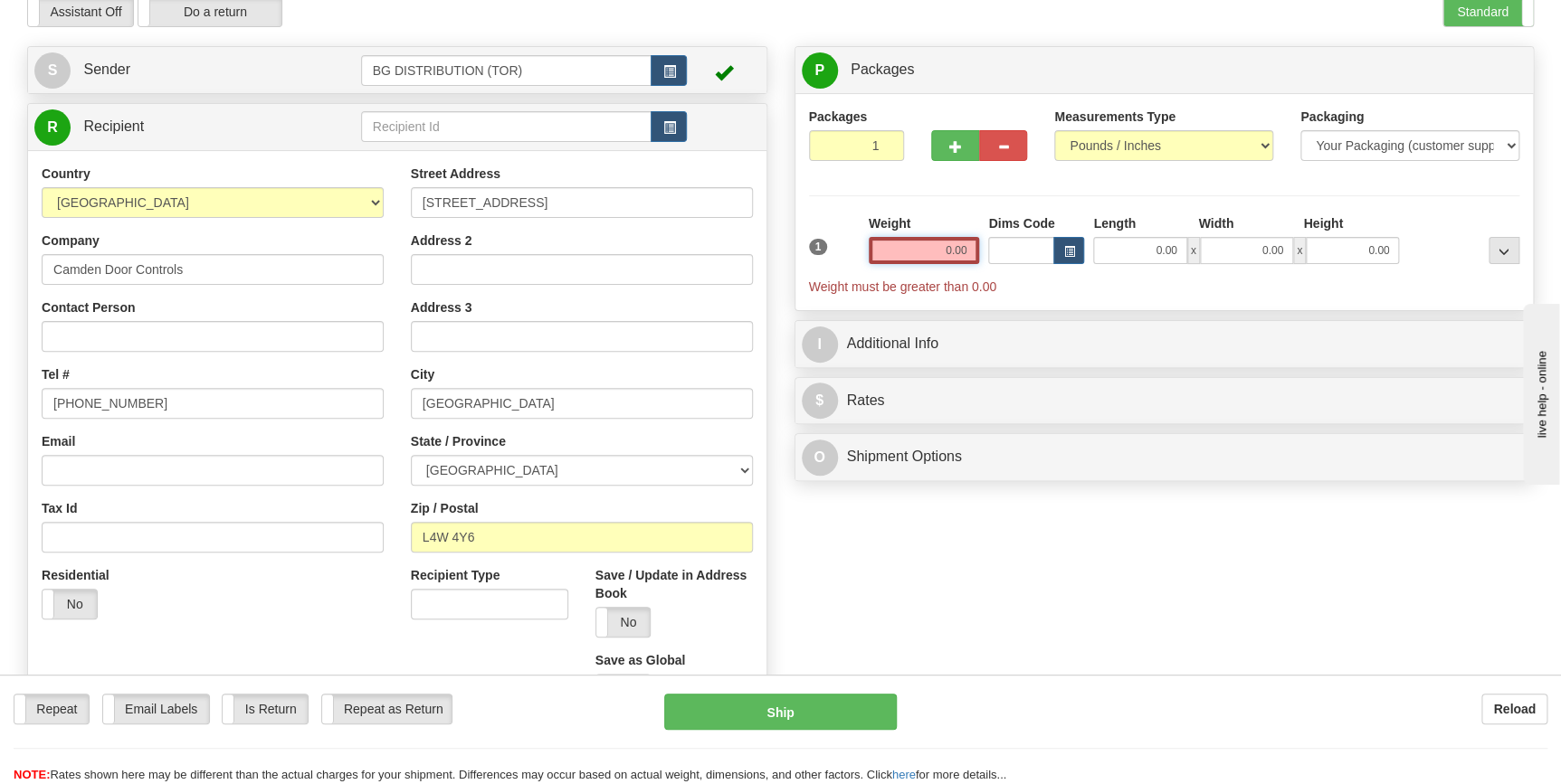
drag, startPoint x: 941, startPoint y: 241, endPoint x: 977, endPoint y: 242, distance: 36.0
click at [977, 242] on input "0.00" at bounding box center [923, 250] width 111 height 27
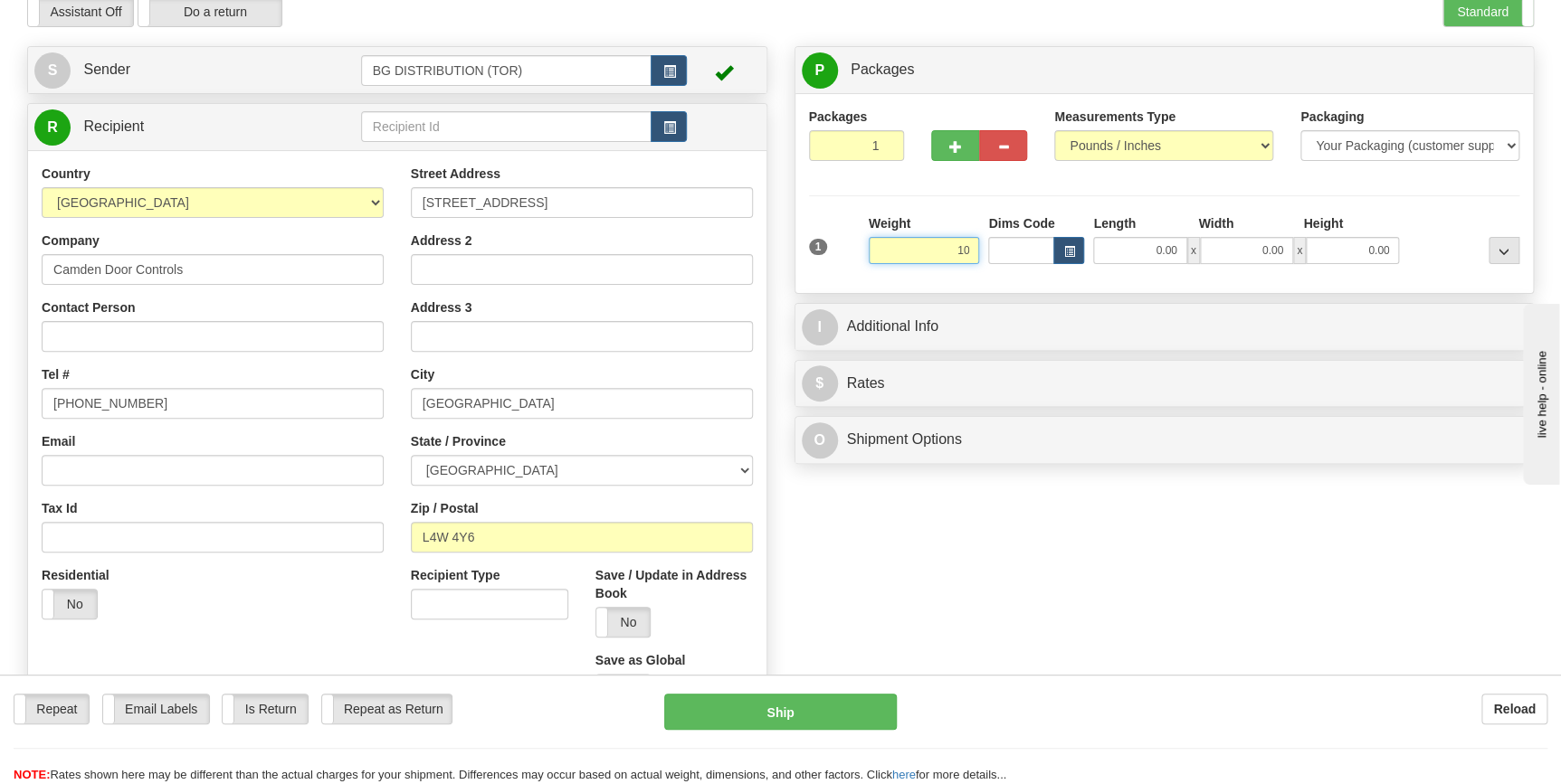
type input "1"
type input "5.00"
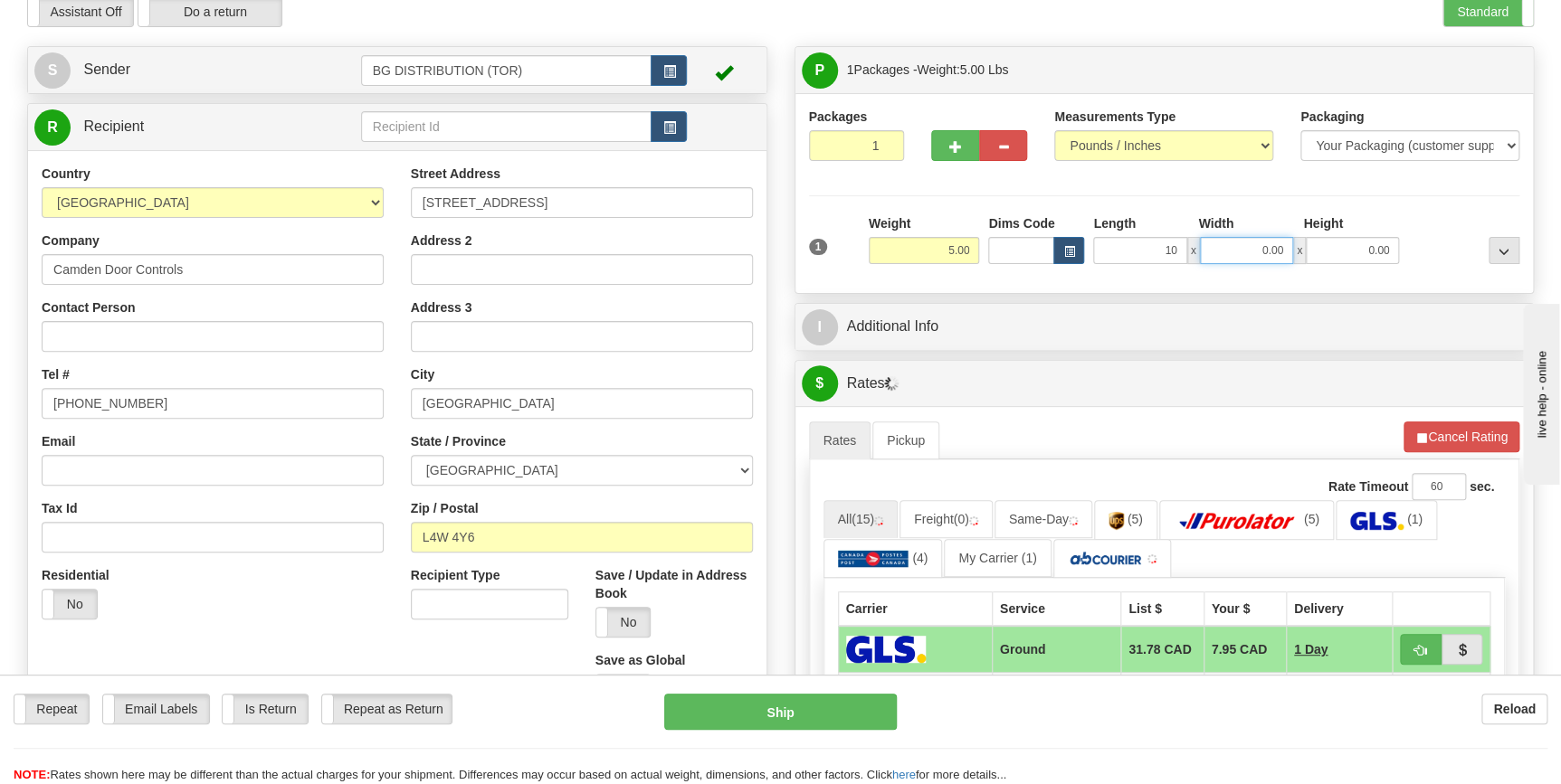
type input "10.00"
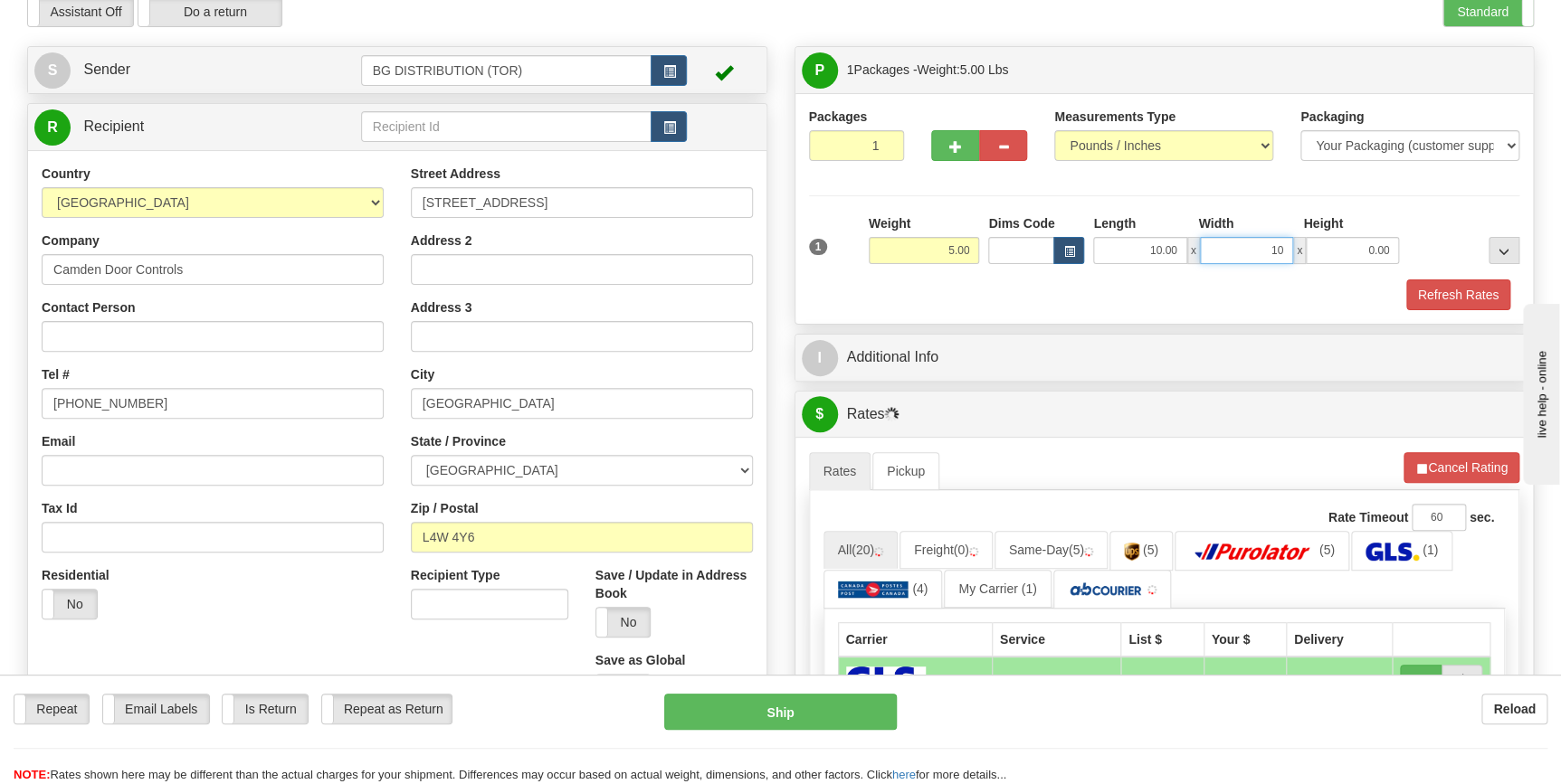
type input "10.00"
type input "7.00"
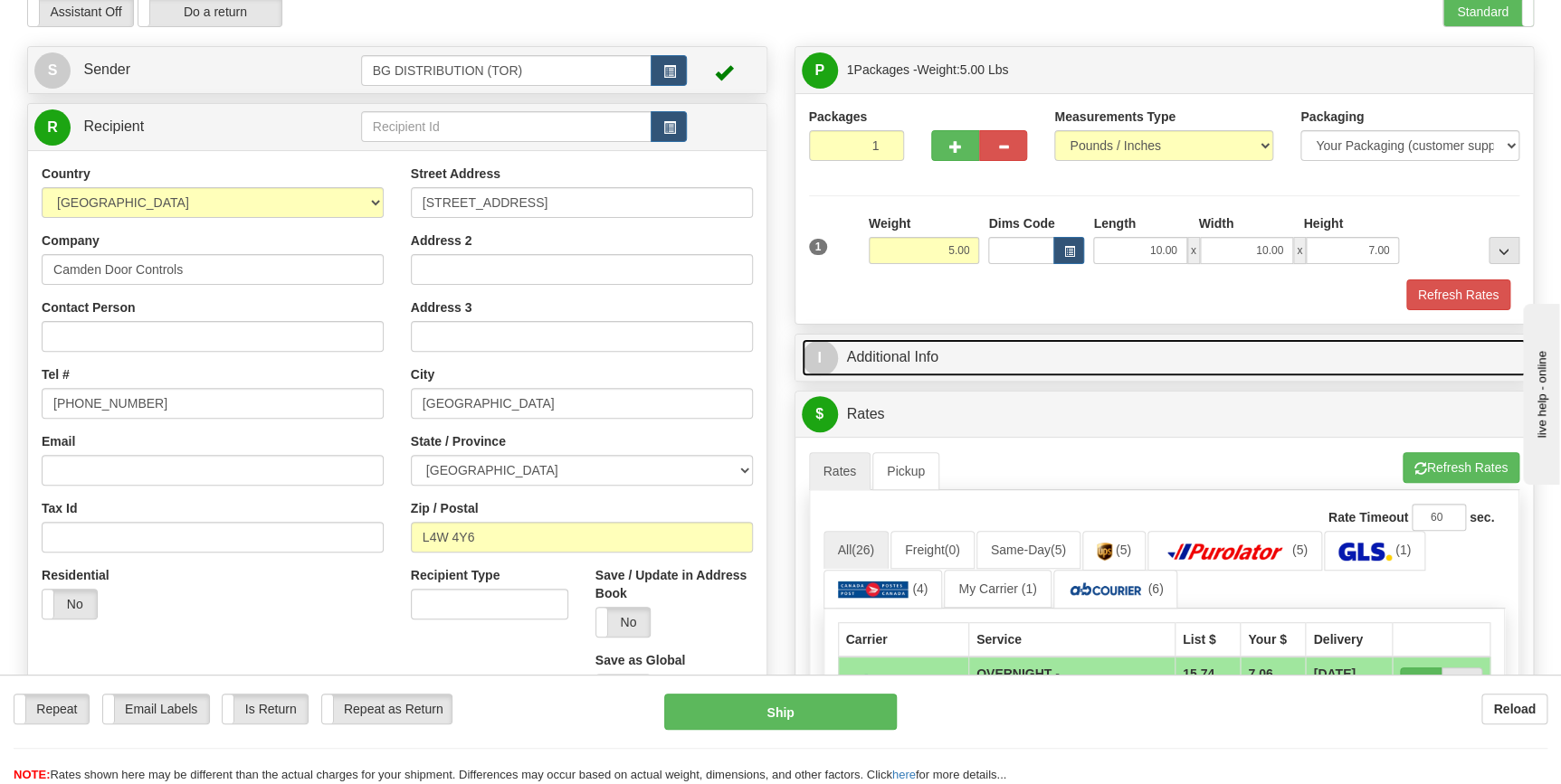
click at [952, 360] on link "I Additional Info" at bounding box center [1164, 357] width 725 height 37
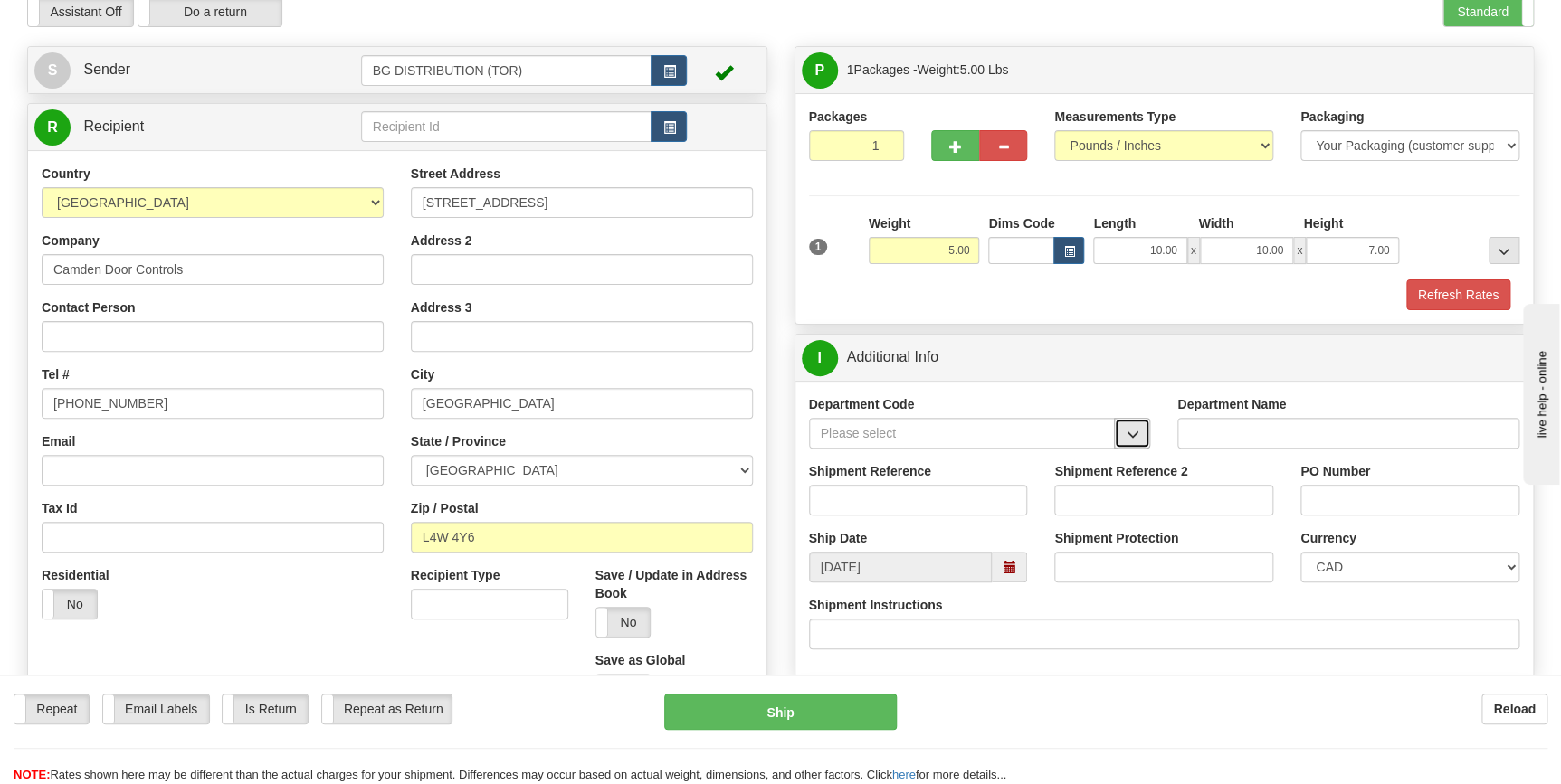
click at [1137, 436] on span "button" at bounding box center [1132, 434] width 13 height 12
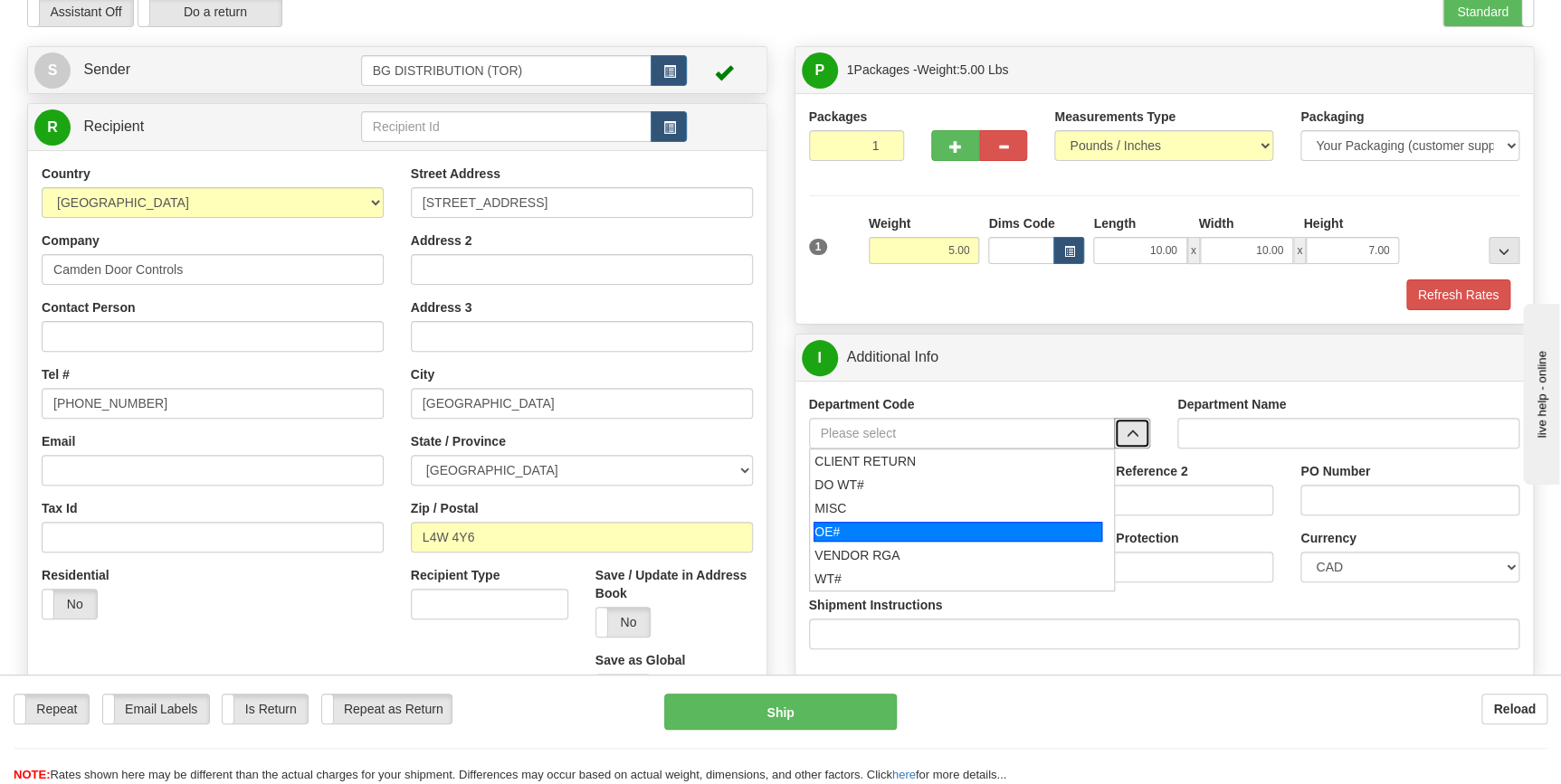
click at [927, 522] on div "OE#" at bounding box center [957, 531] width 288 height 20
type input "OE#"
type input "ORDERS"
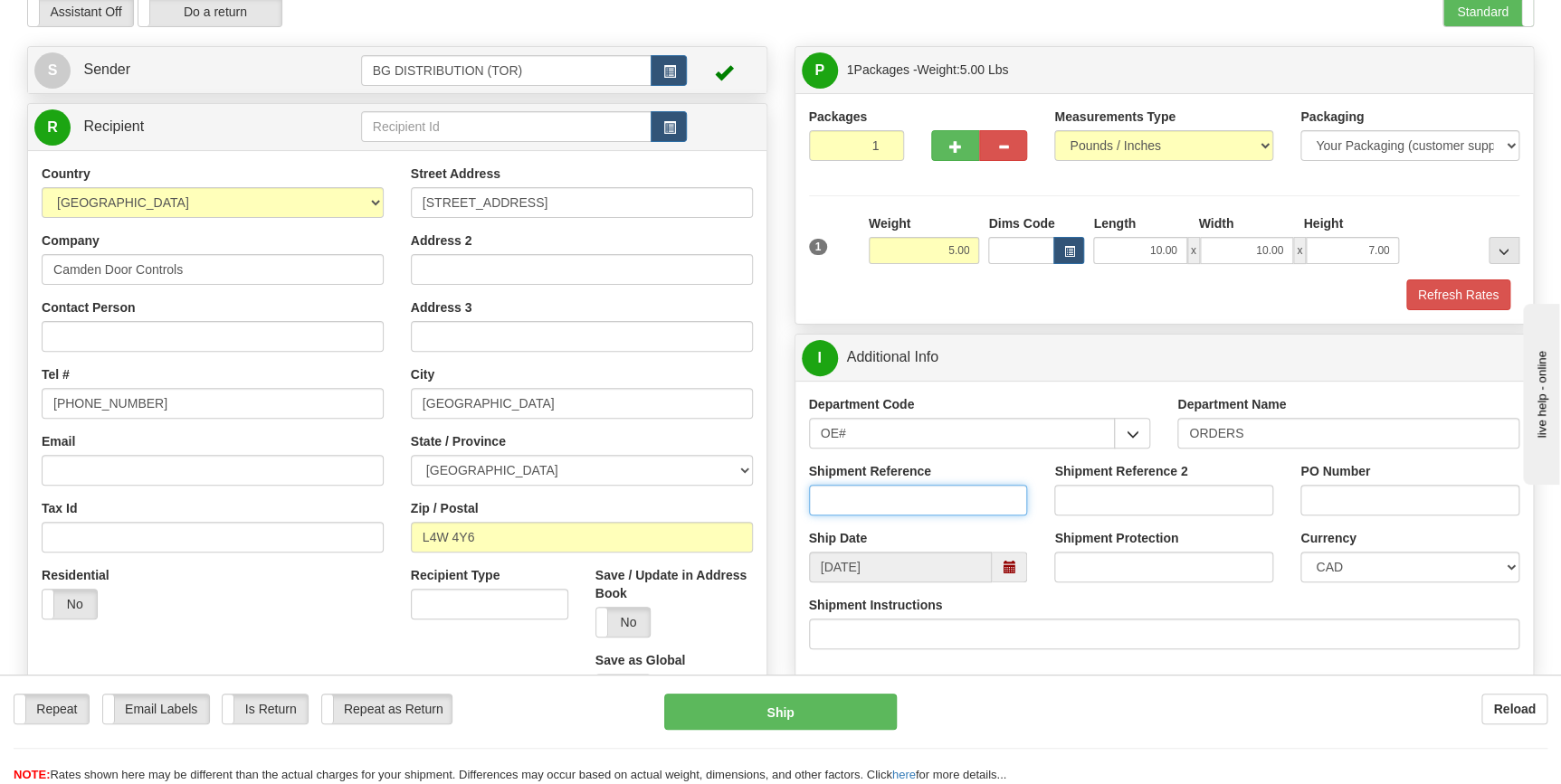
click at [869, 497] on input "Shipment Reference" at bounding box center [918, 499] width 219 height 31
type input "70181657-00"
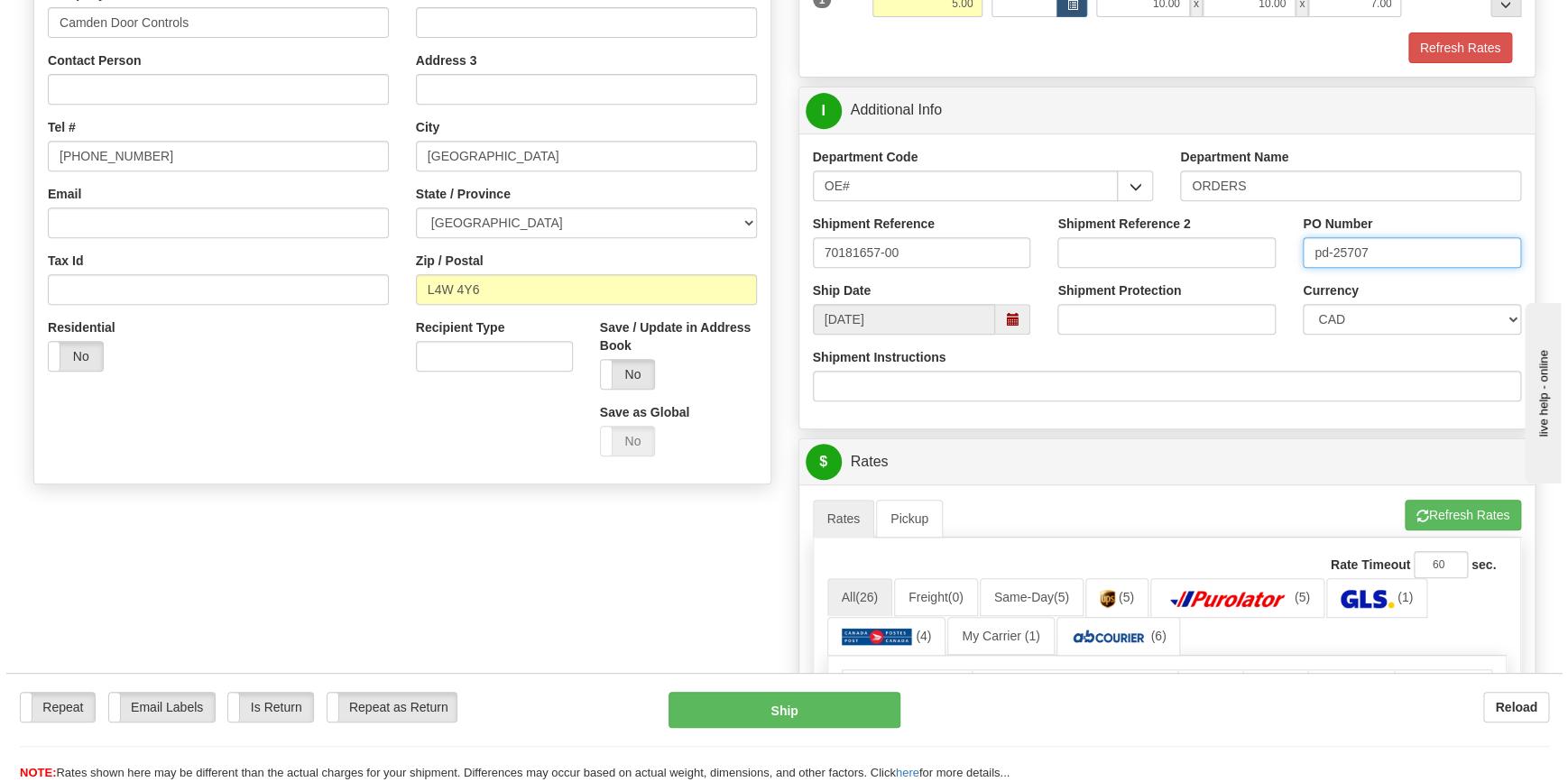
scroll to position [492, 0]
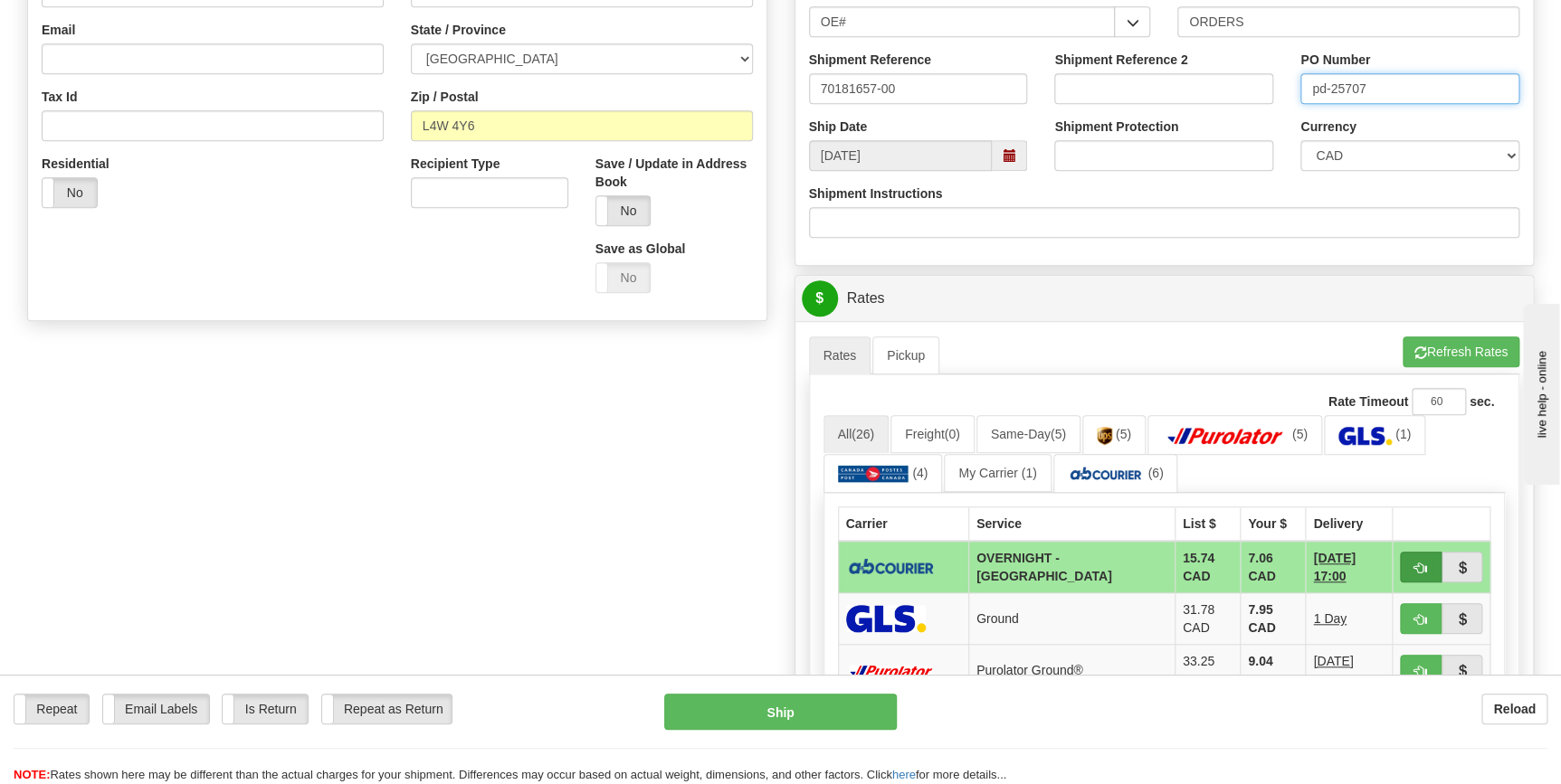
type input "pd-25707"
click at [1424, 568] on span "button" at bounding box center [1421, 568] width 13 height 12
type input "4"
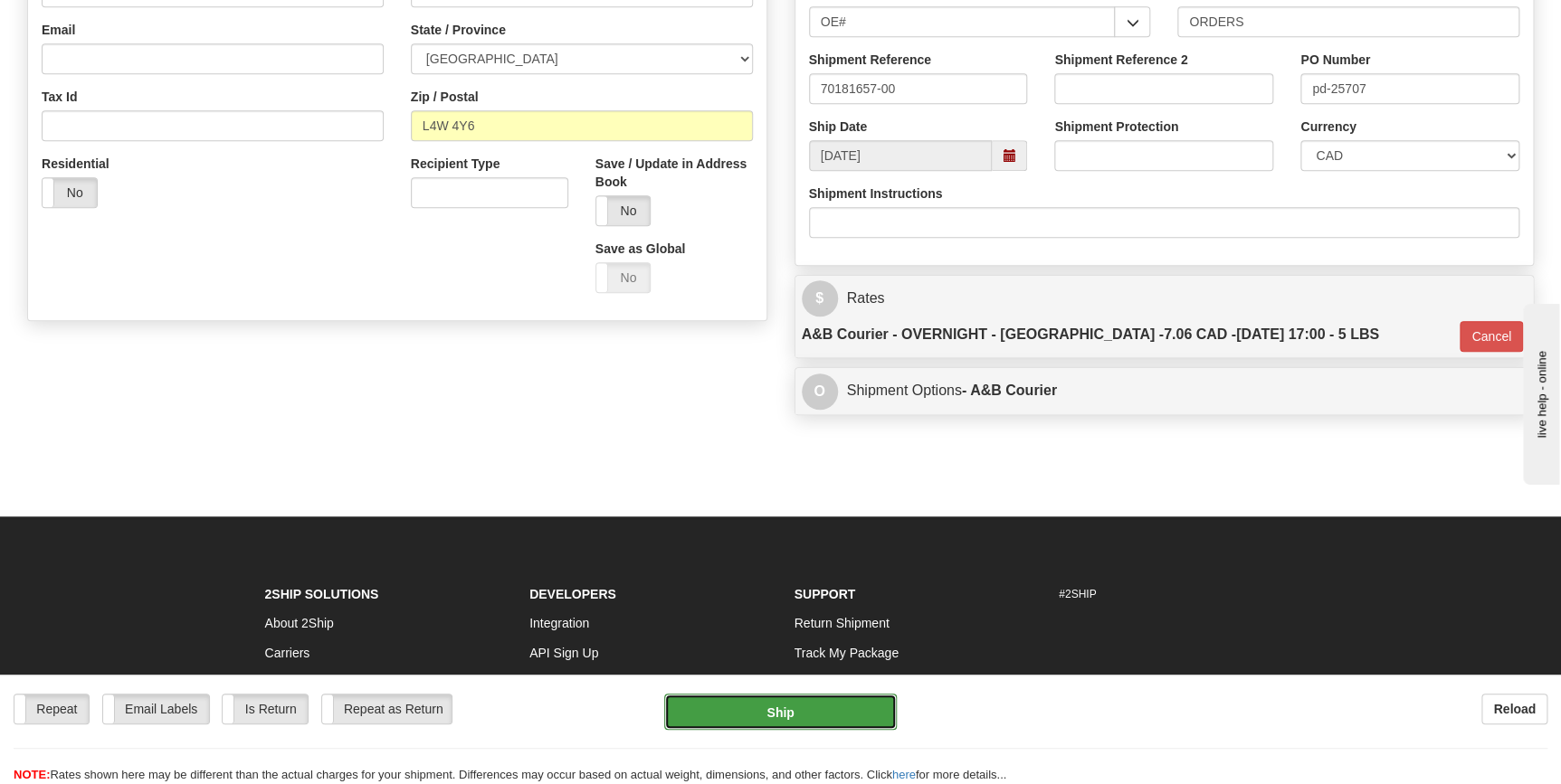
click at [806, 710] on button "Ship" at bounding box center [780, 711] width 232 height 36
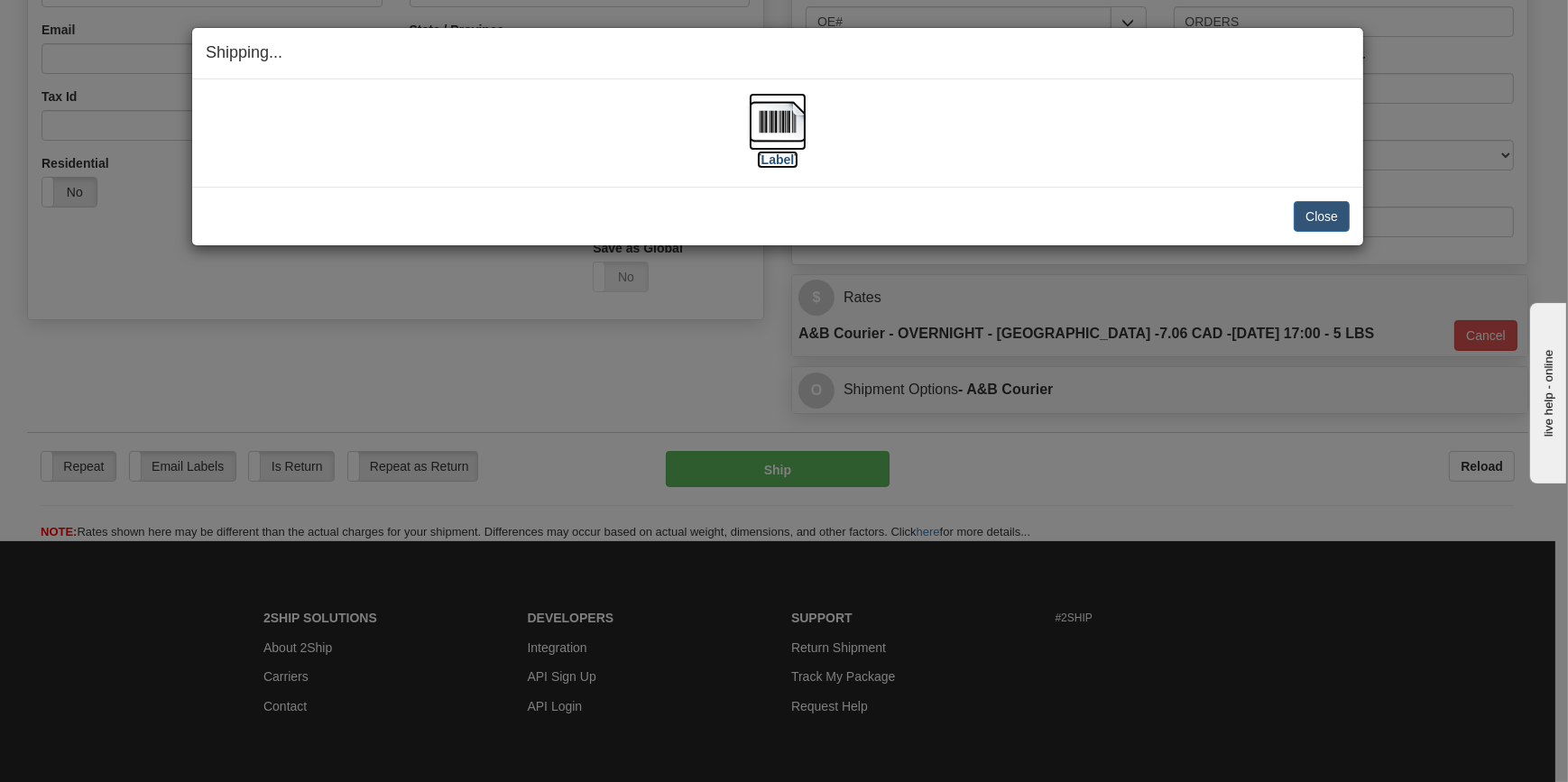
click at [794, 128] on img at bounding box center [777, 122] width 58 height 58
click at [1331, 223] on button "Close" at bounding box center [1322, 216] width 56 height 31
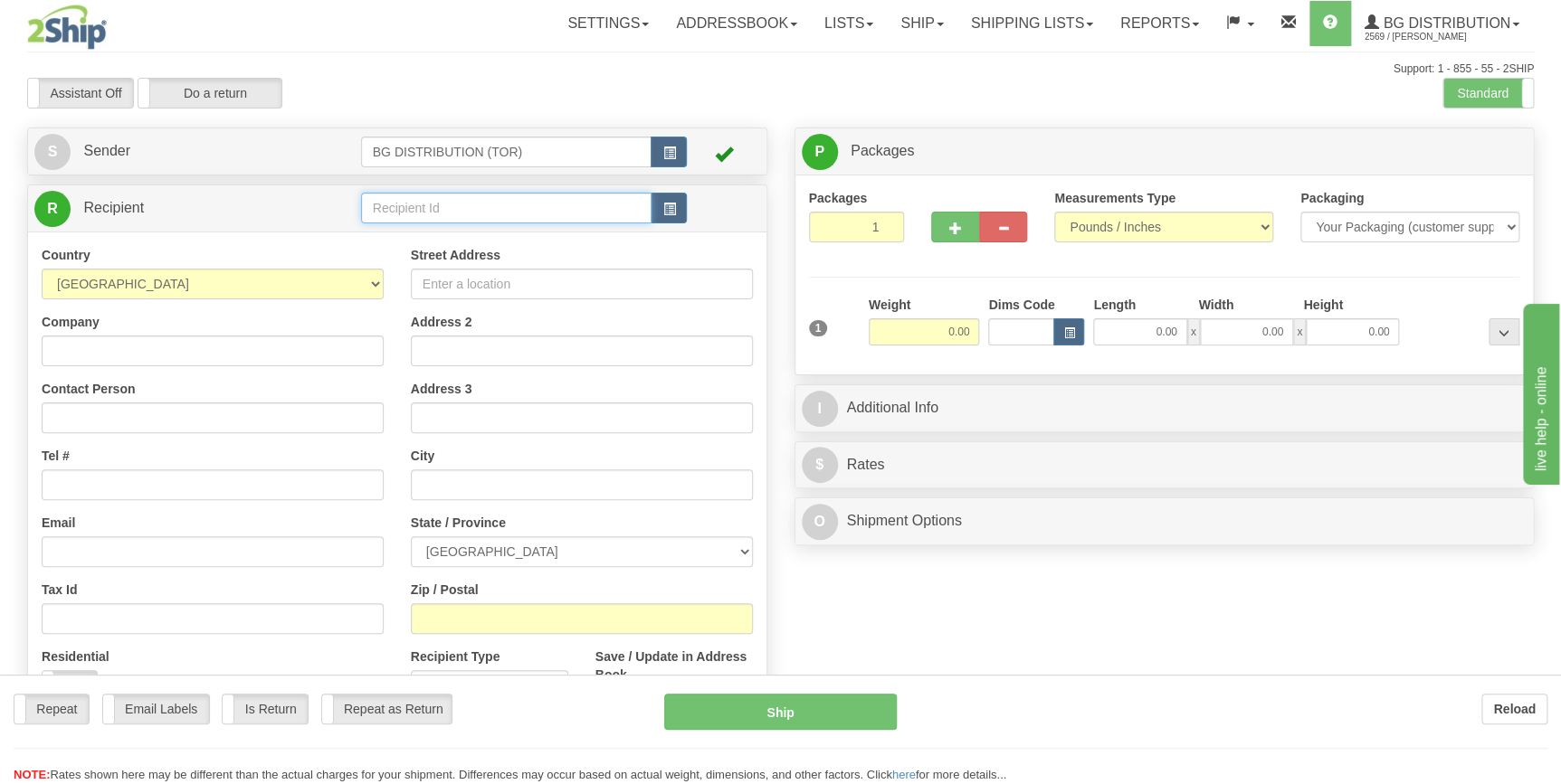
click at [418, 212] on input "text" at bounding box center [507, 207] width 291 height 31
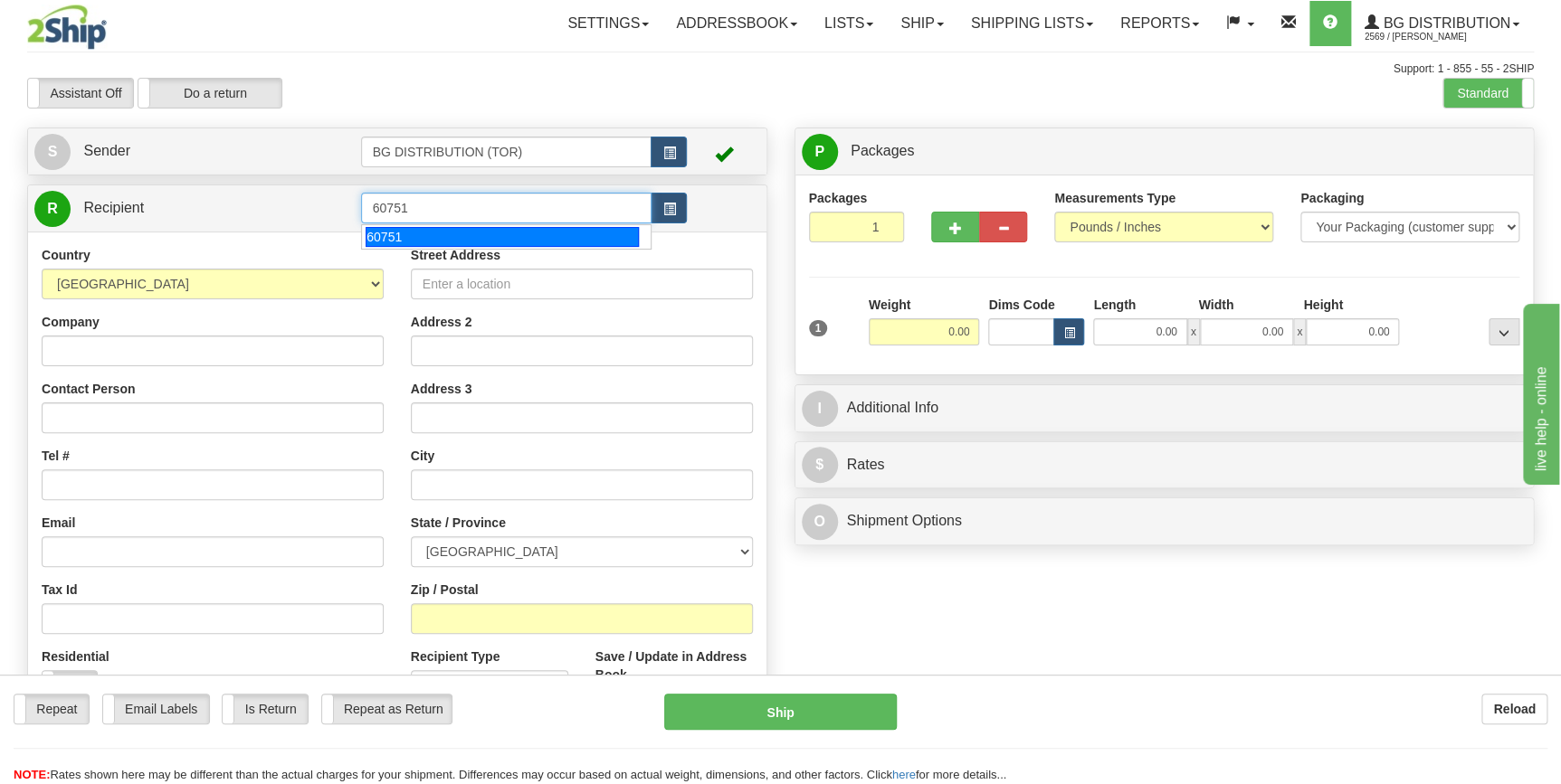
click at [428, 238] on div "60751" at bounding box center [502, 236] width 274 height 20
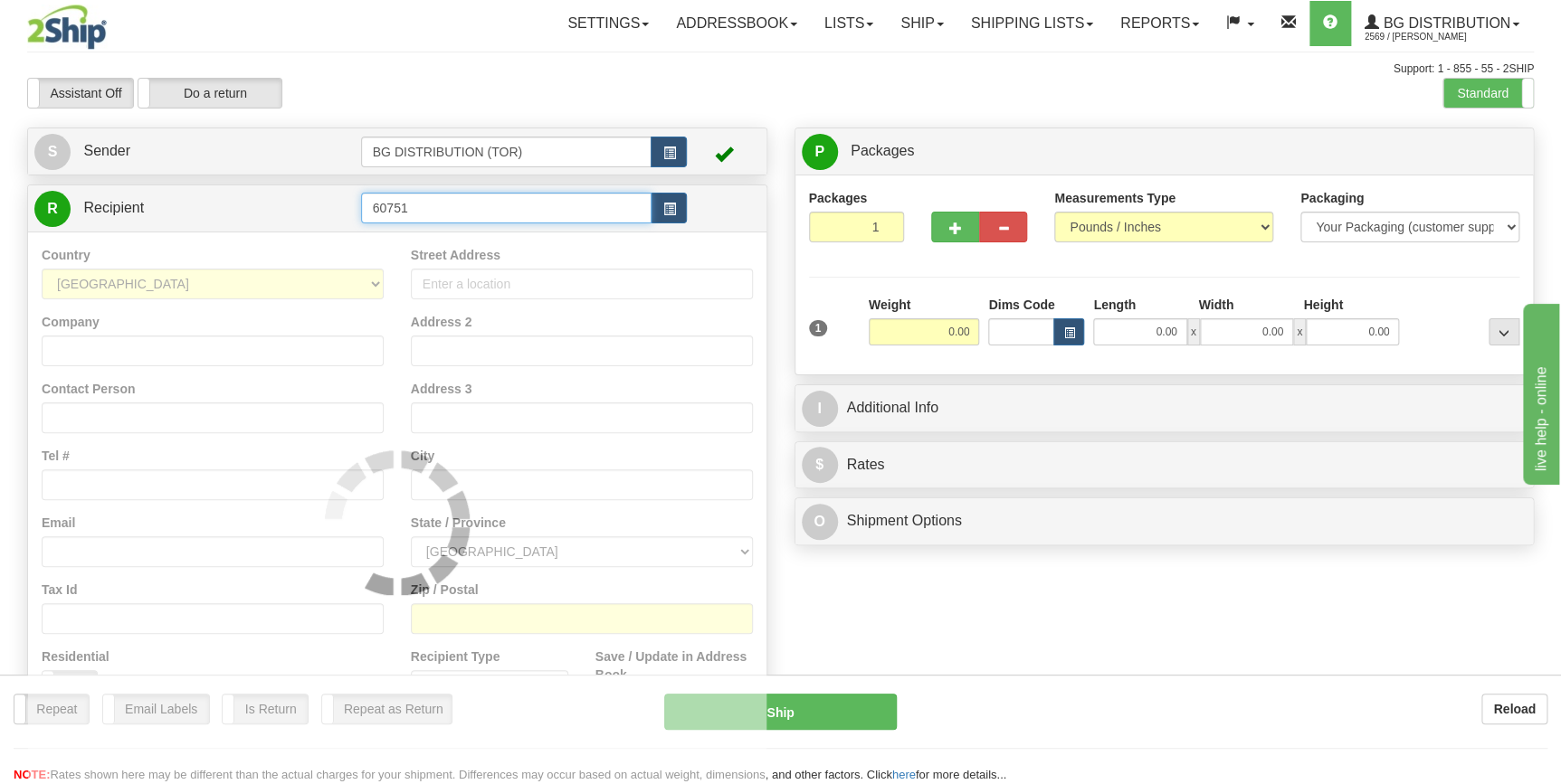
type input "60751"
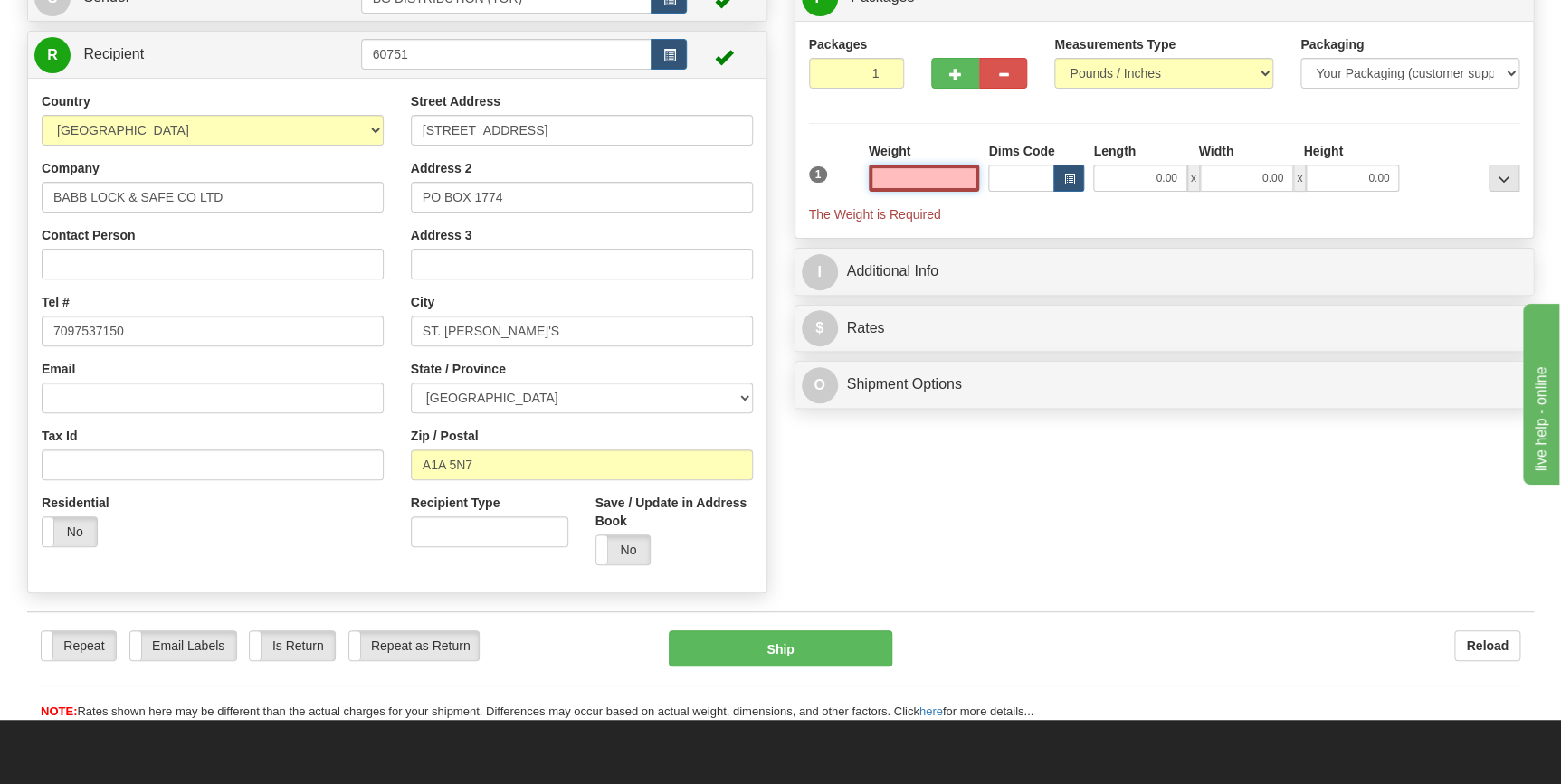
scroll to position [163, 0]
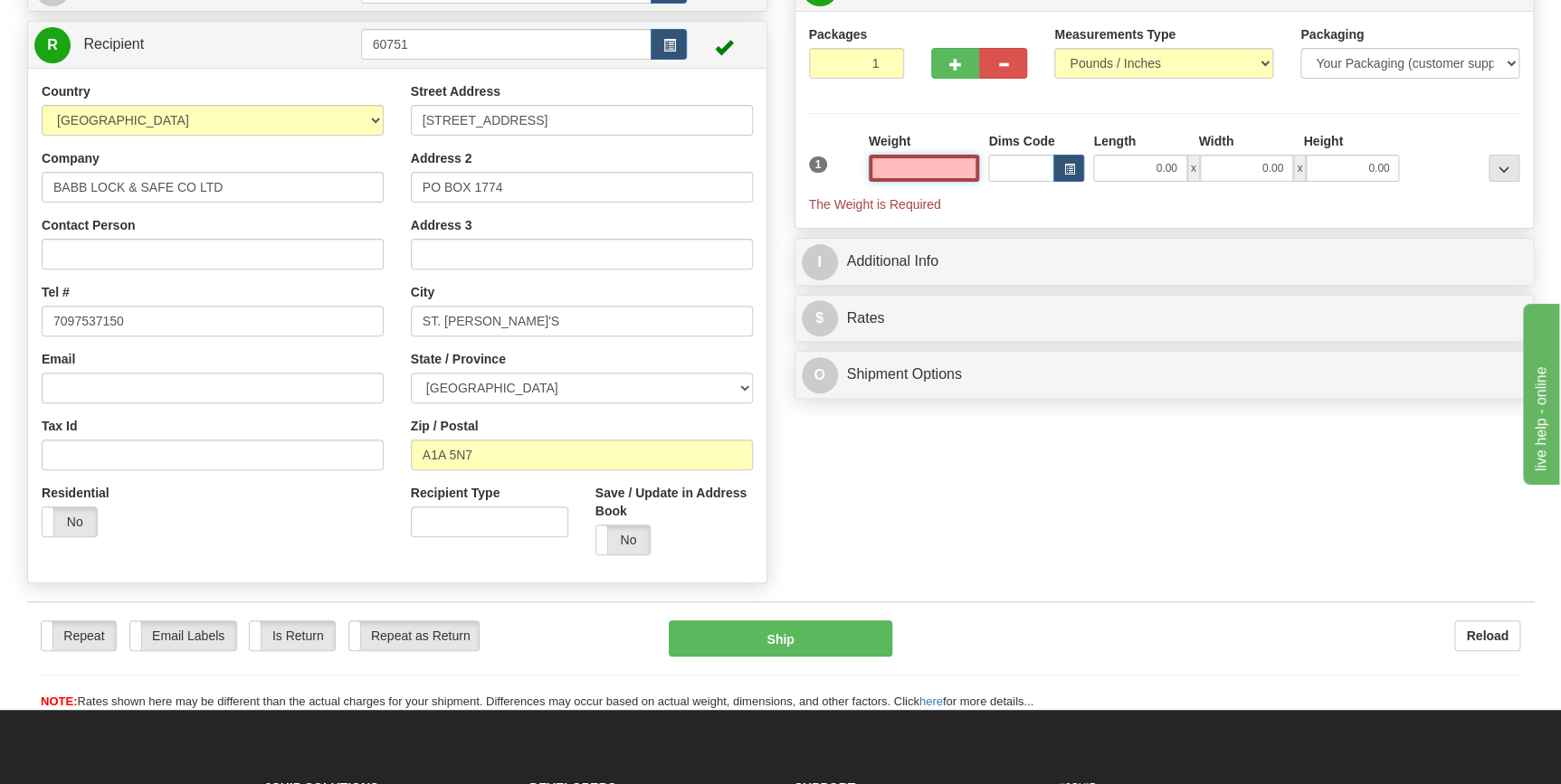
click at [945, 172] on input "text" at bounding box center [923, 168] width 111 height 27
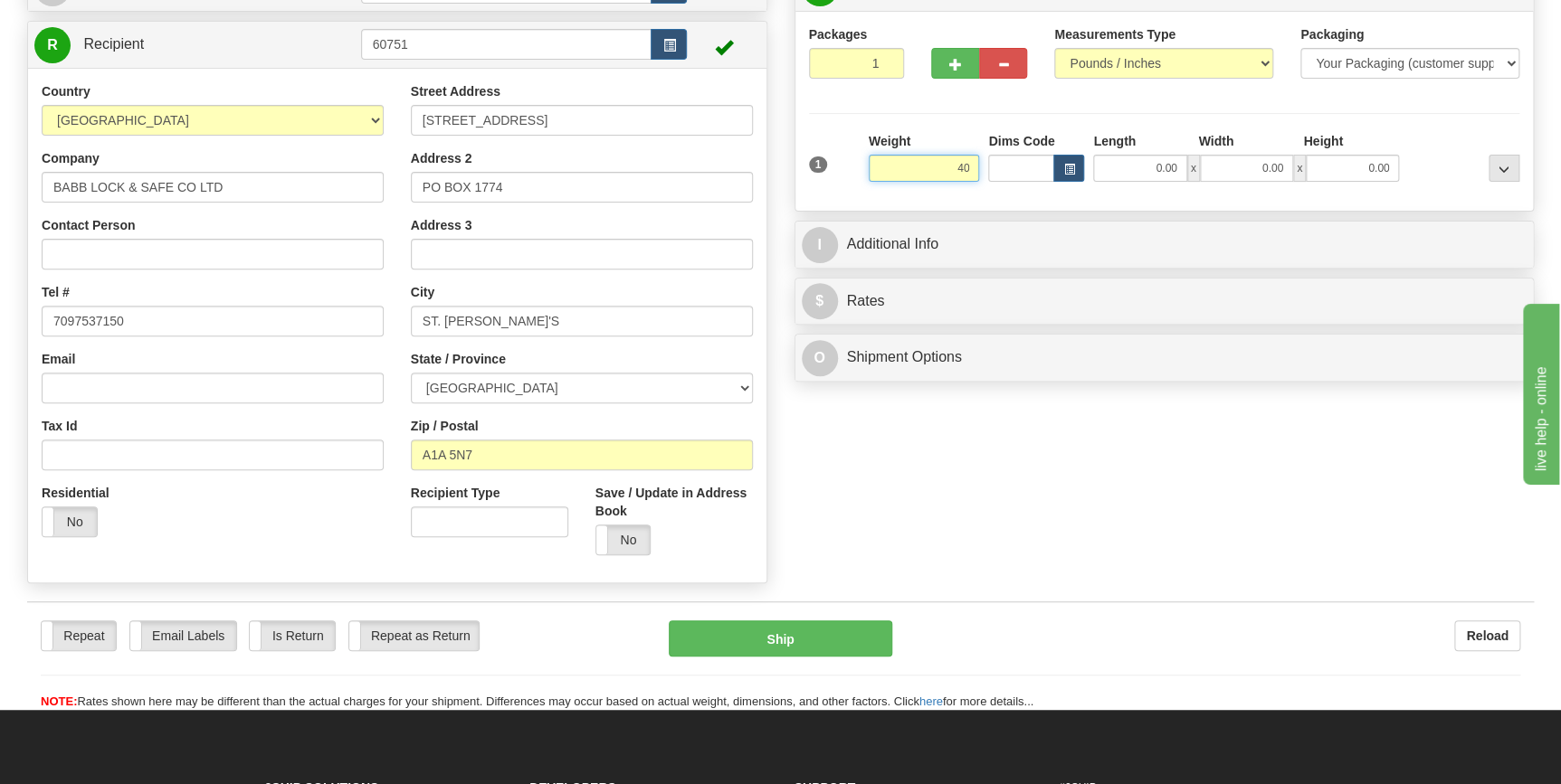
type input "4"
type input "38.00"
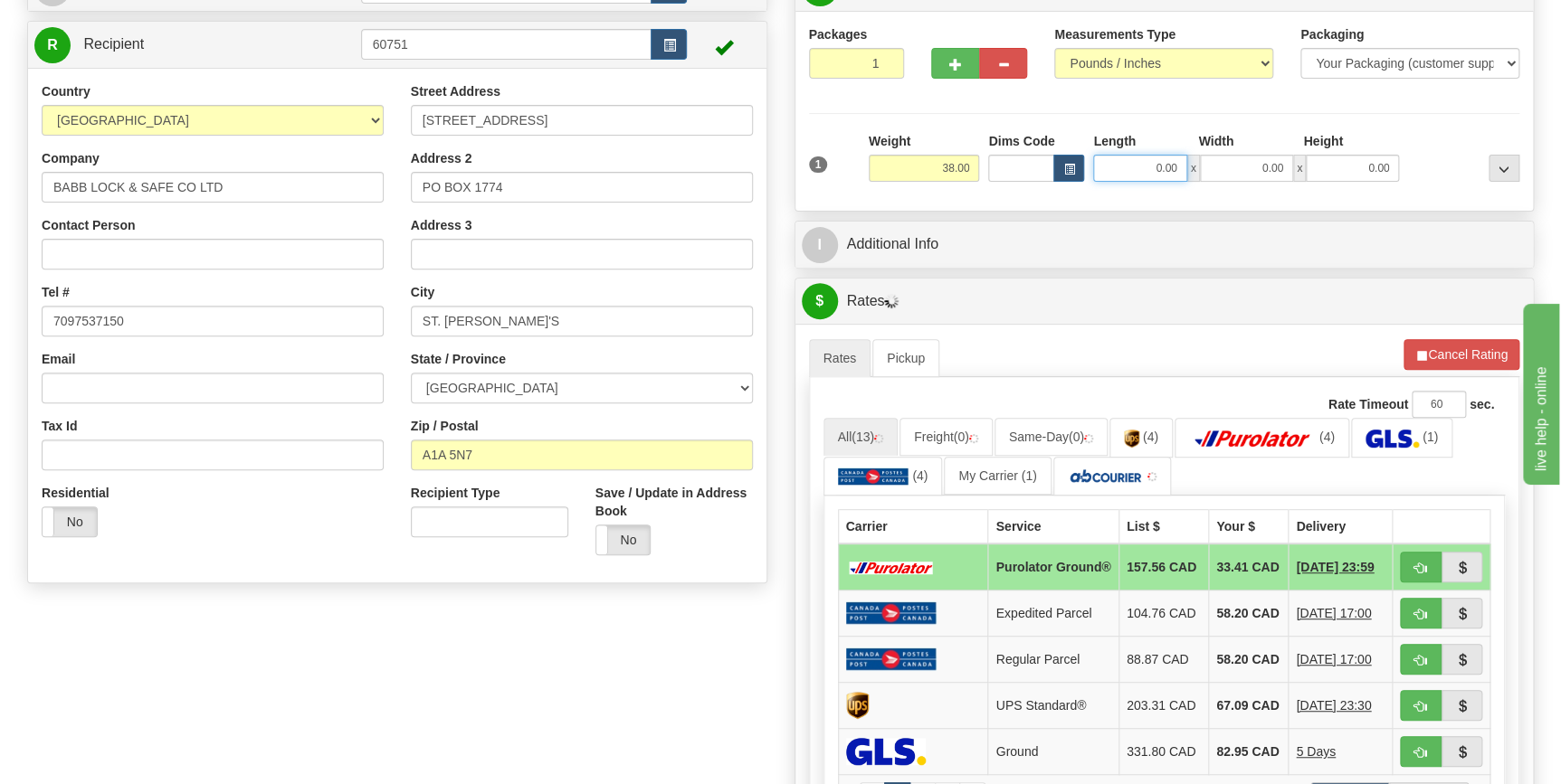
click at [1137, 161] on input "0.00" at bounding box center [1140, 168] width 93 height 27
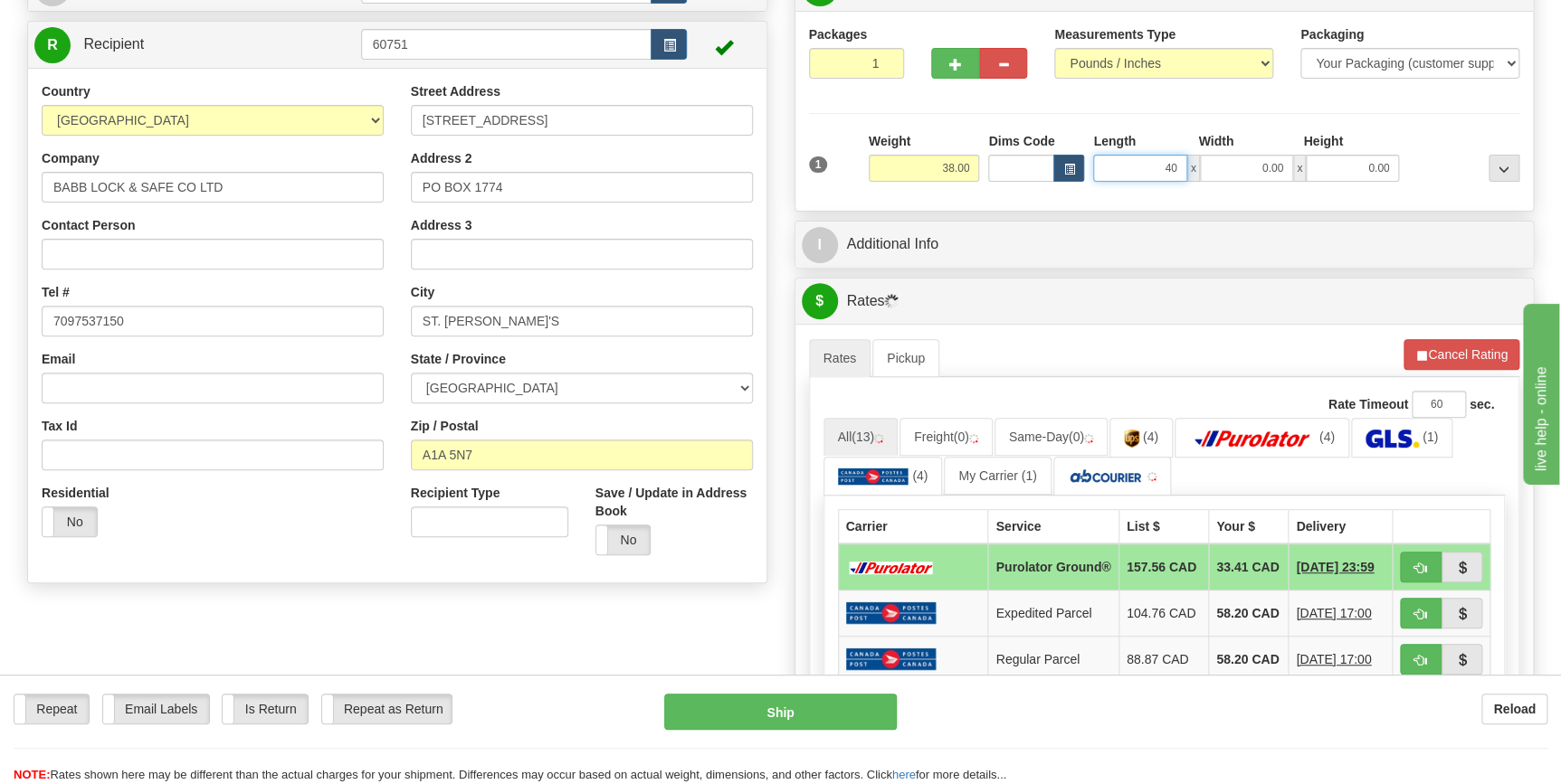
type input "40.00"
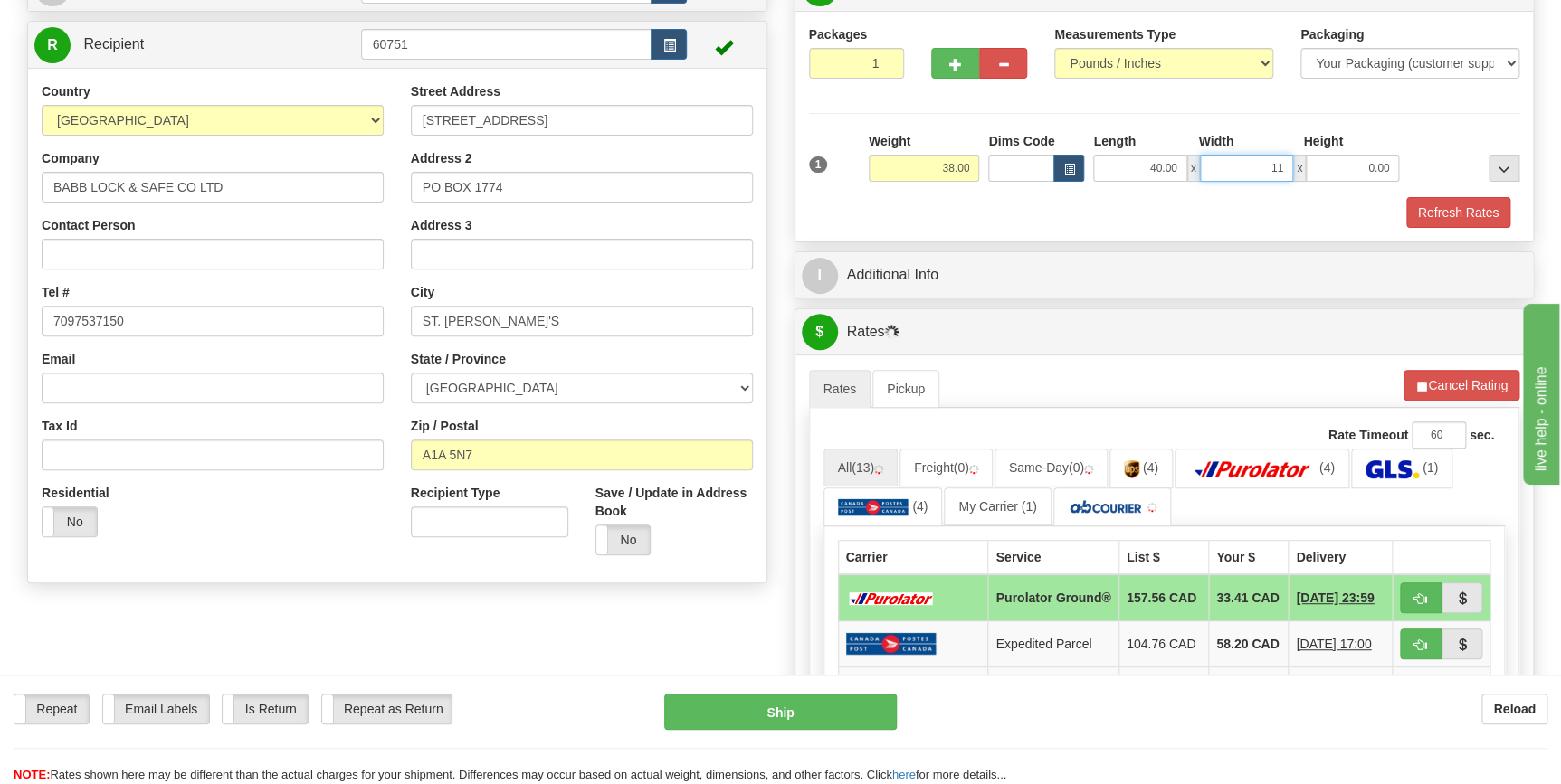
type input "11.00"
type input "12.00"
click at [941, 59] on button "button" at bounding box center [954, 63] width 48 height 31
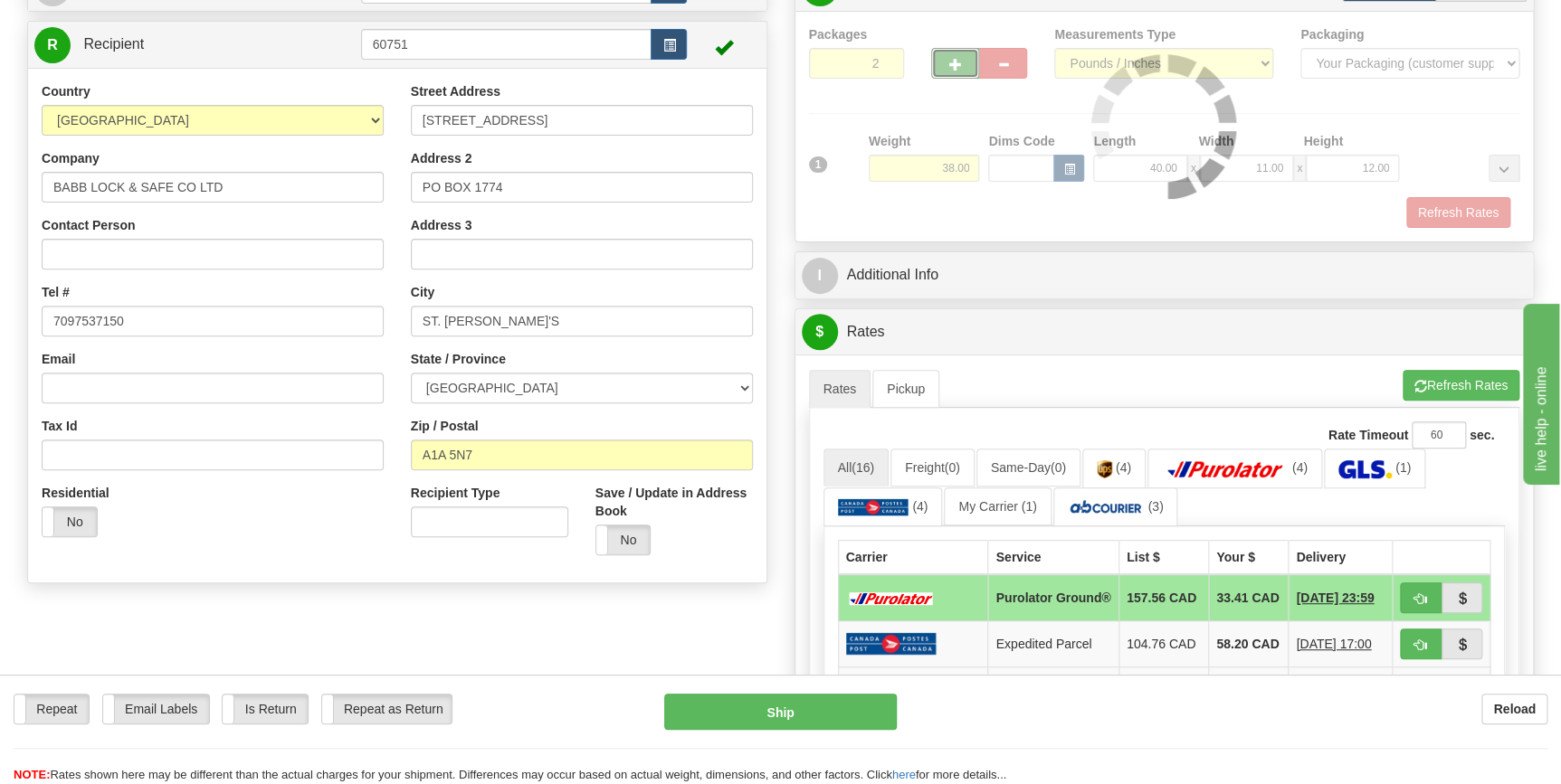
click at [950, 59] on span "button" at bounding box center [956, 64] width 13 height 12
type input "3"
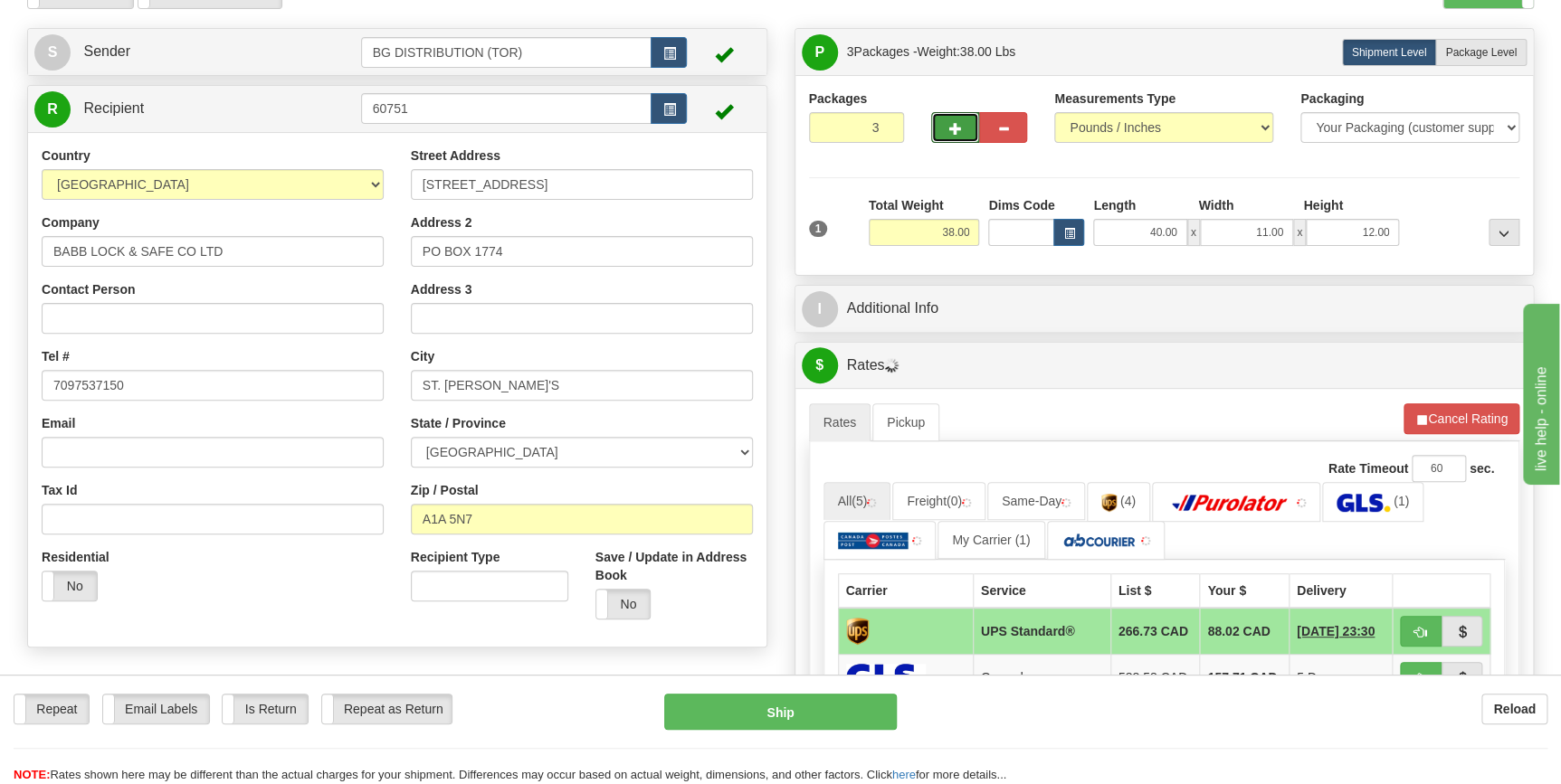
scroll to position [0, 0]
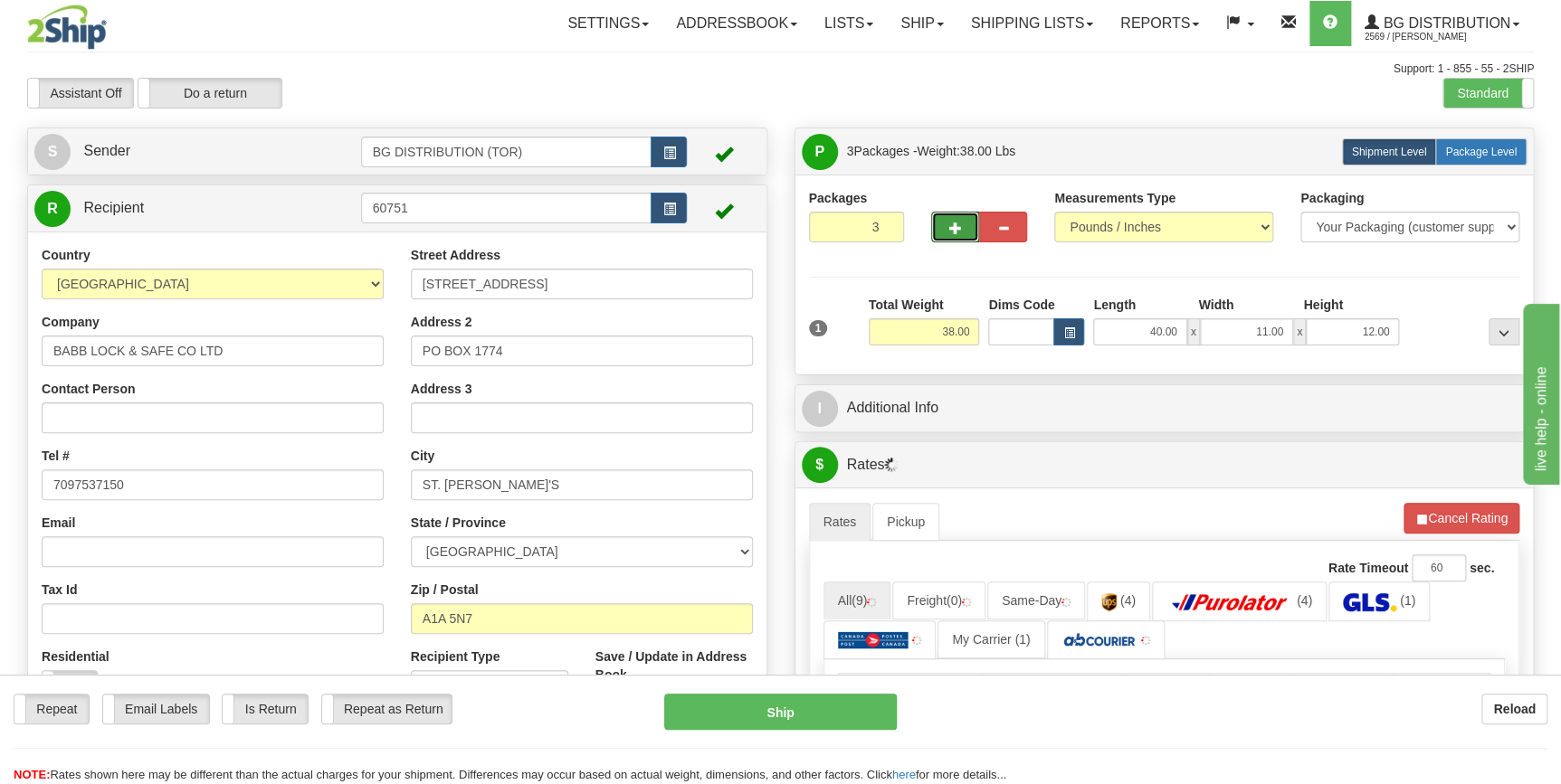
click at [1497, 146] on span "Package Level" at bounding box center [1481, 152] width 72 height 13
radio input "true"
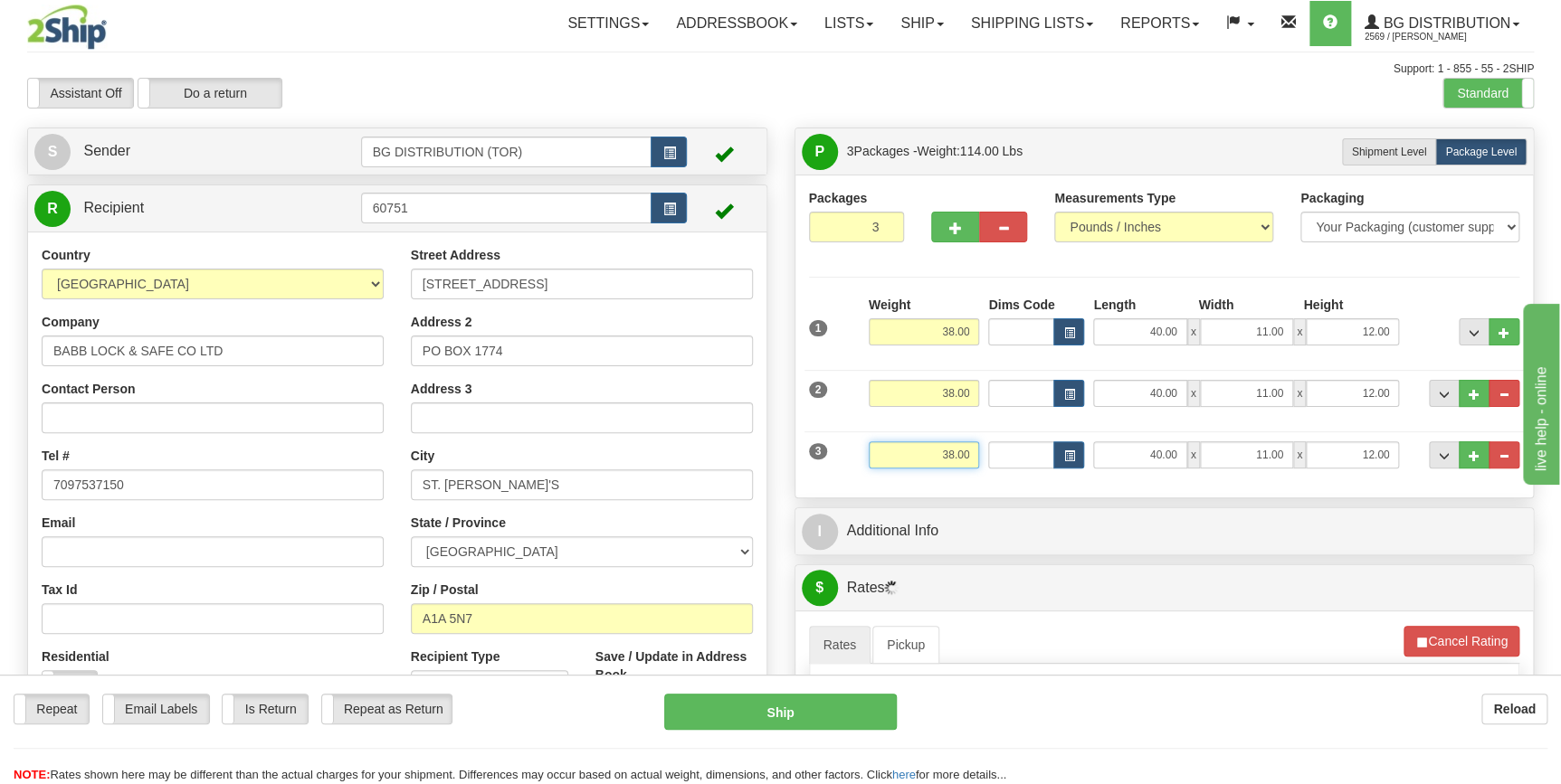
drag, startPoint x: 921, startPoint y: 454, endPoint x: 969, endPoint y: 453, distance: 48.0
click at [969, 453] on input "38.00" at bounding box center [923, 455] width 111 height 27
type input "18.00"
type input "6.00"
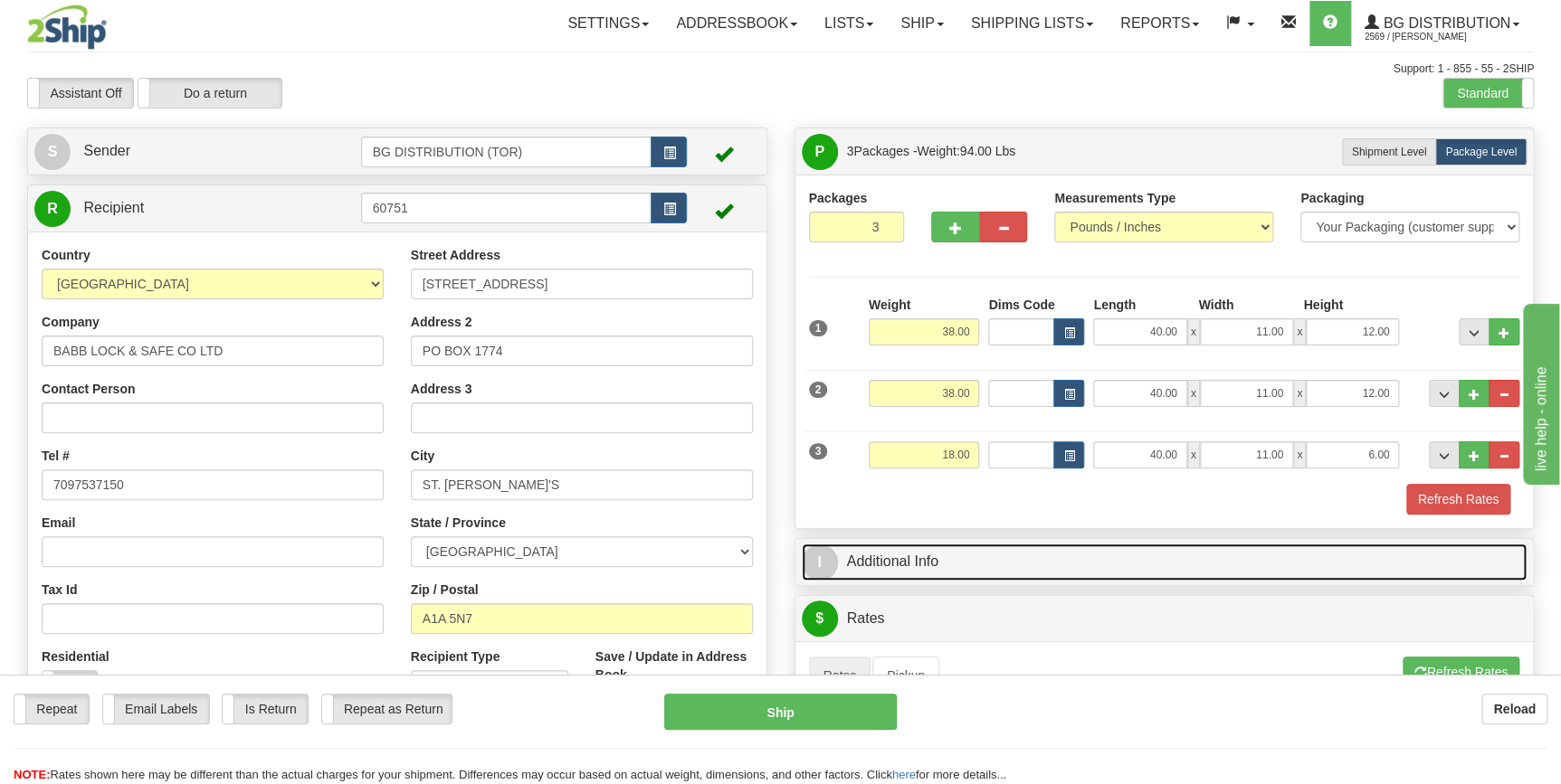
click at [942, 571] on link "I Additional Info" at bounding box center [1164, 562] width 725 height 37
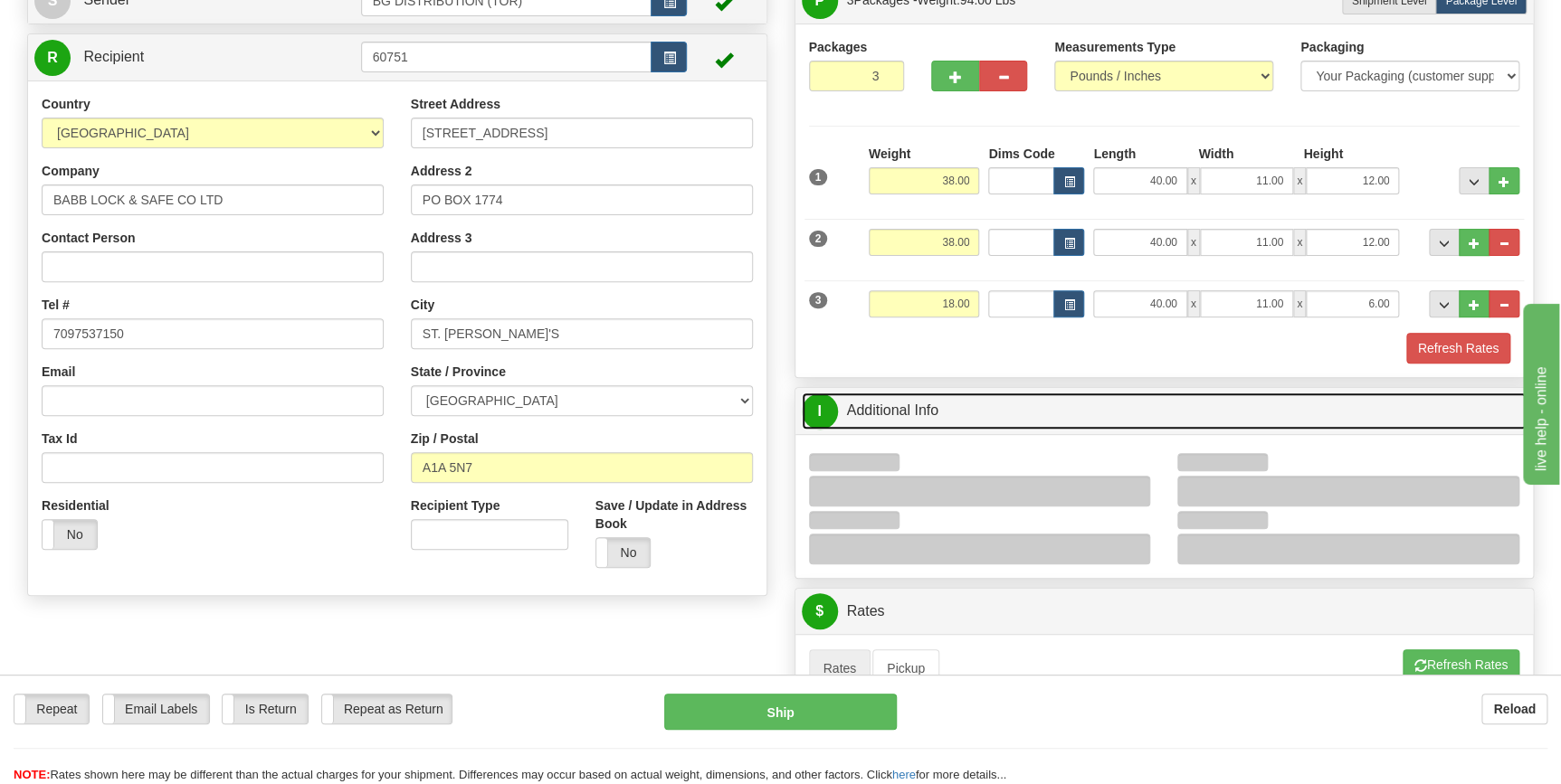
scroll to position [163, 0]
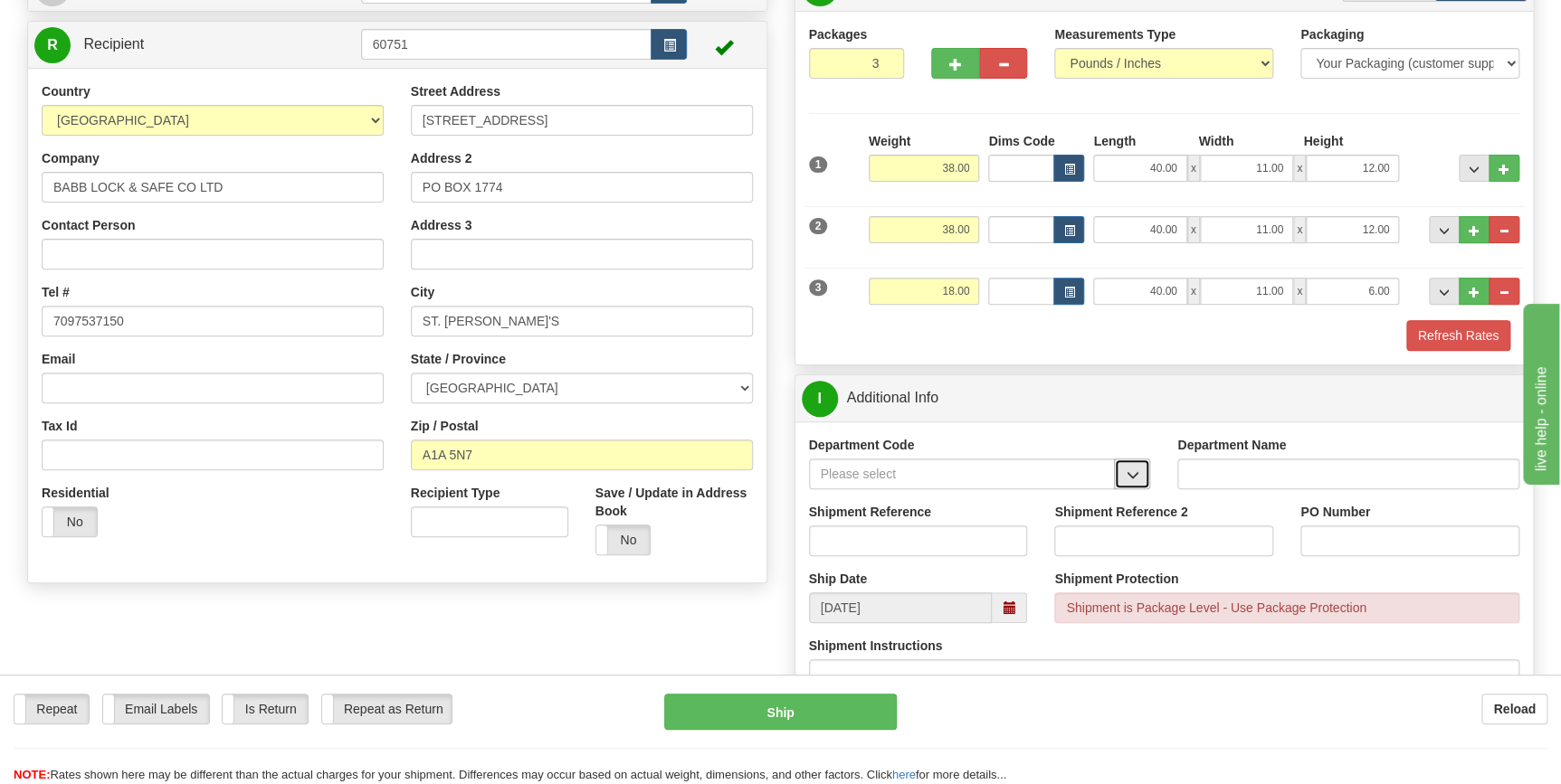
click at [1131, 481] on button "button" at bounding box center [1132, 473] width 36 height 31
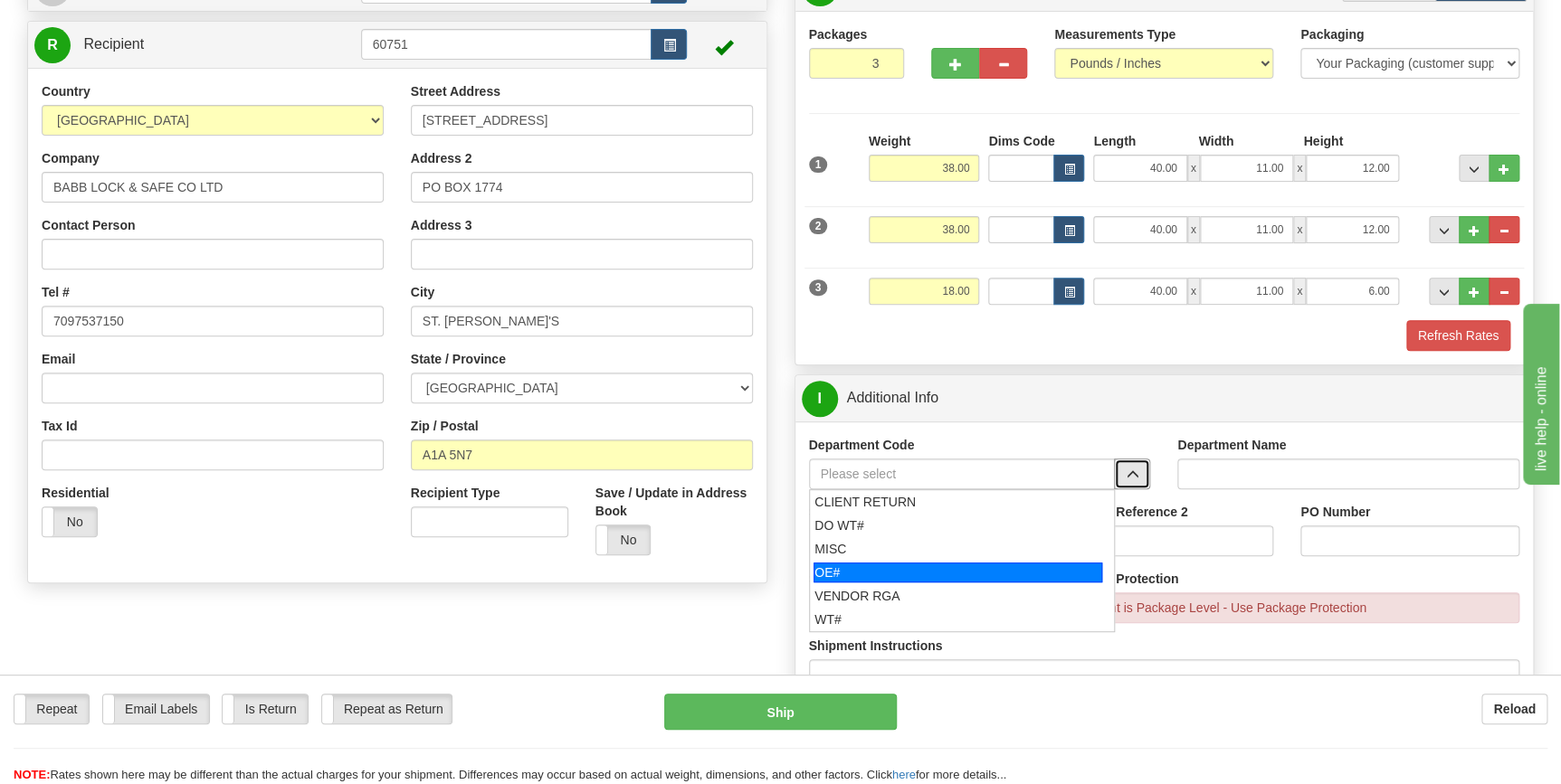
click at [907, 561] on li "OE#" at bounding box center [962, 572] width 305 height 23
type input "OE#"
type input "ORDERS"
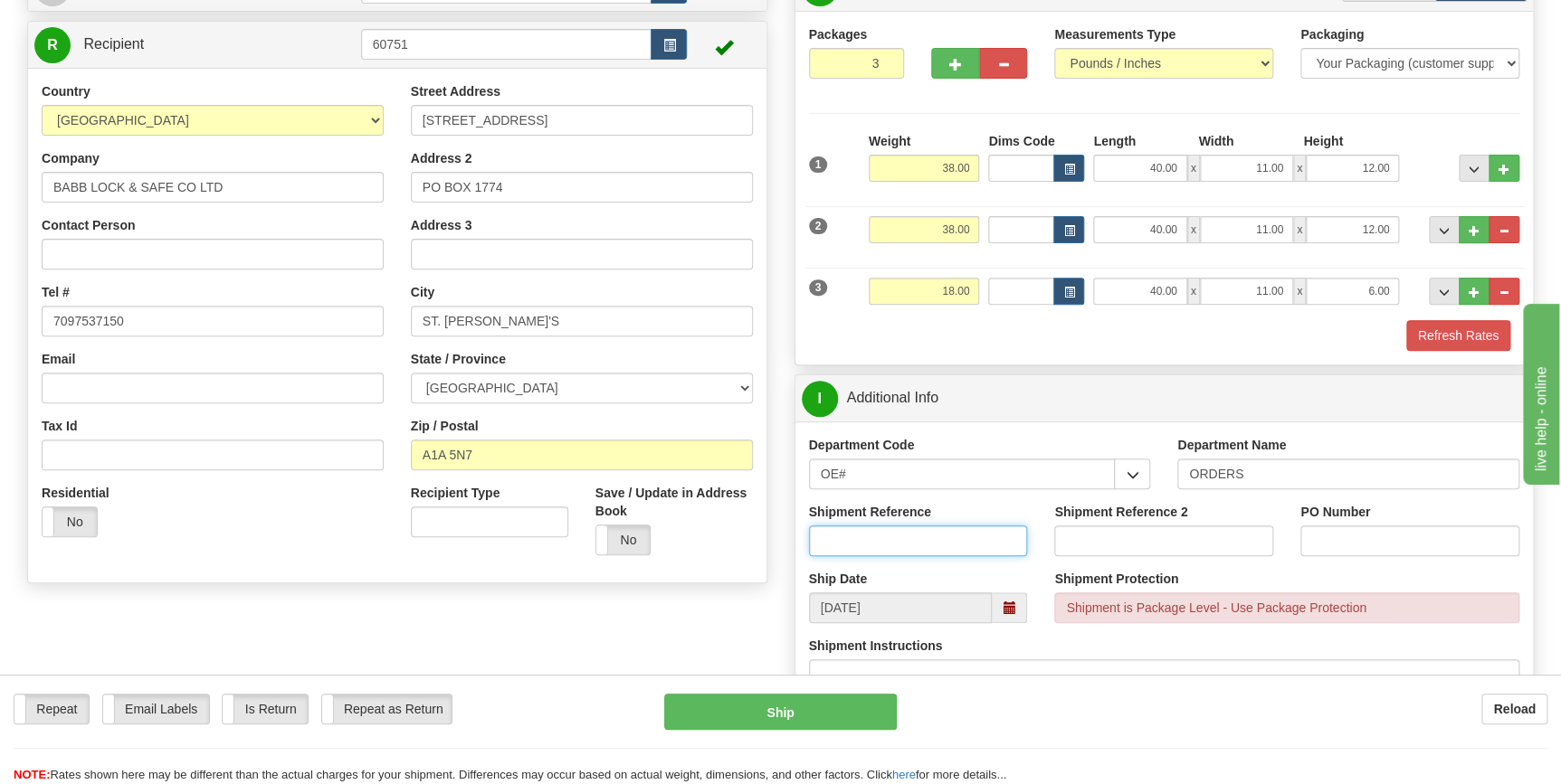
click at [937, 538] on input "Shipment Reference" at bounding box center [918, 540] width 219 height 31
type input "70179400-00"
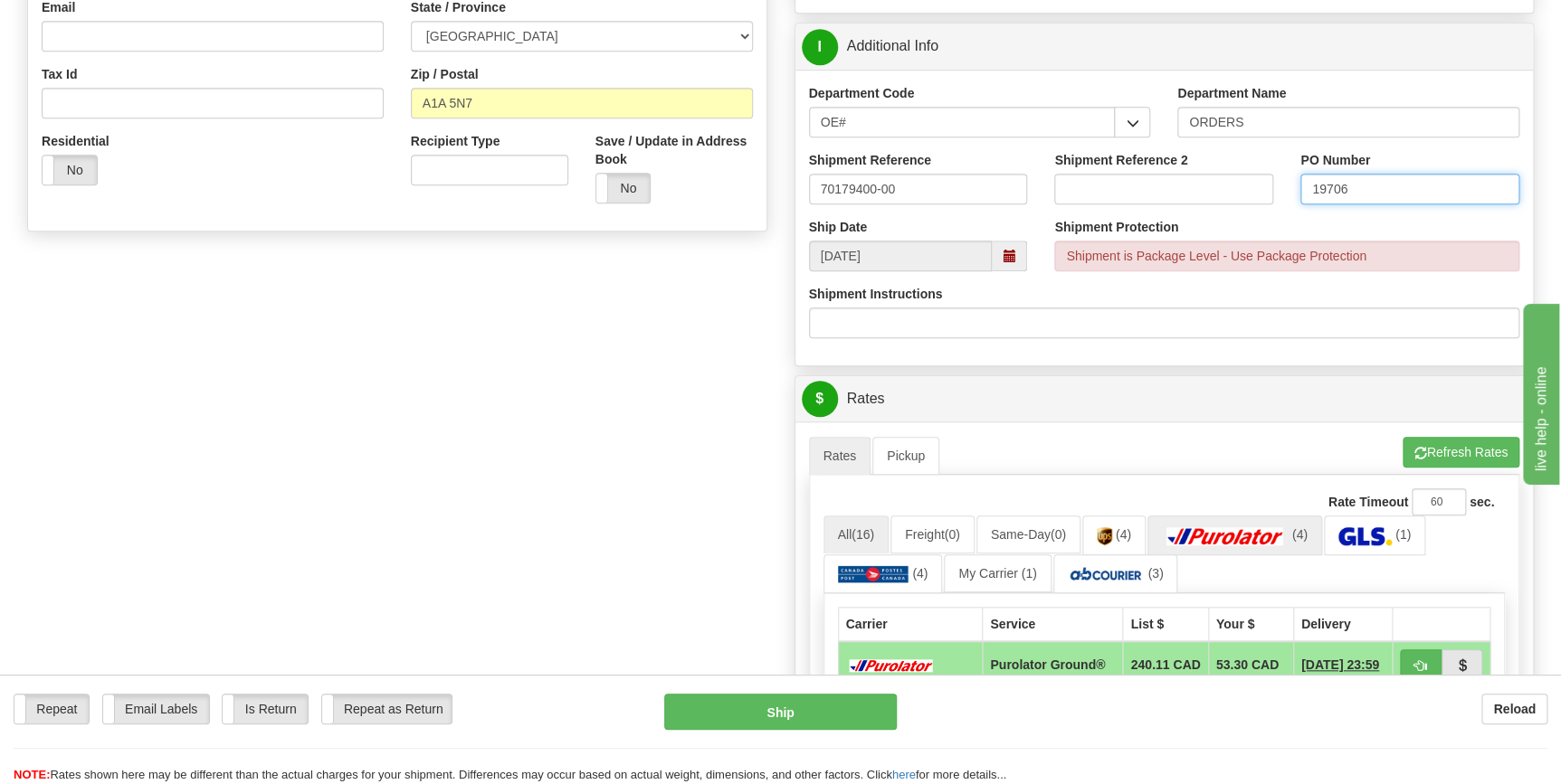
scroll to position [740, 0]
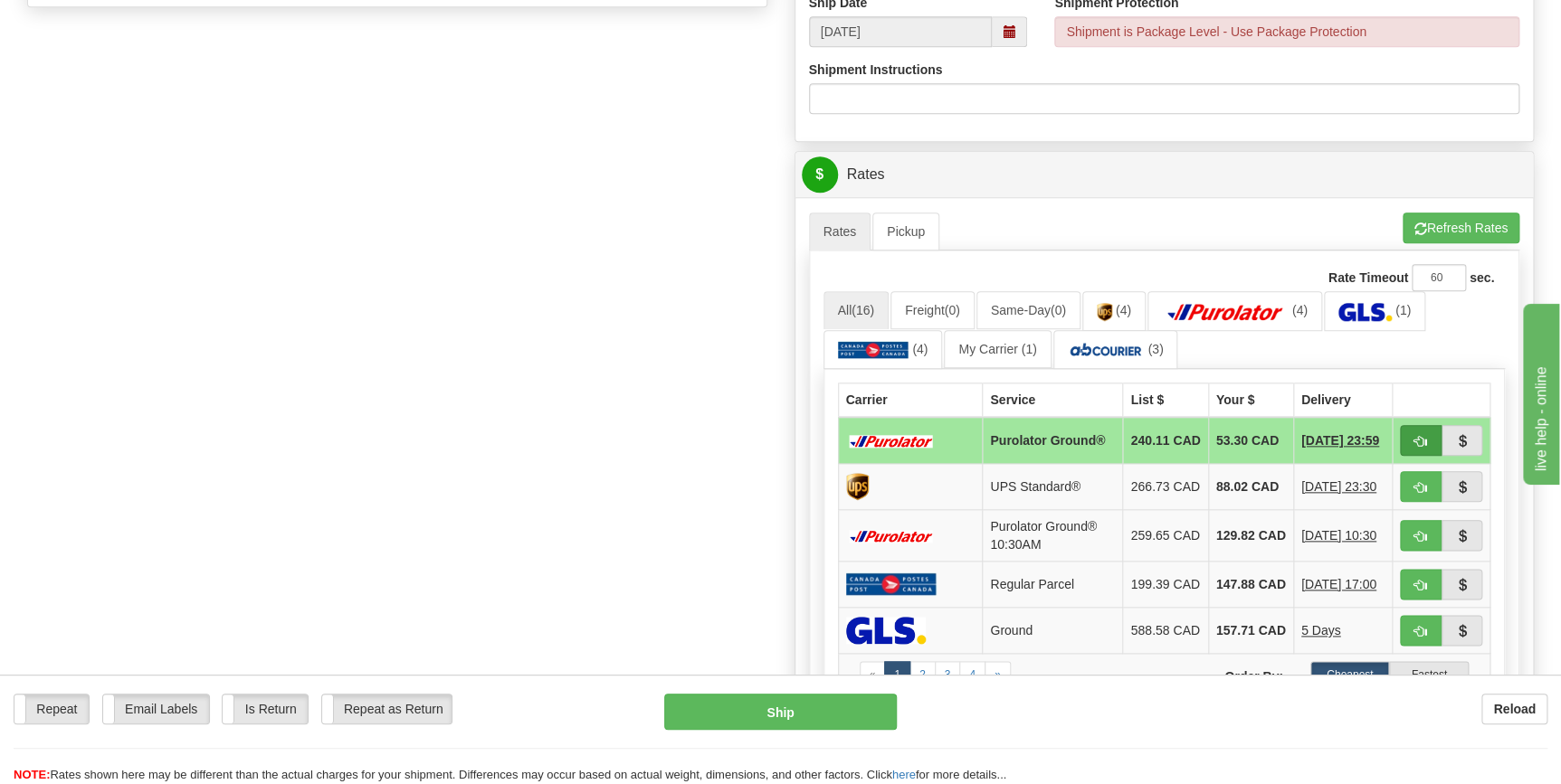
type input "19706"
click at [1420, 440] on span "button" at bounding box center [1421, 441] width 13 height 12
type input "260"
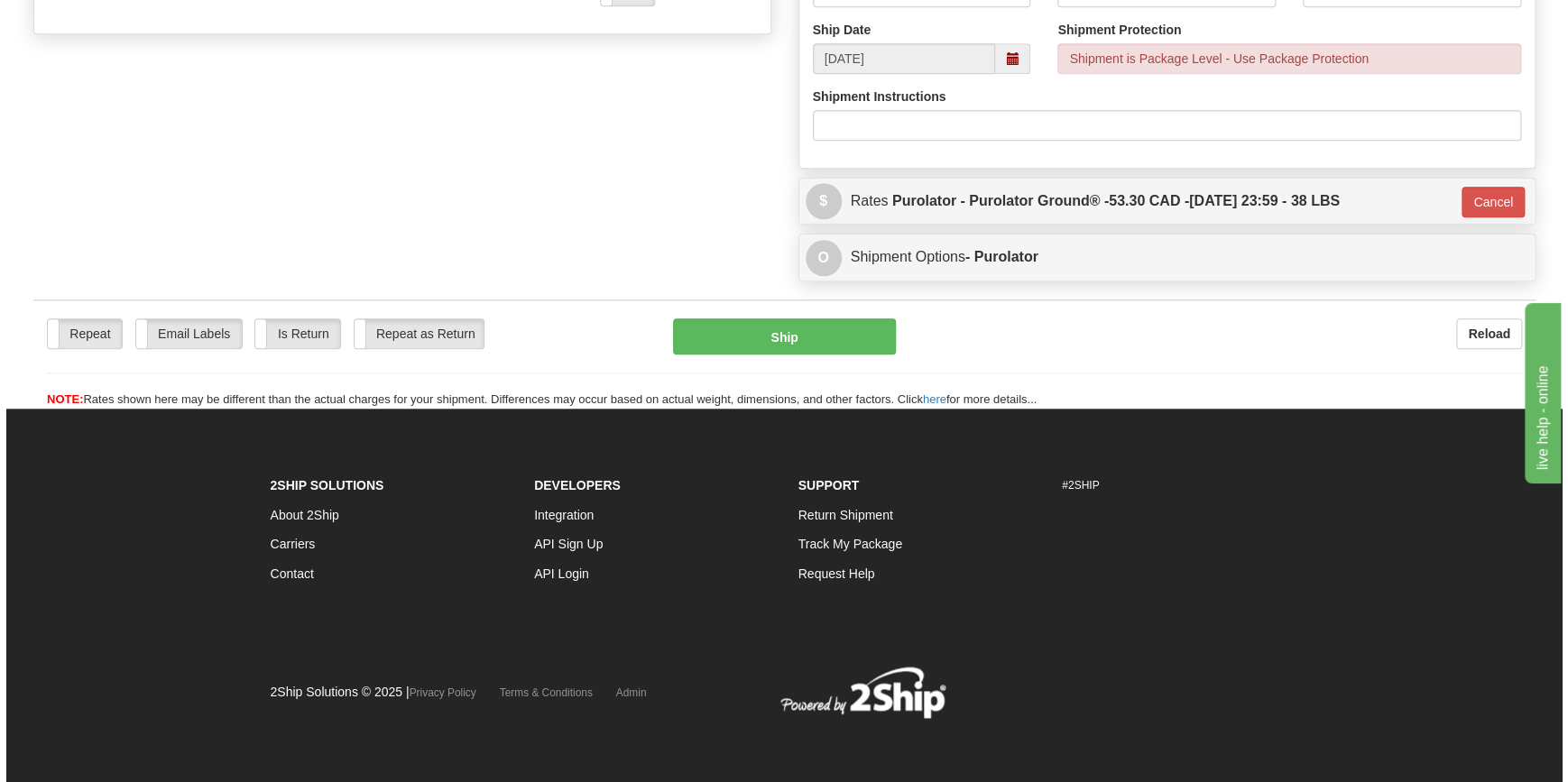
scroll to position [710, 0]
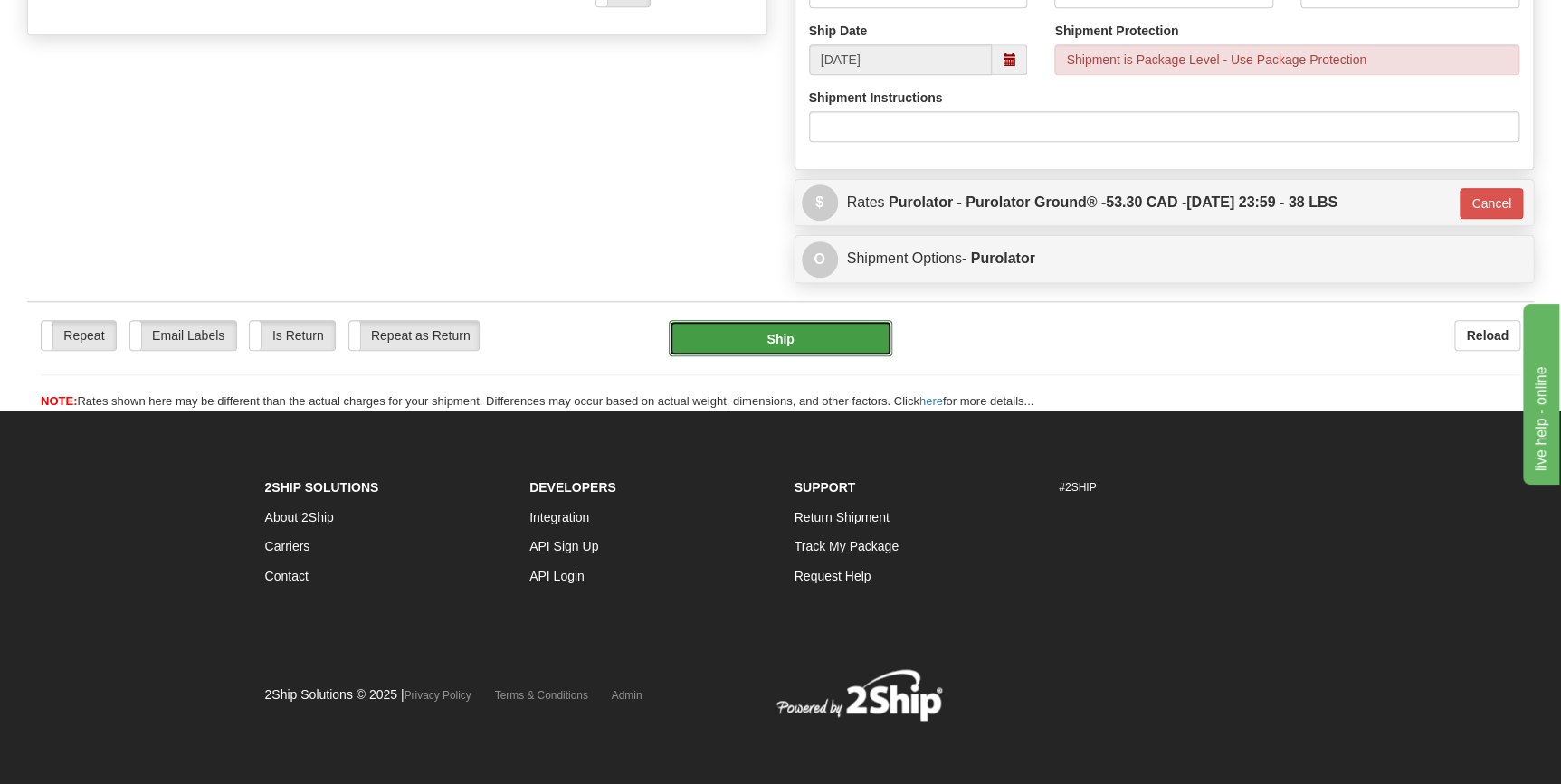
click at [823, 348] on button "Ship" at bounding box center [780, 338] width 223 height 36
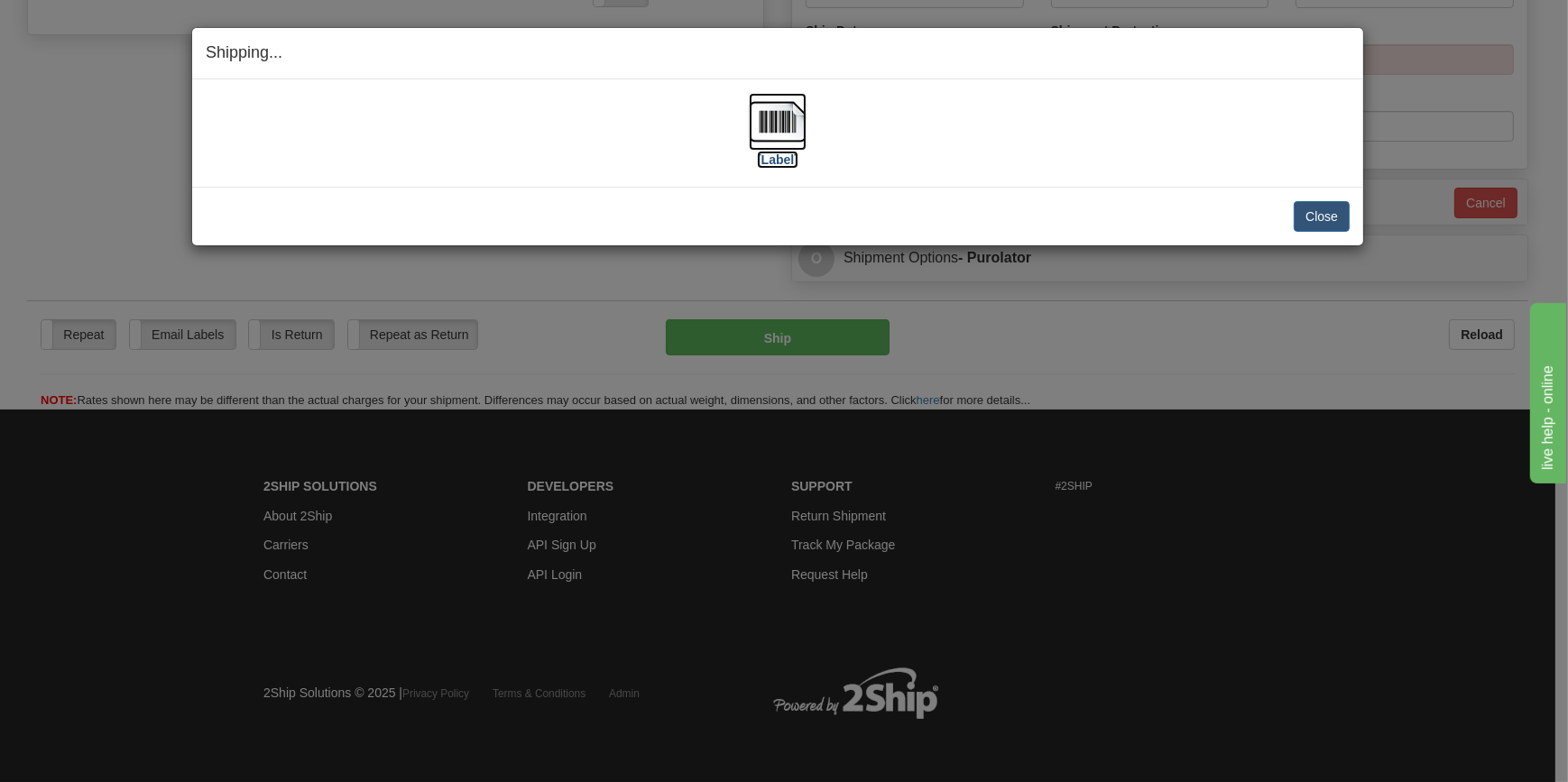
click at [749, 102] on img at bounding box center [777, 122] width 58 height 58
click at [1318, 224] on button "Close" at bounding box center [1322, 216] width 56 height 31
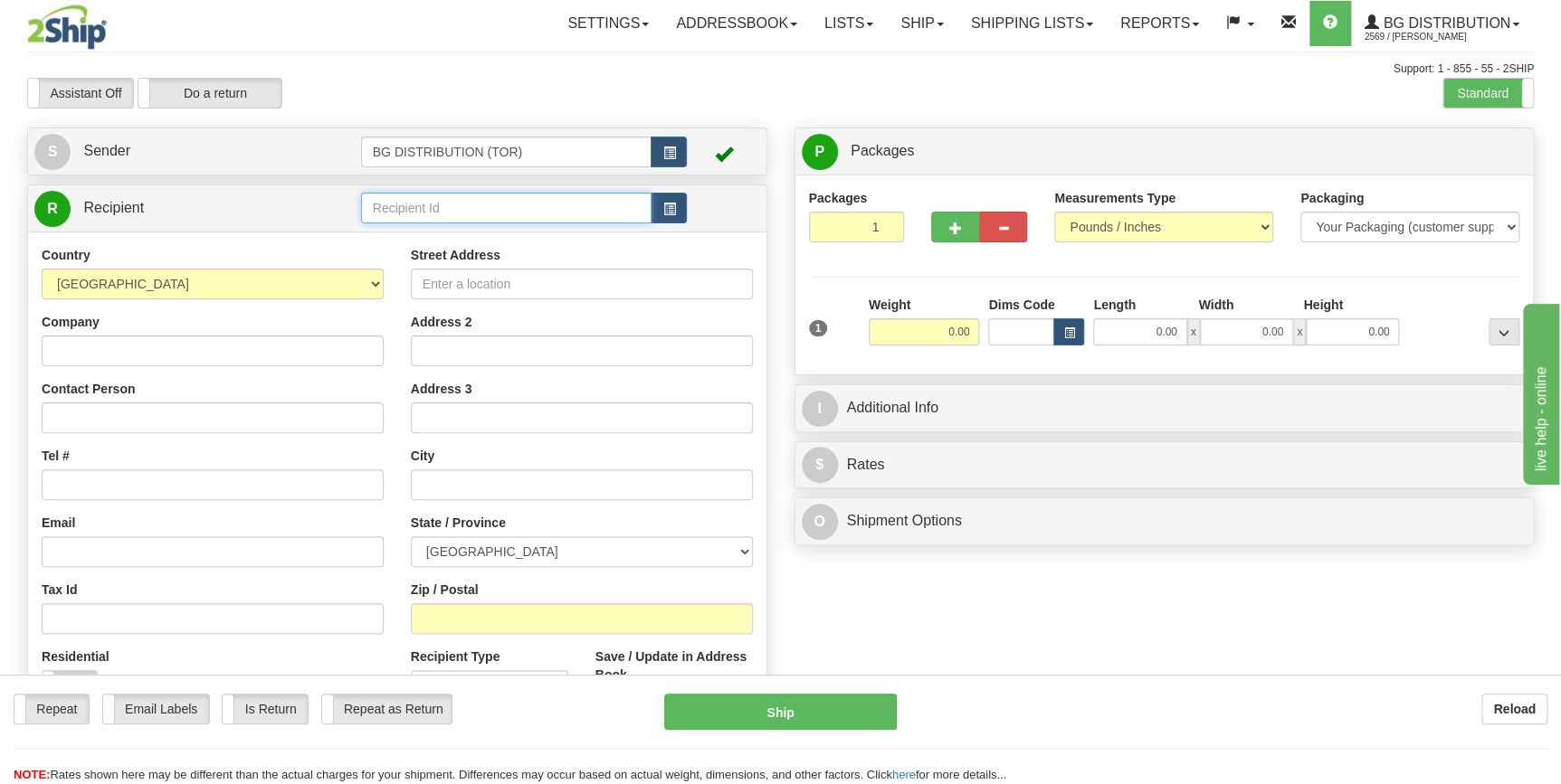
click at [425, 220] on input "text" at bounding box center [507, 207] width 291 height 31
click at [440, 244] on div "60792" at bounding box center [502, 236] width 274 height 20
type input "60792"
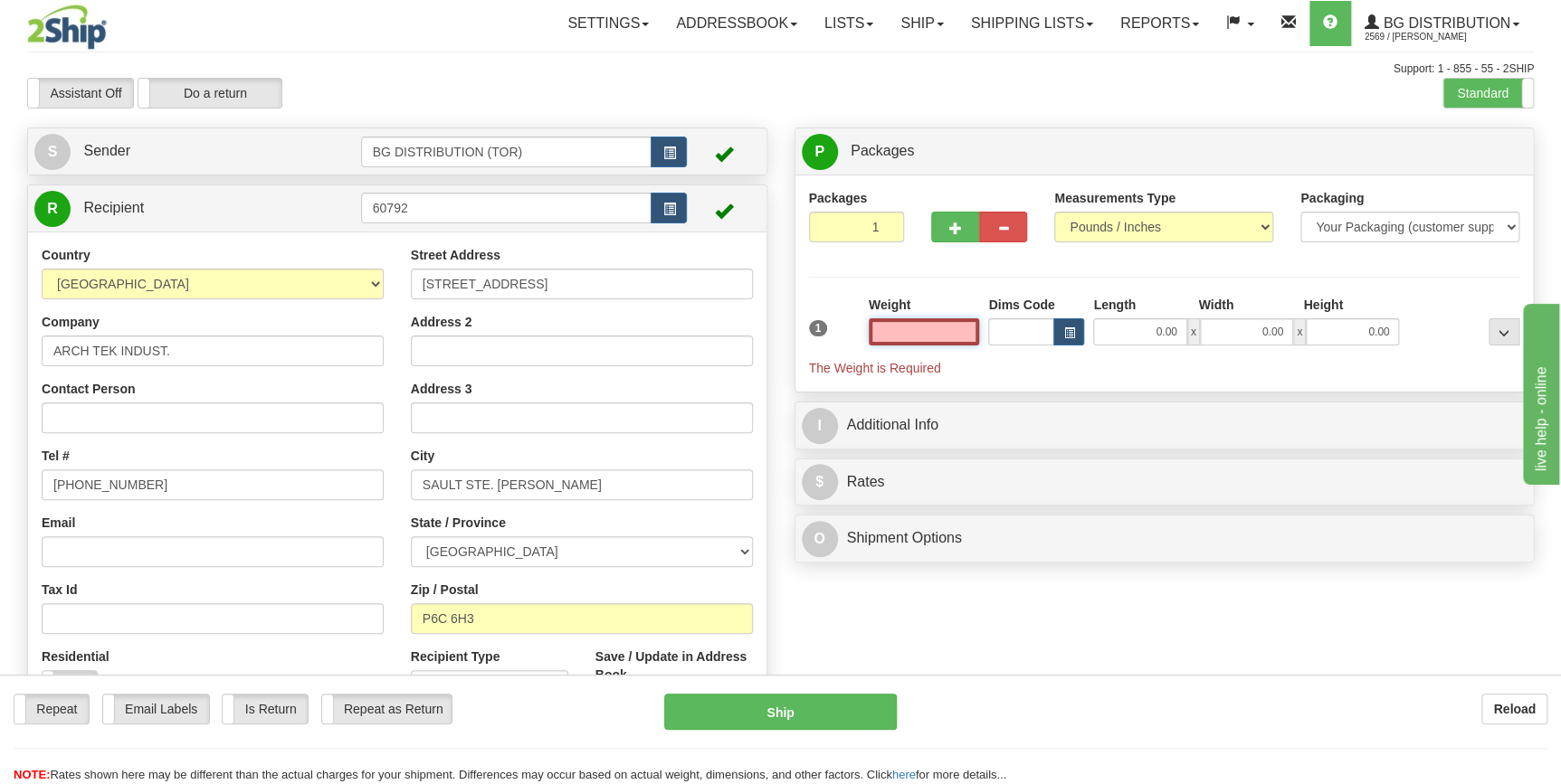
click at [948, 331] on input "text" at bounding box center [923, 331] width 111 height 27
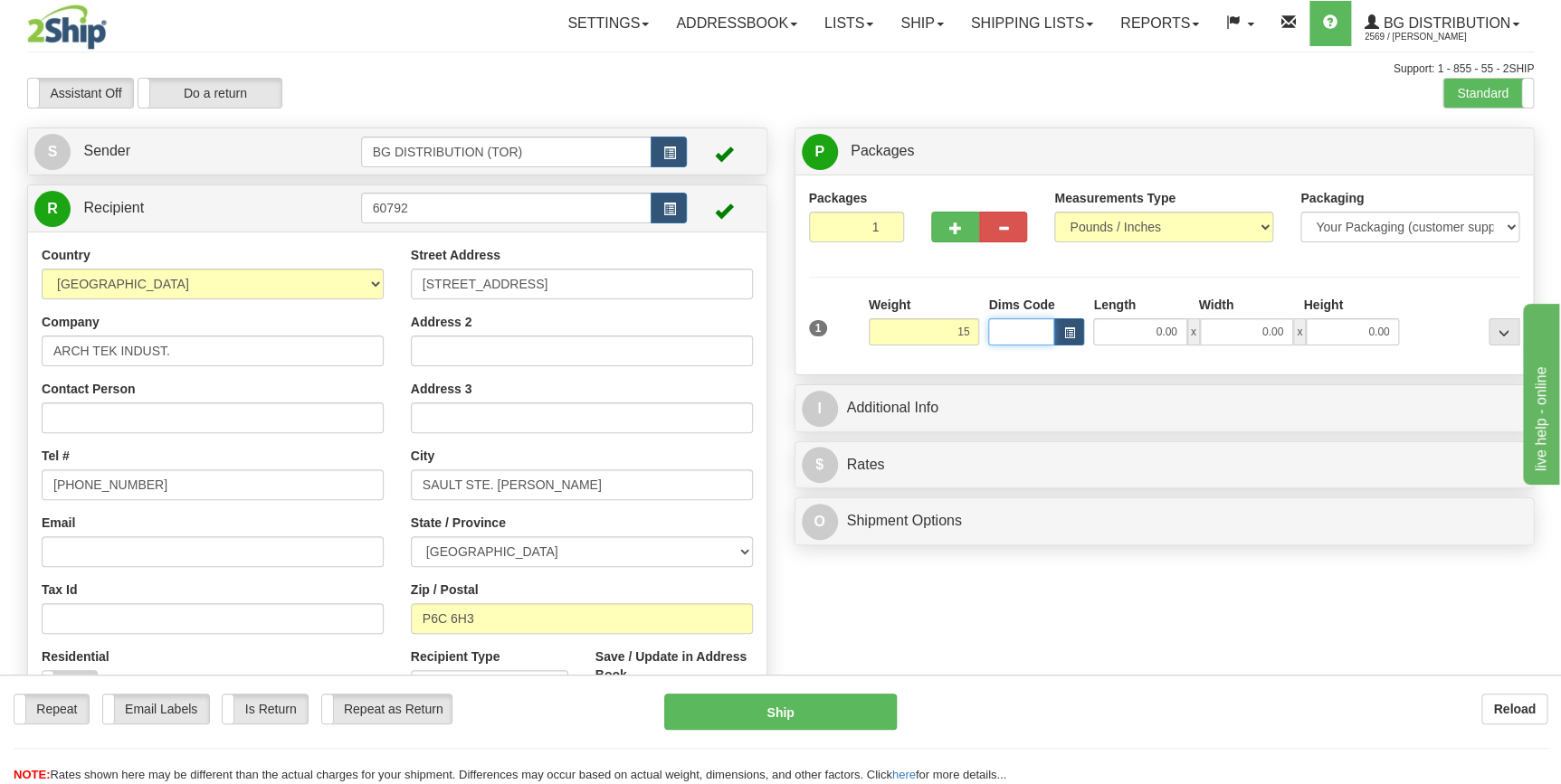
type input "15.00"
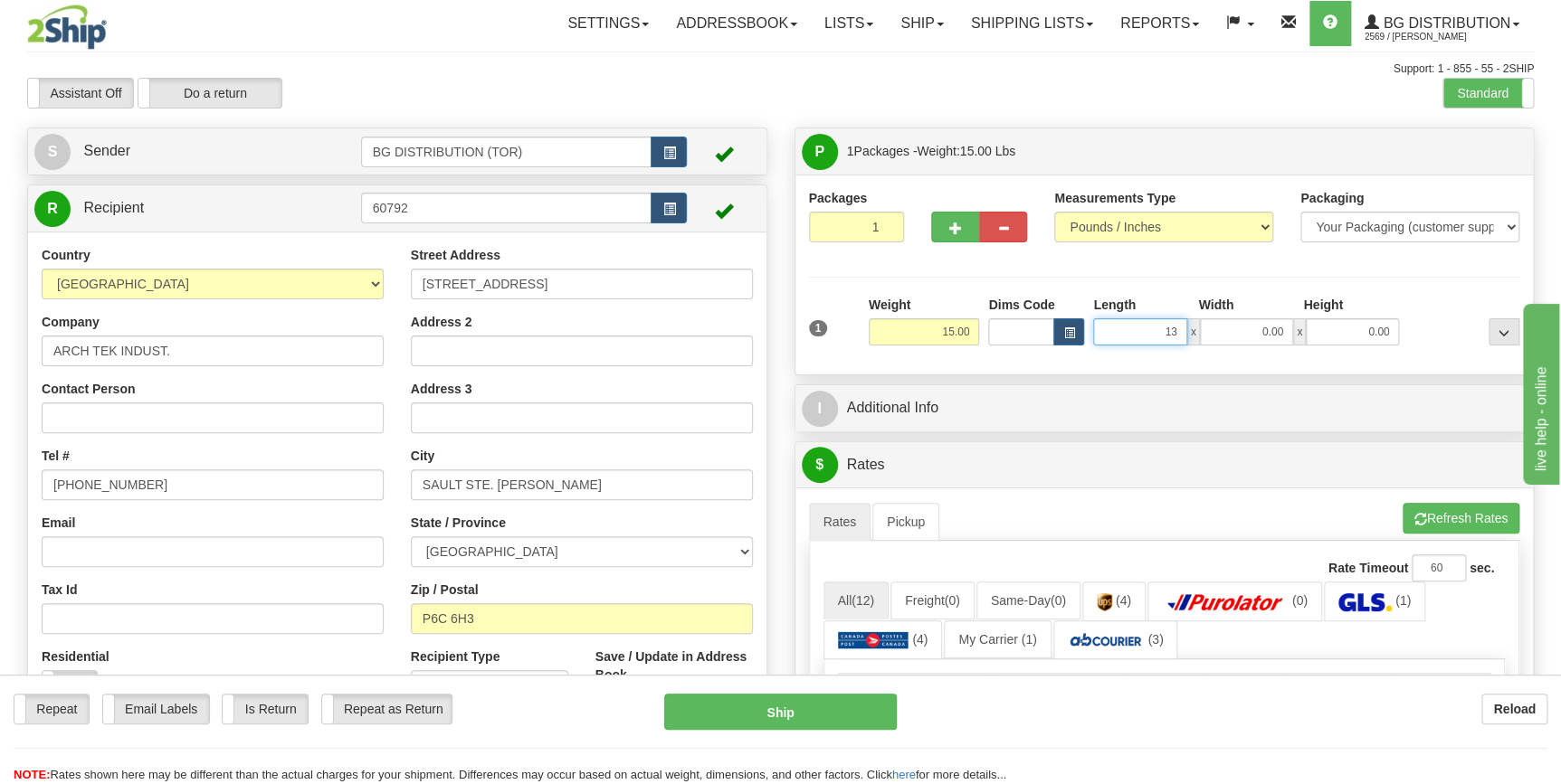
type input "13.00"
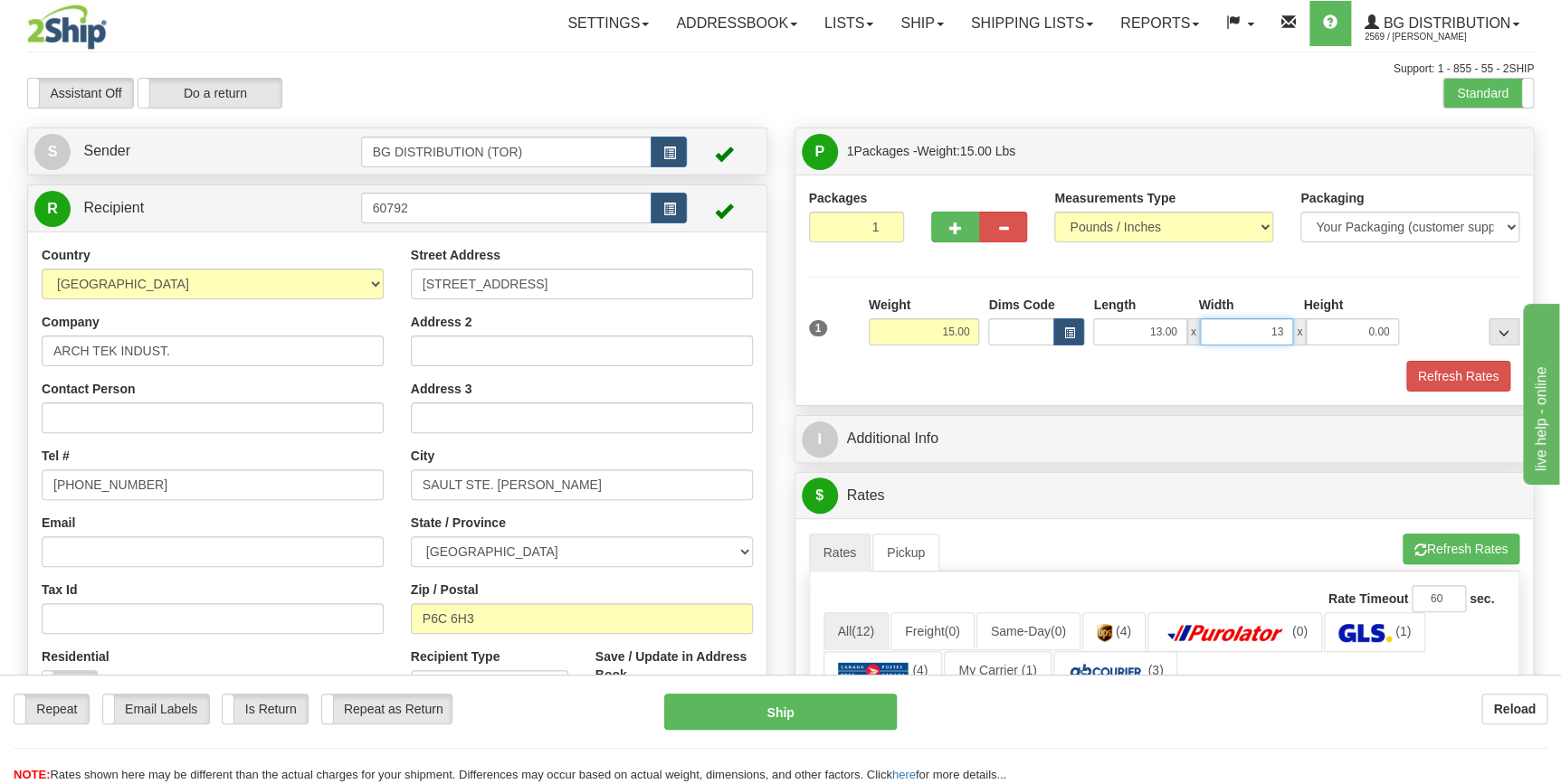
type input "13.00"
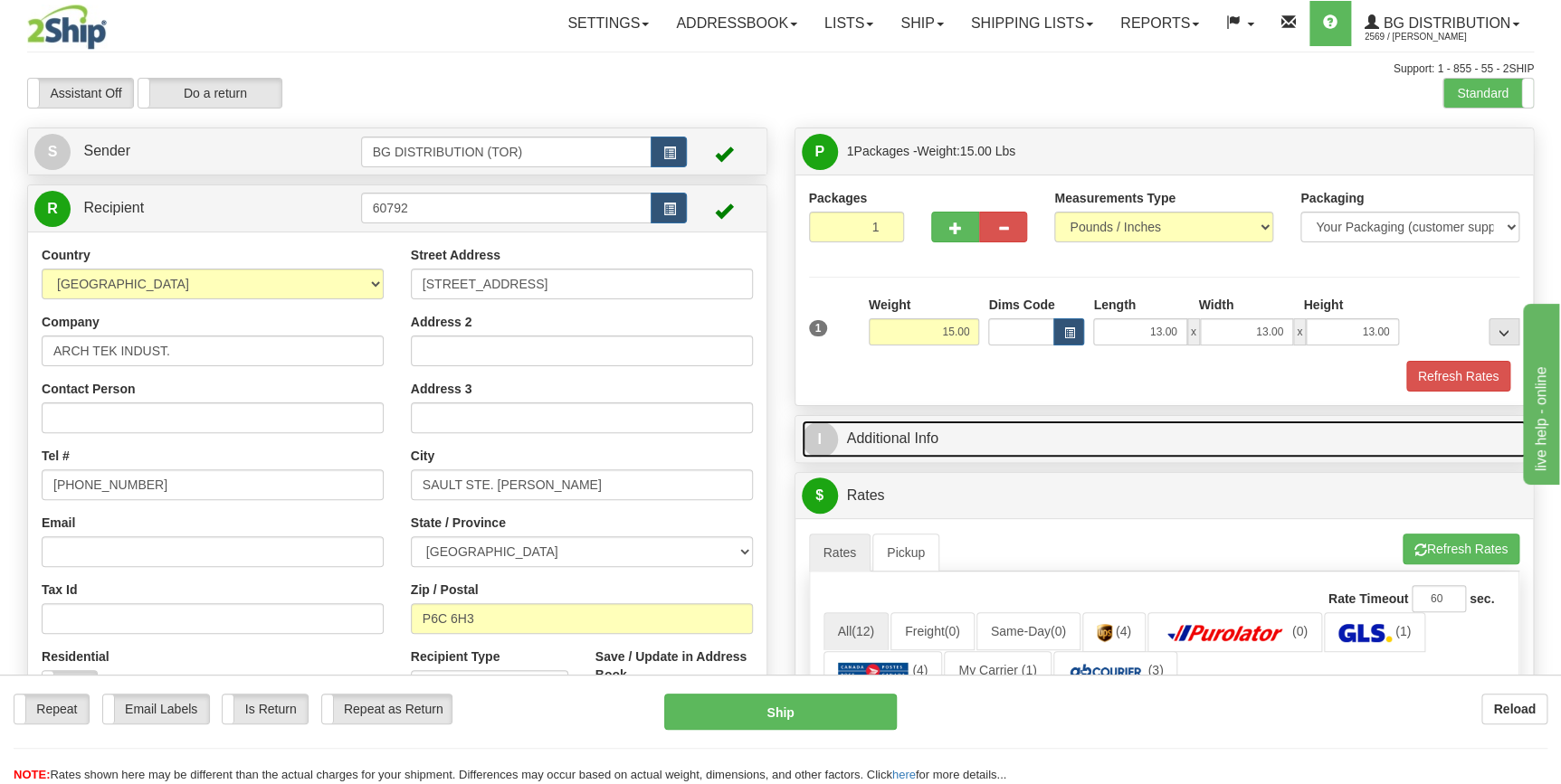
click at [992, 427] on link "I Additional Info" at bounding box center [1164, 440] width 725 height 37
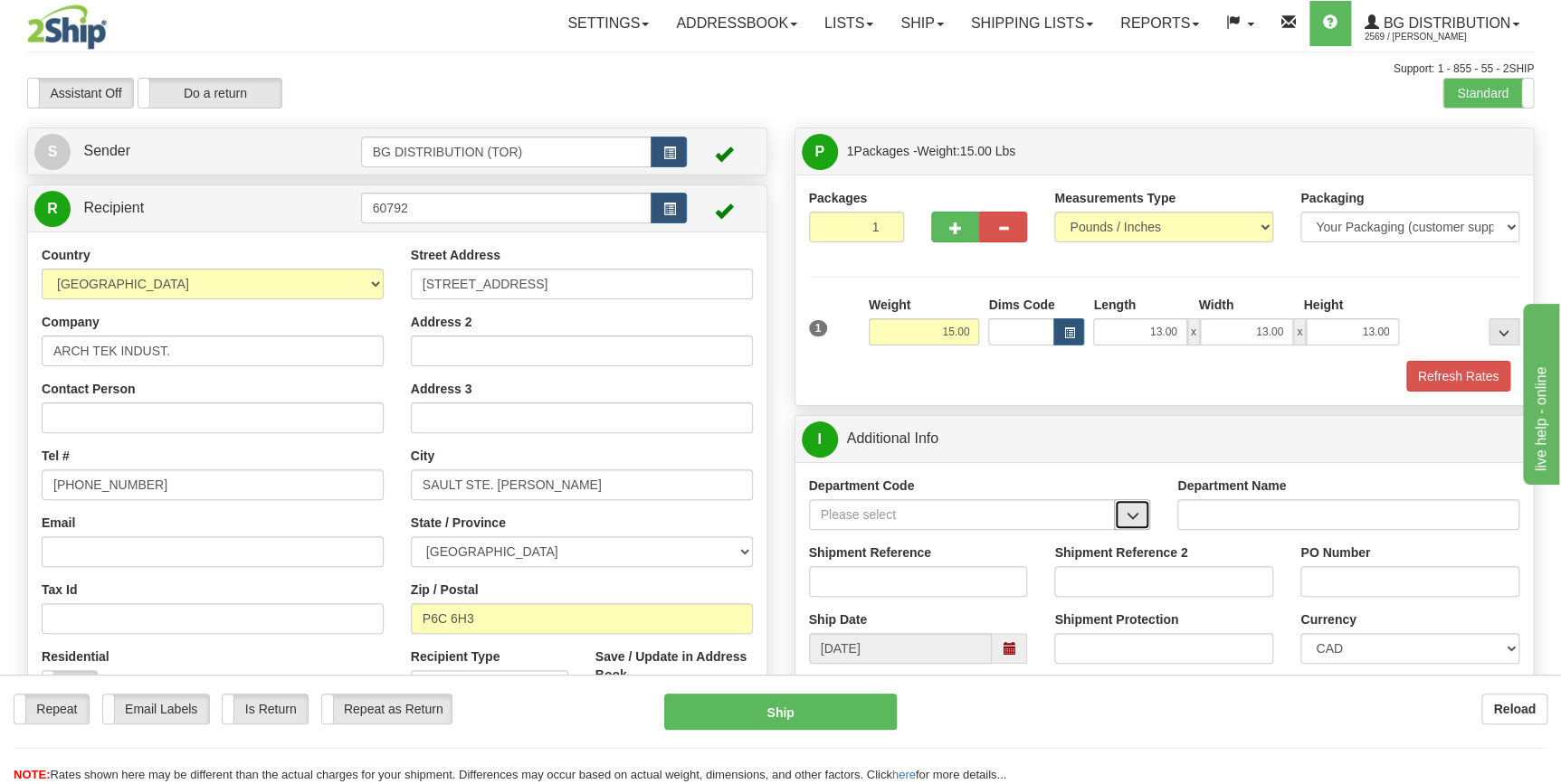
click at [1138, 522] on button "button" at bounding box center [1132, 514] width 36 height 31
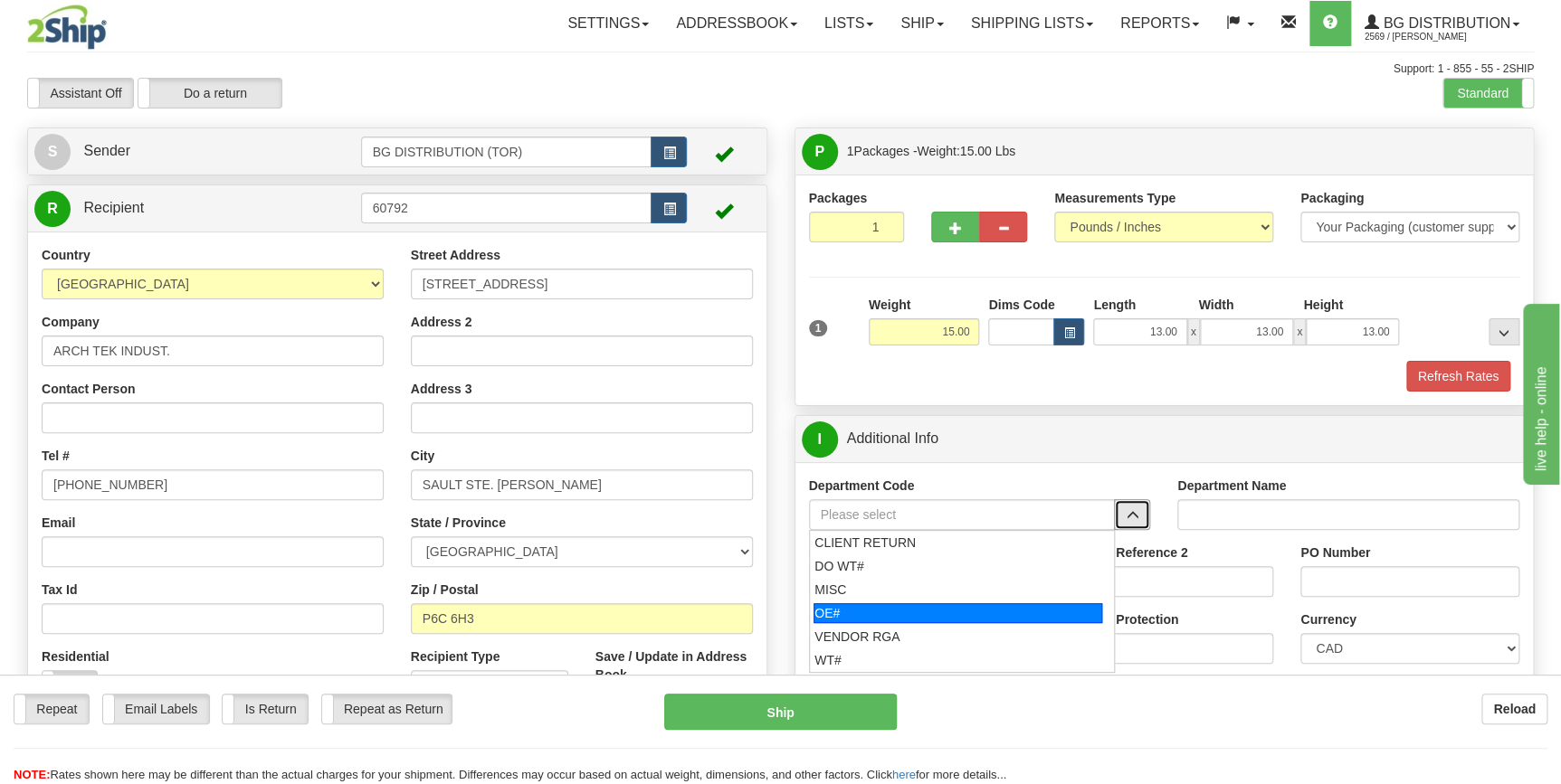
click at [932, 616] on div "OE#" at bounding box center [957, 612] width 288 height 20
type input "OE#"
type input "ORDERS"
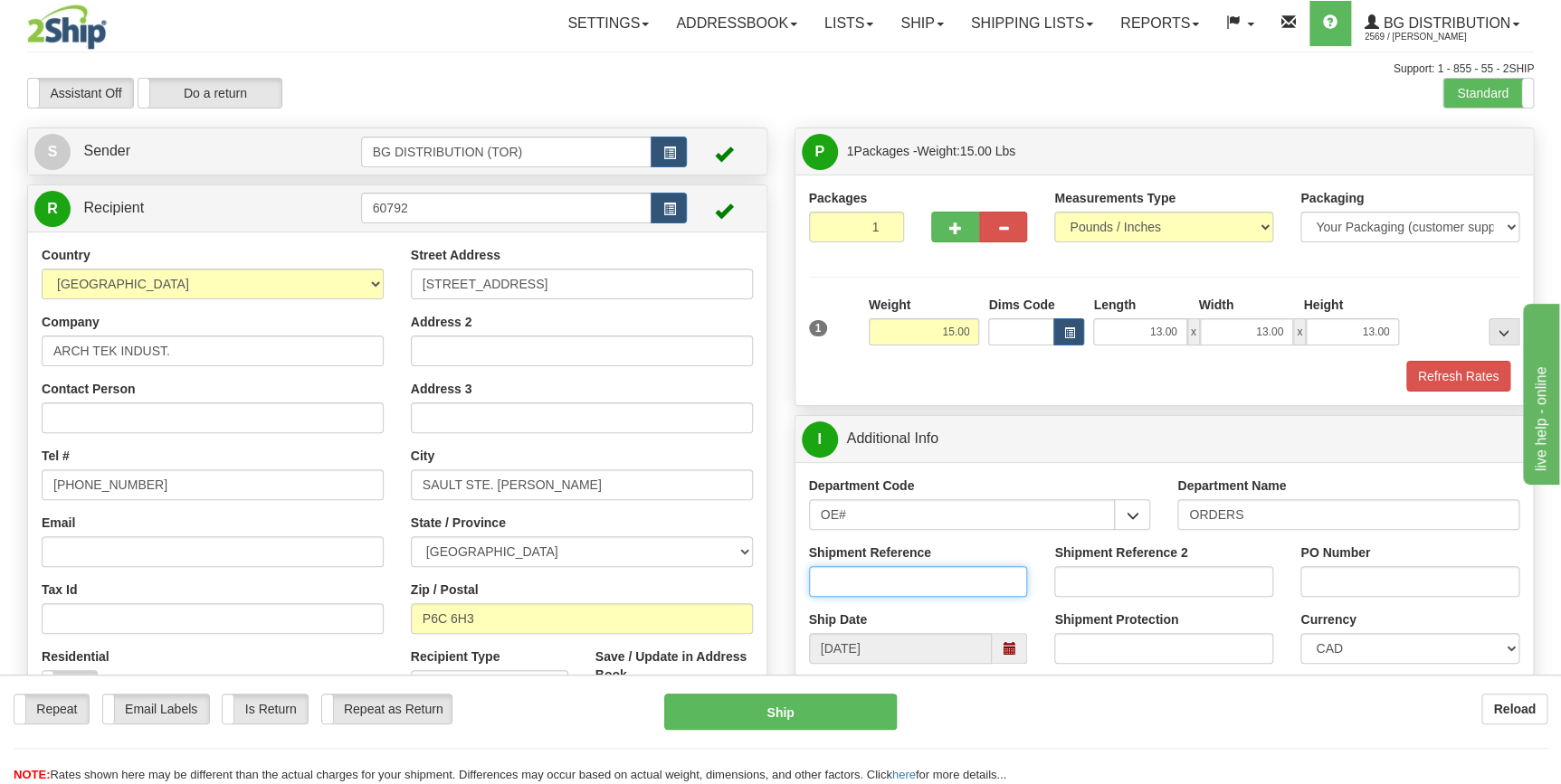
click at [904, 582] on input "Shipment Reference" at bounding box center [918, 581] width 219 height 31
type input "70179820-00"
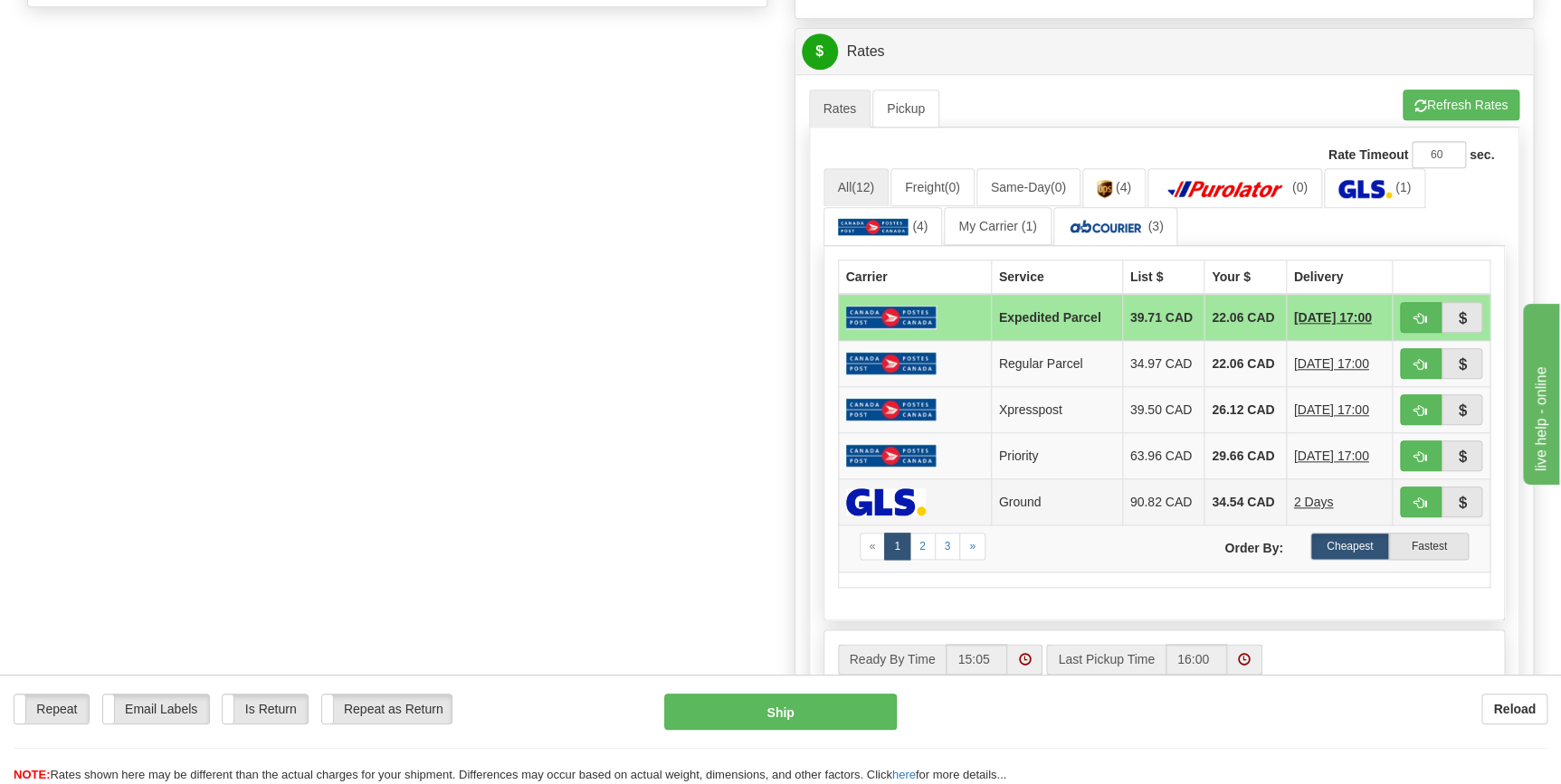
scroll to position [658, 0]
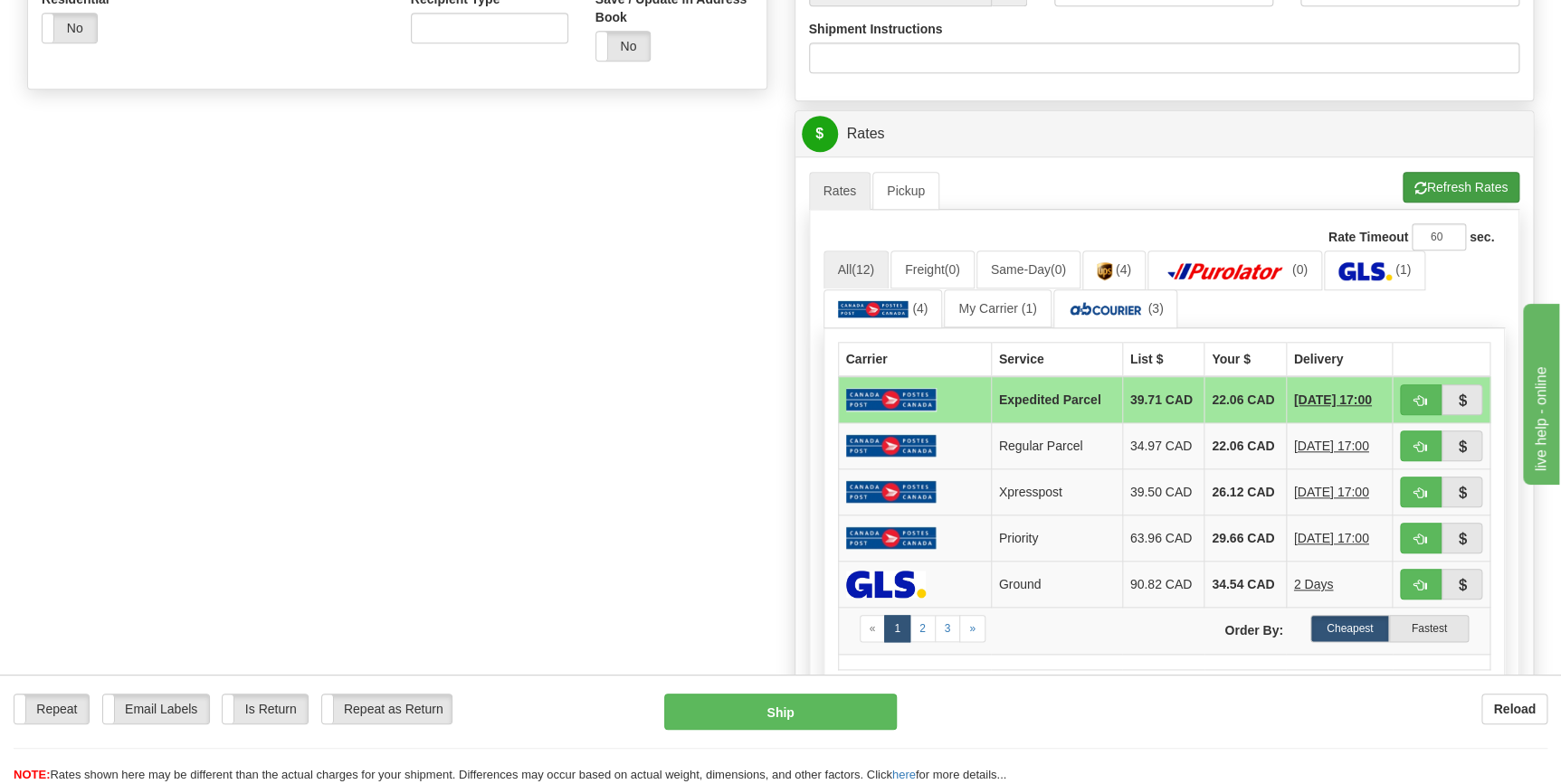
type input "stock [DATE]"
click at [1468, 186] on button "Refresh Rates" at bounding box center [1460, 187] width 117 height 31
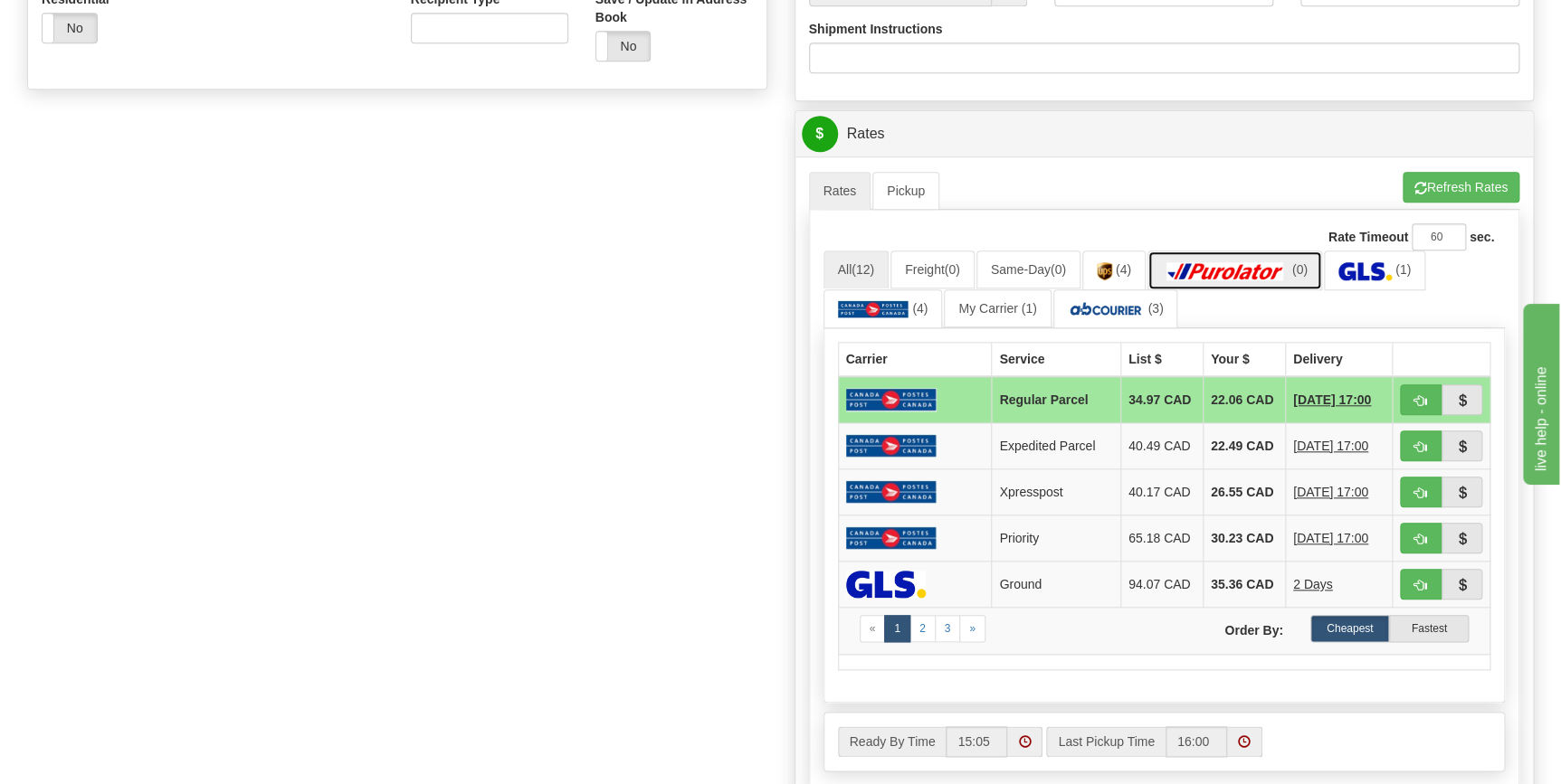
click at [1252, 277] on img at bounding box center [1225, 271] width 127 height 18
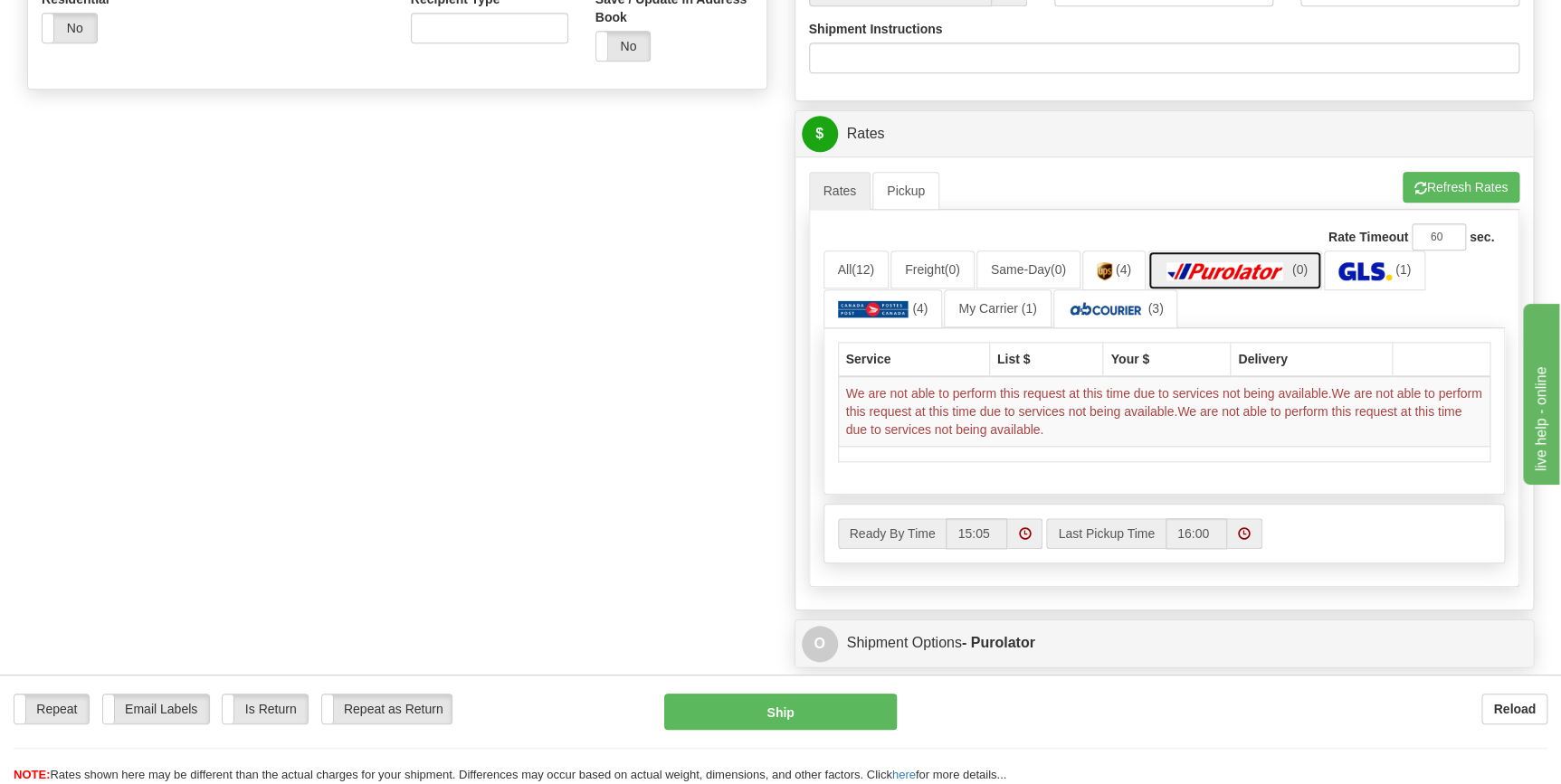
click at [1261, 262] on img at bounding box center [1225, 271] width 127 height 18
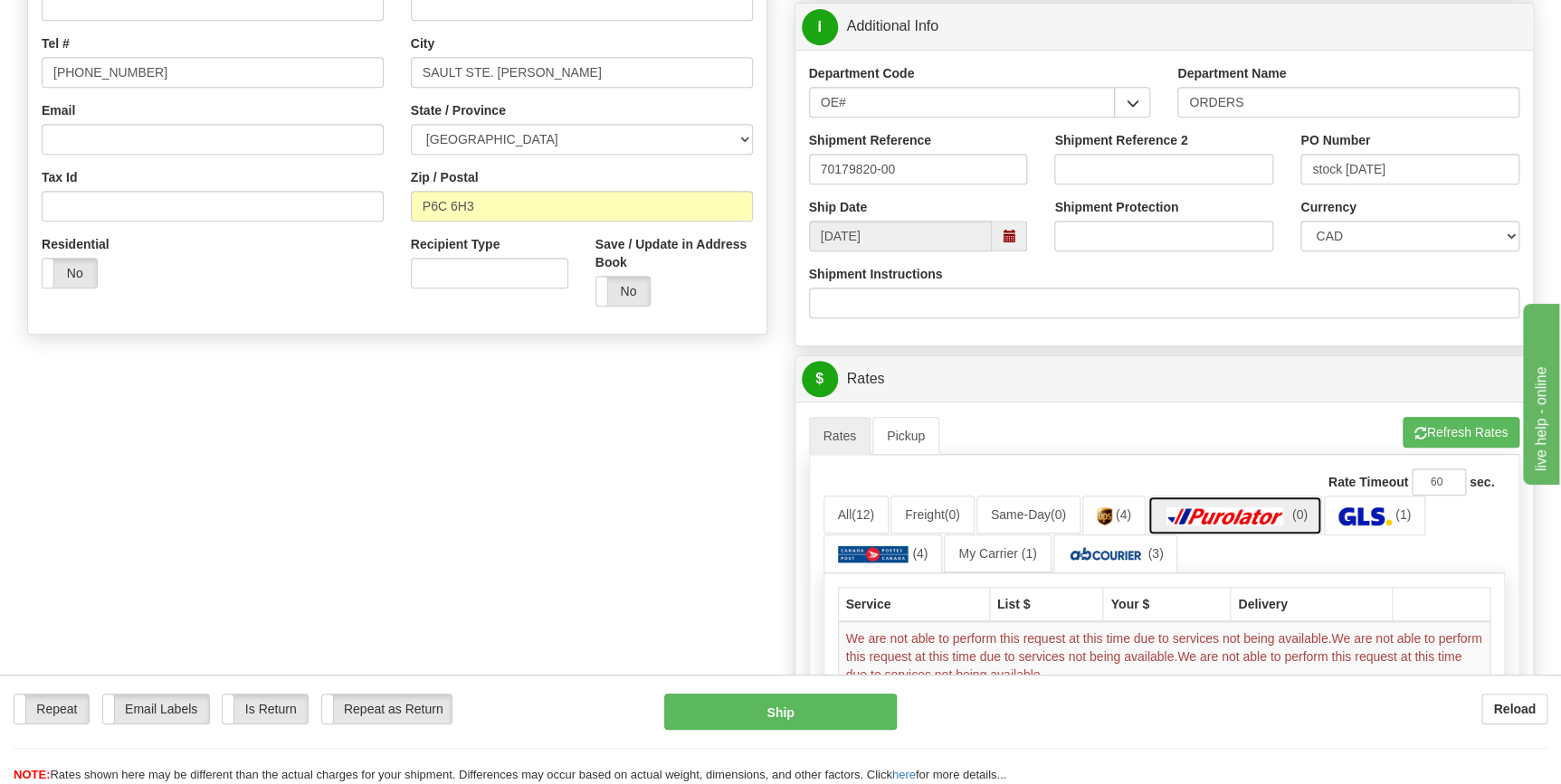
scroll to position [411, 0]
click at [1246, 515] on img at bounding box center [1225, 518] width 127 height 18
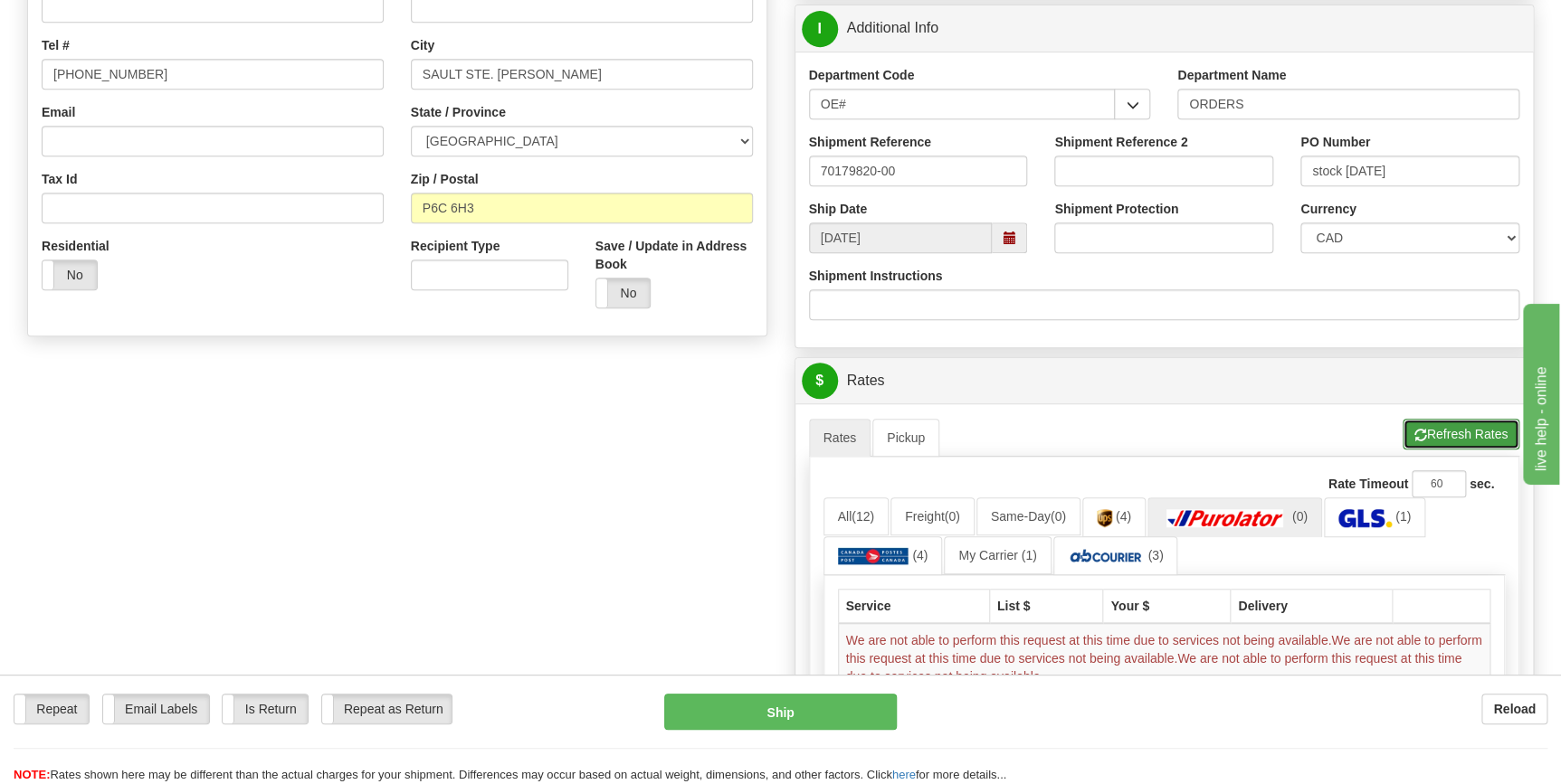
click at [1469, 425] on button "Refresh Rates" at bounding box center [1460, 434] width 117 height 31
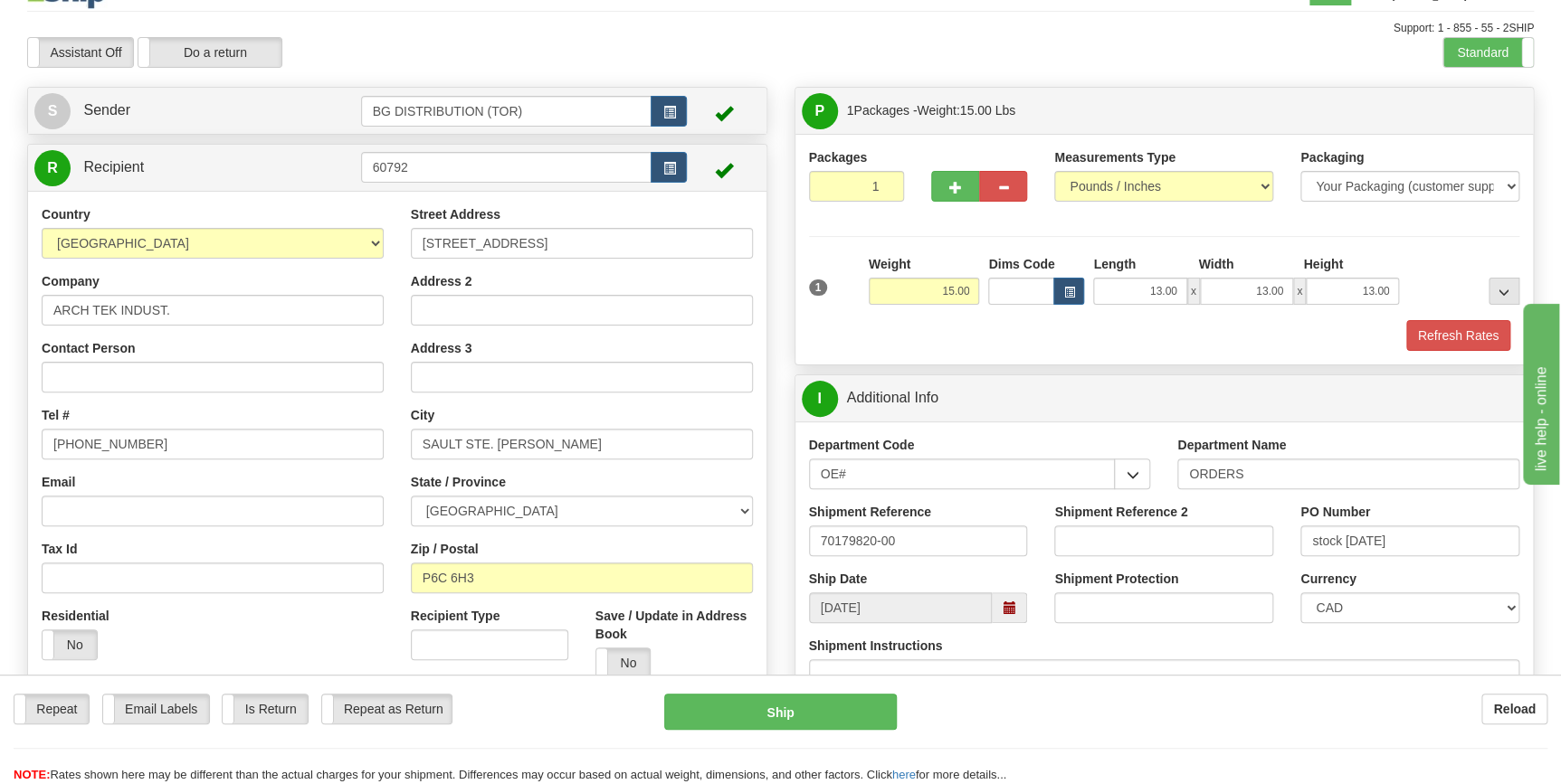
scroll to position [0, 0]
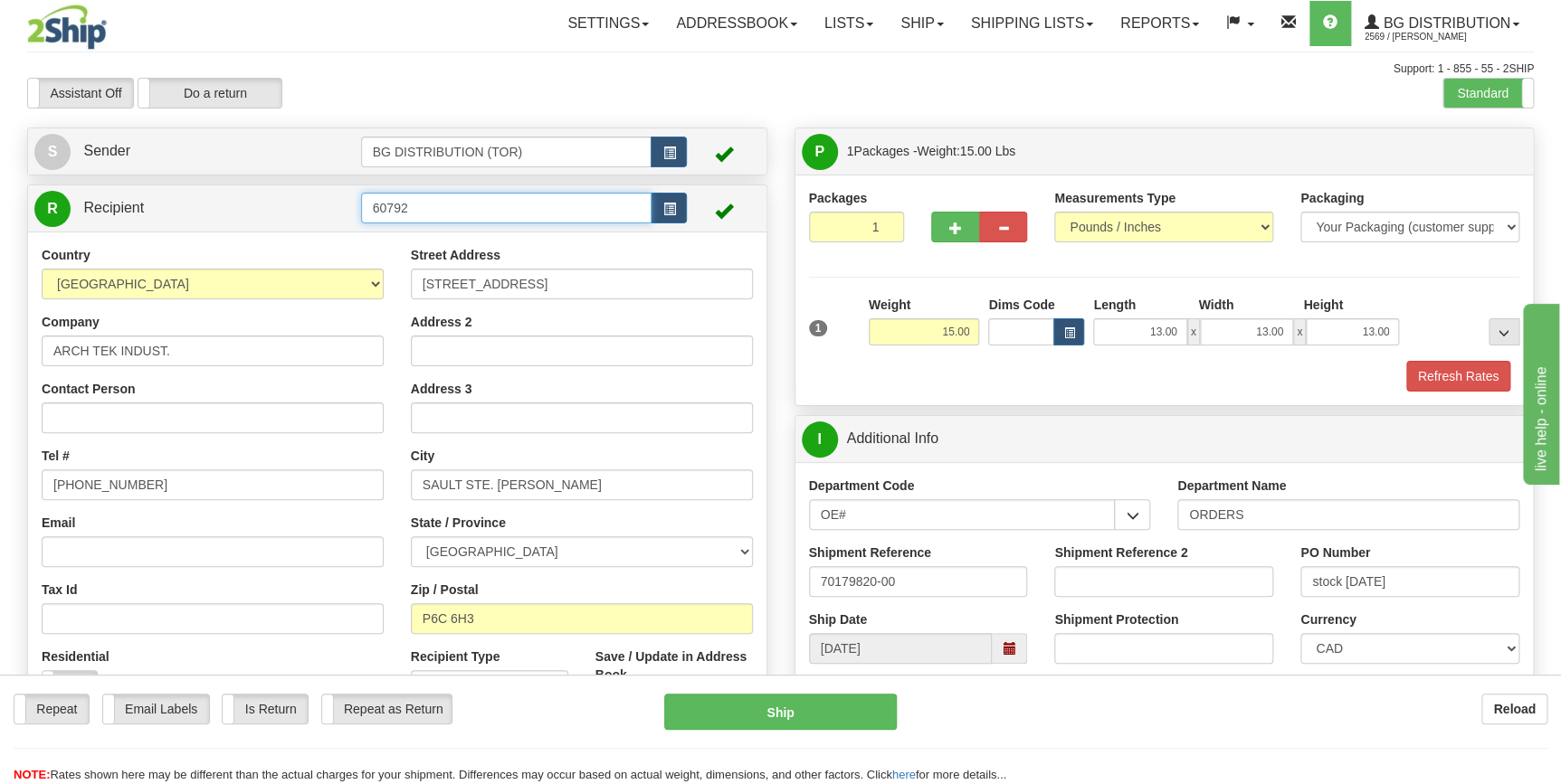
click at [428, 208] on input "60792" at bounding box center [507, 207] width 291 height 31
click at [429, 234] on div "60399" at bounding box center [502, 236] width 274 height 20
type input "60399"
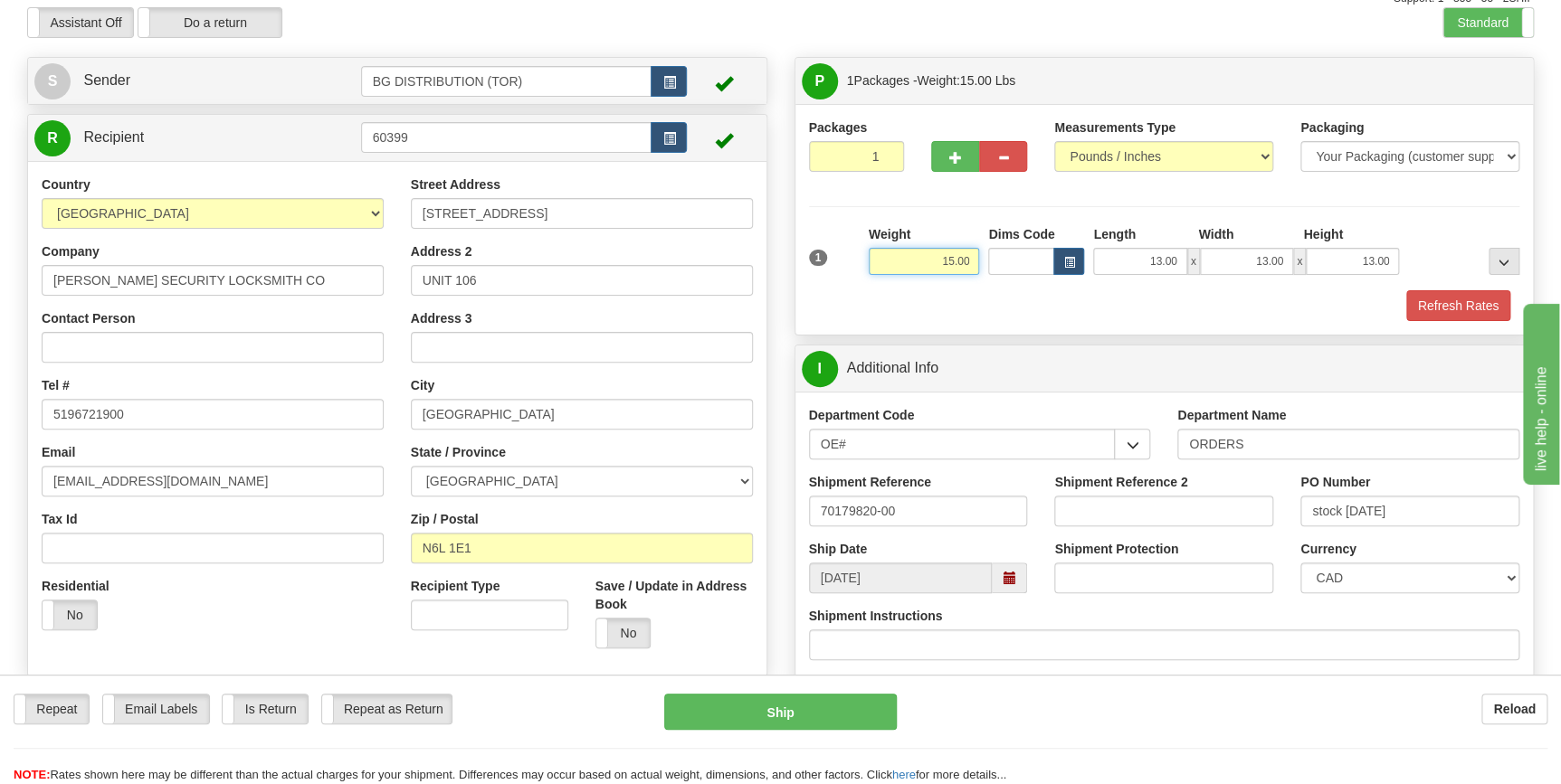
scroll to position [163, 0]
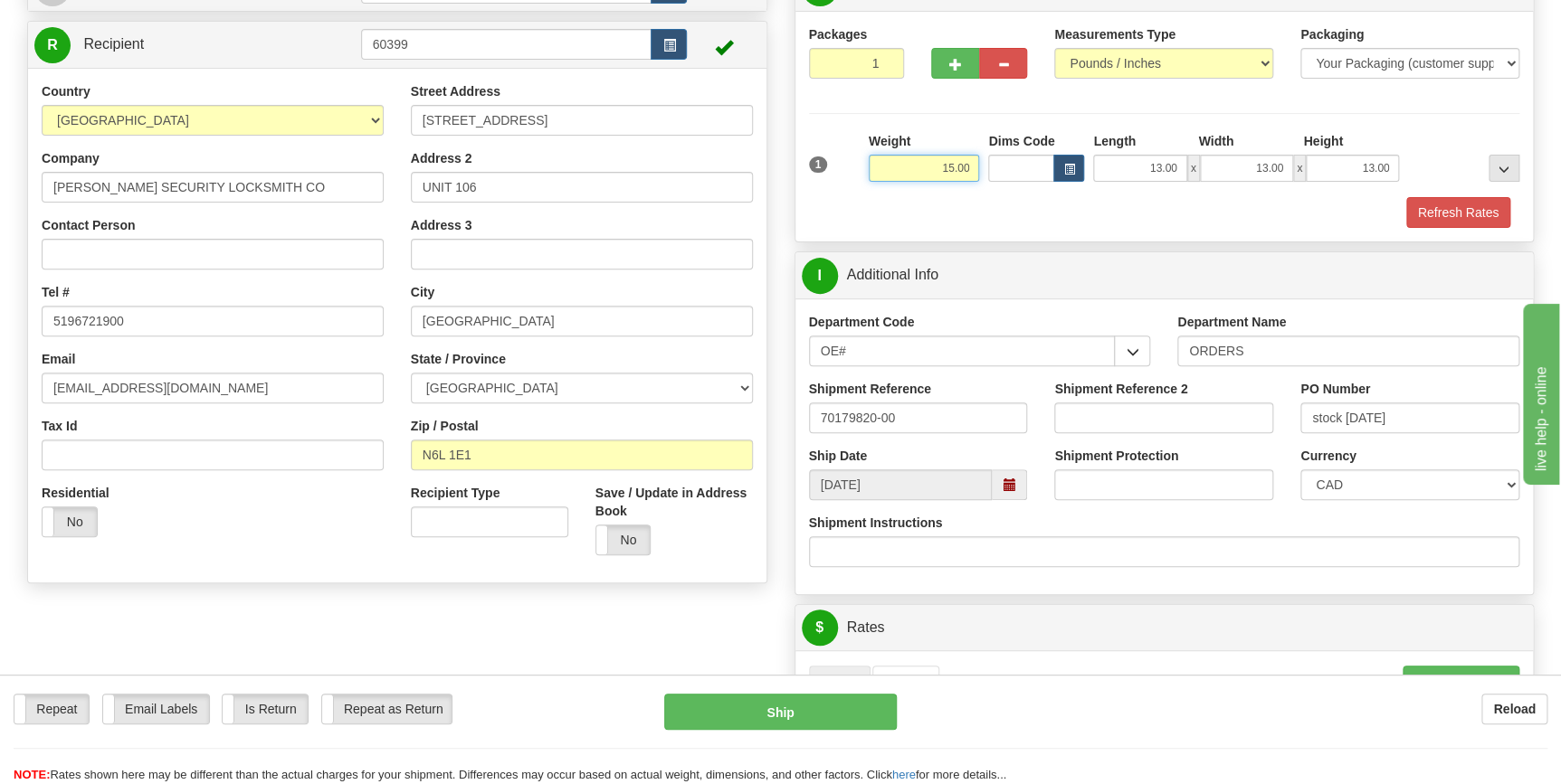
drag, startPoint x: 943, startPoint y: 163, endPoint x: 994, endPoint y: 163, distance: 51.0
click at [994, 163] on div "1 Weight 15.00 Dims Code x x" at bounding box center [1164, 163] width 720 height 64
type input "33.00"
type input "17.00"
type input "11.00"
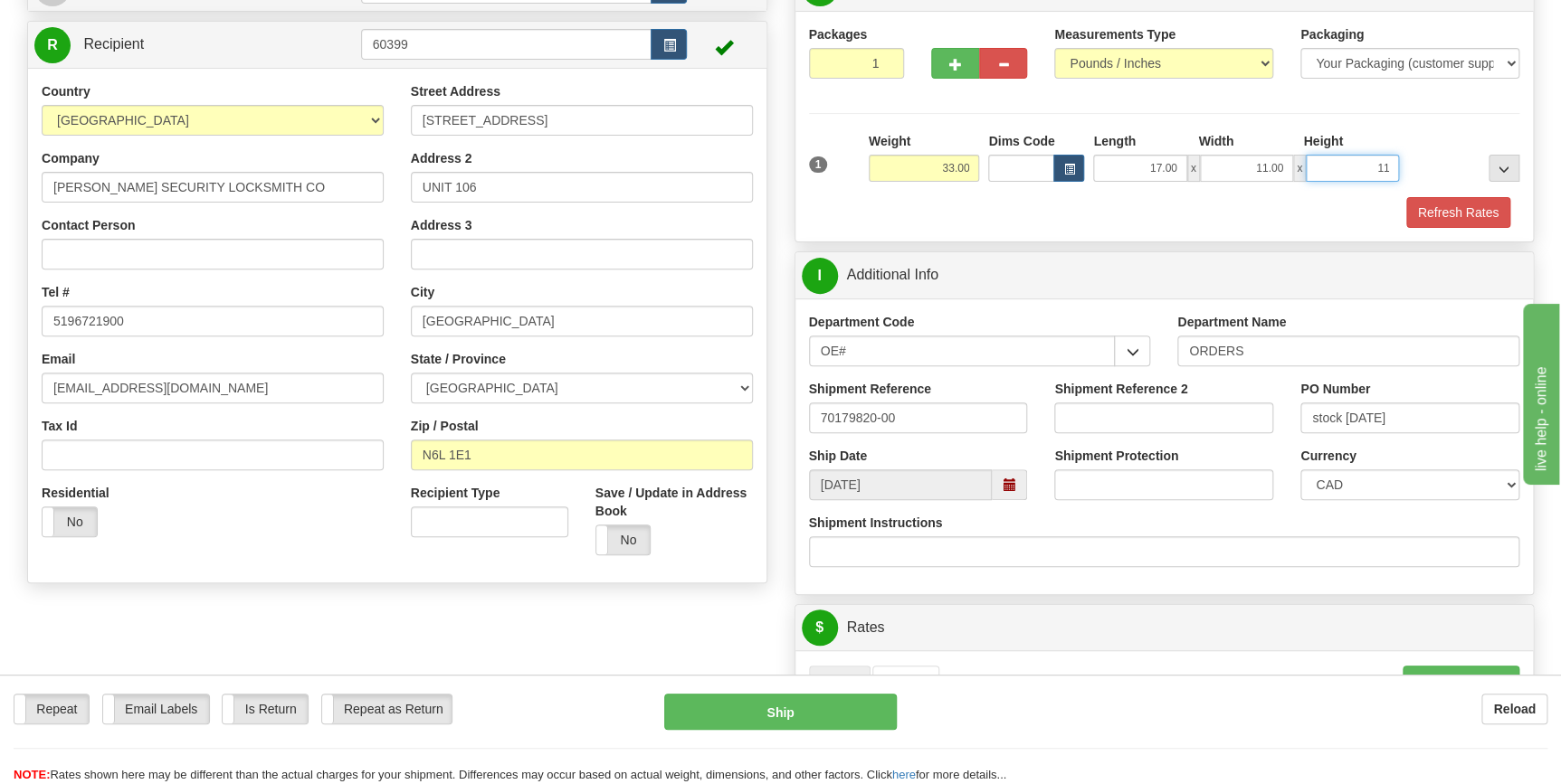
type input "11.00"
drag, startPoint x: 949, startPoint y: 404, endPoint x: 781, endPoint y: 397, distance: 168.1
click at [781, 397] on div "P Packages 1 Packages - Weight: 33.00 Lbs Shipment Level Shipm. Package Level P…" at bounding box center [1164, 647] width 767 height 1367
type input "70182372-00"
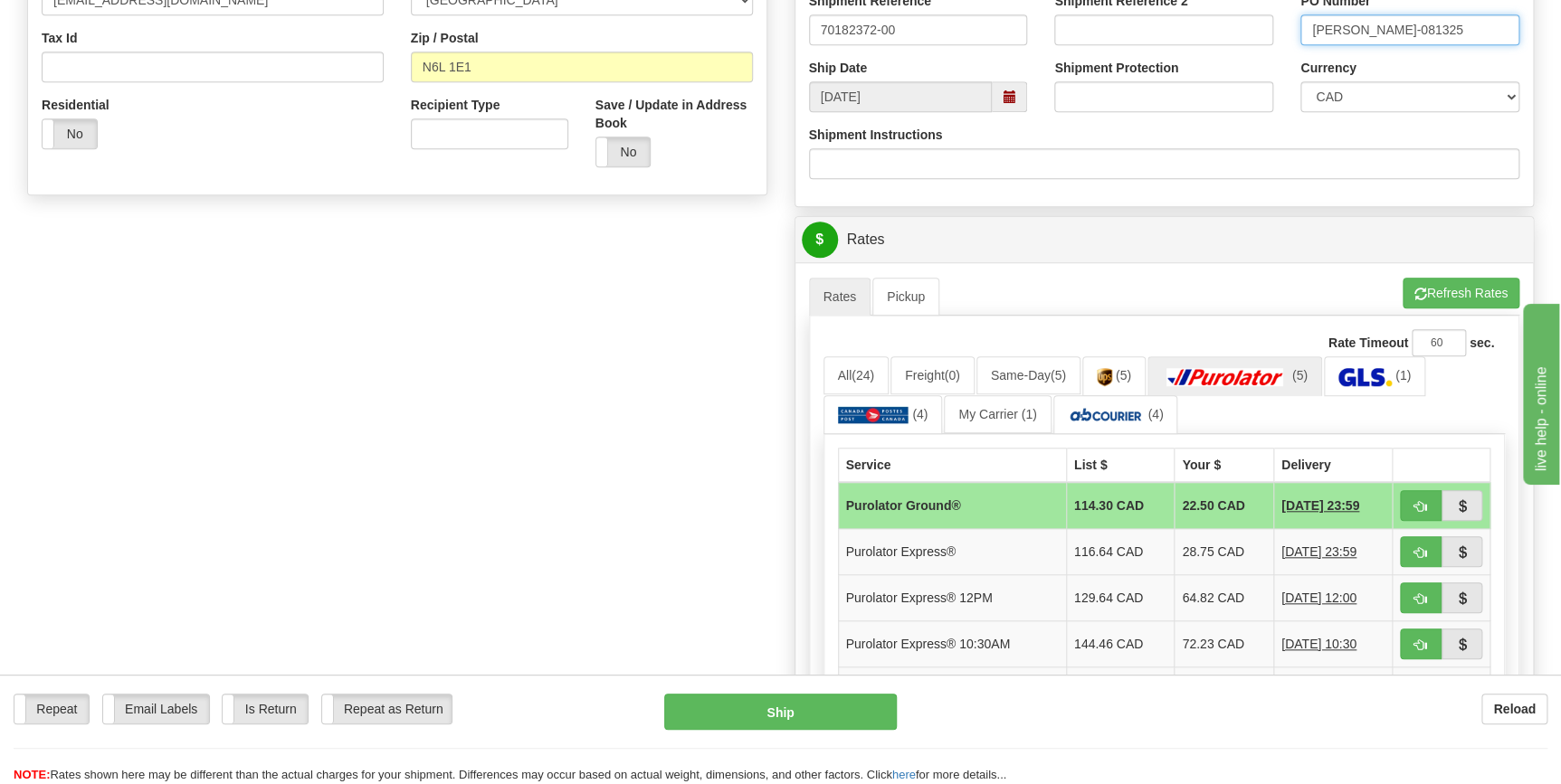
scroll to position [575, 0]
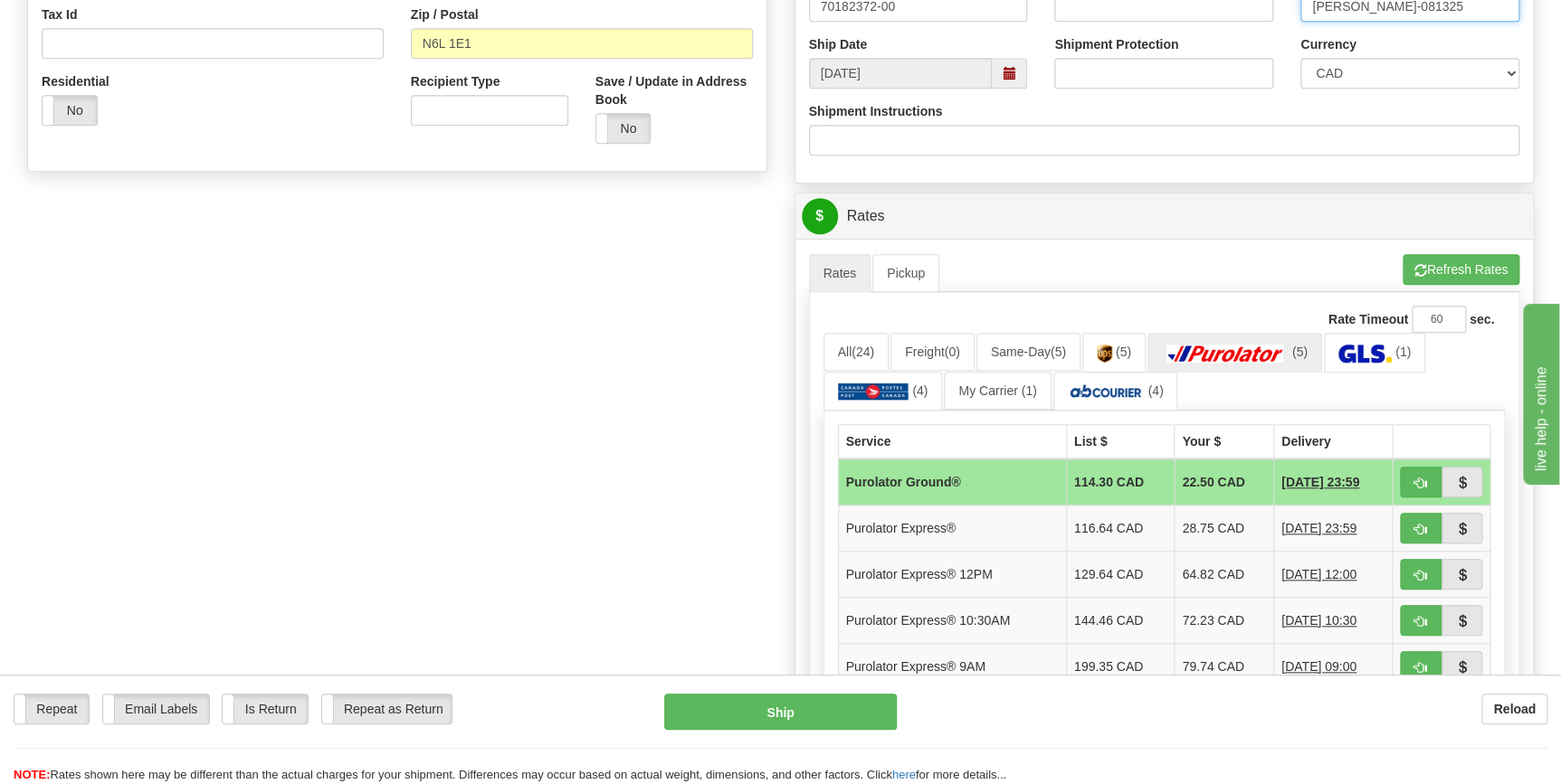
type input "[PERSON_NAME]-081325"
click at [1464, 270] on button "Refresh Rates" at bounding box center [1460, 269] width 117 height 31
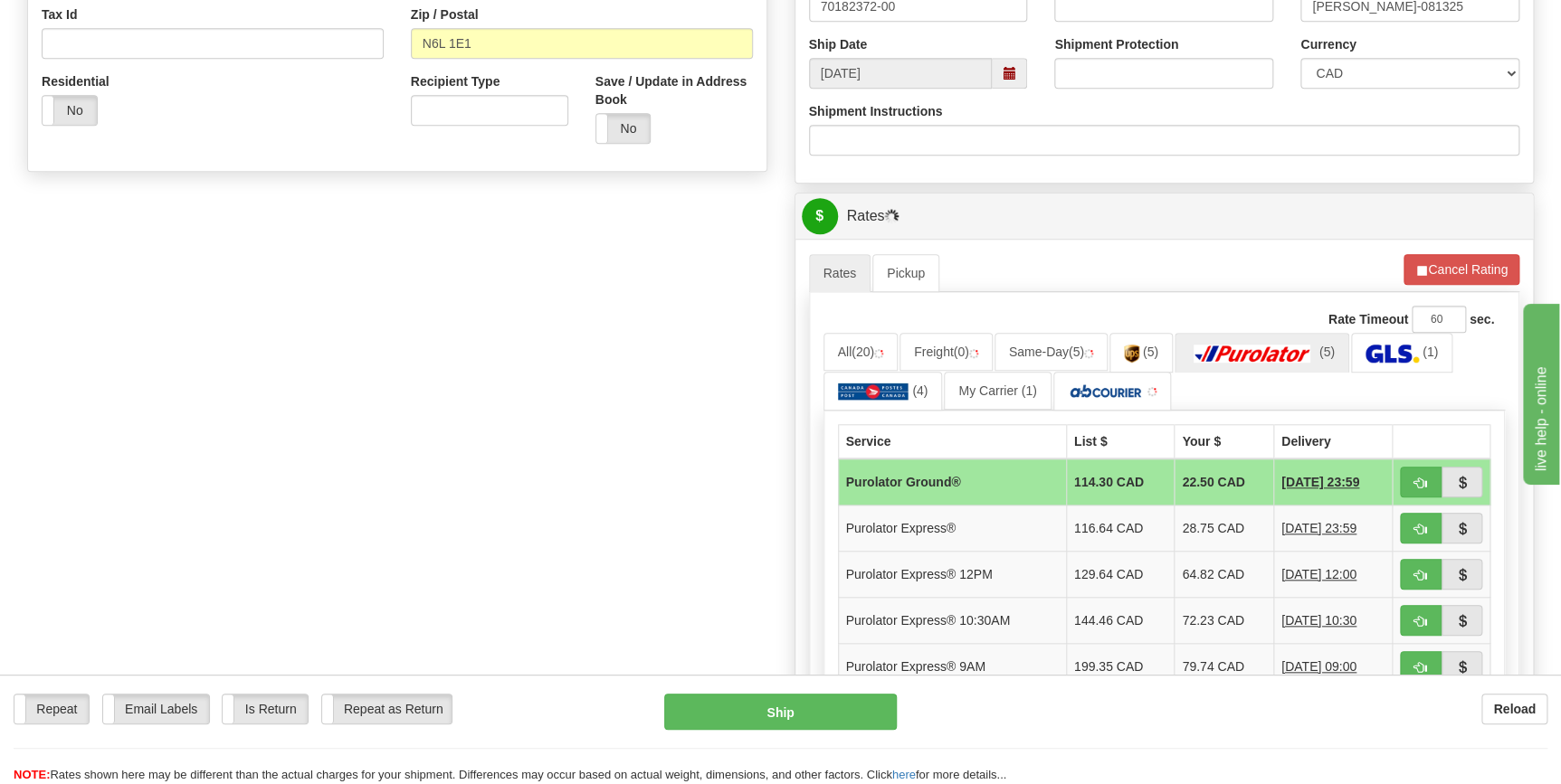
click at [819, 348] on div "Rate Timeout 60 sec. All (20) Freight (0) Same-Day (5) (5) (5) (1) (4) (1)" at bounding box center [1164, 561] width 711 height 539
click at [861, 357] on span "(20)" at bounding box center [863, 352] width 22 height 15
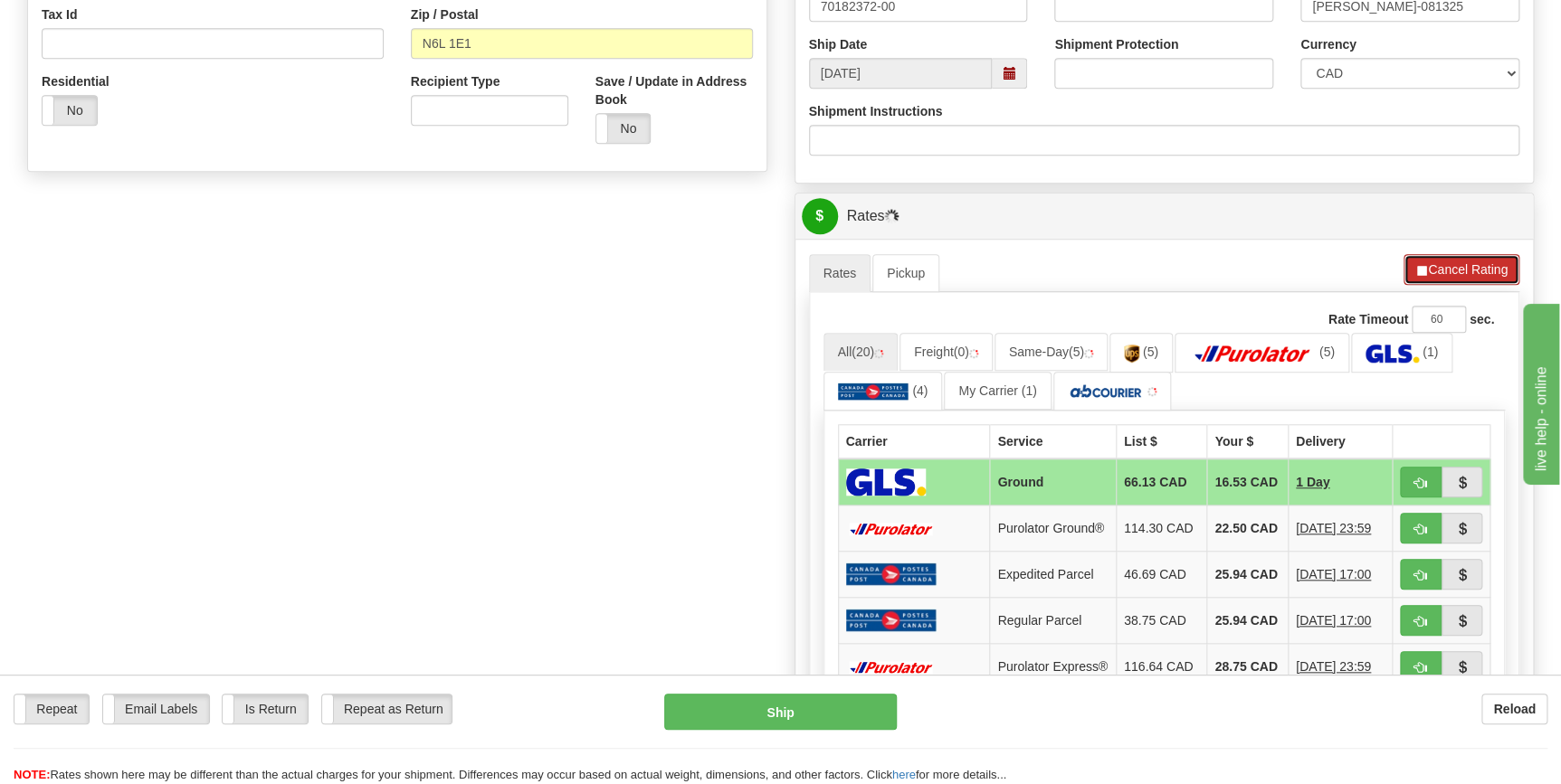
click at [1468, 273] on button "Cancel Rating" at bounding box center [1461, 269] width 116 height 31
click at [1433, 266] on button "Refresh Rates" at bounding box center [1460, 269] width 117 height 31
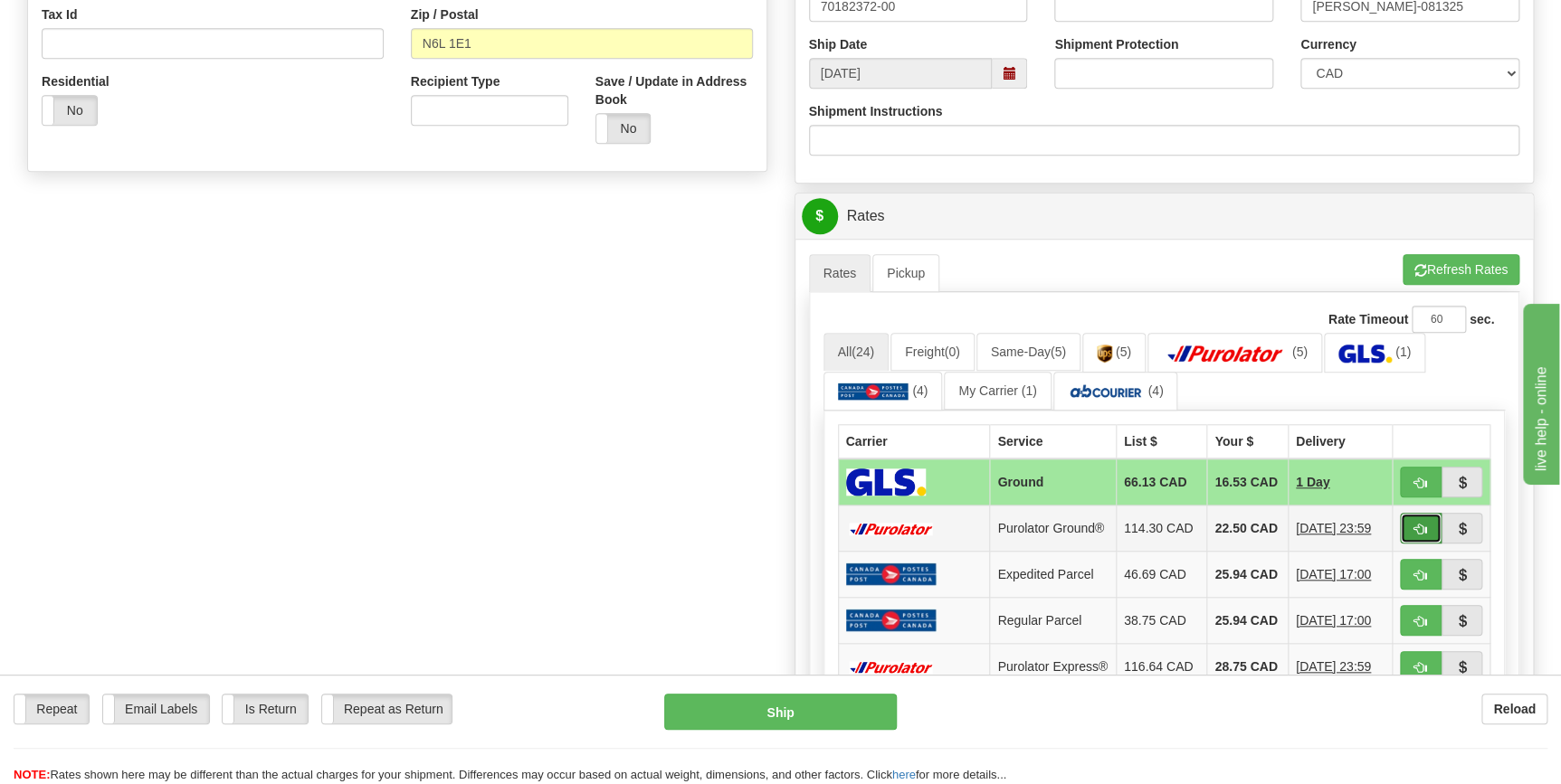
click at [1420, 529] on span "button" at bounding box center [1421, 529] width 13 height 12
type input "260"
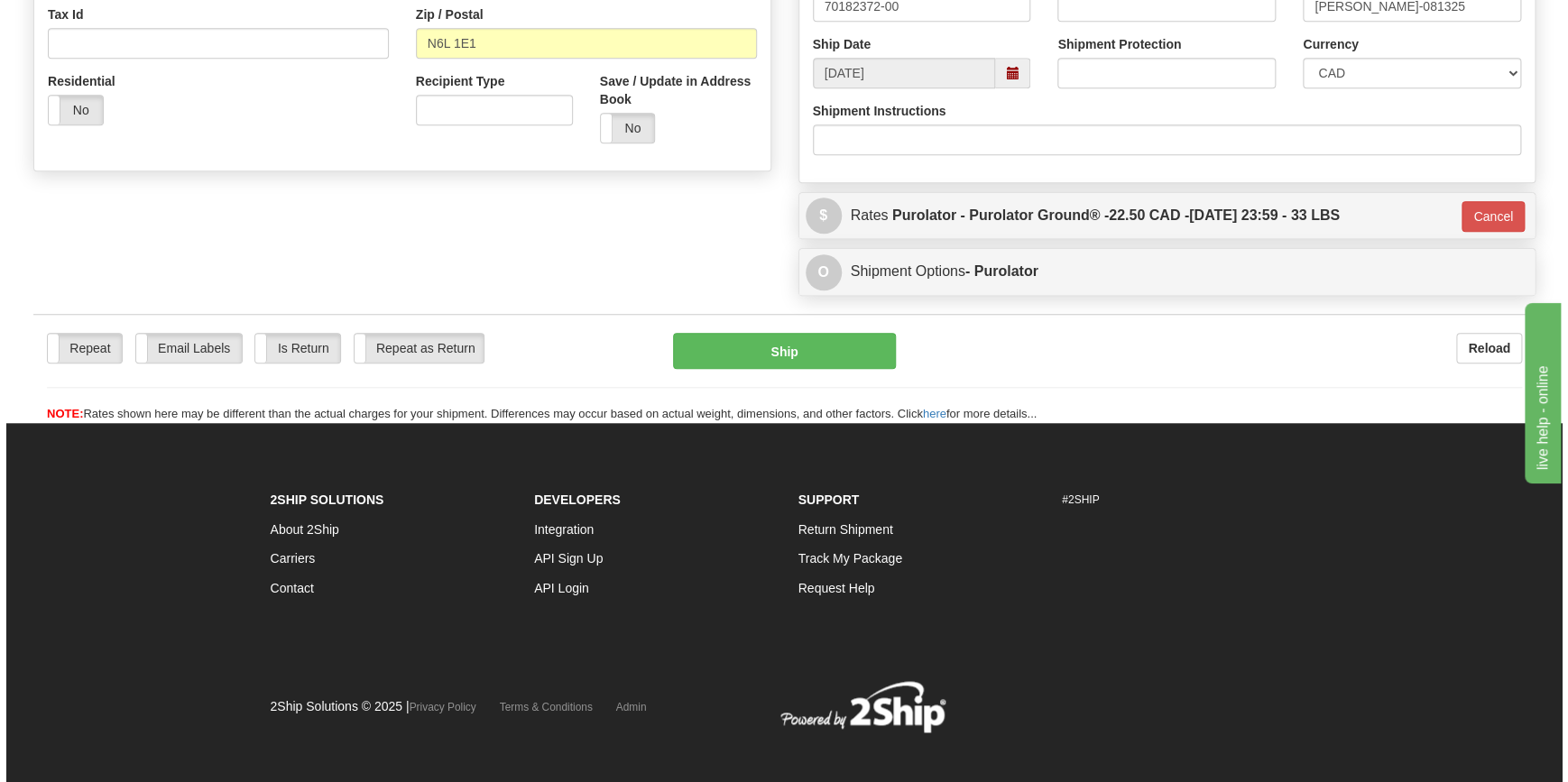
scroll to position [570, 0]
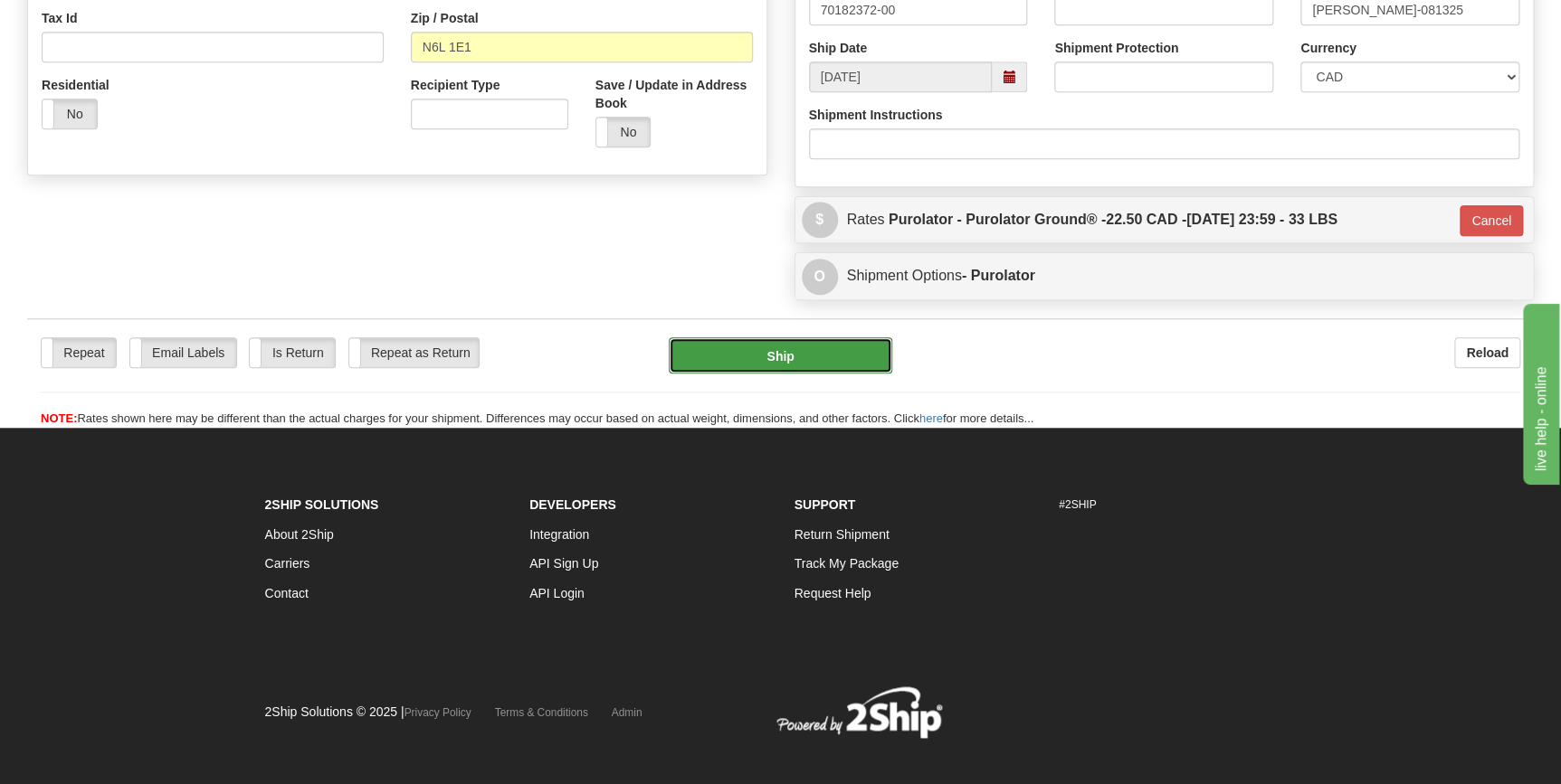
click at [832, 360] on button "Ship" at bounding box center [780, 355] width 223 height 36
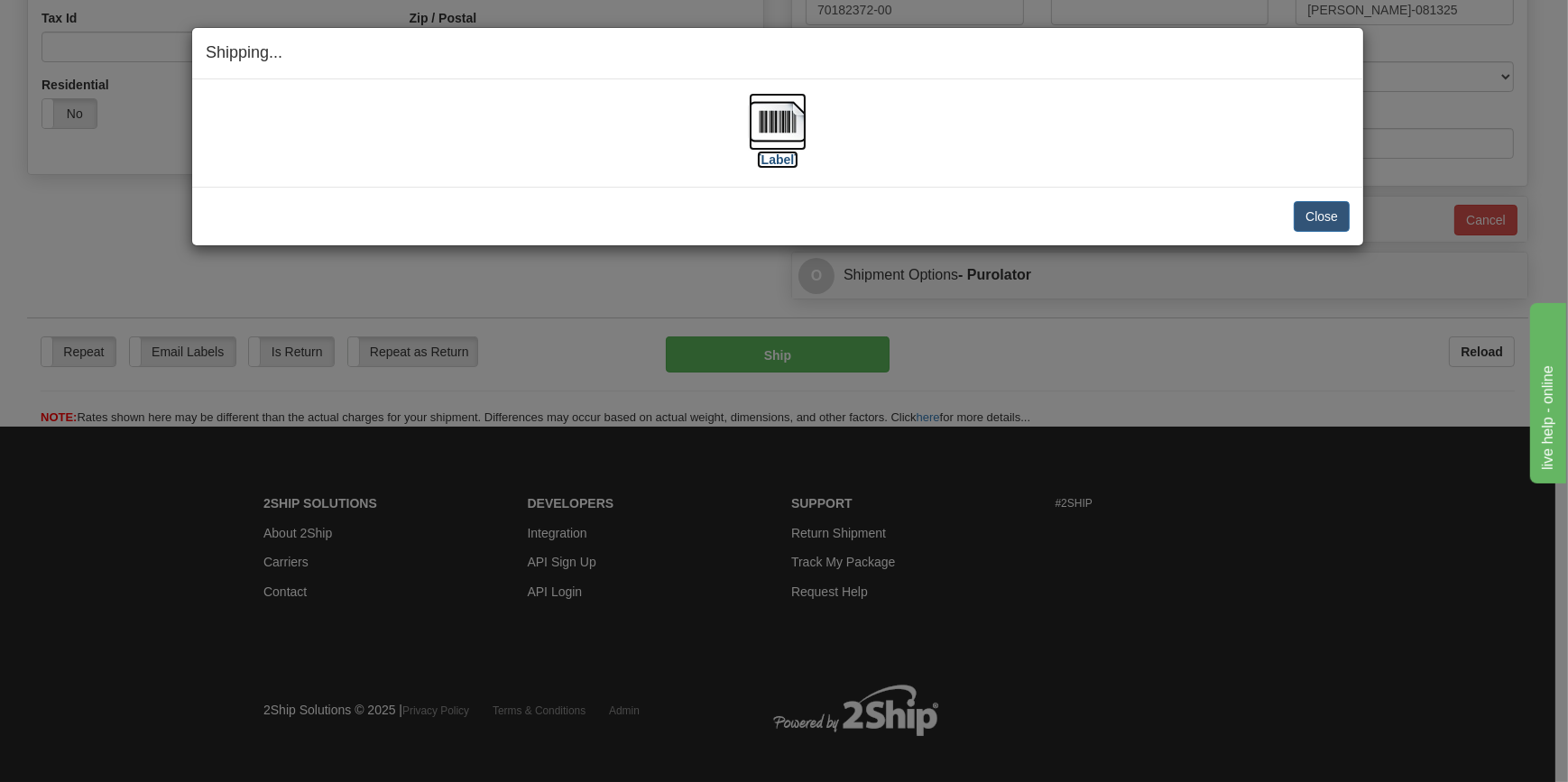
click at [786, 128] on img at bounding box center [777, 122] width 58 height 58
click at [1317, 224] on button "Close" at bounding box center [1322, 216] width 56 height 31
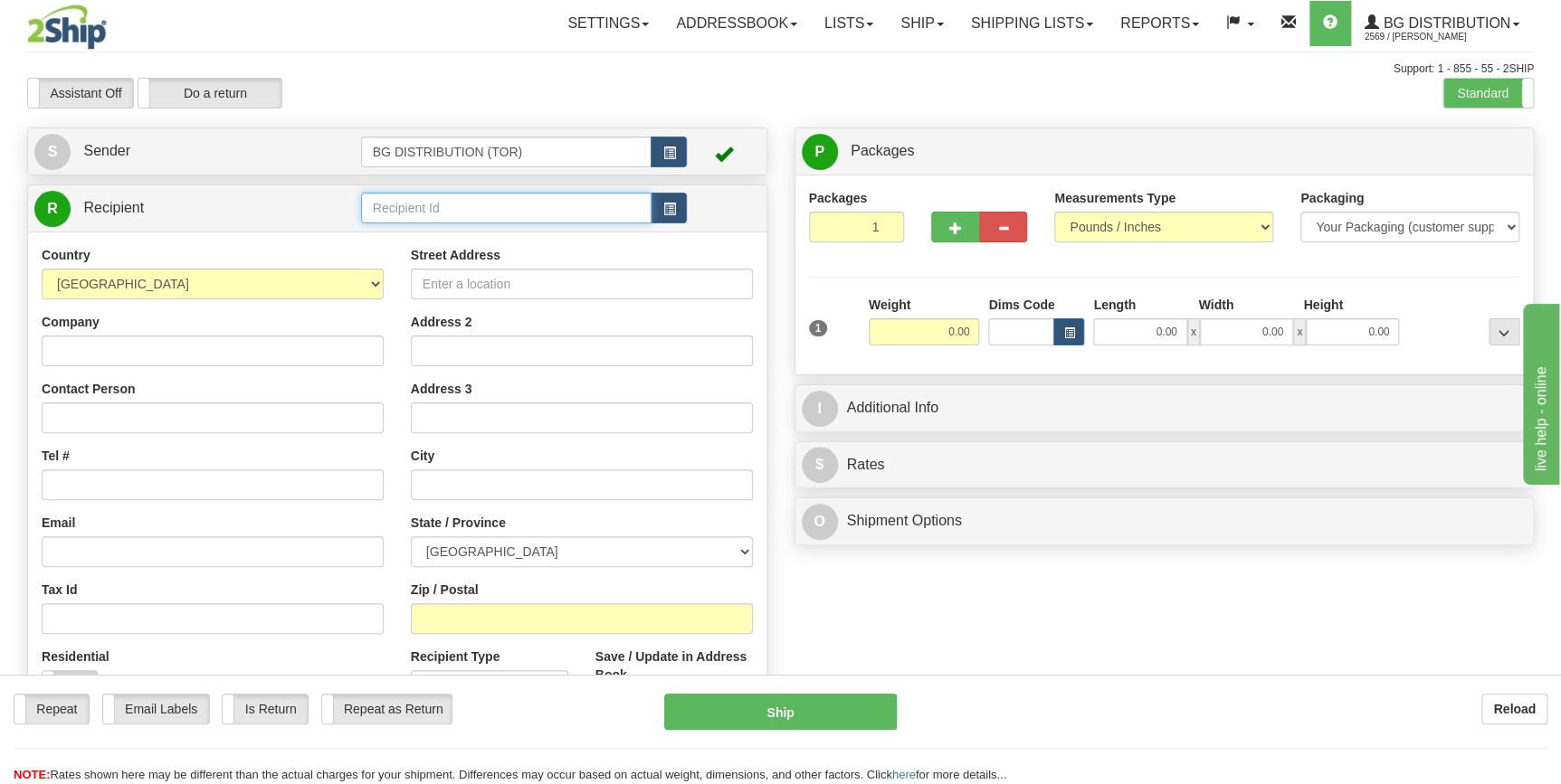
click at [446, 209] on input "text" at bounding box center [507, 207] width 291 height 31
click at [442, 240] on div "60128" at bounding box center [502, 236] width 274 height 20
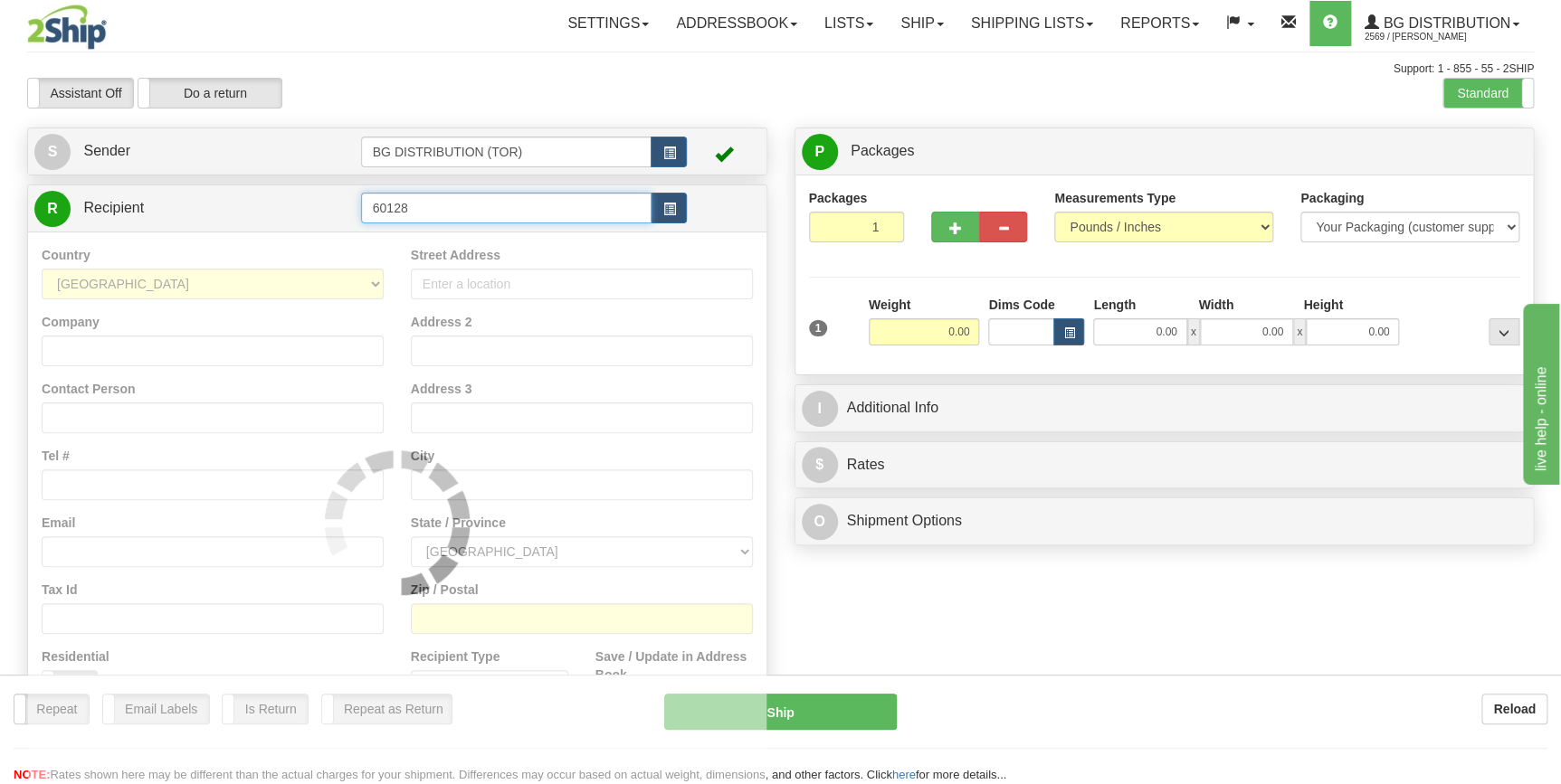
type input "60128"
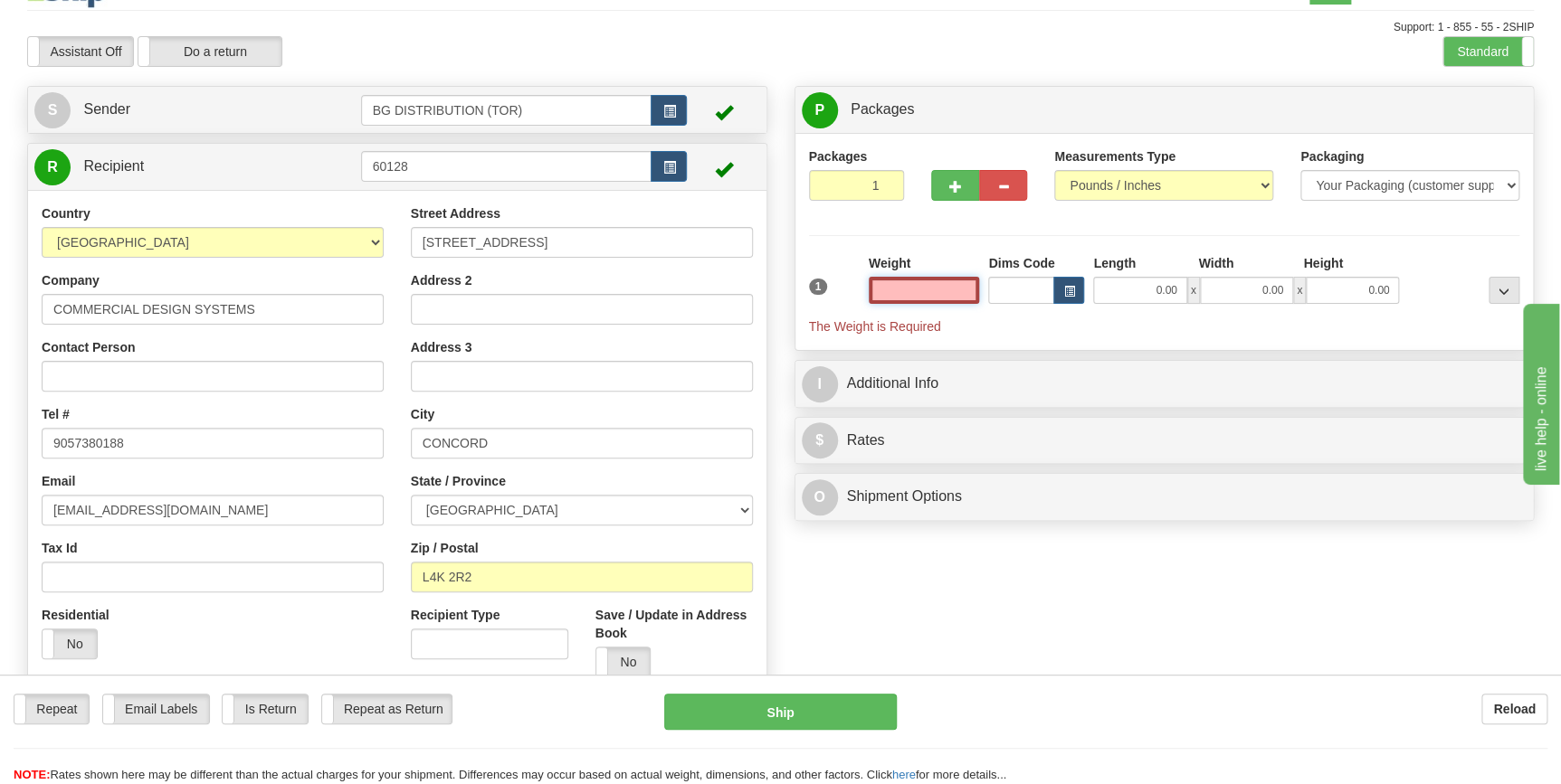
scroll to position [81, 0]
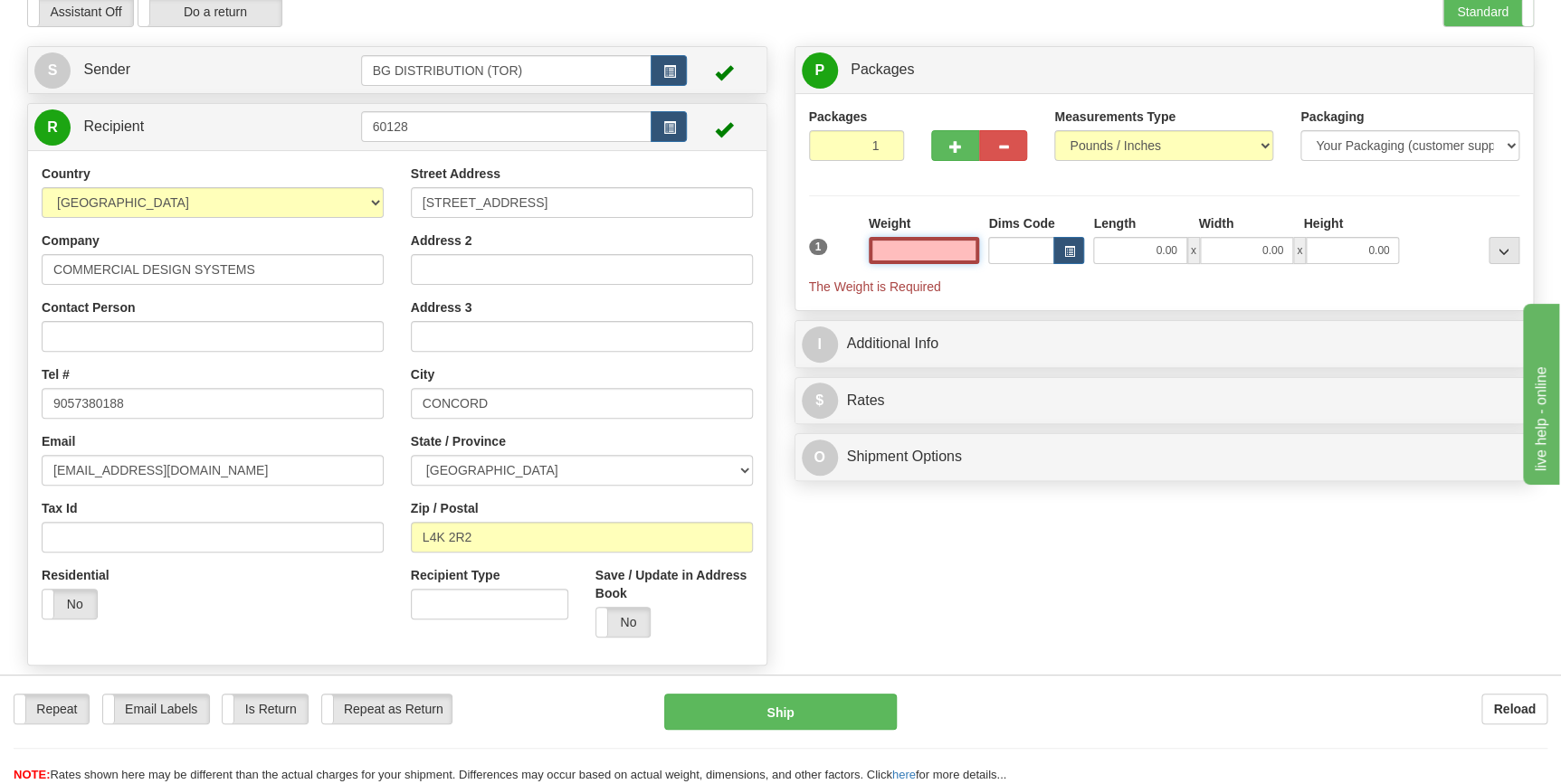
click at [941, 247] on input "text" at bounding box center [923, 250] width 111 height 27
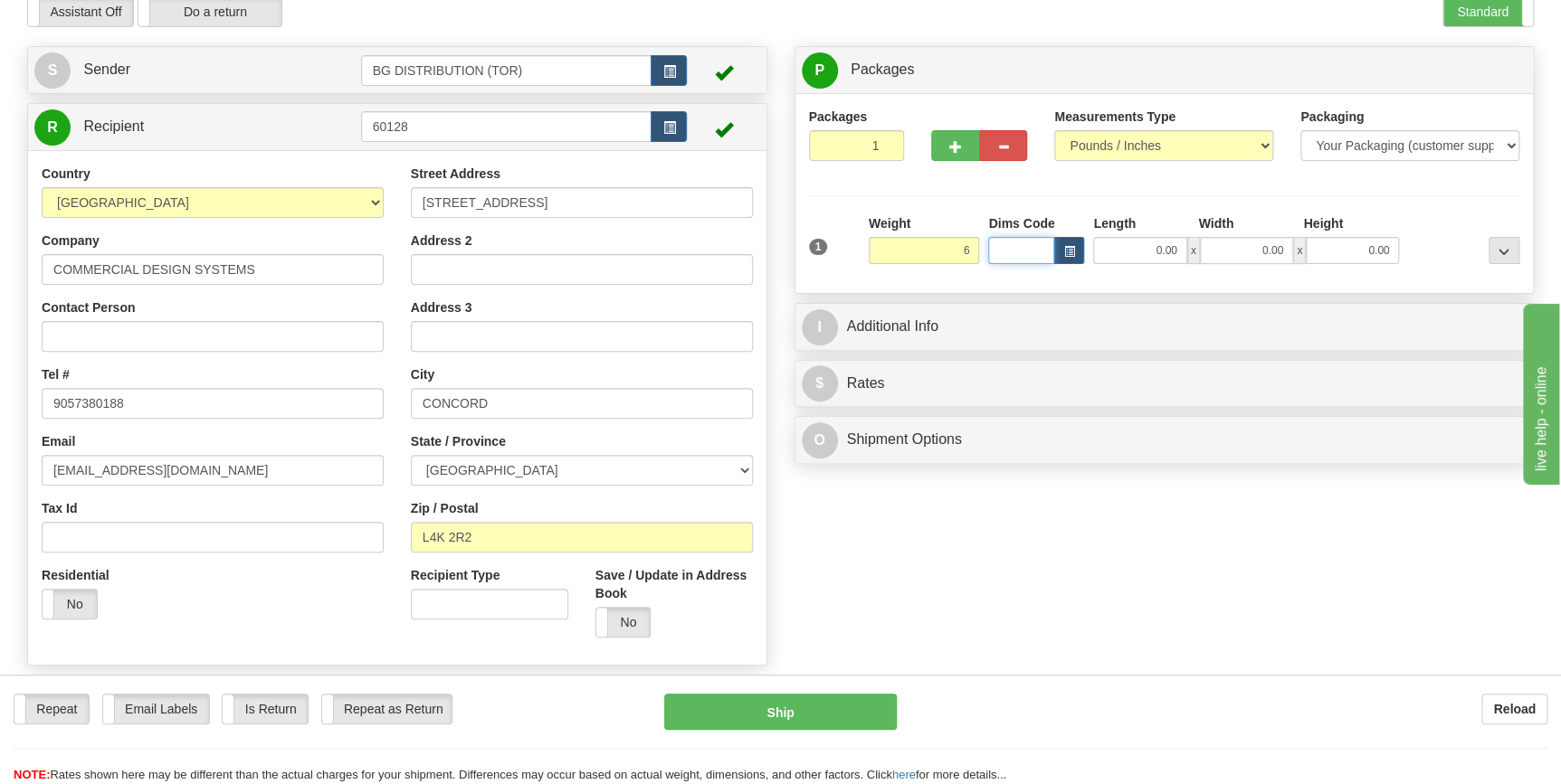
type input "6.00"
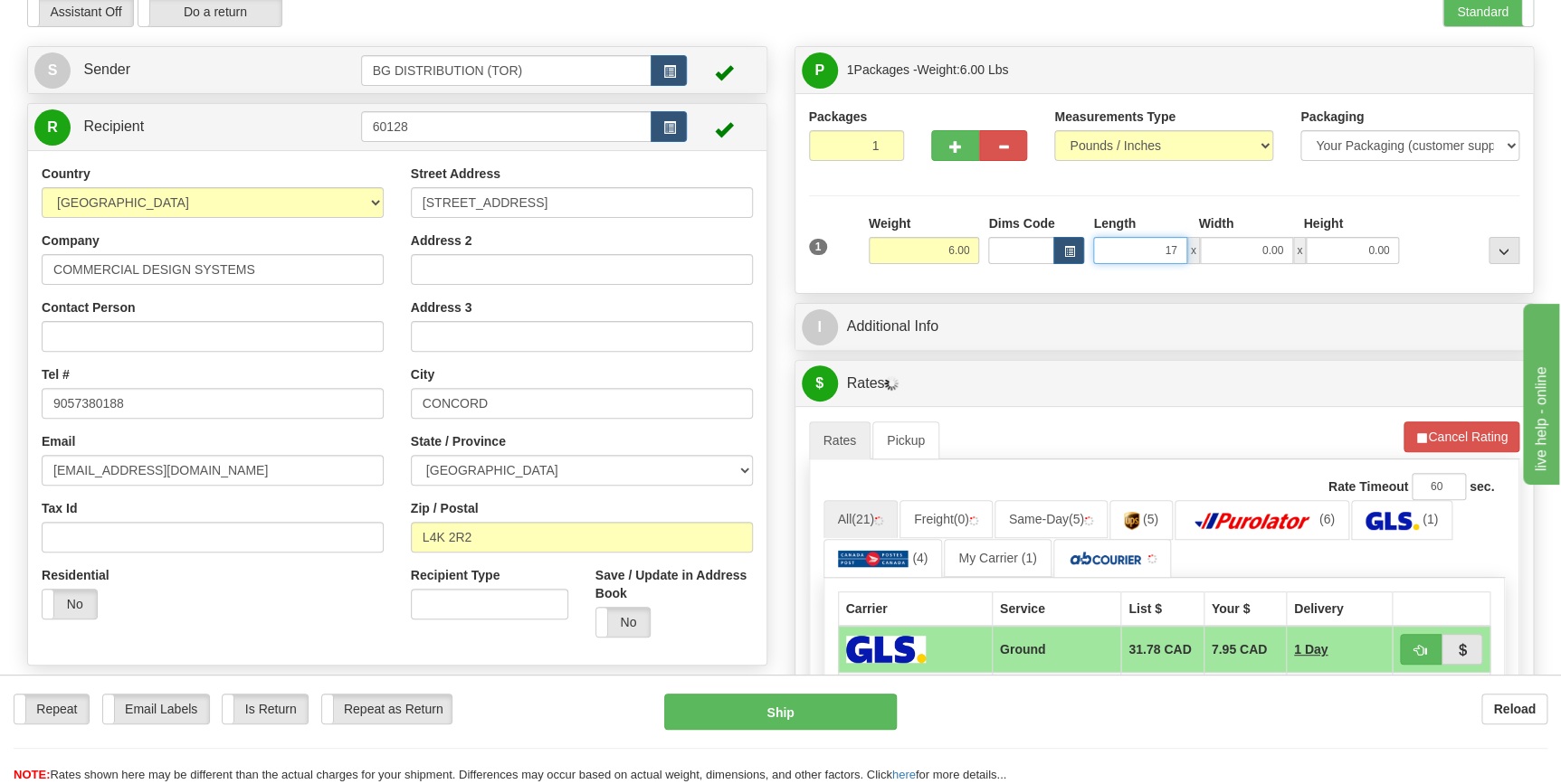
type input "17.00"
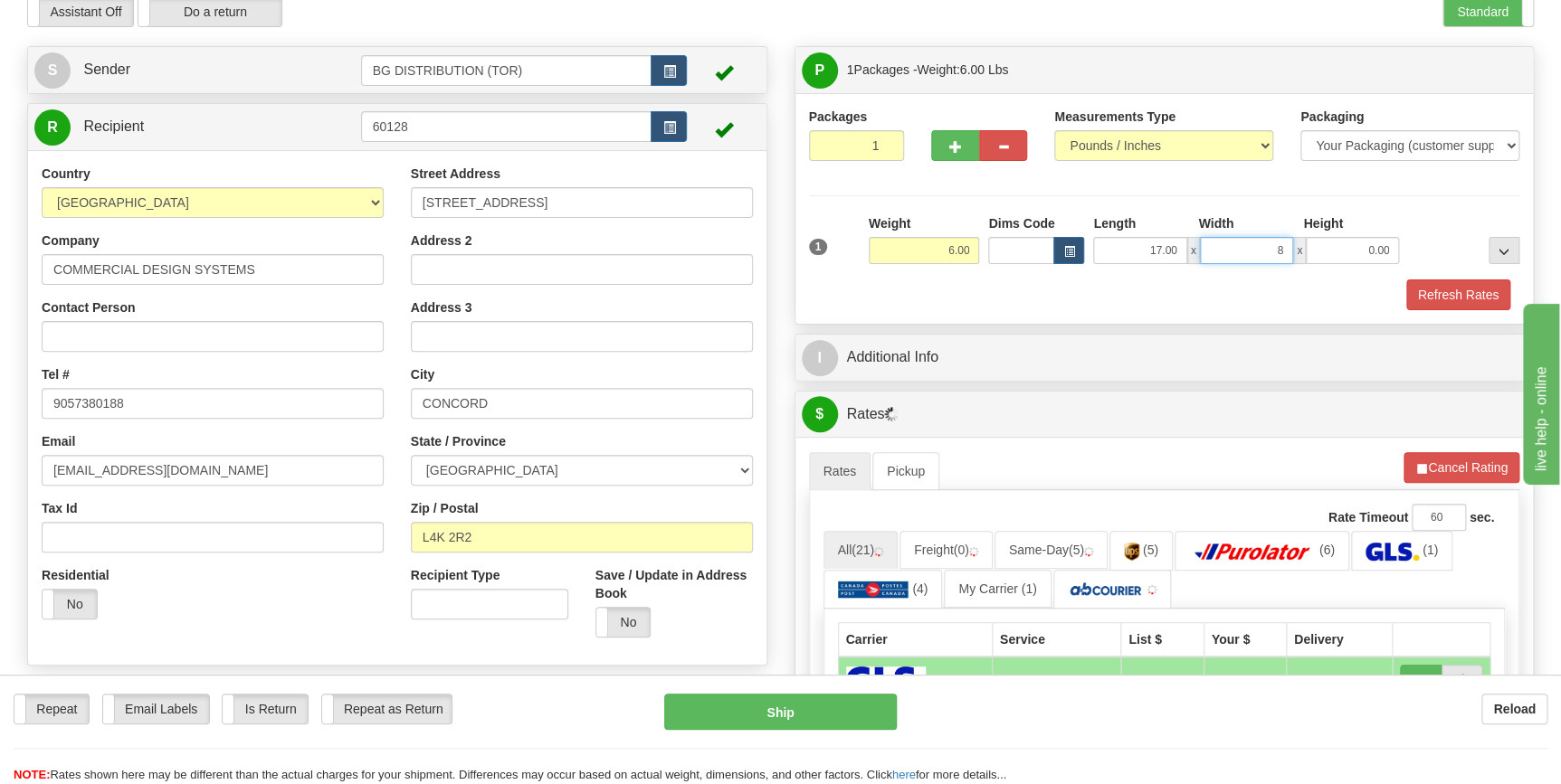
type input "8.00"
type input "10.00"
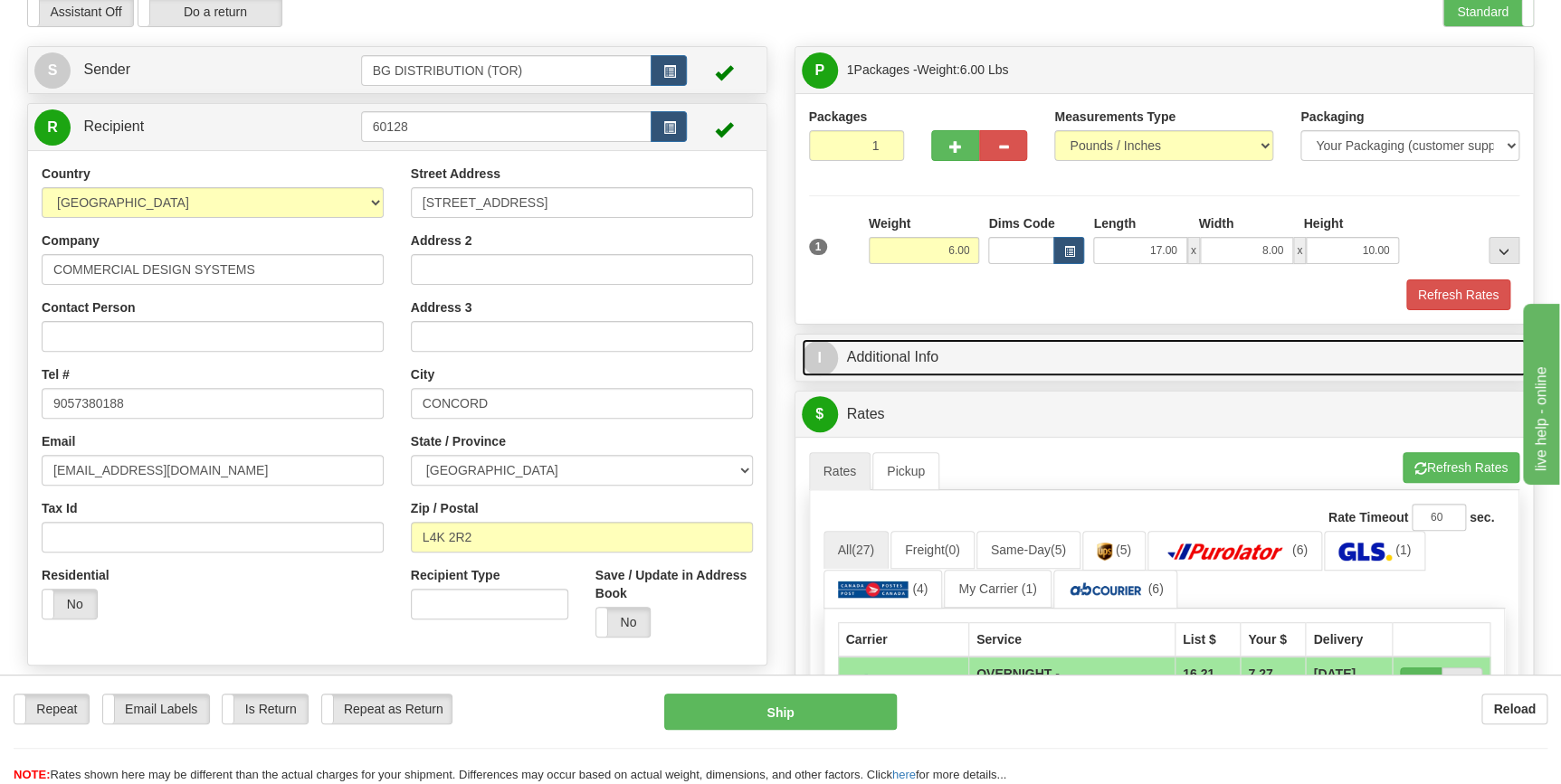
click at [883, 343] on link "I Additional Info" at bounding box center [1164, 357] width 725 height 37
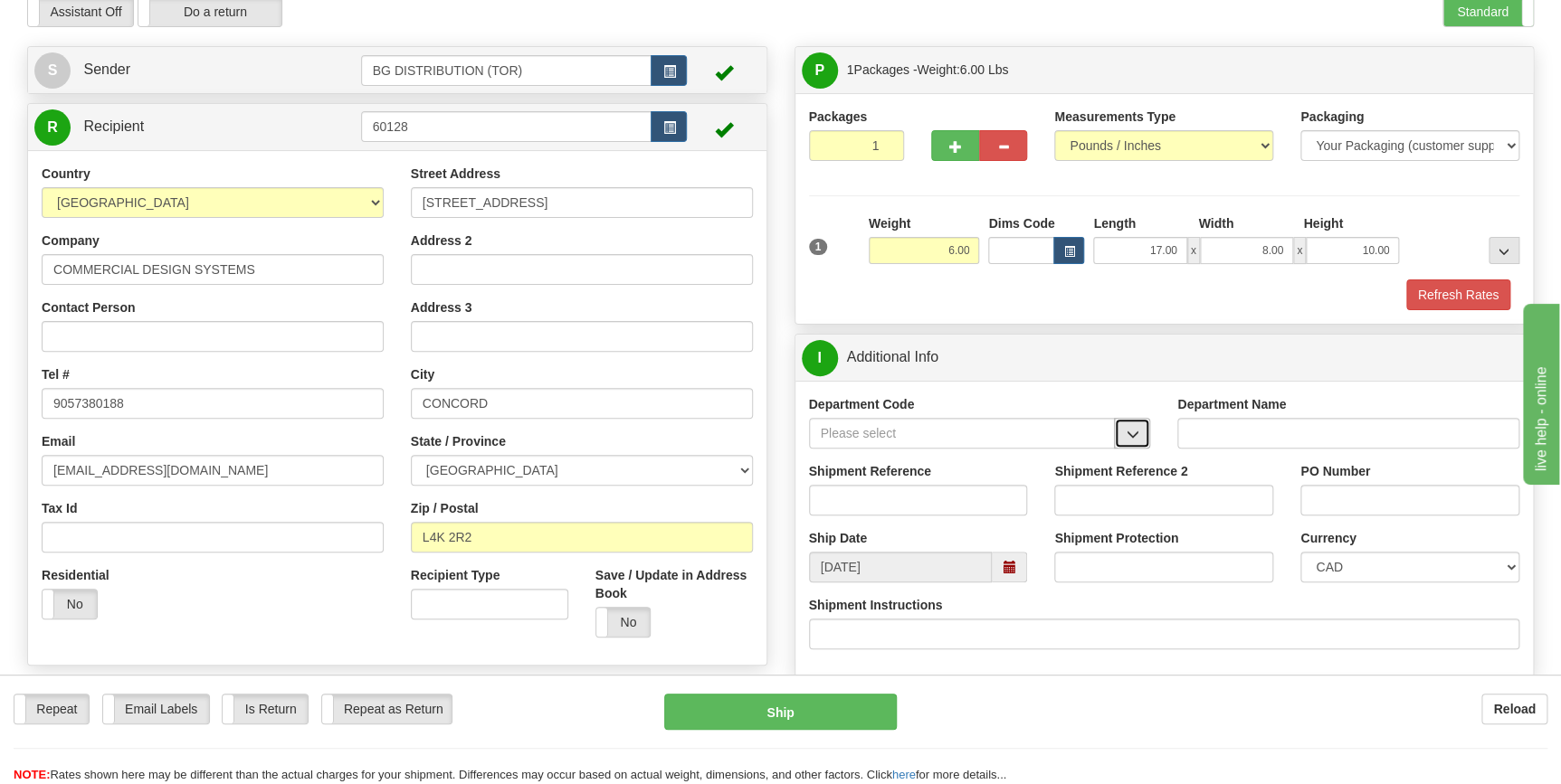
click at [1132, 433] on span "button" at bounding box center [1132, 434] width 13 height 12
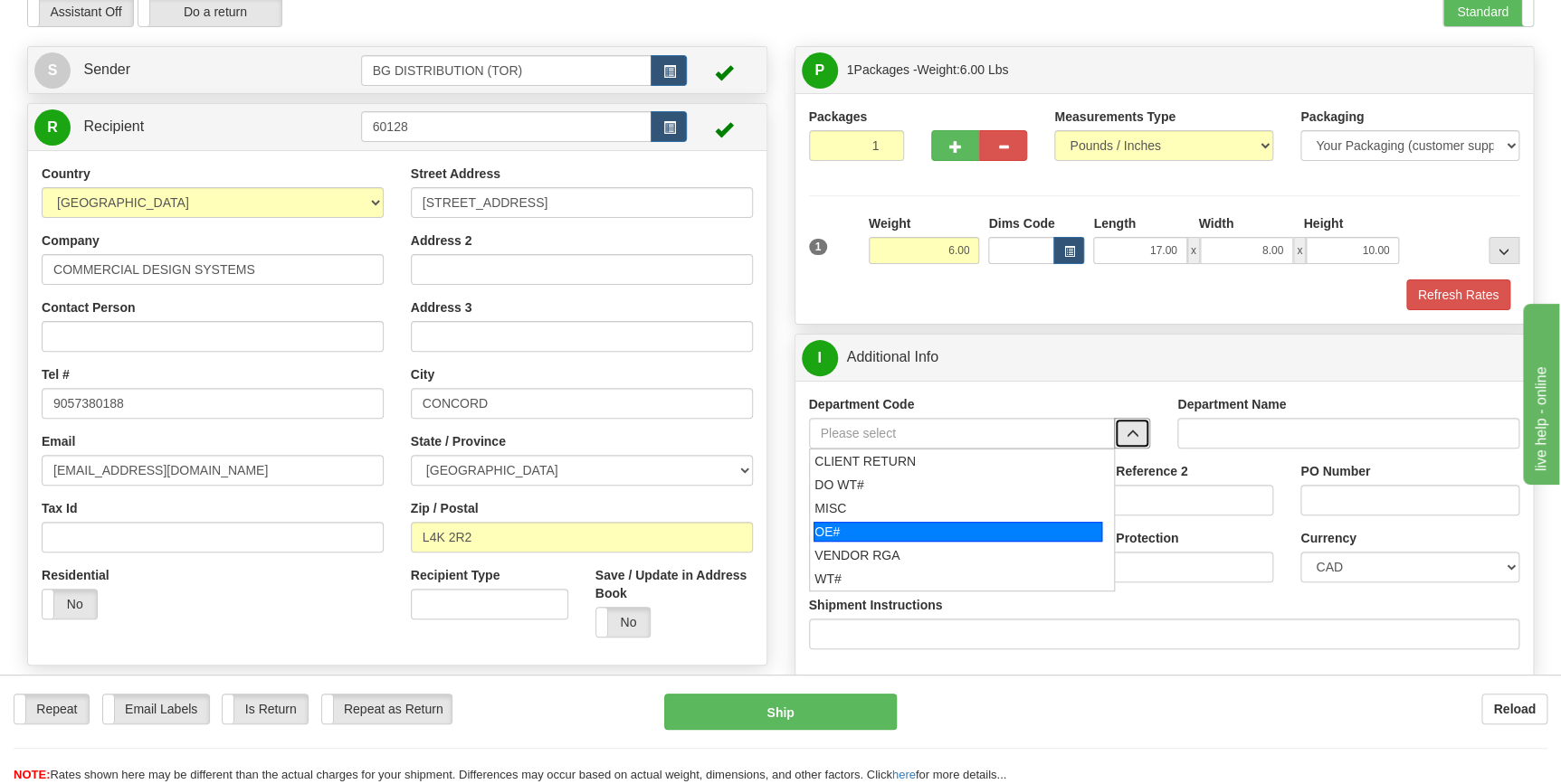
click at [965, 531] on div "OE#" at bounding box center [957, 531] width 288 height 20
type input "OE#"
type input "ORDERS"
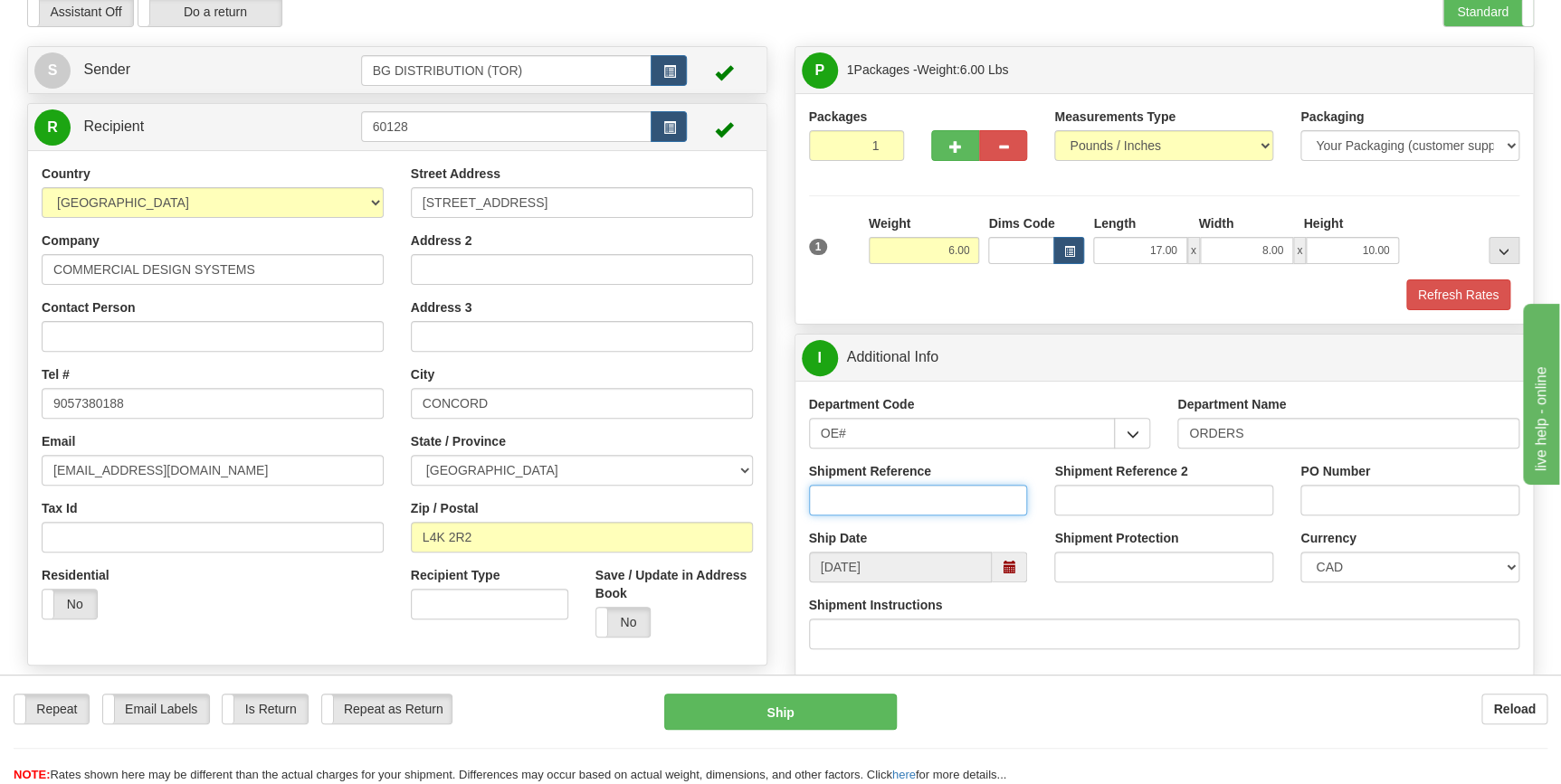
click at [927, 503] on input "Shipment Reference" at bounding box center [918, 499] width 219 height 31
type input "70182376-00"
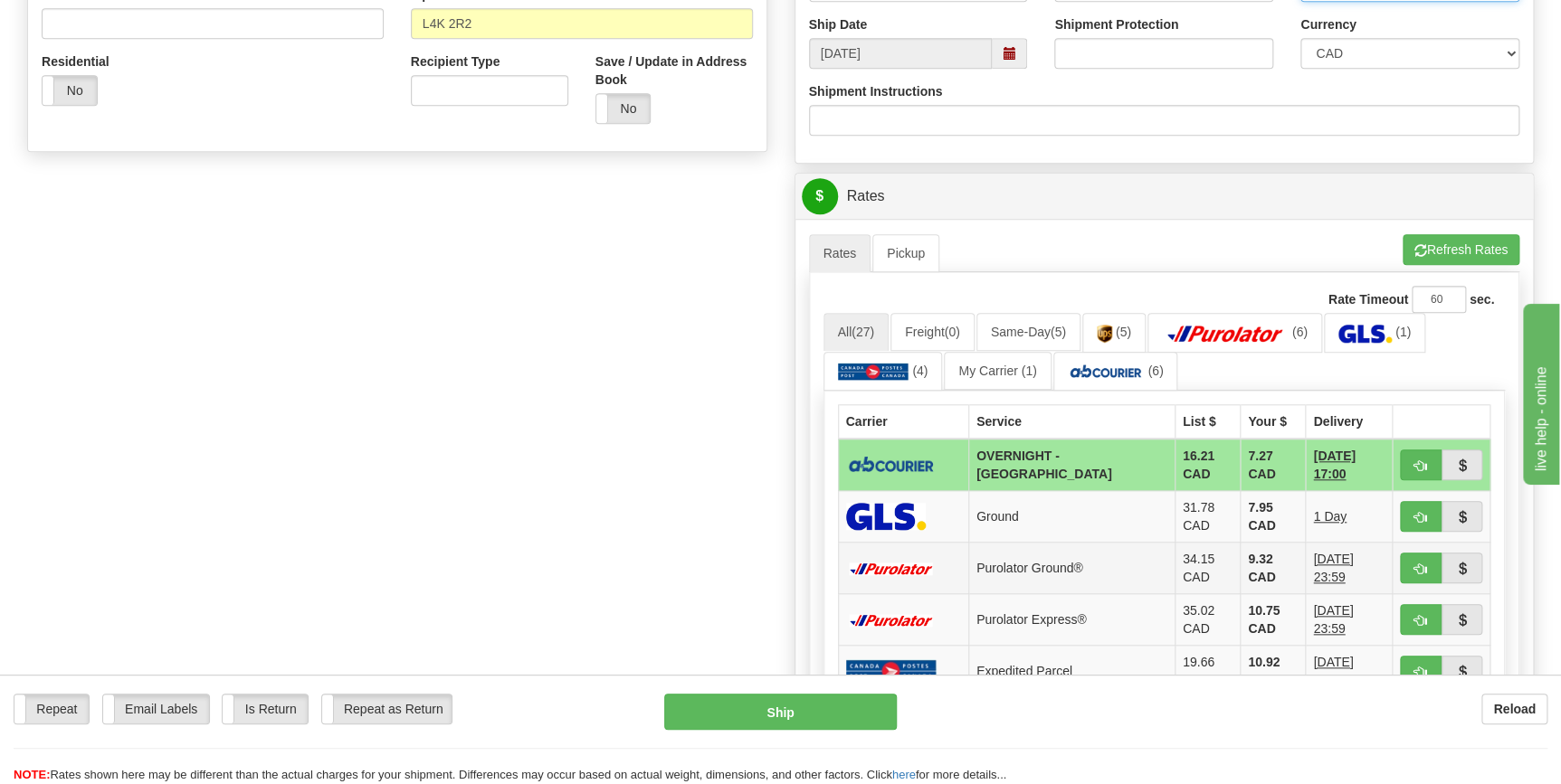
scroll to position [658, 0]
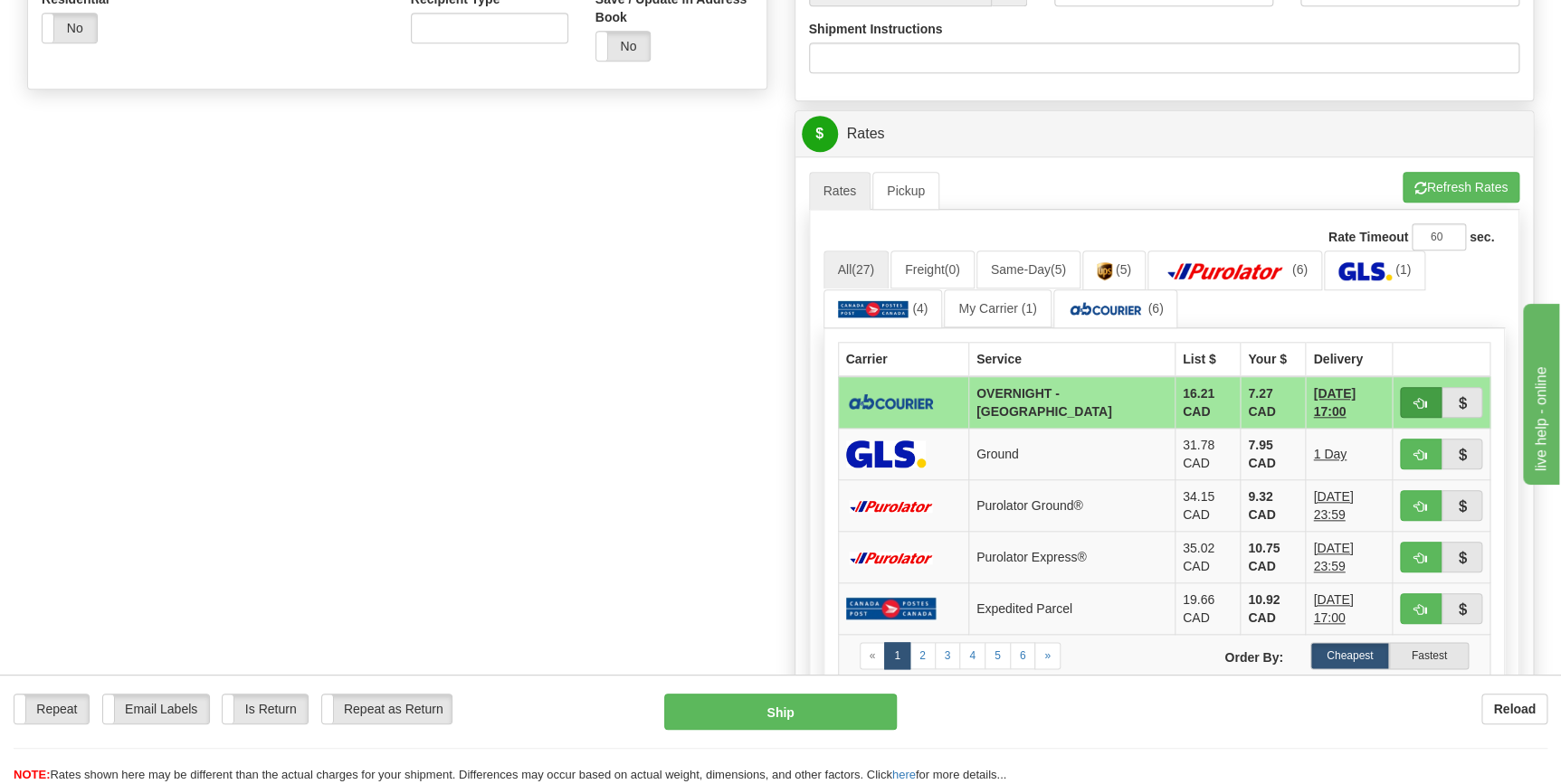
type input "25-10547"
click at [1420, 406] on span "button" at bounding box center [1421, 403] width 13 height 12
type input "4"
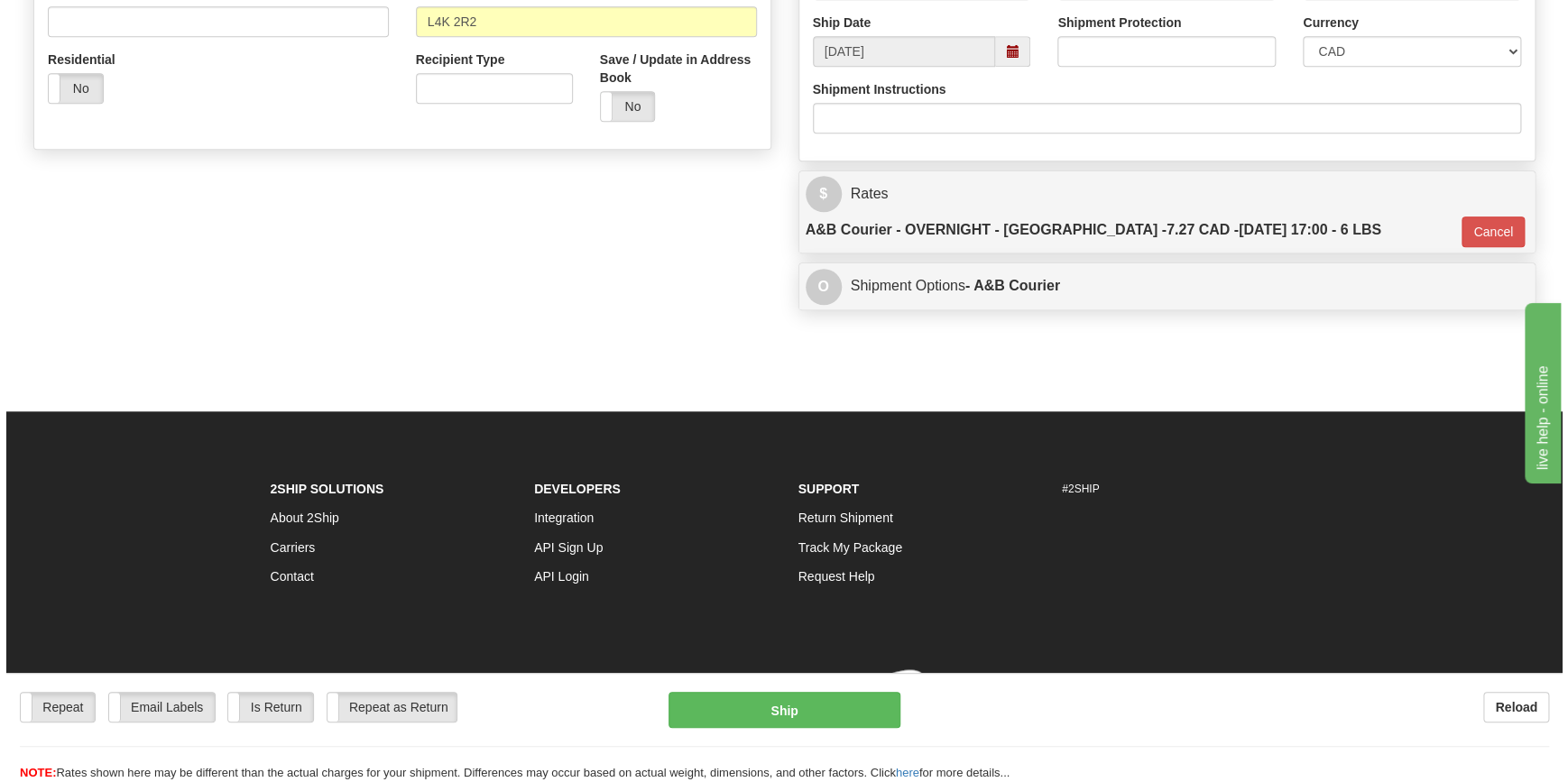
scroll to position [587, 0]
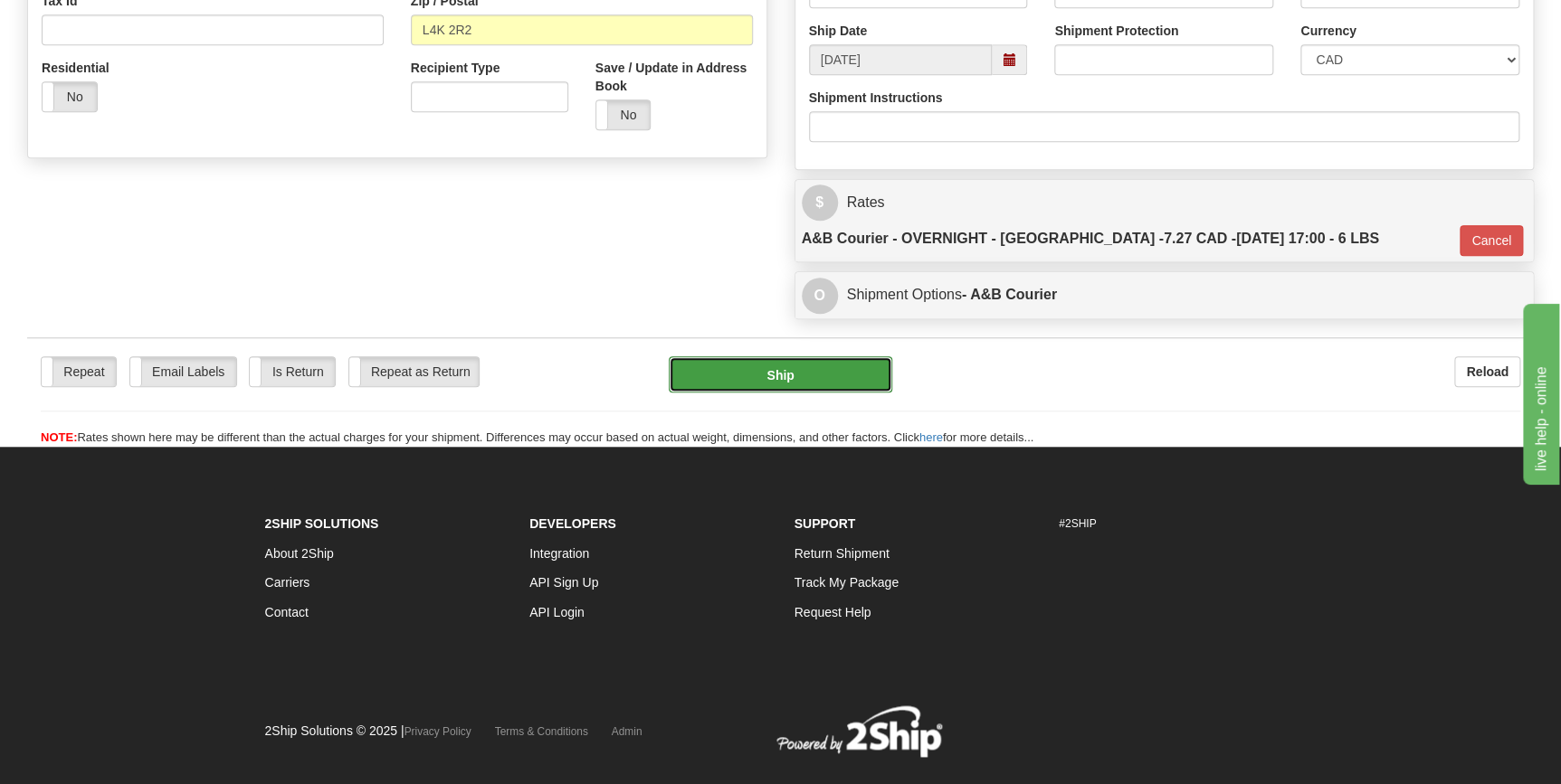
click at [808, 357] on button "Ship" at bounding box center [780, 374] width 223 height 36
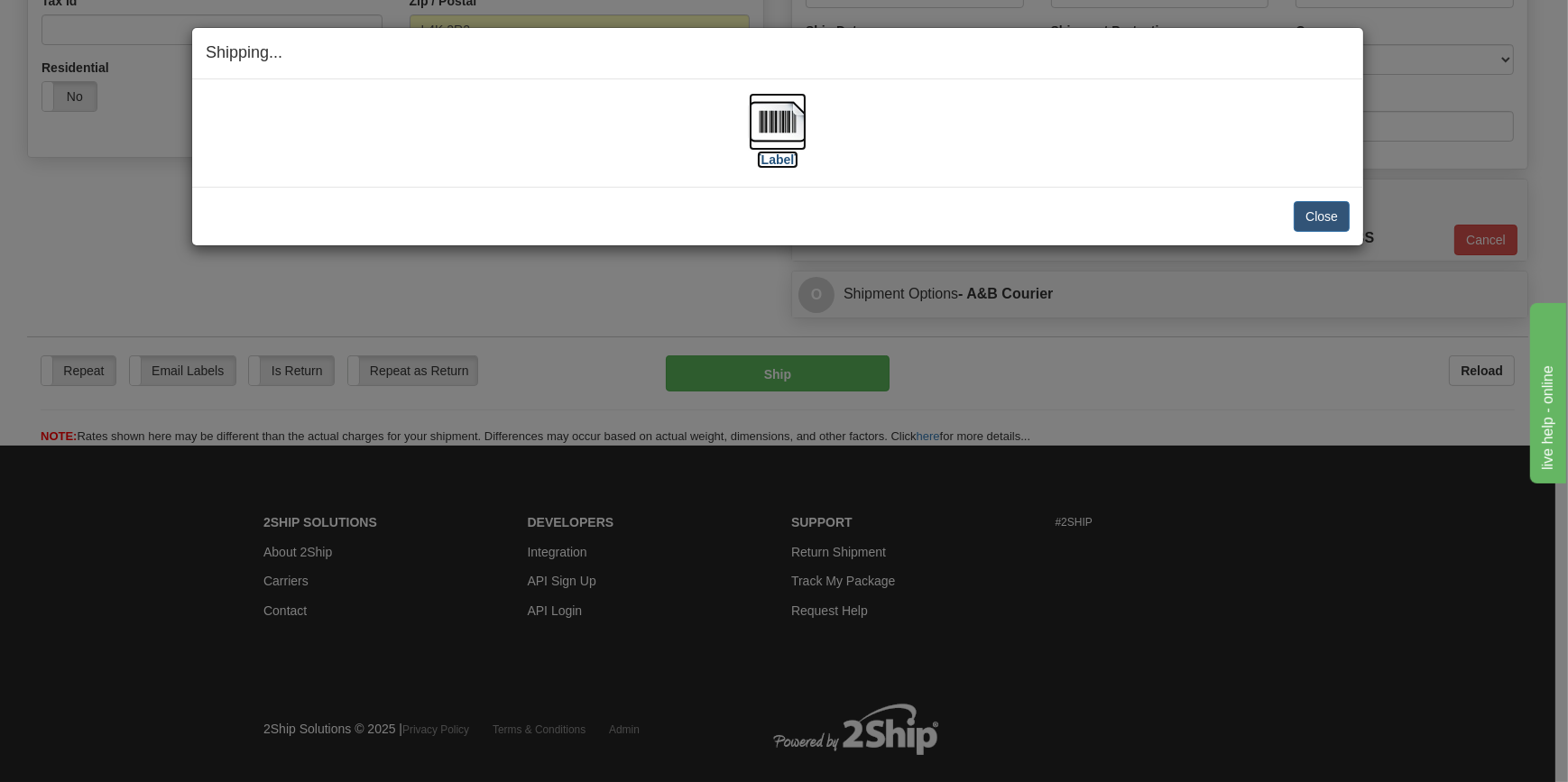
click at [796, 127] on img at bounding box center [777, 122] width 58 height 58
